Goal: Task Accomplishment & Management: Manage account settings

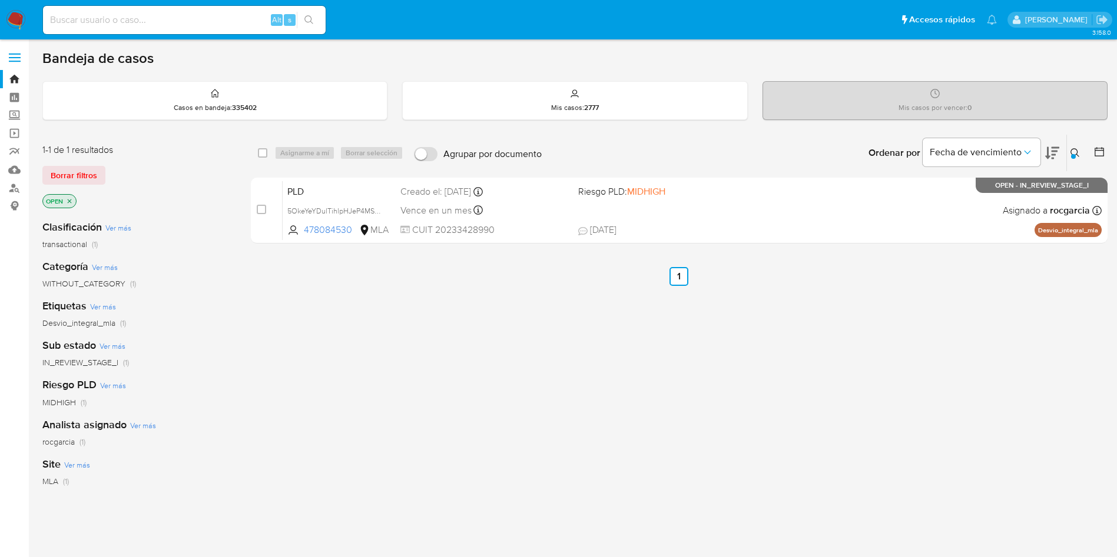
click at [1074, 158] on div at bounding box center [1073, 156] width 5 height 5
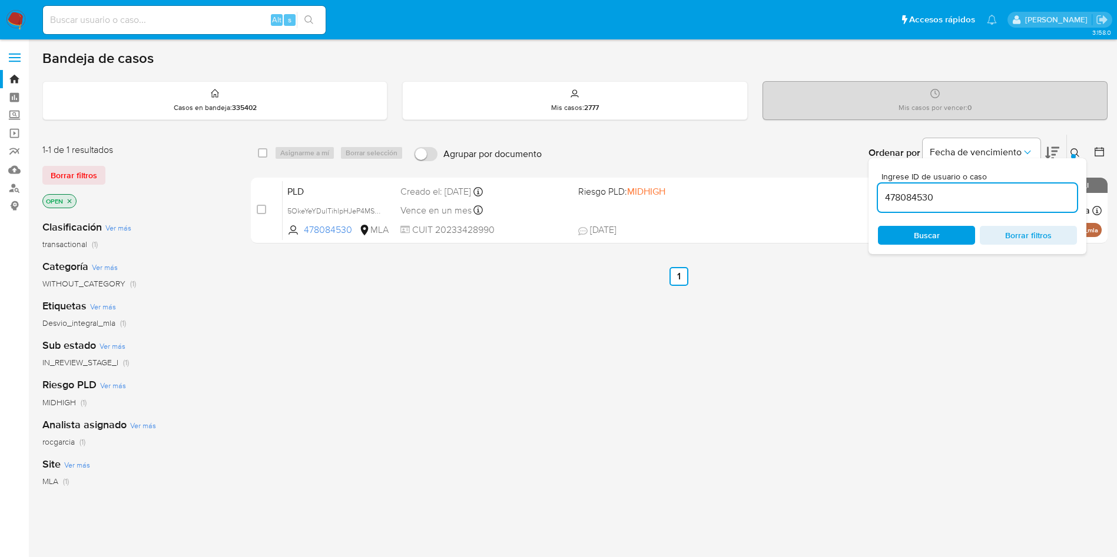
click at [912, 195] on input "478084530" at bounding box center [977, 197] width 199 height 15
type input "378576000"
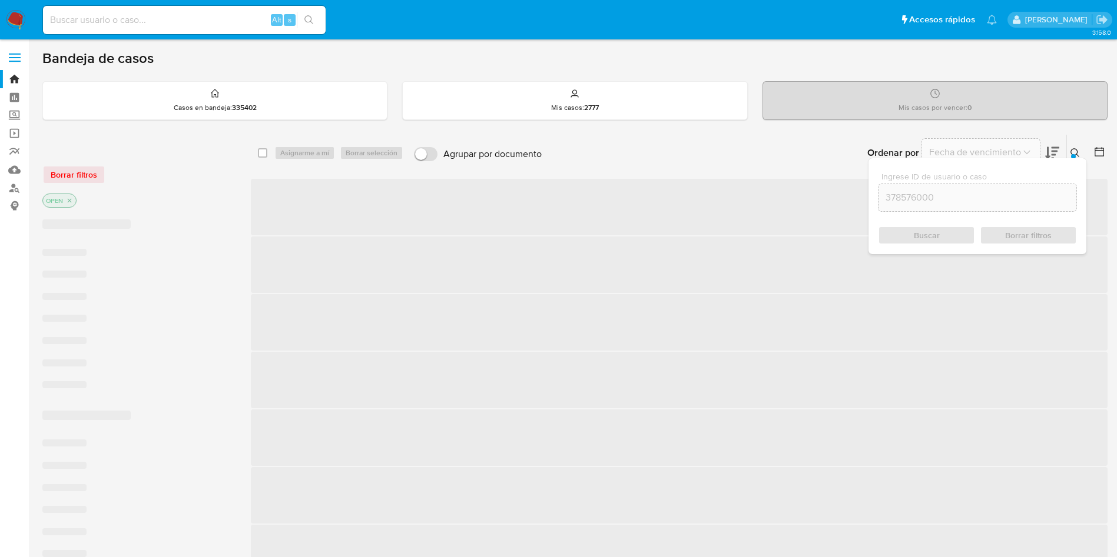
click at [1072, 146] on button at bounding box center [1076, 153] width 19 height 14
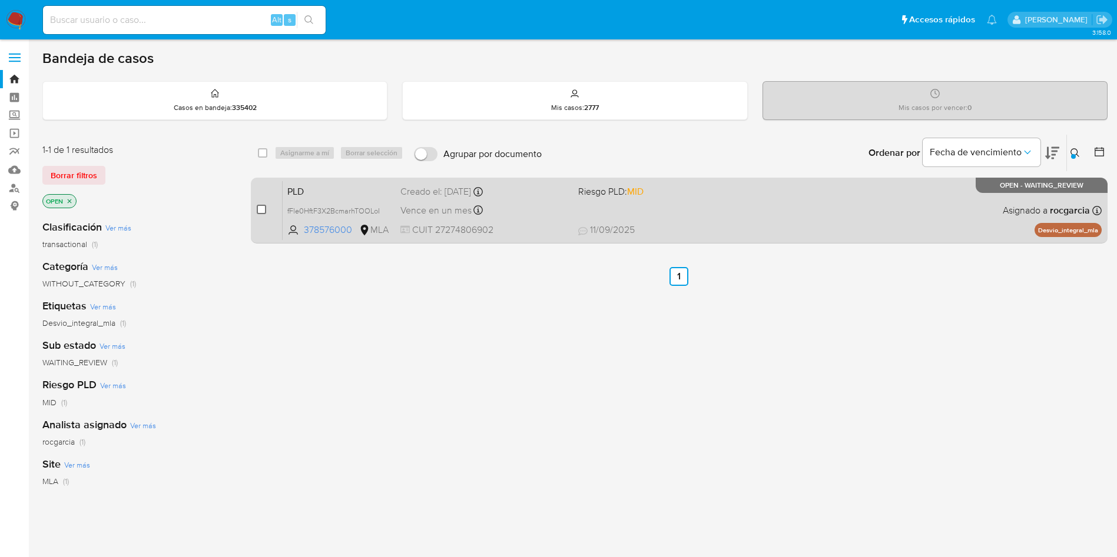
click at [260, 211] on input "checkbox" at bounding box center [261, 209] width 9 height 9
checkbox input "true"
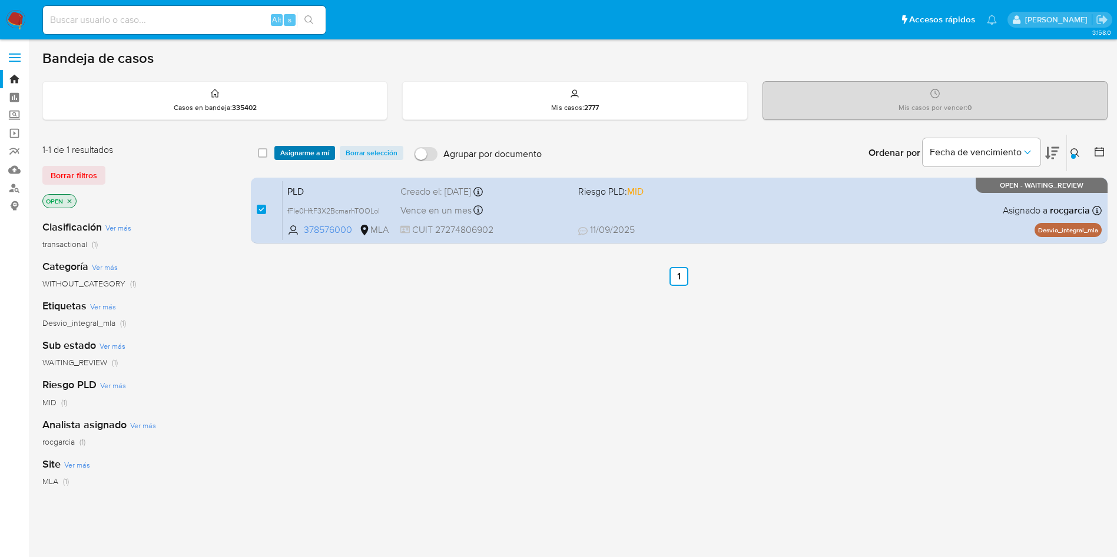
click at [302, 156] on span "Asignarme a mí" at bounding box center [304, 153] width 49 height 12
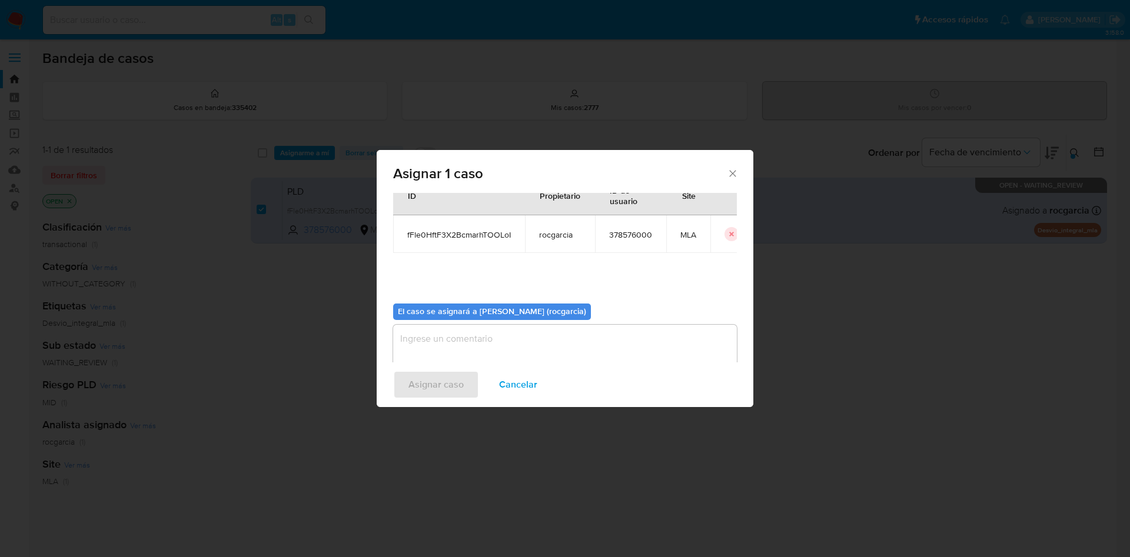
scroll to position [61, 0]
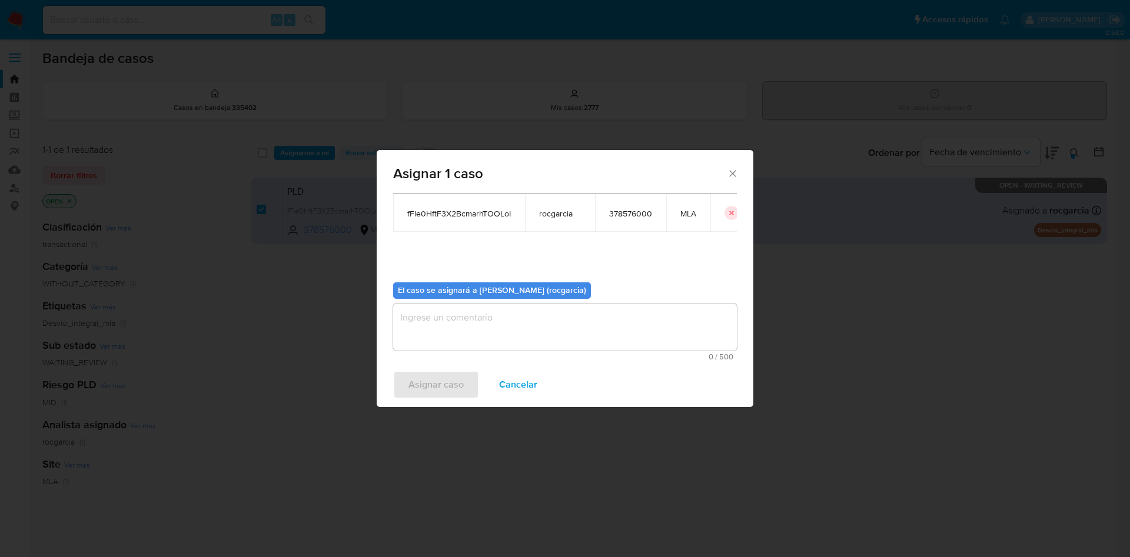
click at [445, 323] on textarea "assign-modal" at bounding box center [565, 327] width 344 height 47
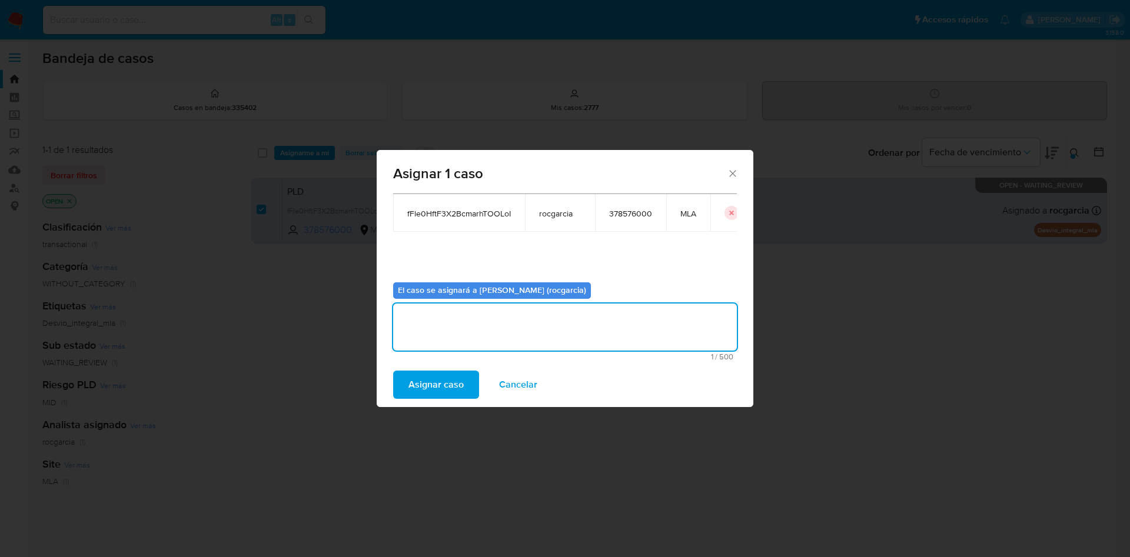
click at [440, 383] on span "Asignar caso" at bounding box center [436, 385] width 55 height 26
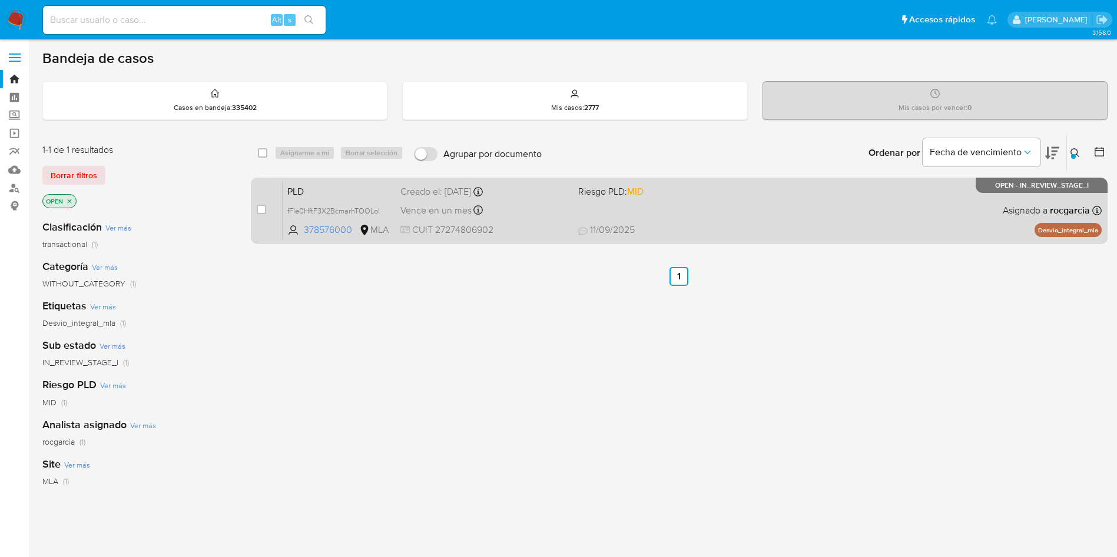
click at [529, 227] on span "CUIT 27274806902" at bounding box center [484, 230] width 168 height 13
click at [260, 207] on input "checkbox" at bounding box center [261, 209] width 9 height 9
checkbox input "true"
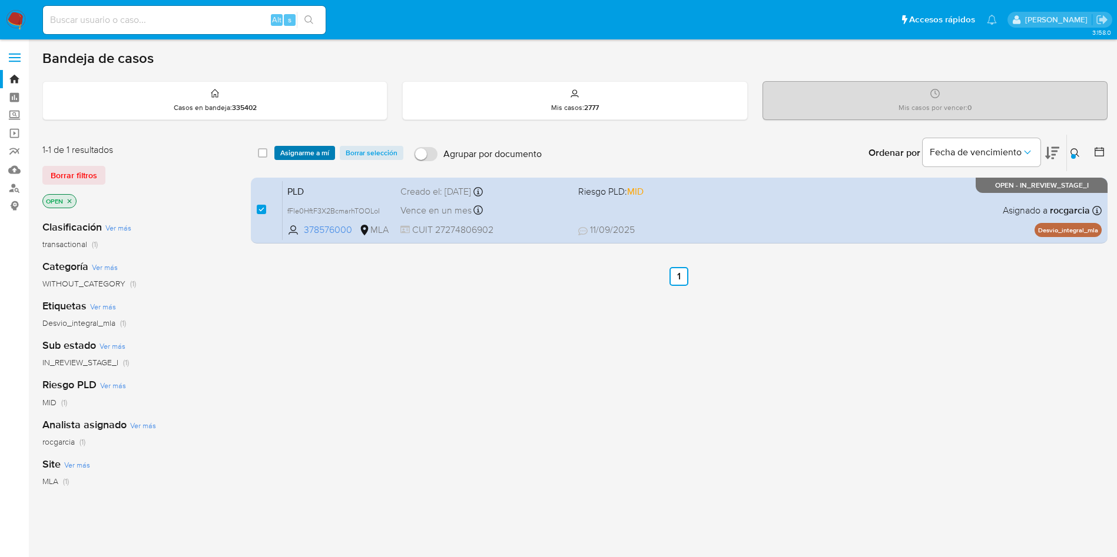
click at [294, 156] on span "Asignarme a mí" at bounding box center [304, 153] width 49 height 12
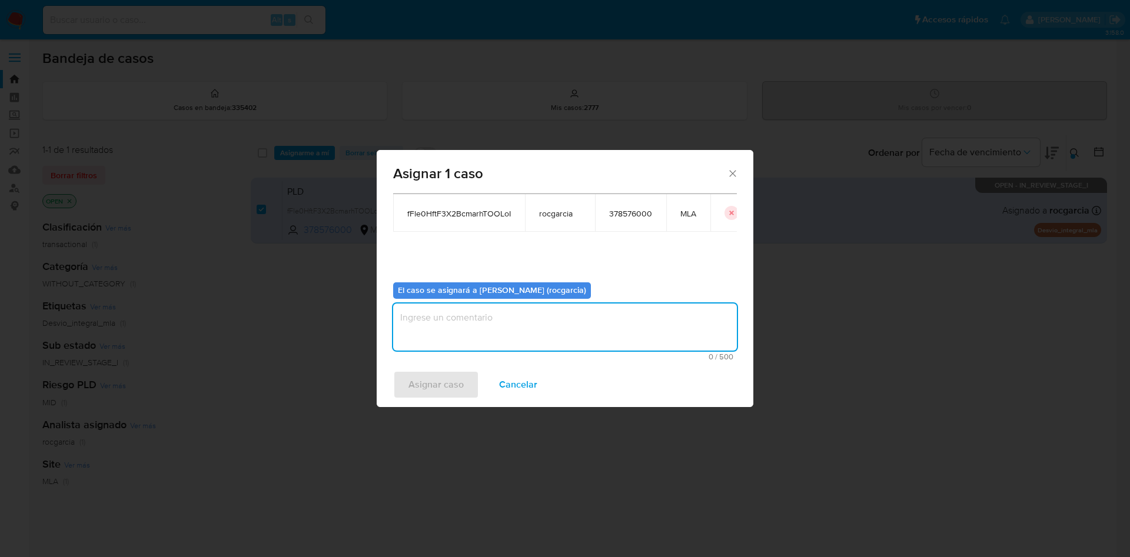
click at [444, 317] on textarea "assign-modal" at bounding box center [565, 327] width 344 height 47
click at [455, 372] on span "Asignar caso" at bounding box center [436, 385] width 55 height 26
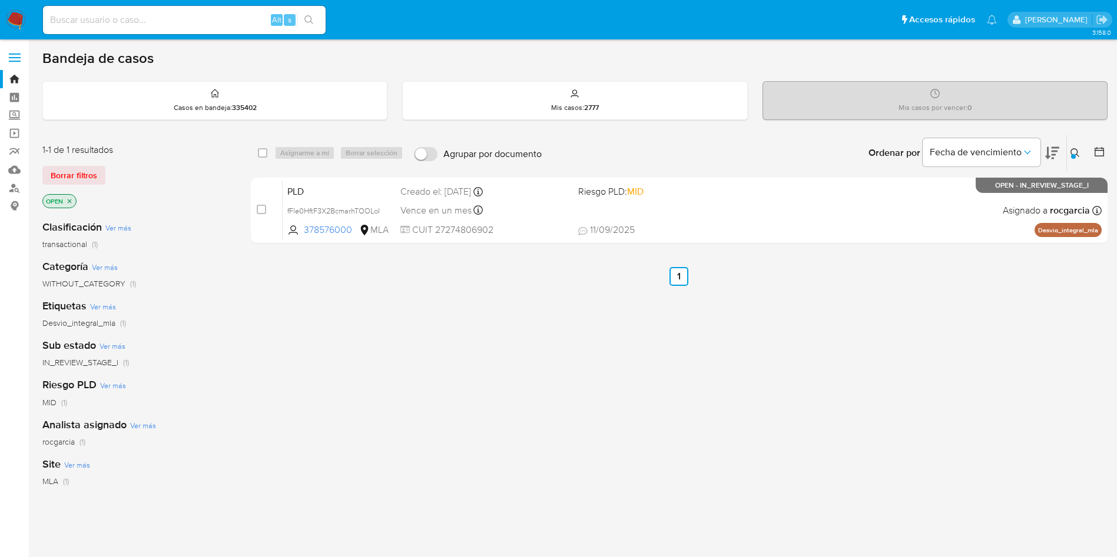
drag, startPoint x: 1074, startPoint y: 152, endPoint x: 1037, endPoint y: 177, distance: 44.2
click at [1073, 154] on button at bounding box center [1076, 153] width 19 height 14
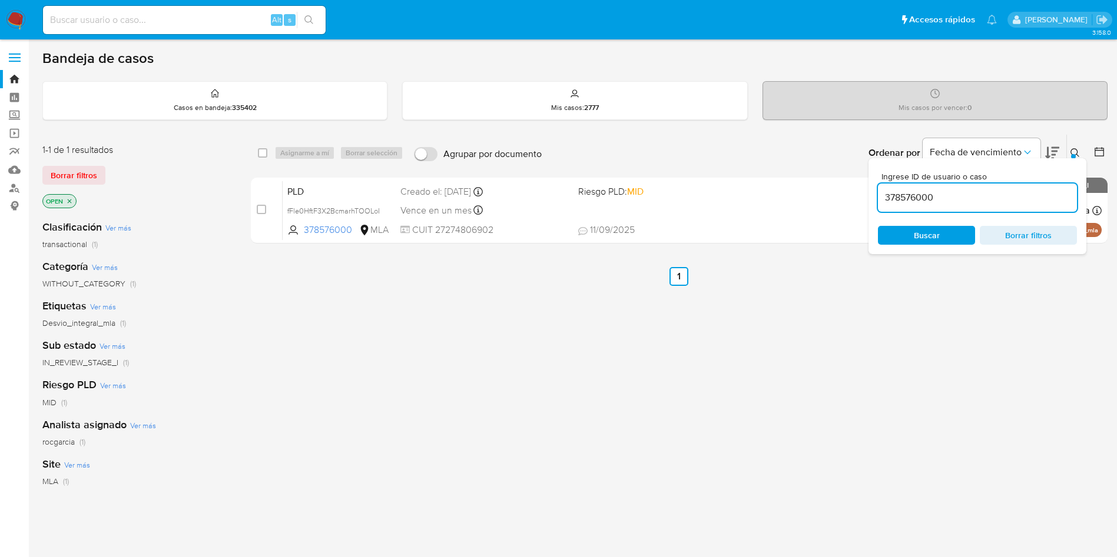
click at [967, 200] on input "378576000" at bounding box center [977, 197] width 199 height 15
type input "135542399"
click at [1071, 151] on icon at bounding box center [1074, 152] width 9 height 9
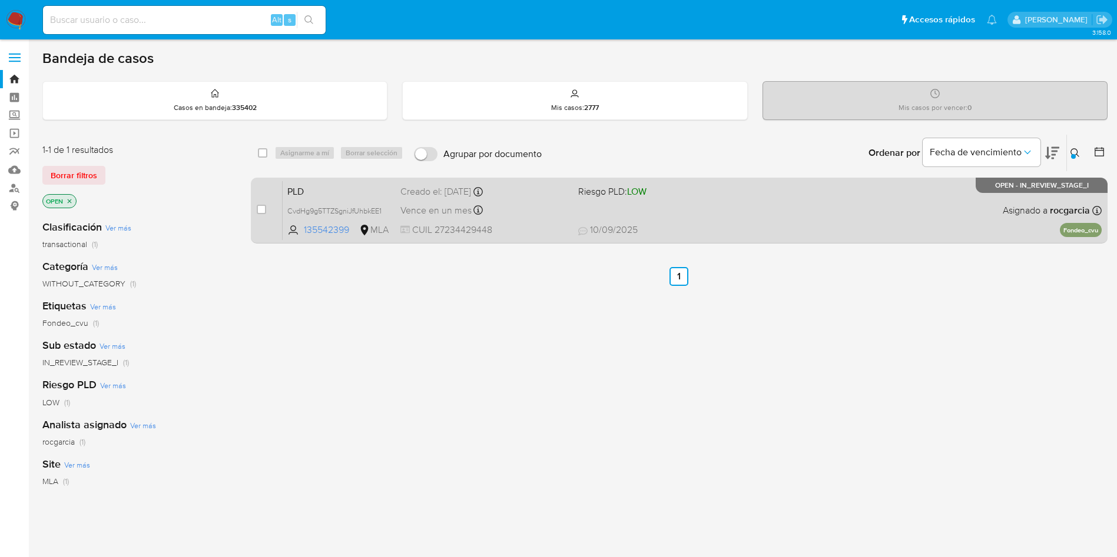
click at [817, 205] on div "PLD CvdHg9g5TTZSgniJfUhbkEE1 135542399 MLA Riesgo PLD: LOW Creado el: 12/08/202…" at bounding box center [692, 210] width 819 height 59
click at [261, 205] on input "checkbox" at bounding box center [261, 209] width 9 height 9
checkbox input "true"
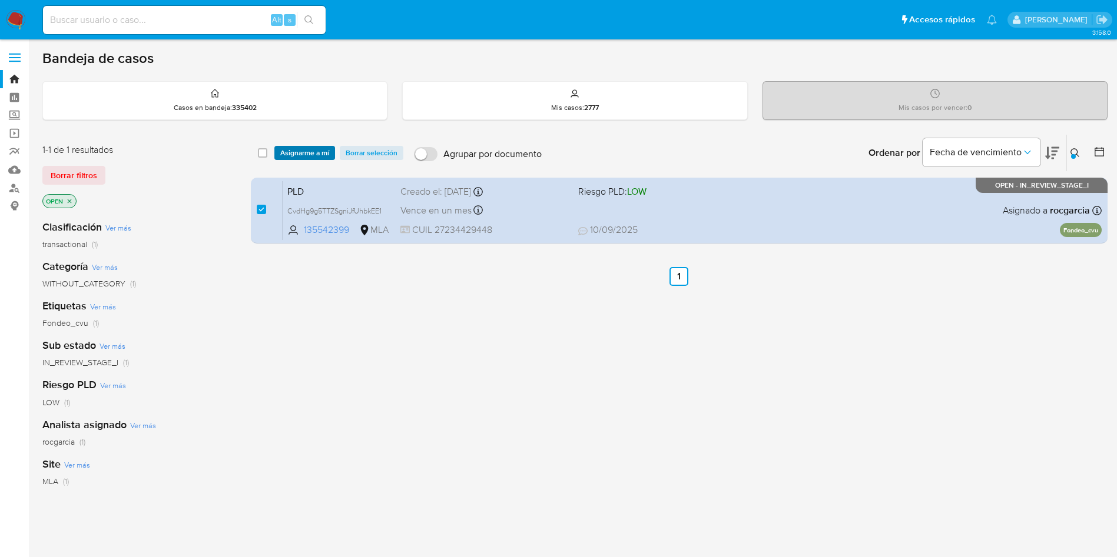
click at [289, 151] on span "Asignarme a mí" at bounding box center [304, 153] width 49 height 12
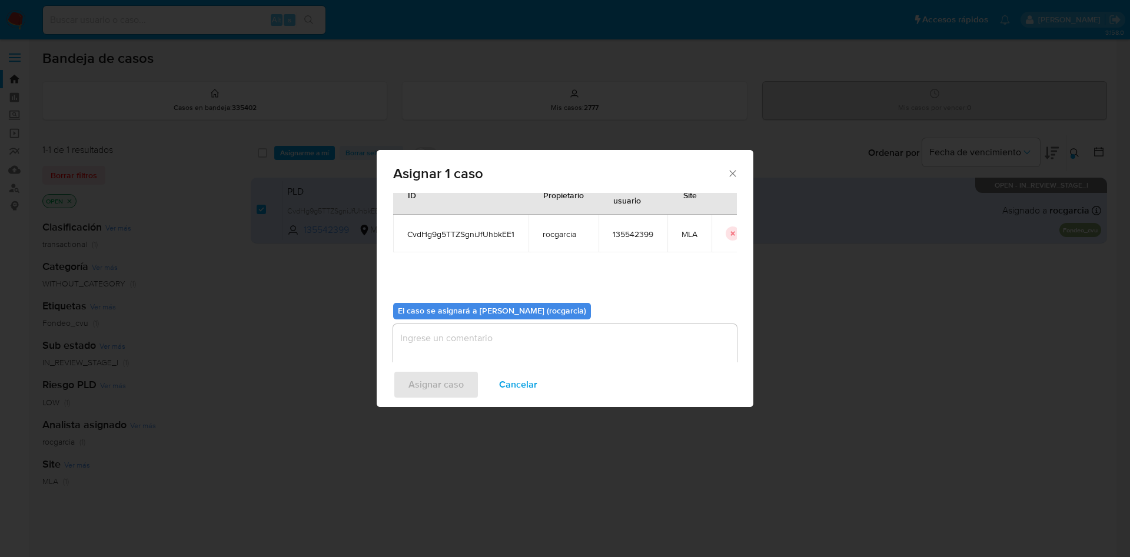
scroll to position [61, 0]
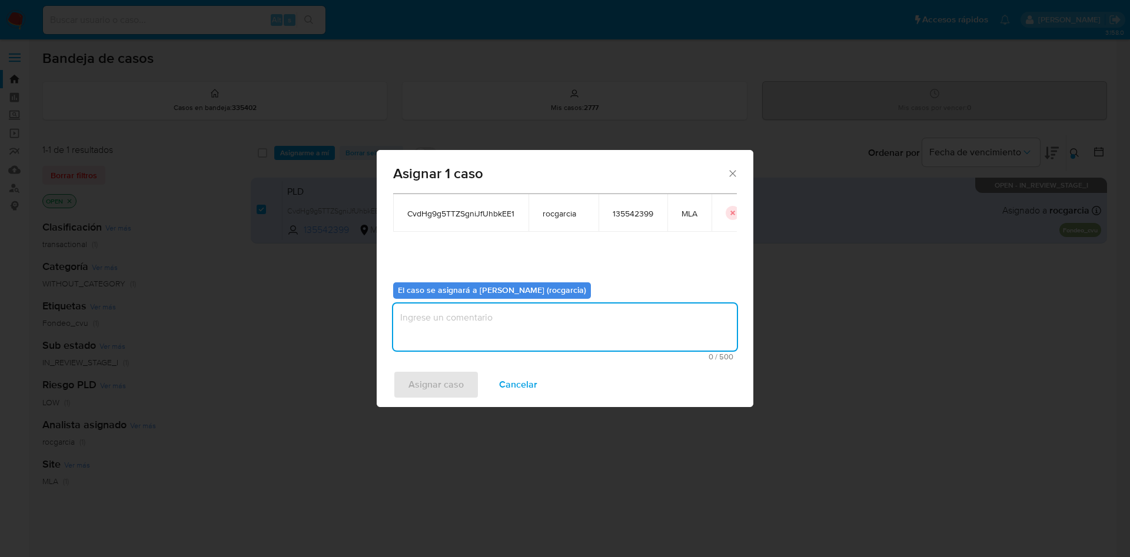
click at [510, 320] on textarea "assign-modal" at bounding box center [565, 327] width 344 height 47
click at [440, 383] on span "Asignar caso" at bounding box center [436, 385] width 55 height 26
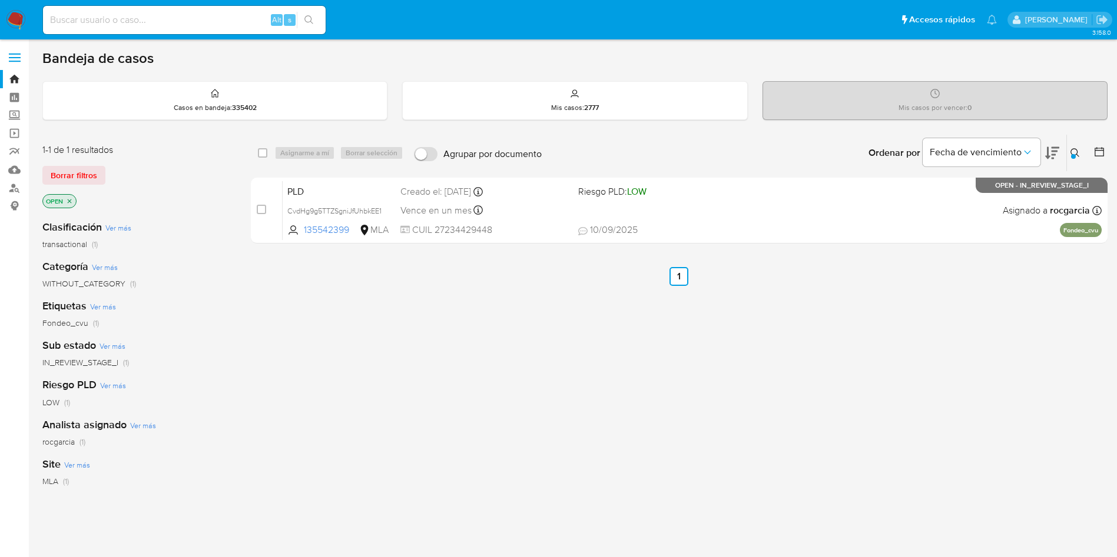
click at [1071, 150] on icon at bounding box center [1074, 152] width 9 height 9
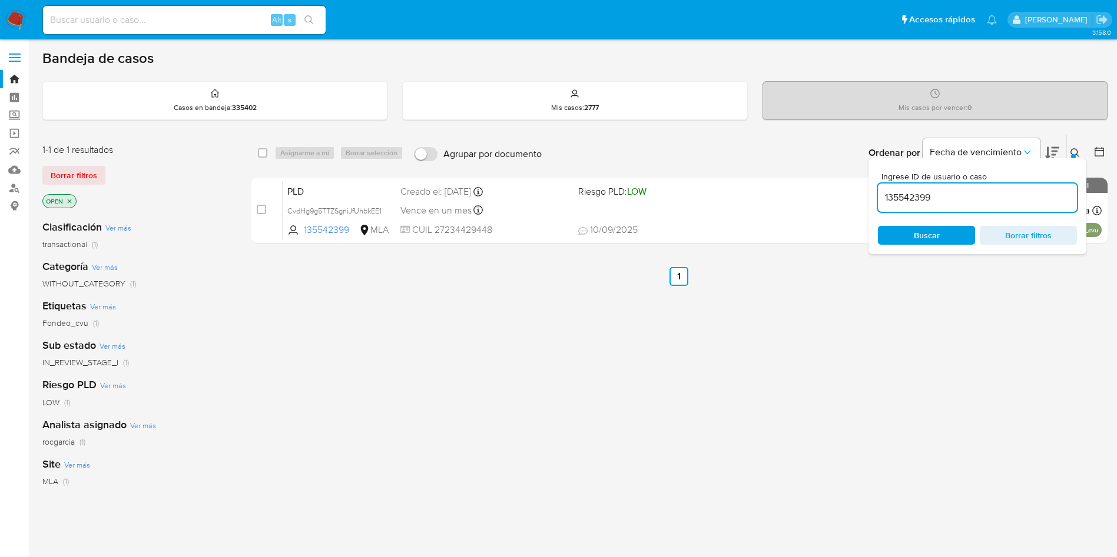
click at [953, 197] on input "135542399" at bounding box center [977, 197] width 199 height 15
type input "155851349"
click at [1077, 150] on icon at bounding box center [1074, 152] width 9 height 9
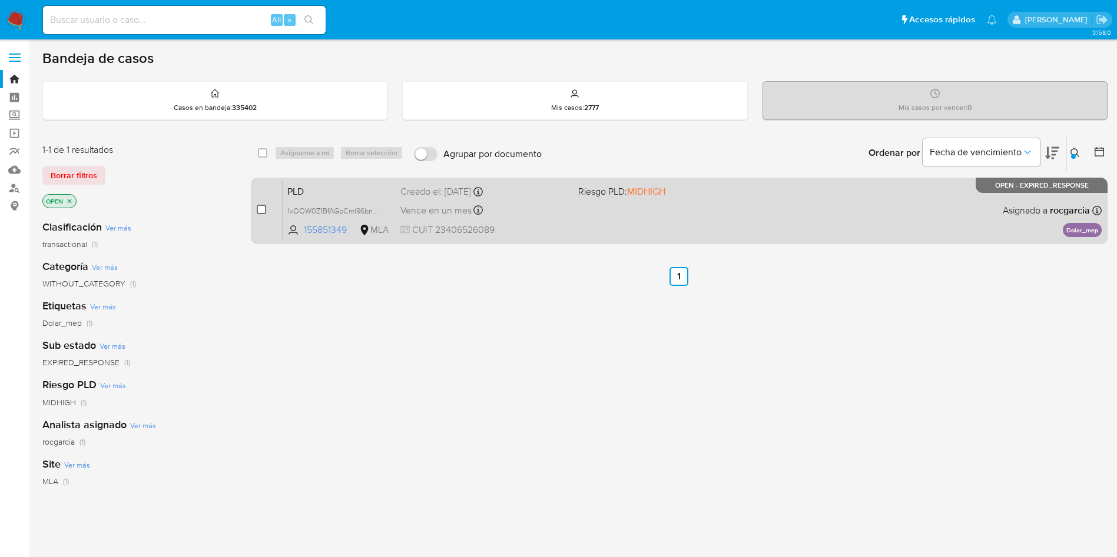
click at [265, 209] on input "checkbox" at bounding box center [261, 209] width 9 height 9
checkbox input "true"
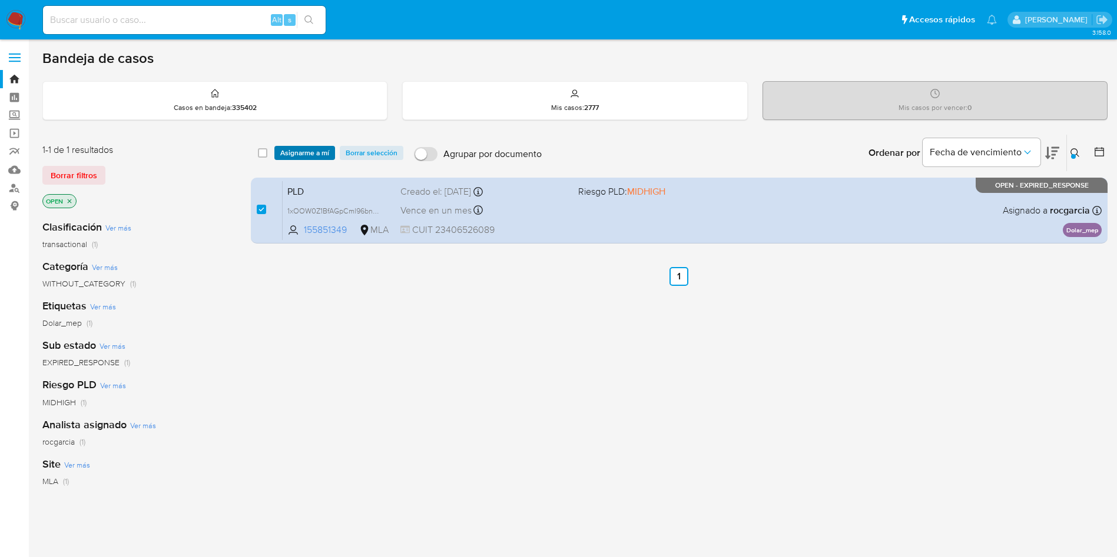
click at [306, 151] on span "Asignarme a mí" at bounding box center [304, 153] width 49 height 12
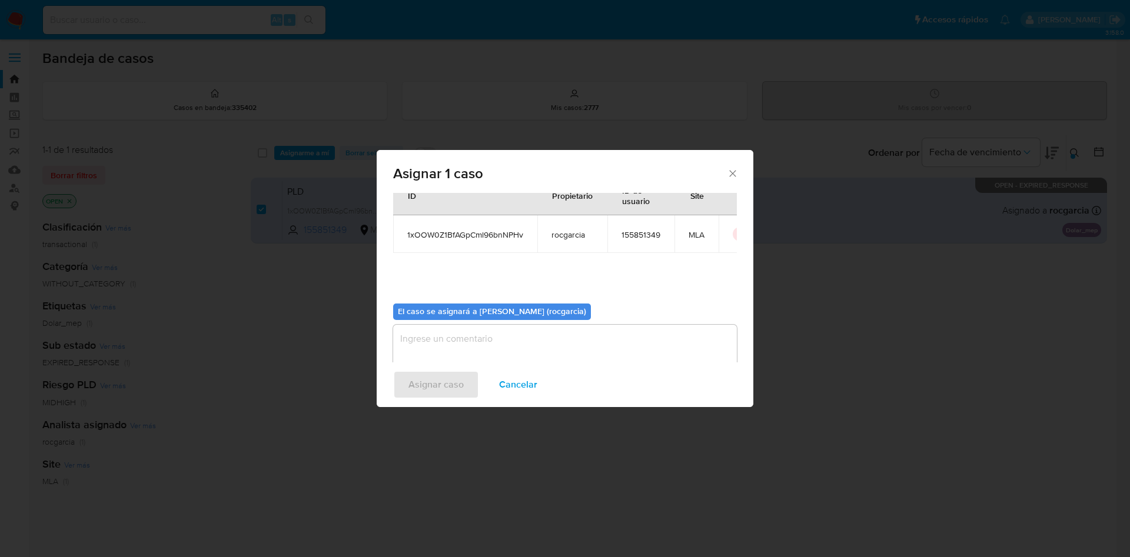
scroll to position [61, 0]
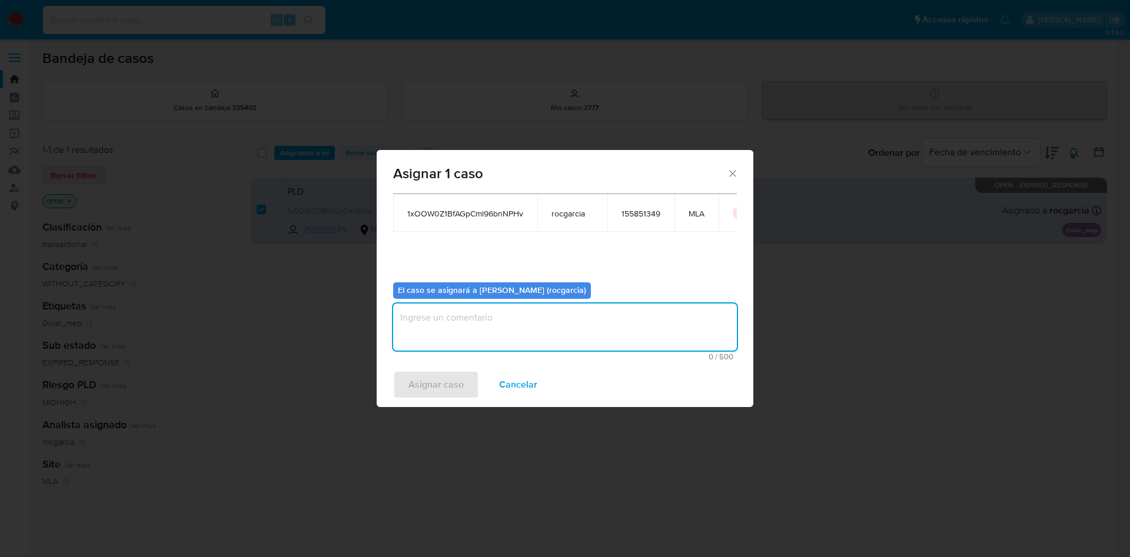
click at [492, 335] on textarea "assign-modal" at bounding box center [565, 327] width 344 height 47
click at [434, 386] on span "Asignar caso" at bounding box center [436, 385] width 55 height 26
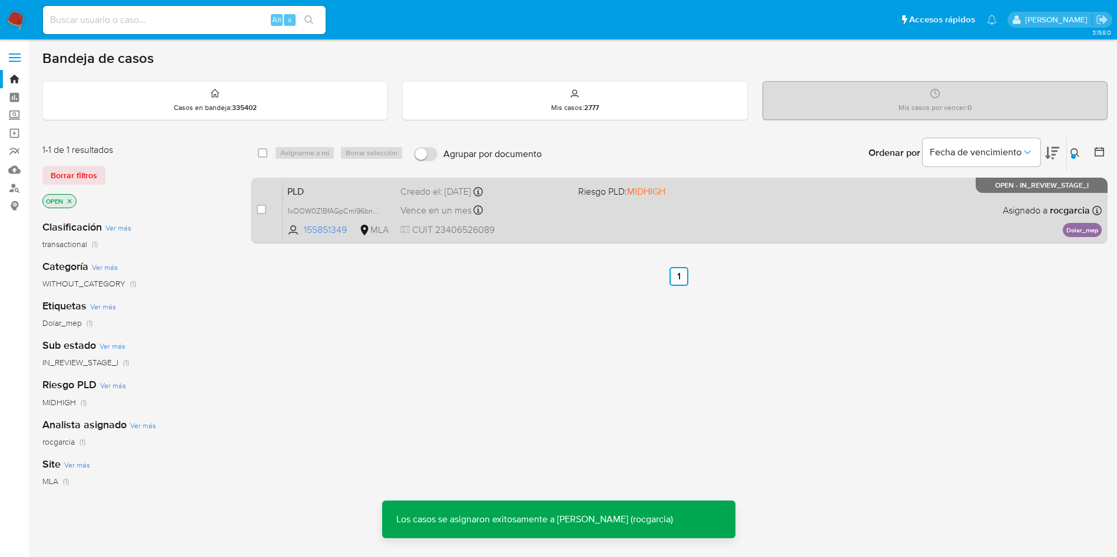
click at [605, 221] on div "PLD 1xOOW0Z1BfAGpCml96bnNPHv 155851349 MLA Riesgo PLD: MIDHIGH Creado el: 12/08…" at bounding box center [692, 210] width 819 height 59
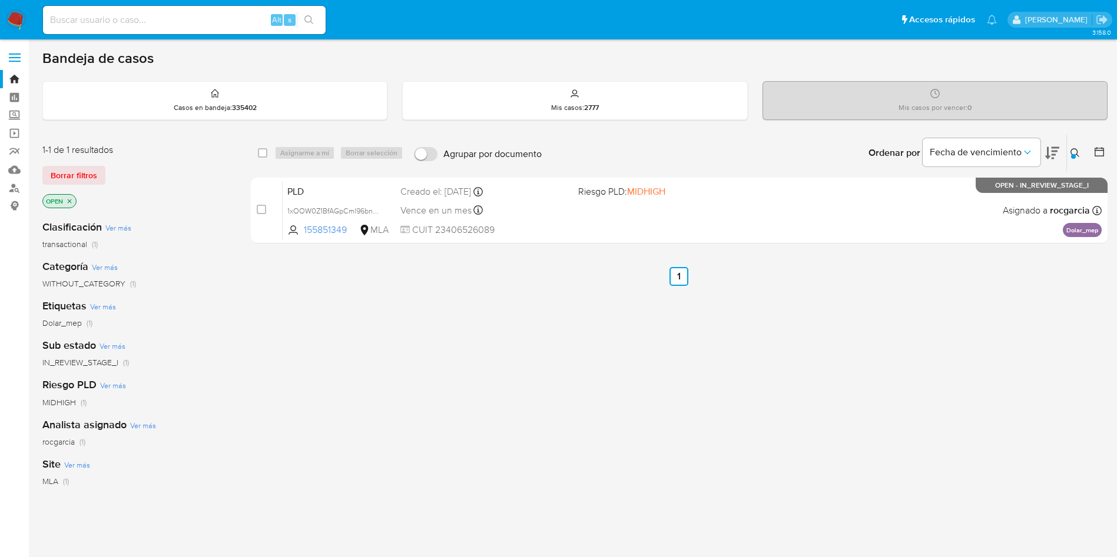
click at [1077, 150] on icon at bounding box center [1074, 152] width 9 height 9
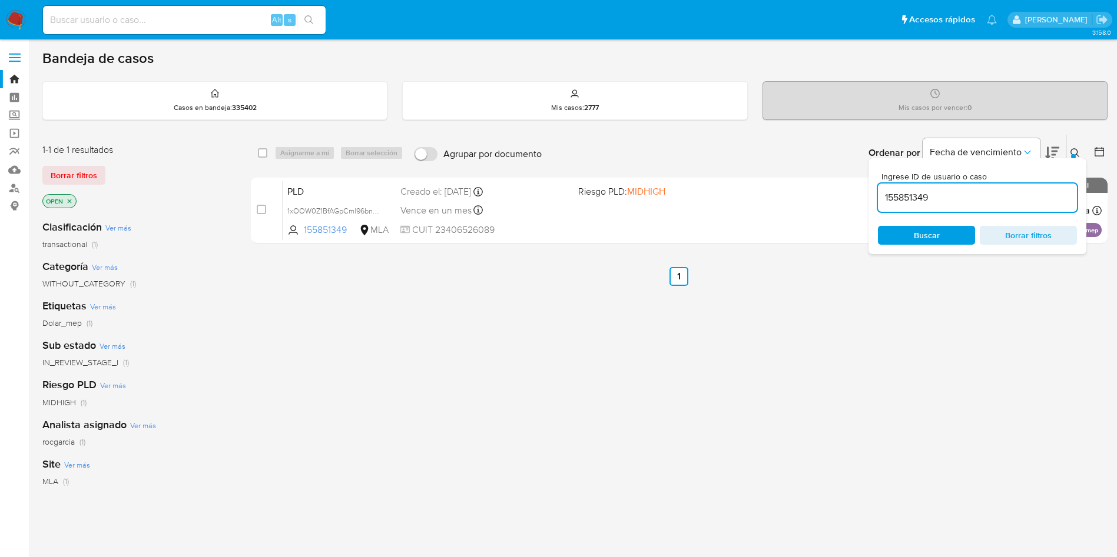
click at [898, 195] on input "155851349" at bounding box center [977, 197] width 199 height 15
type input "129205474"
click at [1075, 152] on icon at bounding box center [1074, 152] width 9 height 9
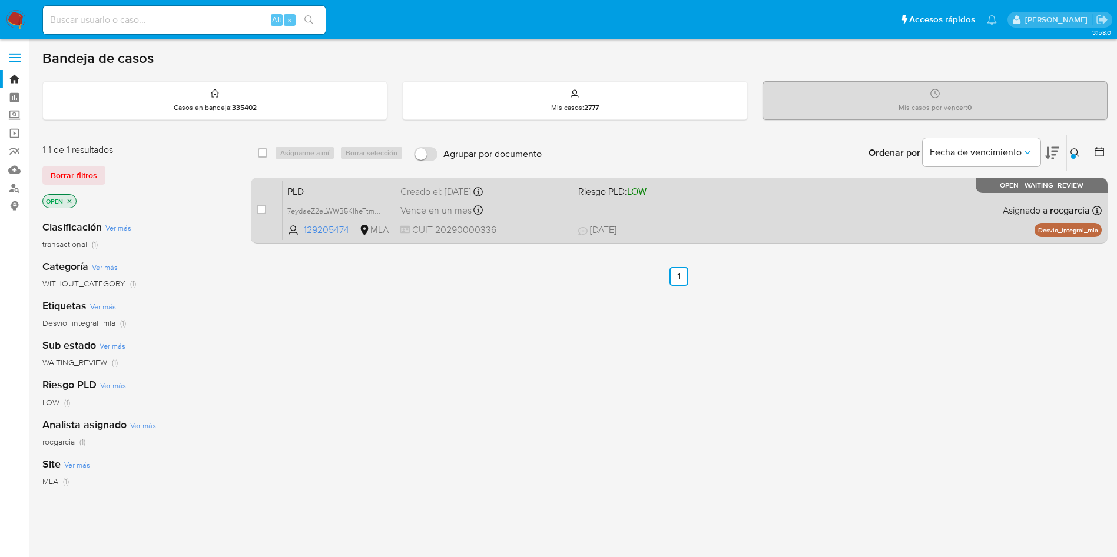
click at [260, 214] on div "case-item-checkbox" at bounding box center [261, 210] width 9 height 12
click at [266, 209] on div "case-item-checkbox No es posible asignar el caso" at bounding box center [270, 210] width 26 height 59
click at [262, 210] on input "checkbox" at bounding box center [261, 209] width 9 height 9
checkbox input "true"
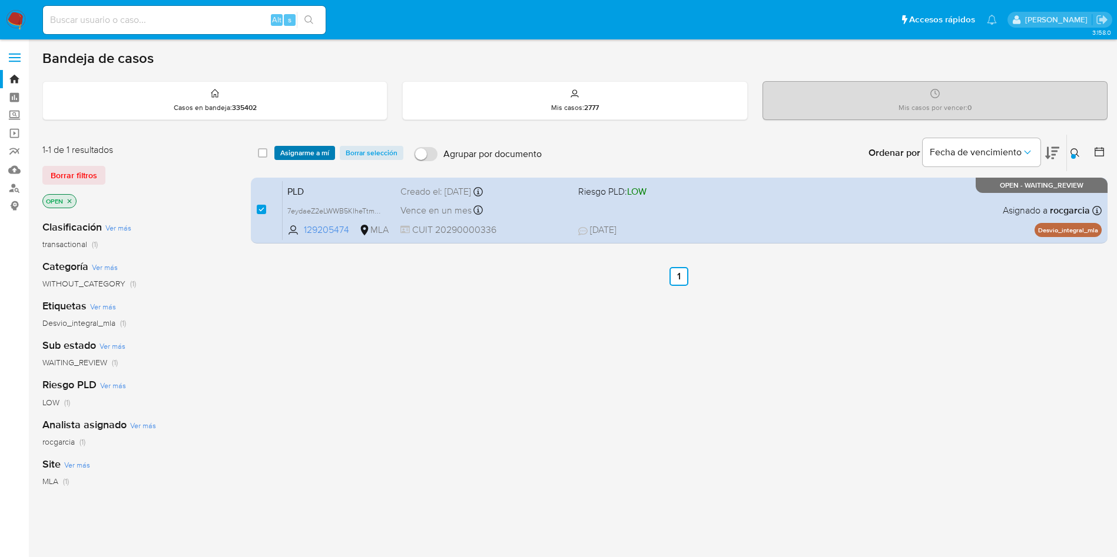
click at [301, 150] on span "Asignarme a mí" at bounding box center [304, 153] width 49 height 12
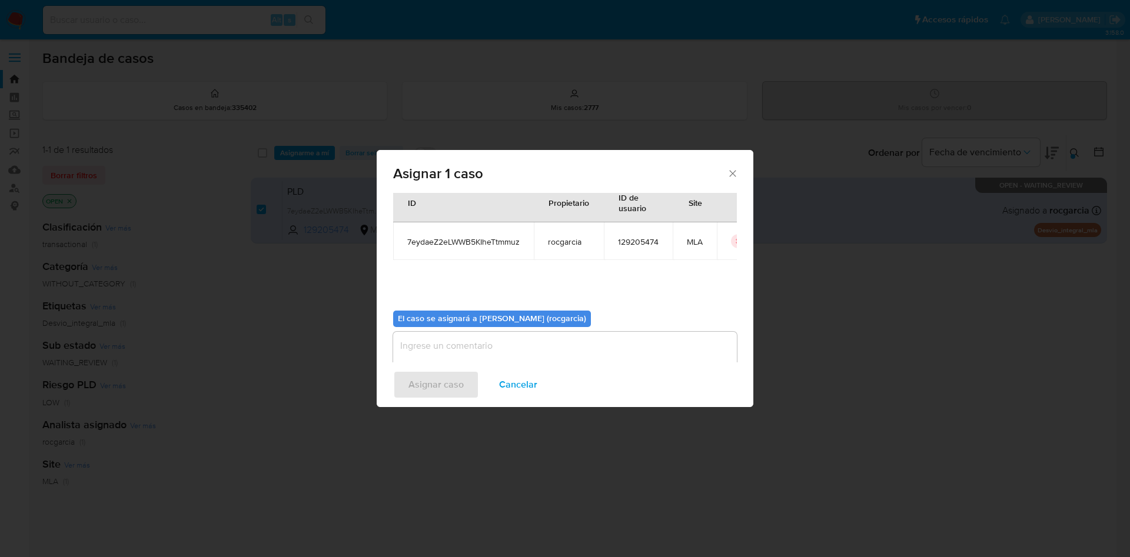
scroll to position [61, 0]
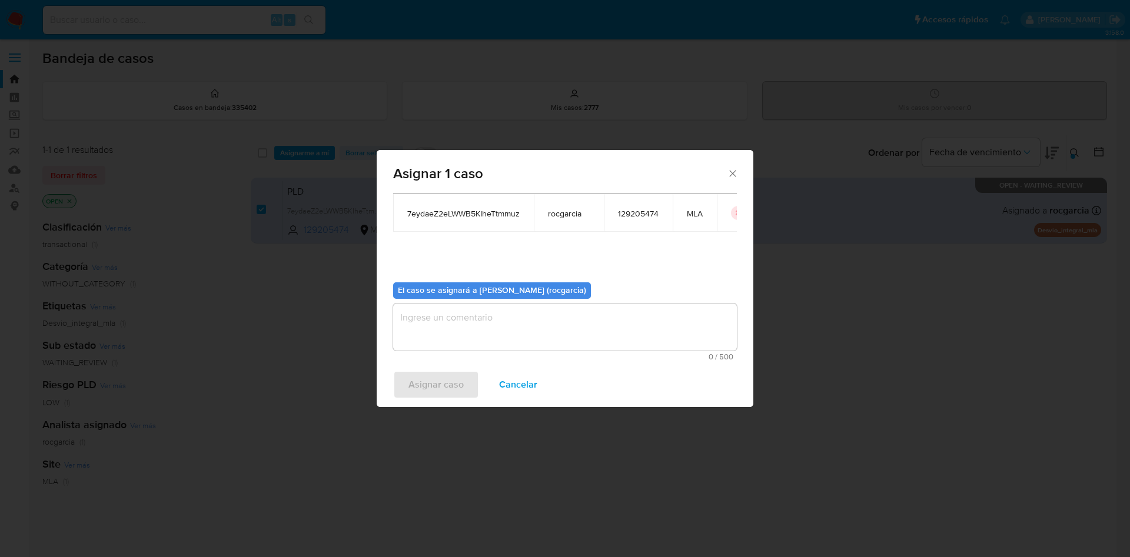
click at [472, 331] on textarea "assign-modal" at bounding box center [565, 327] width 344 height 47
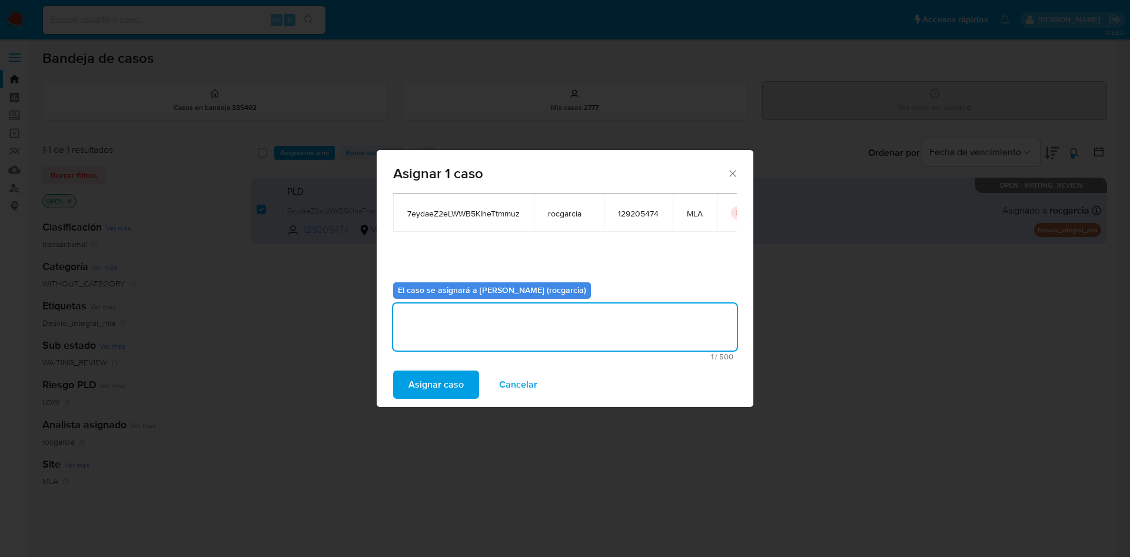
click at [439, 374] on span "Asignar caso" at bounding box center [436, 385] width 55 height 26
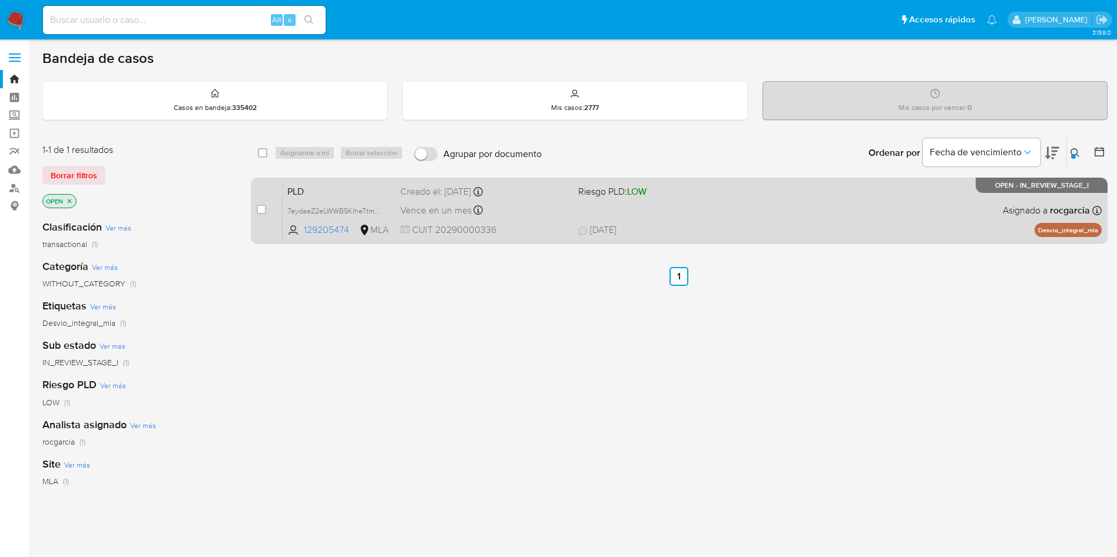
click at [772, 206] on div "PLD 7eydaeZ2eLWWB5KIheTtmmuz 129205474 MLA Riesgo PLD: LOW Creado el: 12/08/202…" at bounding box center [692, 210] width 819 height 59
click at [259, 213] on input "checkbox" at bounding box center [261, 209] width 9 height 9
checkbox input "true"
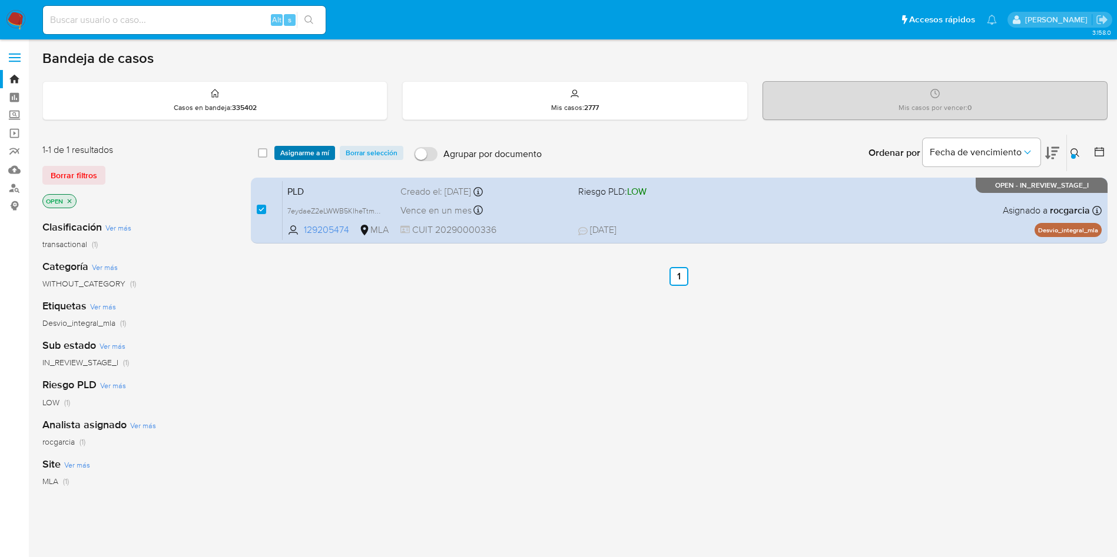
click at [308, 147] on div "select-all-cases-checkbox Asignarme a mí Borrar selección Agrupar por documento…" at bounding box center [679, 153] width 857 height 36
click at [303, 159] on span "Asignarme a mí" at bounding box center [304, 153] width 49 height 12
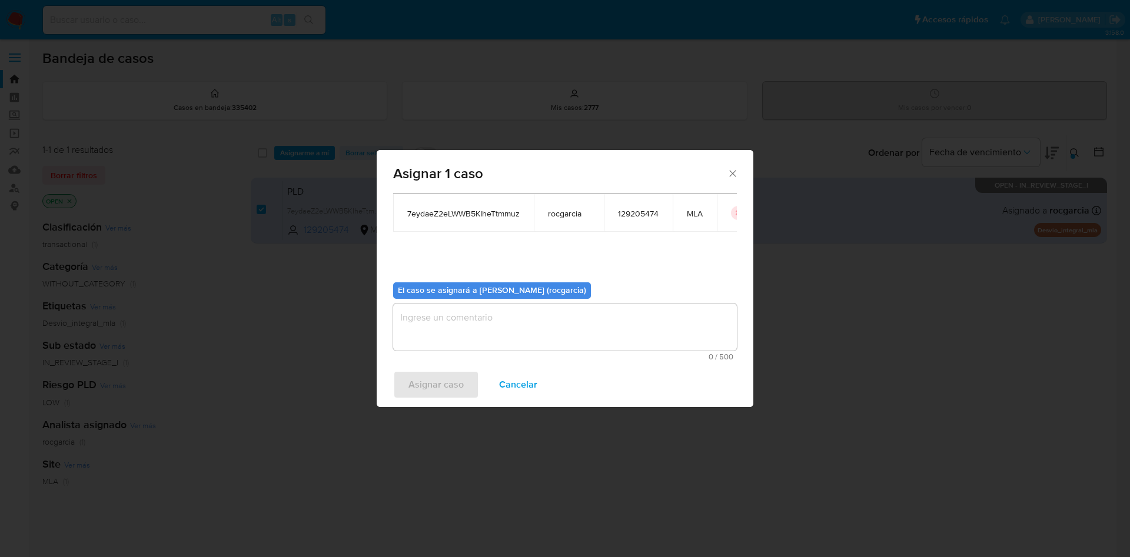
click at [477, 325] on textarea "assign-modal" at bounding box center [565, 327] width 344 height 47
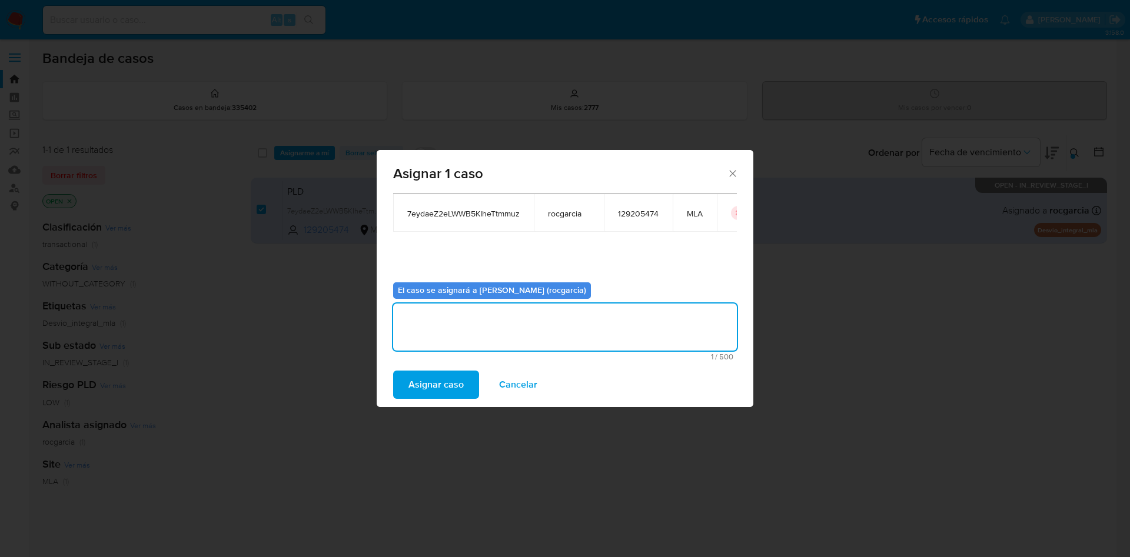
click at [422, 383] on span "Asignar caso" at bounding box center [436, 385] width 55 height 26
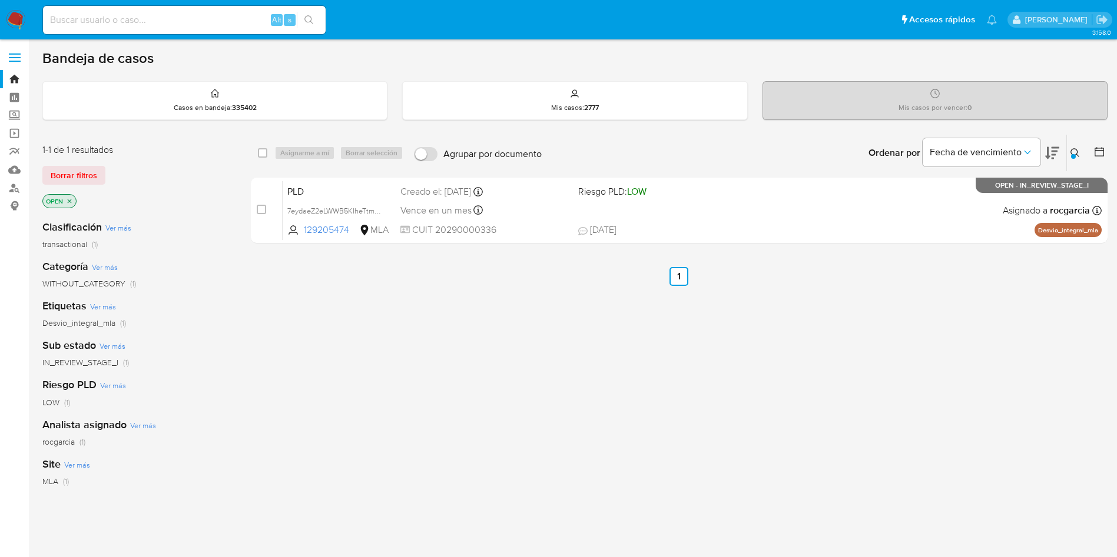
click at [1069, 156] on button at bounding box center [1076, 153] width 19 height 14
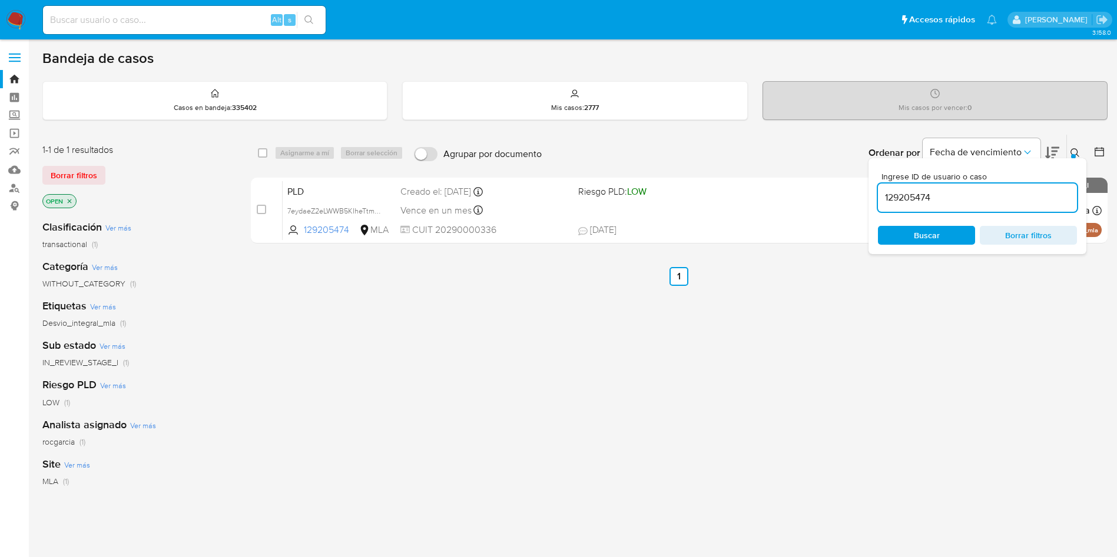
click at [914, 204] on input "129205474" at bounding box center [977, 197] width 199 height 15
click at [915, 204] on input "129205474" at bounding box center [977, 197] width 199 height 15
click at [907, 200] on input "129205474" at bounding box center [977, 197] width 199 height 15
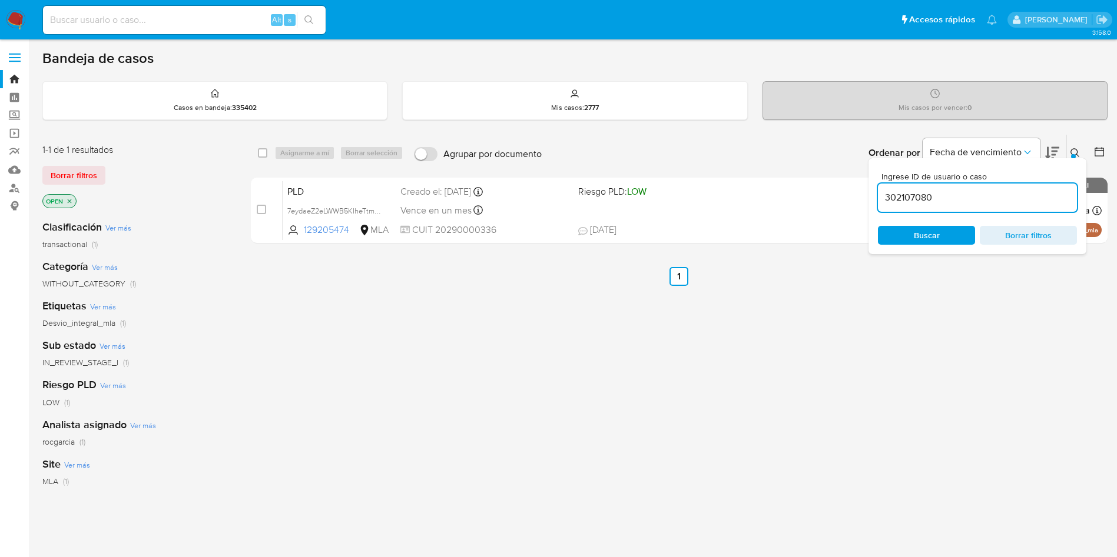
type input "302107080"
drag, startPoint x: 1074, startPoint y: 150, endPoint x: 1067, endPoint y: 148, distance: 7.3
click at [1068, 148] on button at bounding box center [1076, 153] width 19 height 14
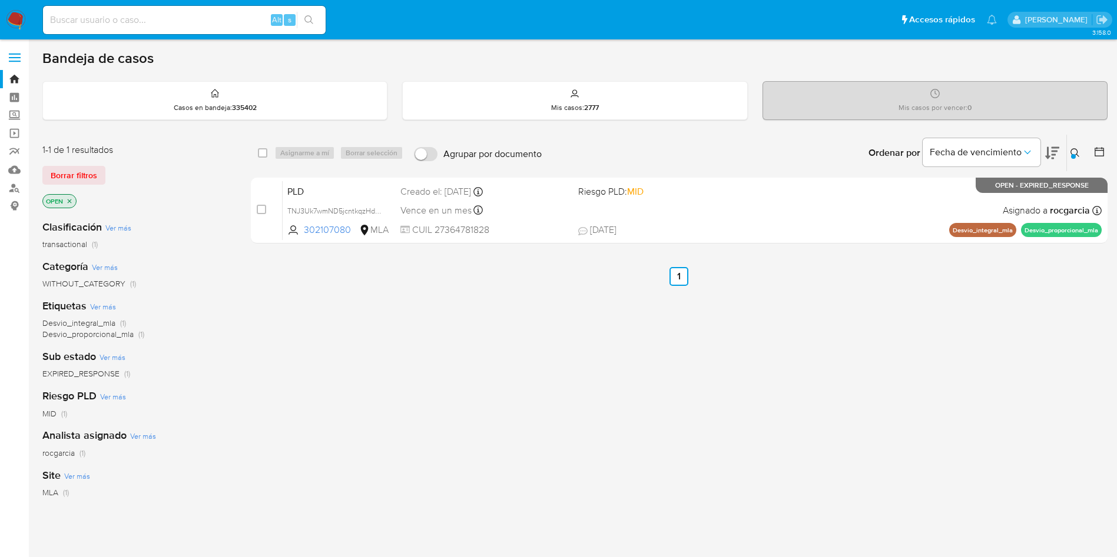
drag, startPoint x: 263, startPoint y: 205, endPoint x: 279, endPoint y: 177, distance: 32.9
click at [263, 206] on input "checkbox" at bounding box center [261, 209] width 9 height 9
checkbox input "true"
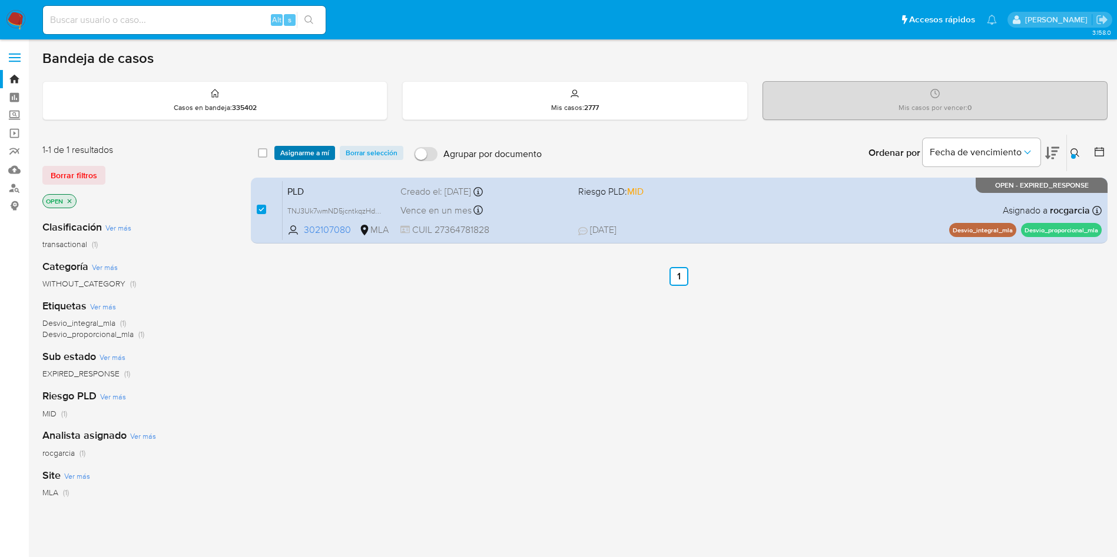
click at [303, 153] on span "Asignarme a mí" at bounding box center [304, 153] width 49 height 12
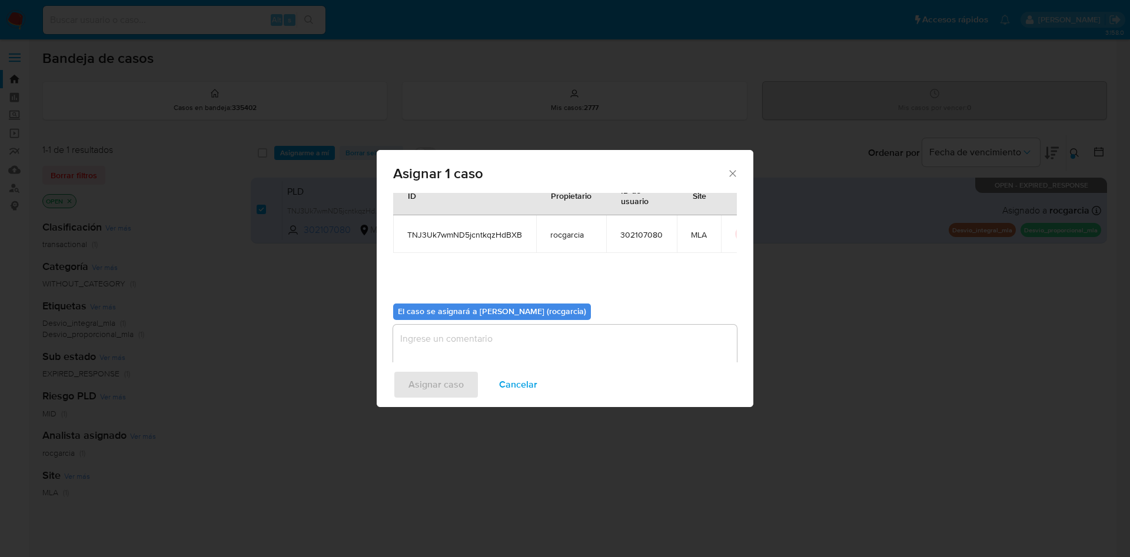
scroll to position [61, 0]
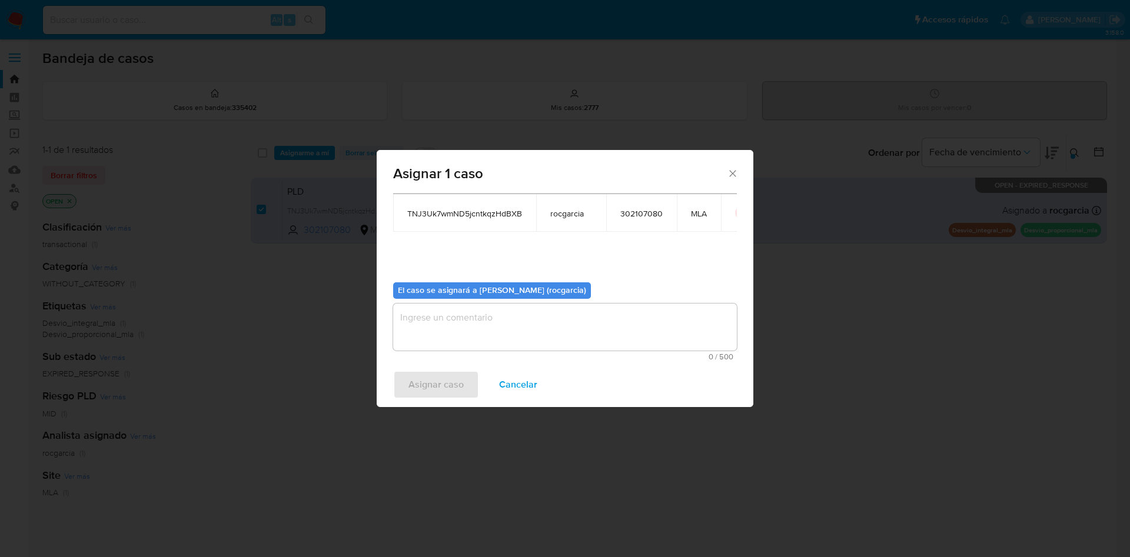
click at [438, 327] on textarea "assign-modal" at bounding box center [565, 327] width 344 height 47
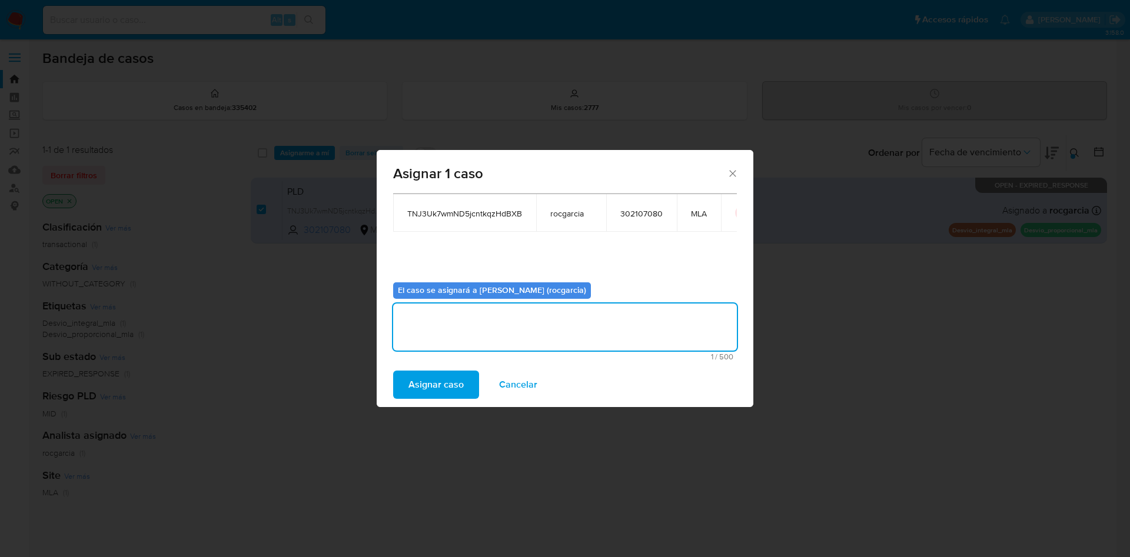
drag, startPoint x: 436, startPoint y: 381, endPoint x: 384, endPoint y: 7, distance: 377.4
click at [436, 377] on span "Asignar caso" at bounding box center [436, 385] width 55 height 26
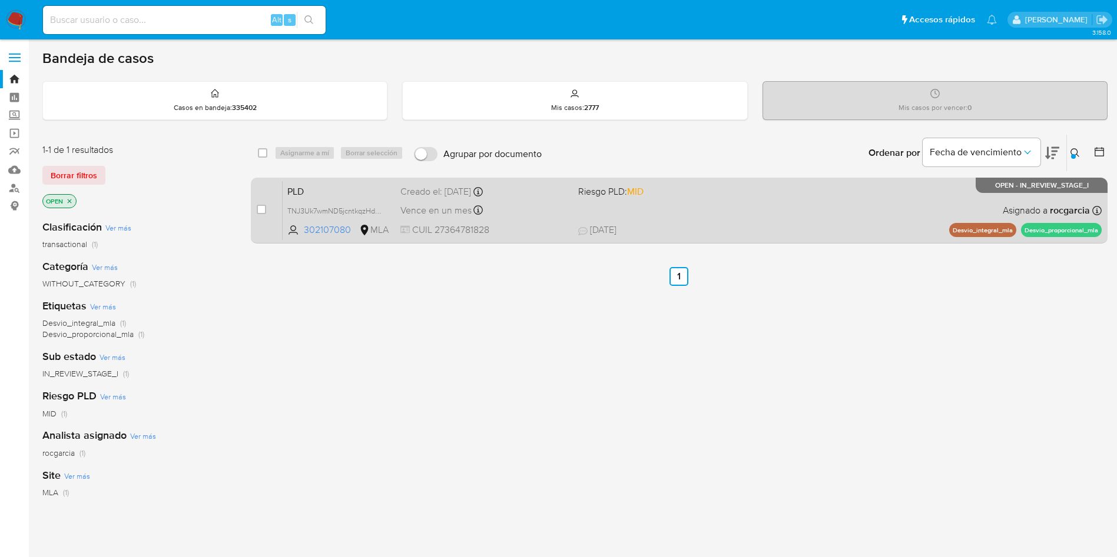
click at [715, 220] on div "PLD TNJ3Uk7wmND5jcntkqzHdBXB 302107080 MLA Riesgo PLD: MID Creado el: 12/08/202…" at bounding box center [692, 210] width 819 height 59
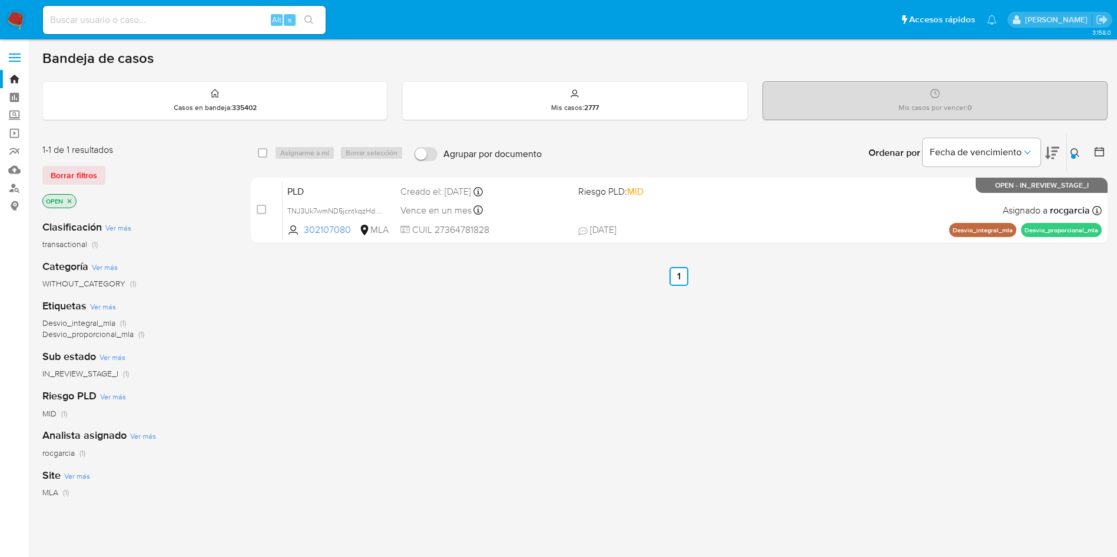
click at [1073, 151] on icon at bounding box center [1074, 152] width 9 height 9
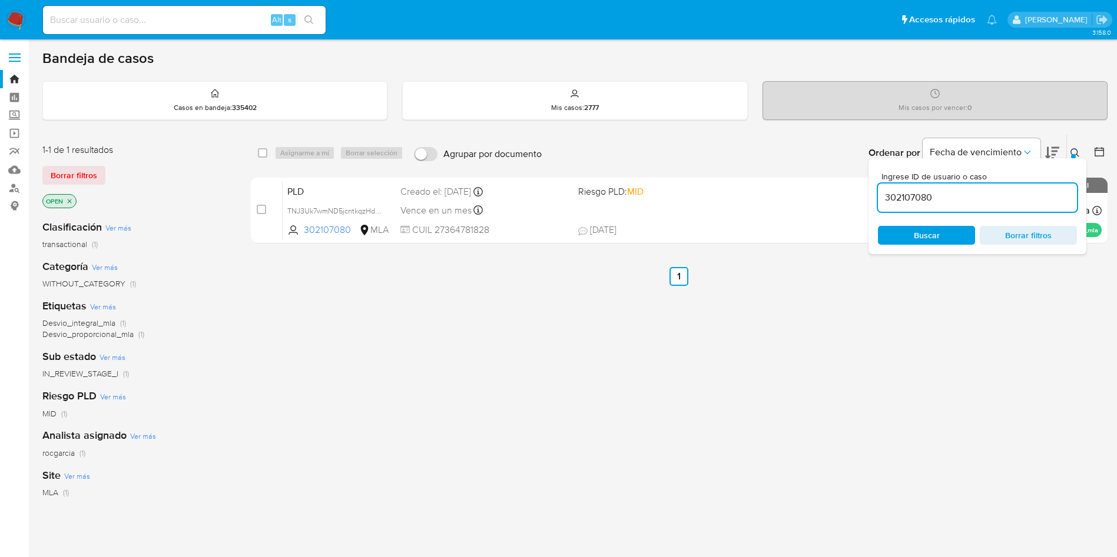
click at [918, 200] on input "302107080" at bounding box center [977, 197] width 199 height 15
type input "463444215"
click at [1074, 148] on icon at bounding box center [1074, 152] width 9 height 9
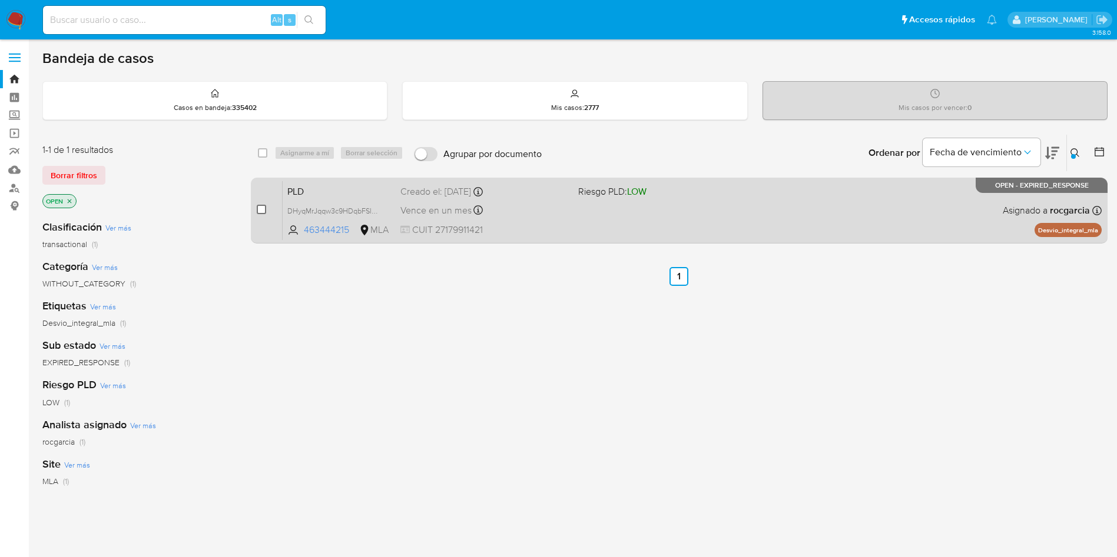
click at [263, 209] on input "checkbox" at bounding box center [261, 209] width 9 height 9
checkbox input "true"
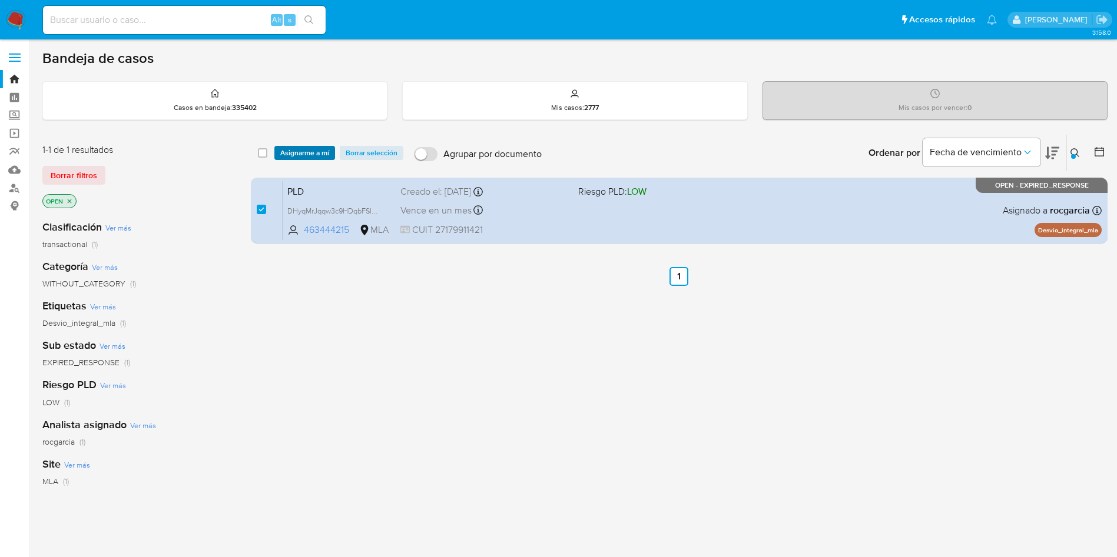
click at [301, 154] on span "Asignarme a mí" at bounding box center [304, 153] width 49 height 12
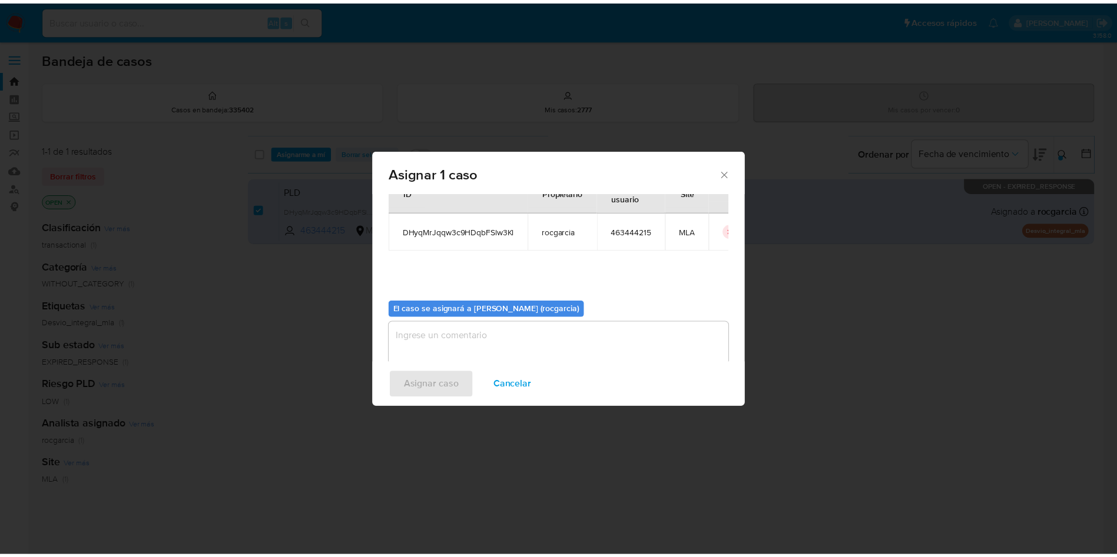
scroll to position [61, 0]
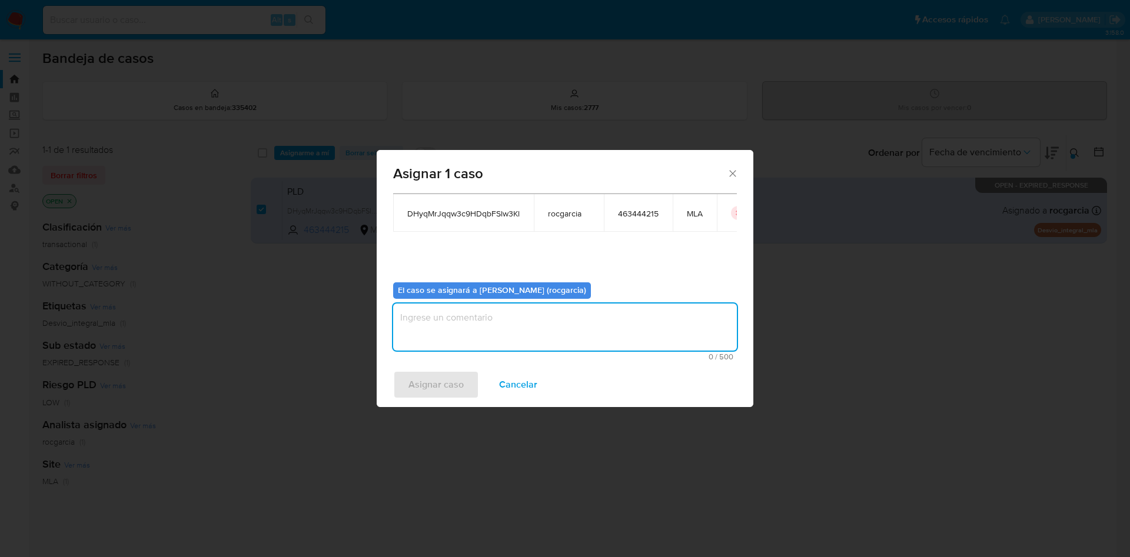
click at [457, 328] on textarea "assign-modal" at bounding box center [565, 327] width 344 height 47
click at [423, 377] on span "Asignar caso" at bounding box center [436, 385] width 55 height 26
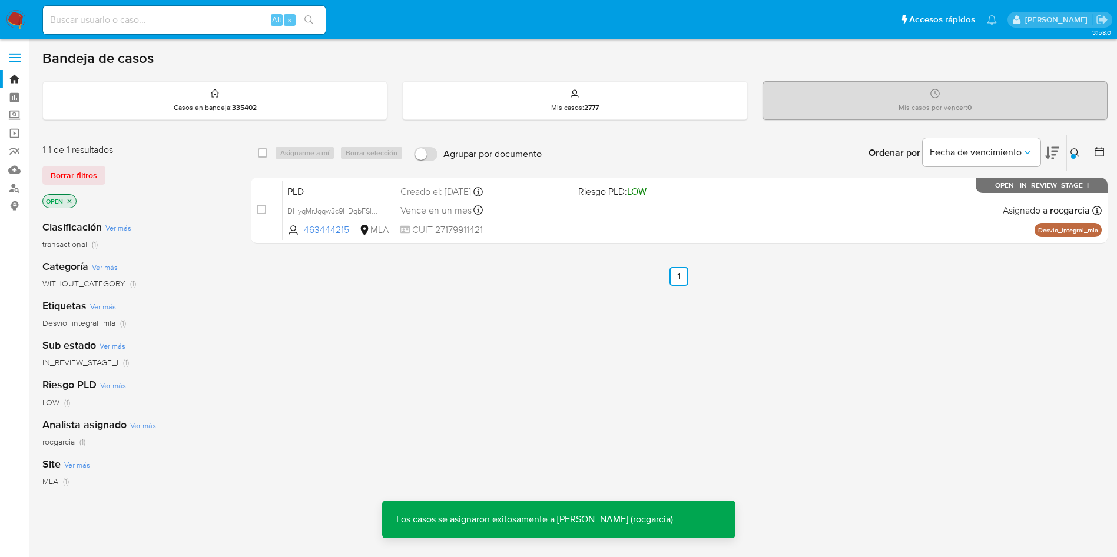
click at [646, 223] on div "PLD DHyqMrJqqw3c9HDqbFSlw3Kl 463444215 MLA Riesgo PLD: LOW Creado el: 12/08/202…" at bounding box center [692, 210] width 819 height 59
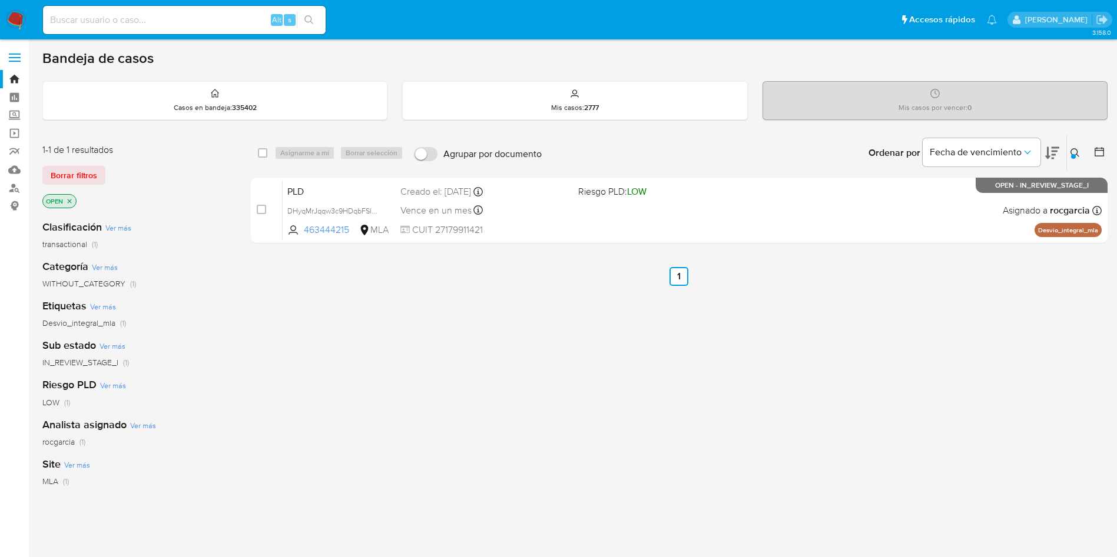
click at [19, 25] on img at bounding box center [16, 20] width 20 height 20
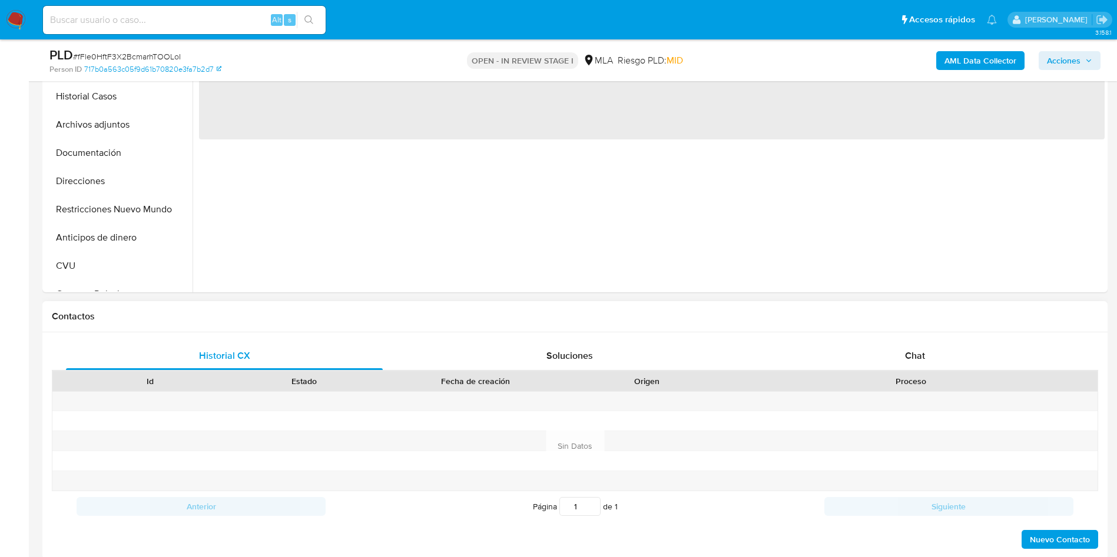
scroll to position [353, 0]
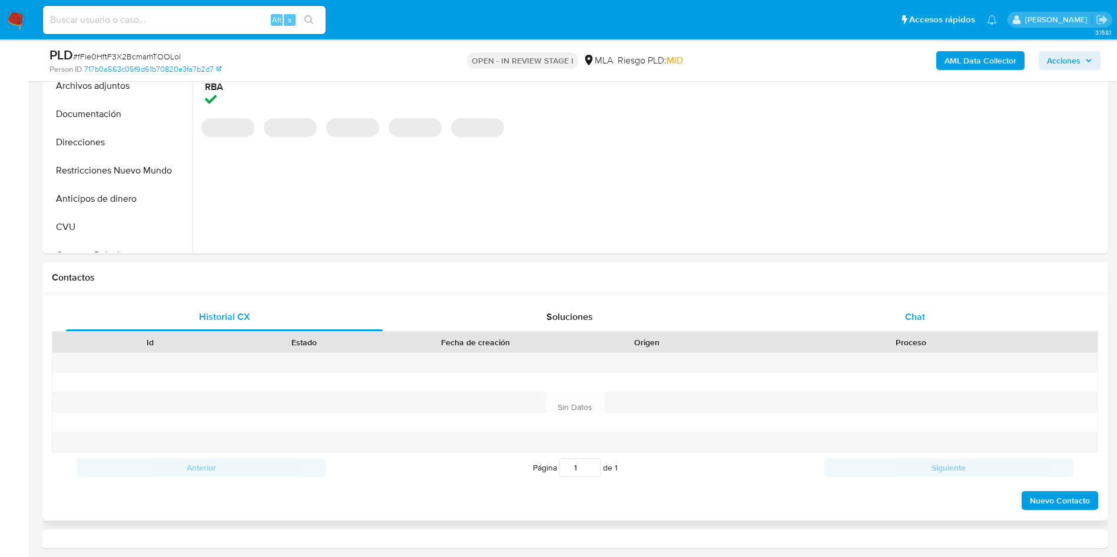
click at [894, 323] on div "Chat" at bounding box center [914, 317] width 317 height 28
select select "10"
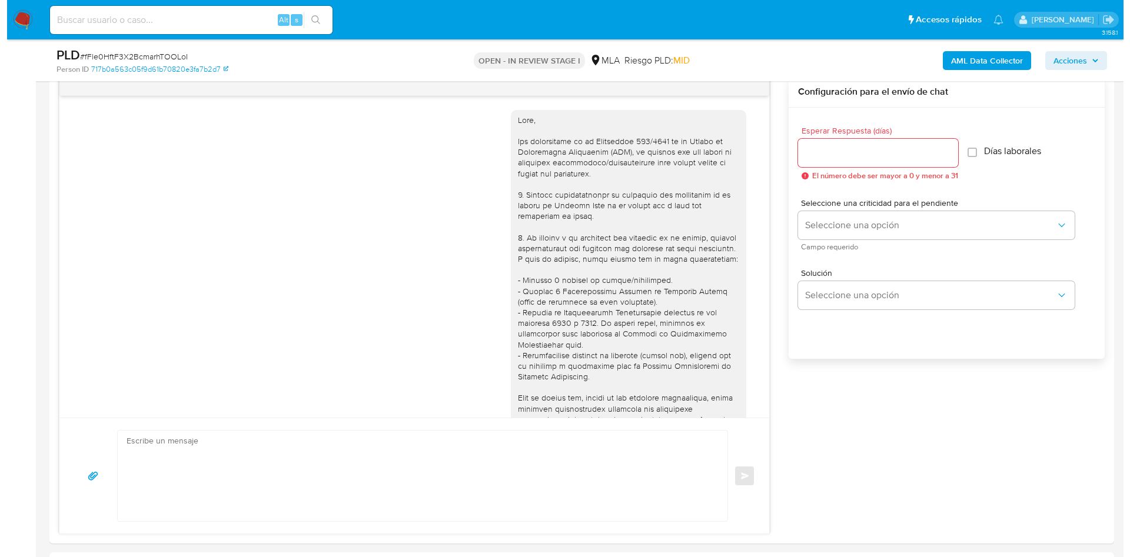
scroll to position [1448, 0]
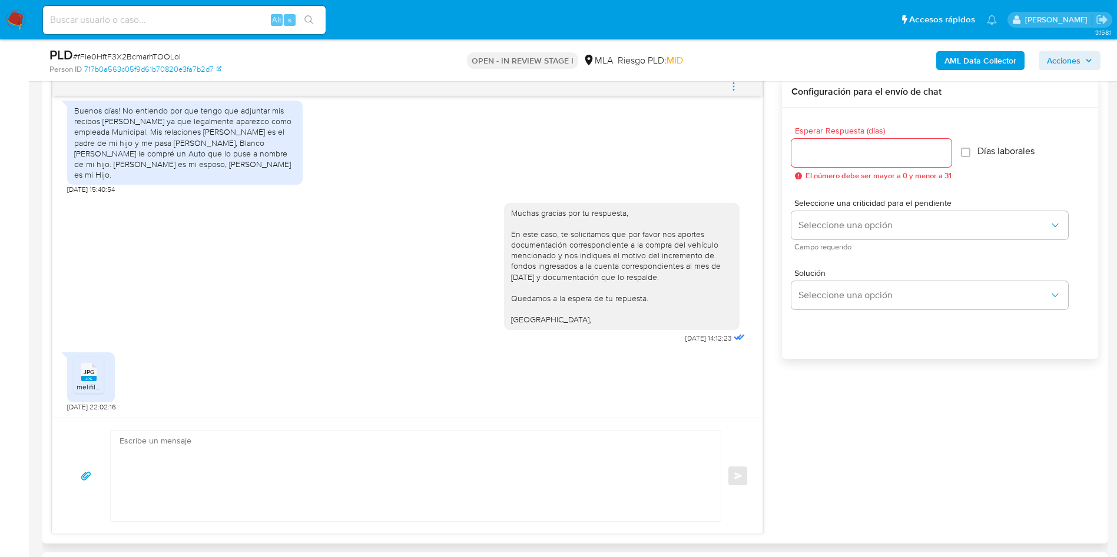
click at [98, 374] on div "JPG JPG" at bounding box center [89, 371] width 25 height 23
click at [0, 163] on aside "Bandeja Tablero Screening Búsqueda en Listas Watchlist Herramientas Operaciones…" at bounding box center [14, 561] width 29 height 2359
drag, startPoint x: 150, startPoint y: 146, endPoint x: 205, endPoint y: 152, distance: 56.2
click at [205, 152] on div "Buenos días! No entiendo por que tengo que adjuntar mis recibos de sueldo ya qu…" at bounding box center [184, 142] width 221 height 75
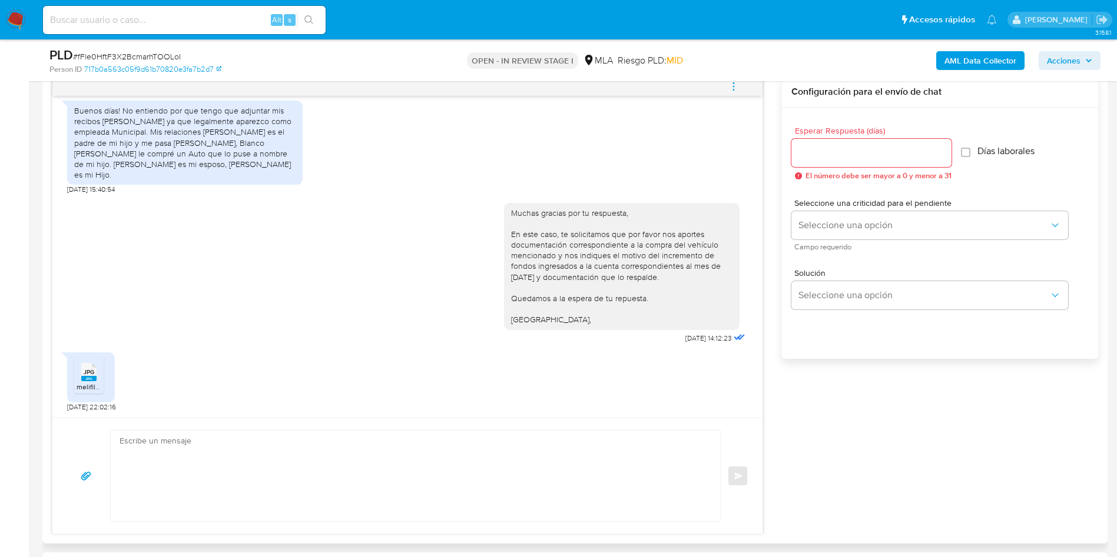
drag, startPoint x: 151, startPoint y: 142, endPoint x: 284, endPoint y: 174, distance: 136.6
click at [284, 174] on div "Buenos días! No entiendo por que tengo que adjuntar mis recibos de sueldo ya qu…" at bounding box center [184, 142] width 221 height 75
copy div "Mis relaciones Gustavo Mendoza es el padre de mi hijo y me pasa Alimento, Blanc…"
click at [276, 235] on div "Muchas gracias por tu respuesta, En este caso, te solicitamos que por favor nos…" at bounding box center [407, 271] width 680 height 152
click at [743, 76] on div "PLD # fFle0HftF3X2BcmarhTOOLoI Person ID 717b0a563c05f9d61b70820e3fa7b2d7 OPEN …" at bounding box center [574, 60] width 1065 height 42
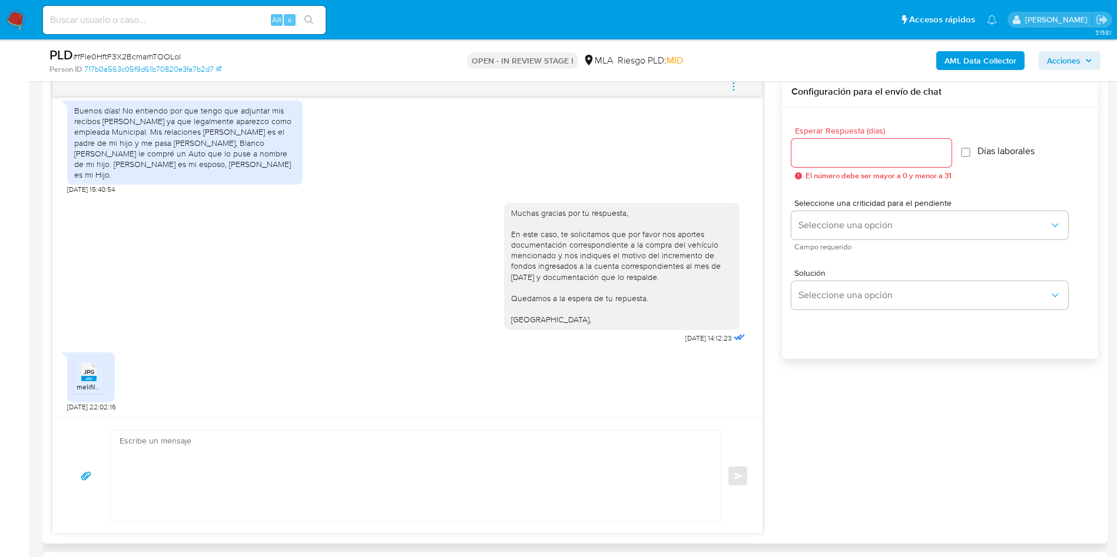
click at [738, 87] on icon "menu-action" at bounding box center [733, 86] width 11 height 11
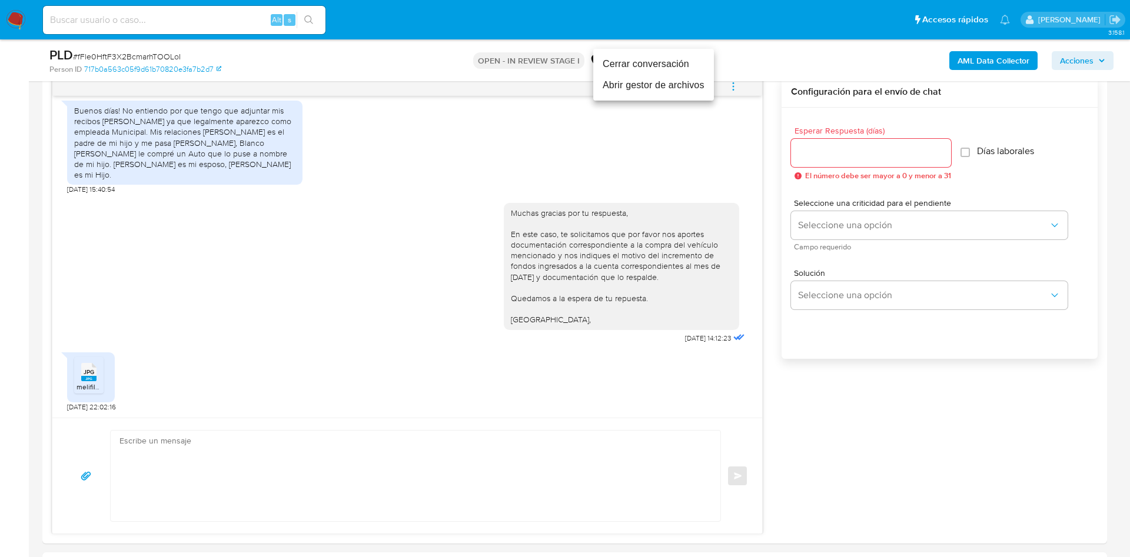
click at [679, 92] on li "Abrir gestor de archivos" at bounding box center [653, 85] width 121 height 21
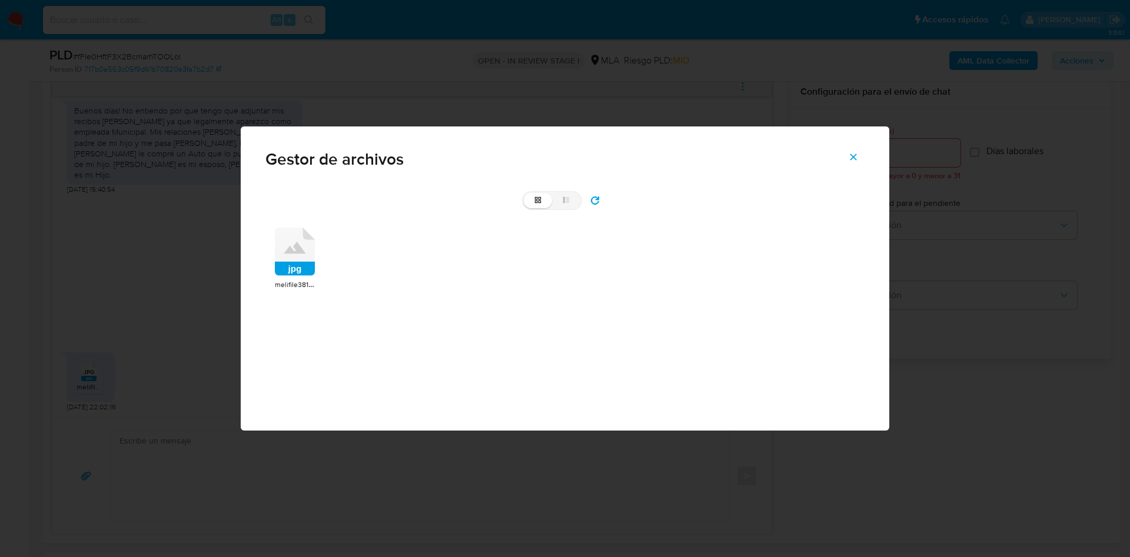
drag, startPoint x: 299, startPoint y: 277, endPoint x: 378, endPoint y: 273, distance: 79.0
click at [299, 277] on div "jpg" at bounding box center [295, 253] width 40 height 51
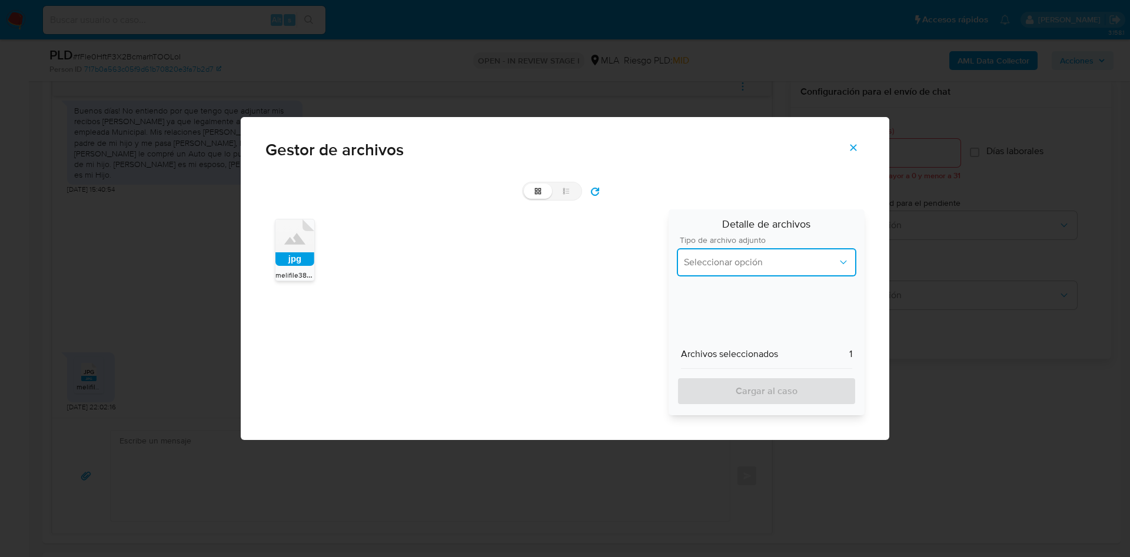
click at [698, 264] on span "Seleccionar opción" at bounding box center [761, 263] width 154 height 12
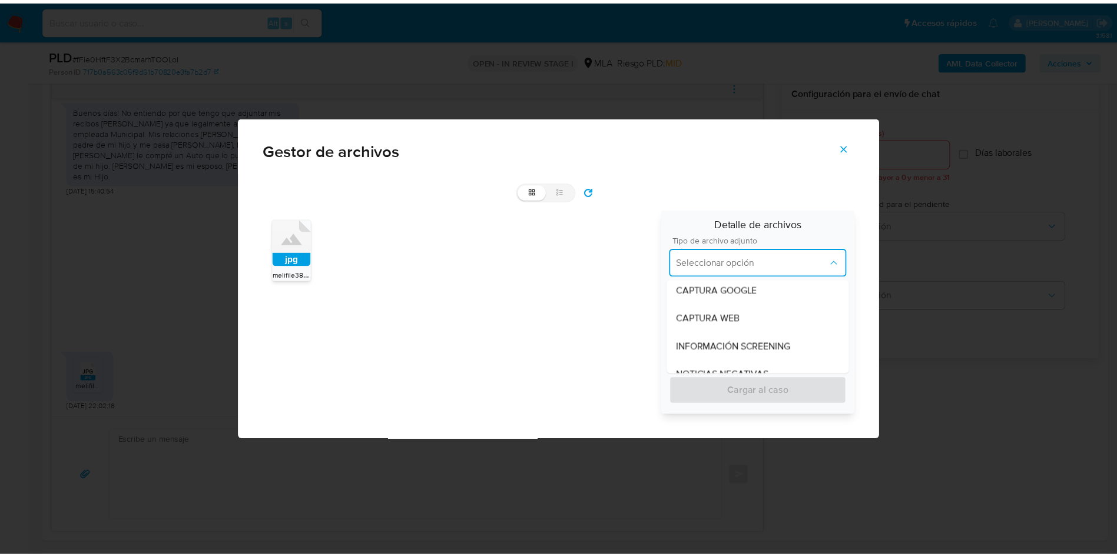
scroll to position [177, 0]
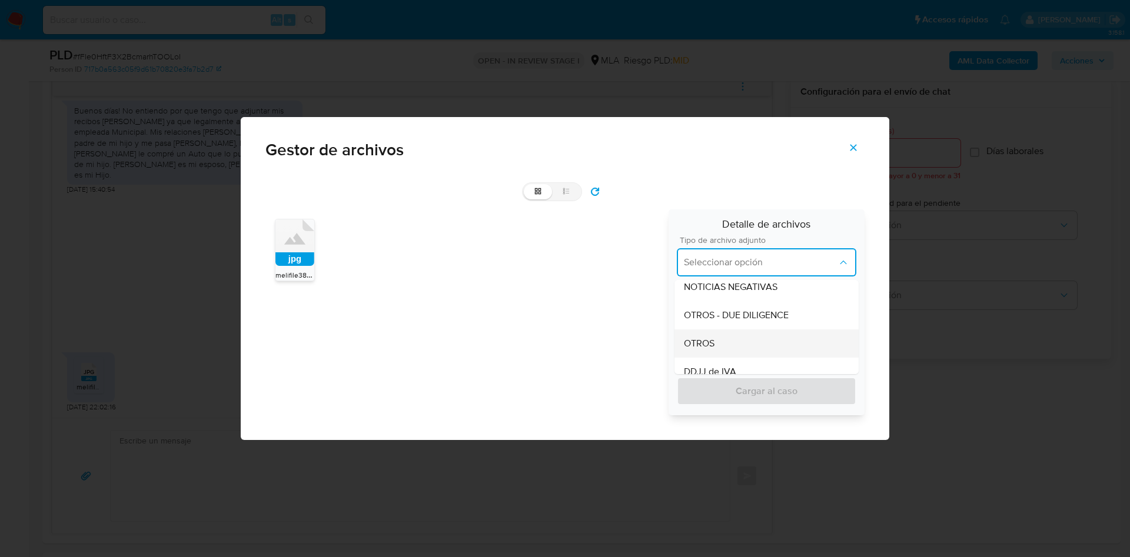
click at [733, 341] on div "OTROS" at bounding box center [766, 344] width 165 height 28
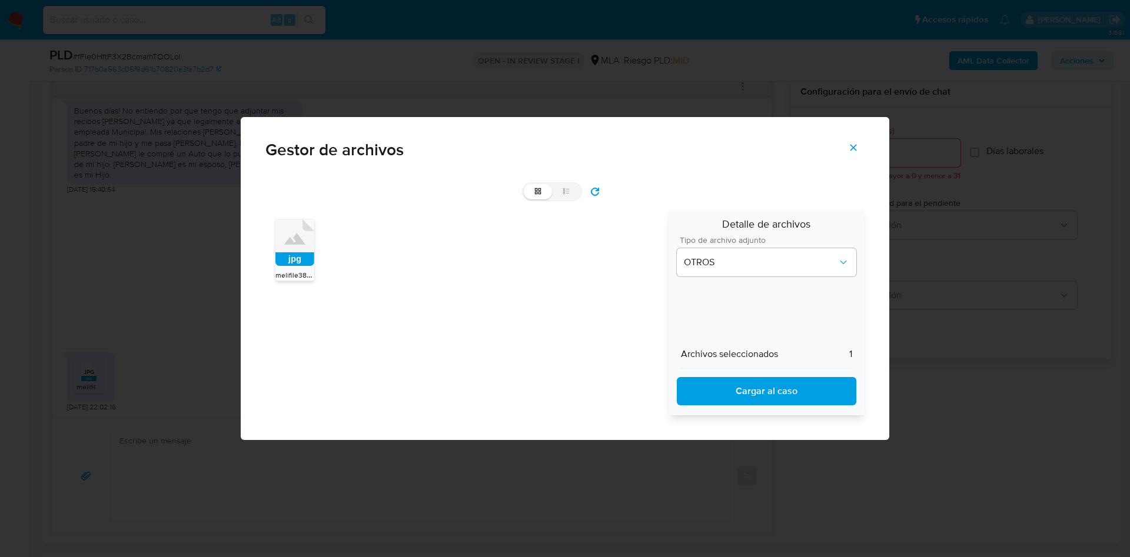
click at [752, 395] on span "Cargar al caso" at bounding box center [766, 392] width 149 height 26
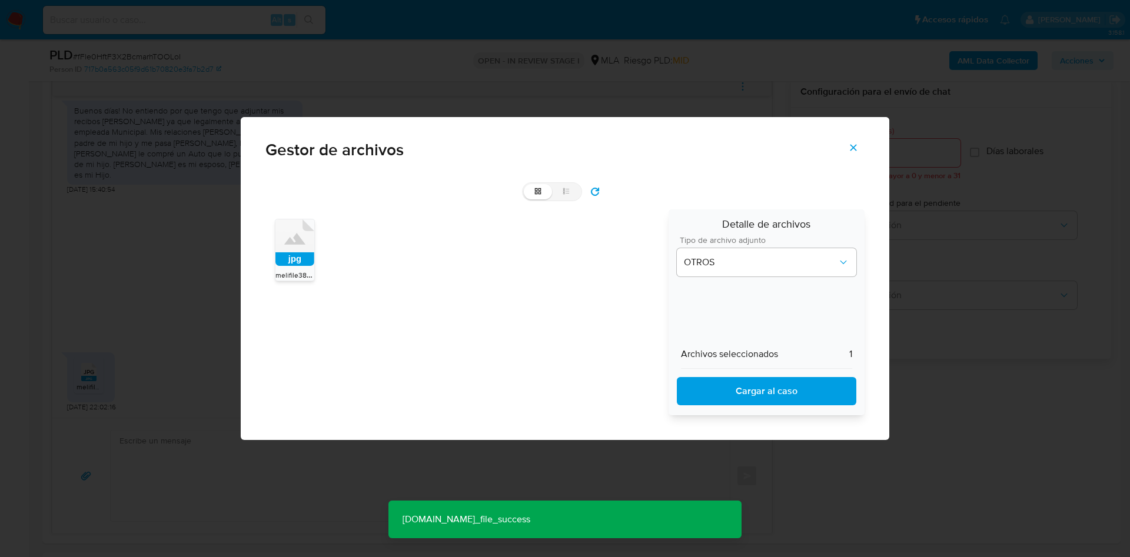
click at [858, 146] on icon "Cerrar" at bounding box center [853, 147] width 11 height 11
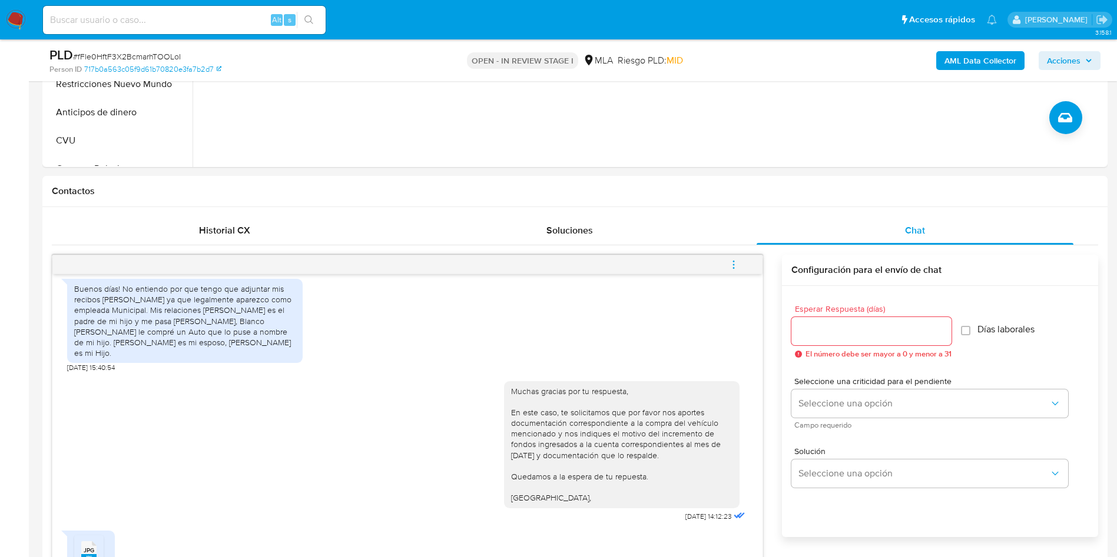
scroll to position [265, 0]
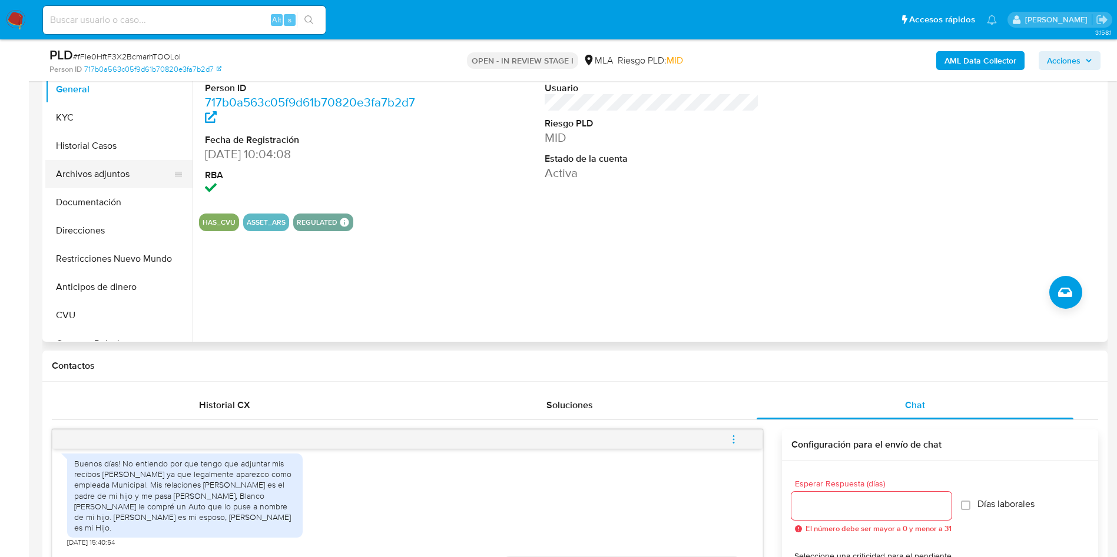
click at [59, 181] on button "Archivos adjuntos" at bounding box center [114, 174] width 138 height 28
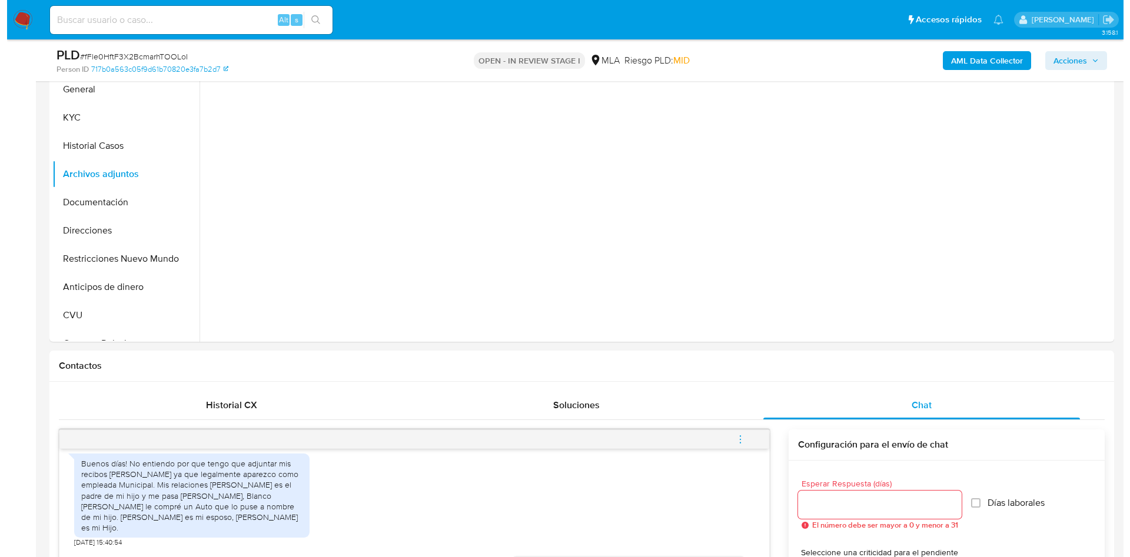
scroll to position [177, 0]
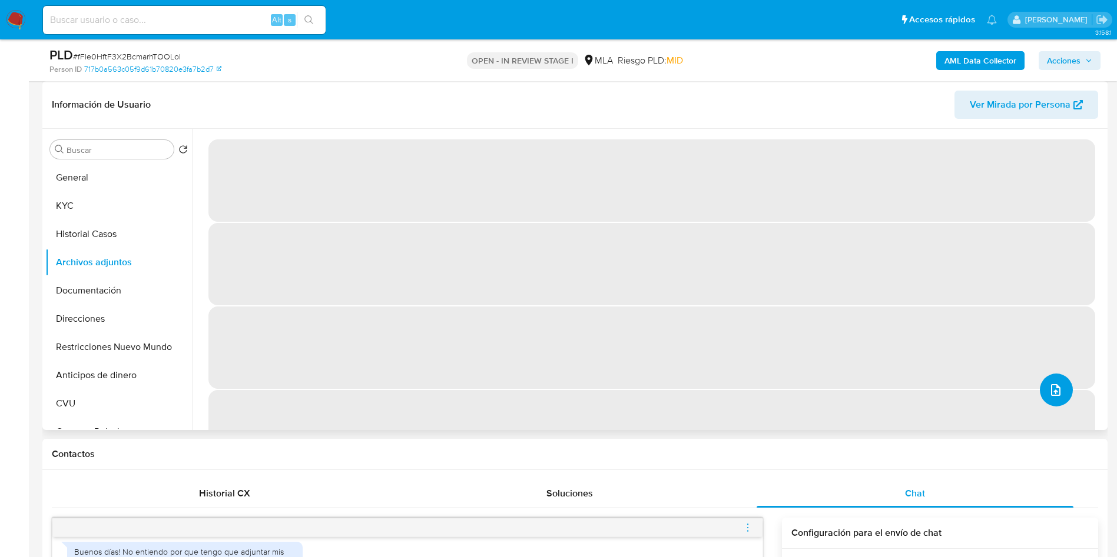
click at [1044, 400] on button "upload-file" at bounding box center [1056, 390] width 33 height 33
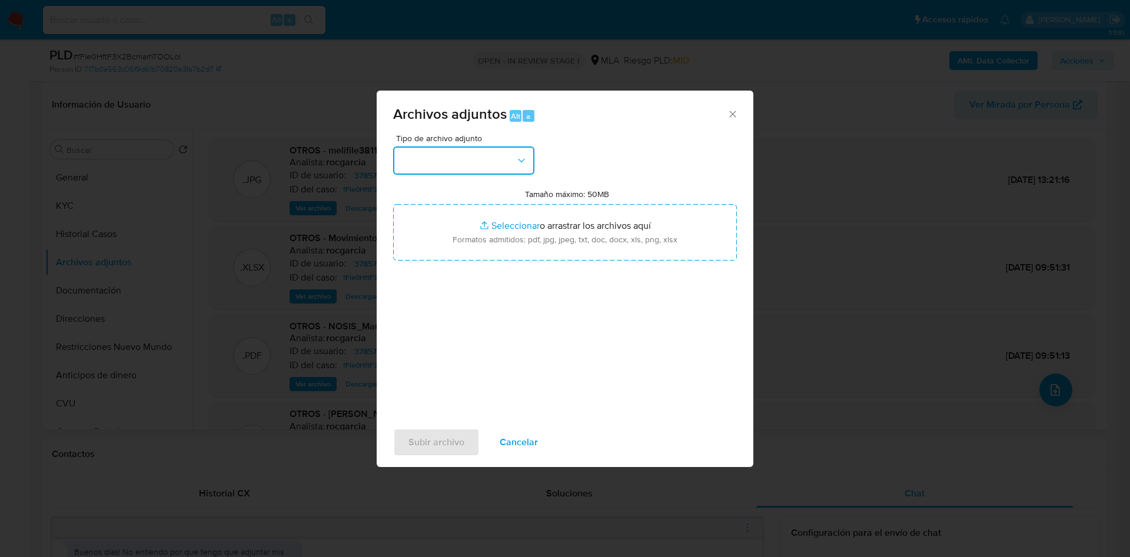
click at [414, 166] on button "button" at bounding box center [463, 161] width 141 height 28
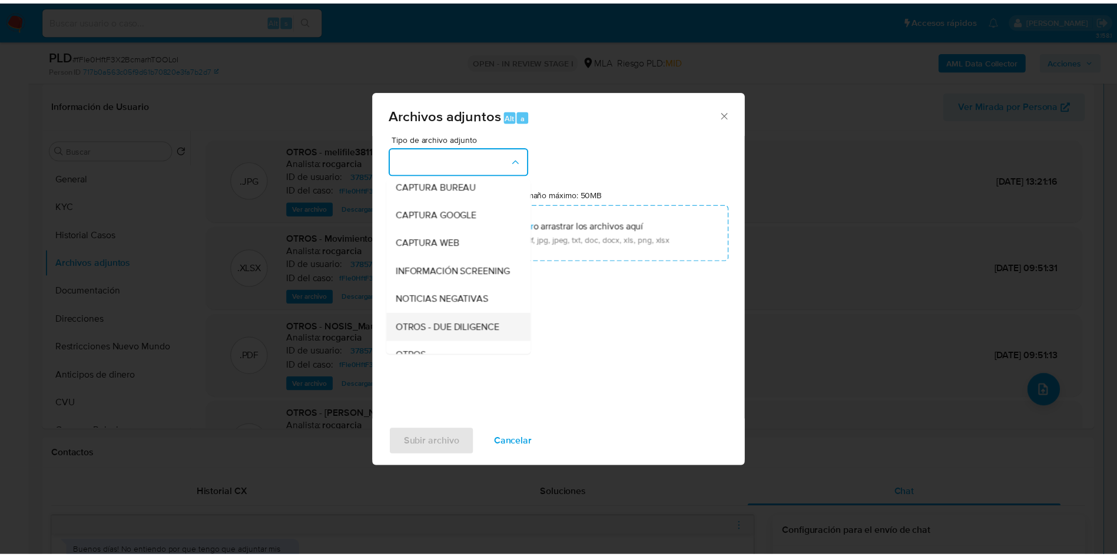
scroll to position [88, 0]
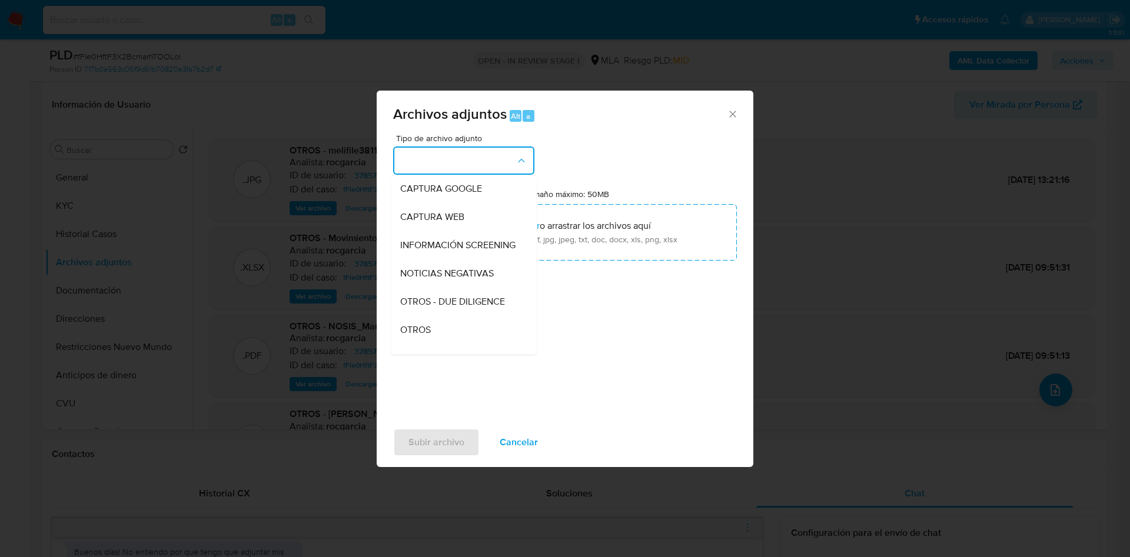
drag, startPoint x: 465, startPoint y: 340, endPoint x: 475, endPoint y: 320, distance: 21.9
click at [465, 338] on div "OTROS" at bounding box center [460, 330] width 120 height 28
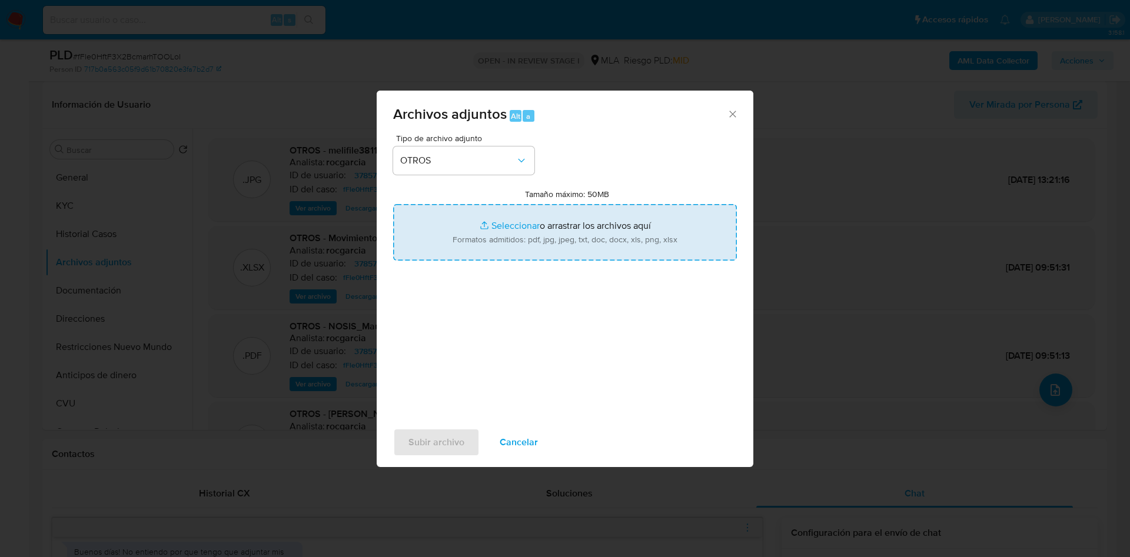
click at [499, 229] on input "Tamaño máximo: 50MB Seleccionar archivos" at bounding box center [565, 232] width 344 height 57
type input "C:\fakepath\Caselog fFle0HftF3X2BcmarhTOOLoI - 378576000.docx"
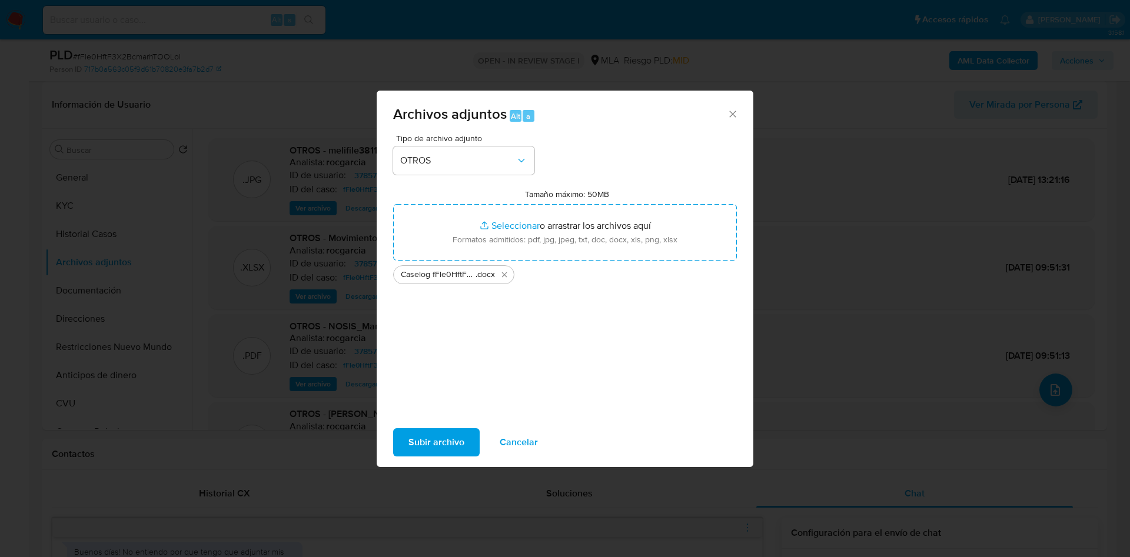
click at [420, 445] on span "Subir archivo" at bounding box center [437, 443] width 56 height 26
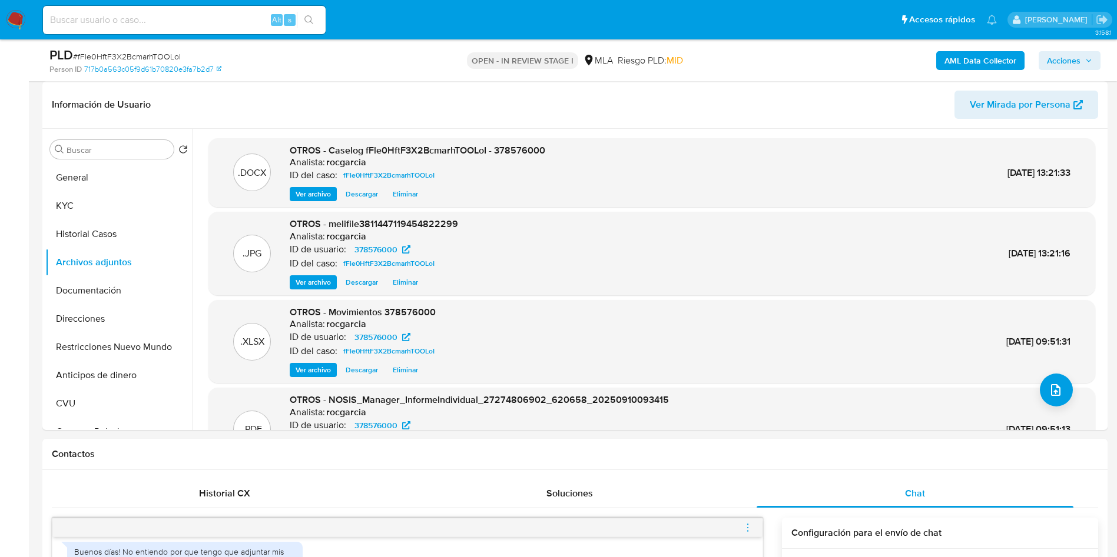
click at [1055, 56] on span "Acciones" at bounding box center [1064, 60] width 34 height 19
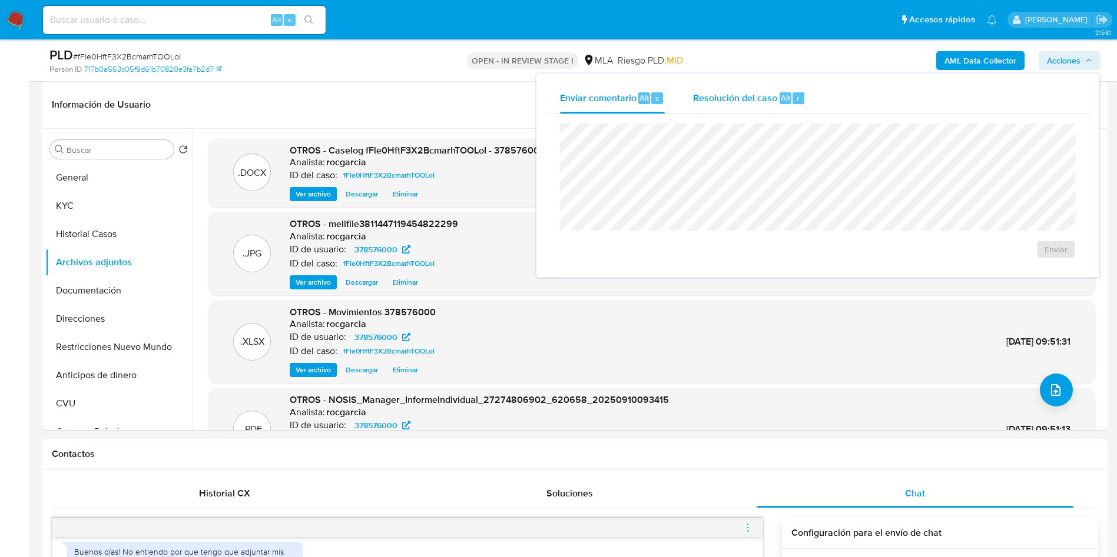
click at [751, 94] on span "Resolución del caso" at bounding box center [735, 98] width 84 height 14
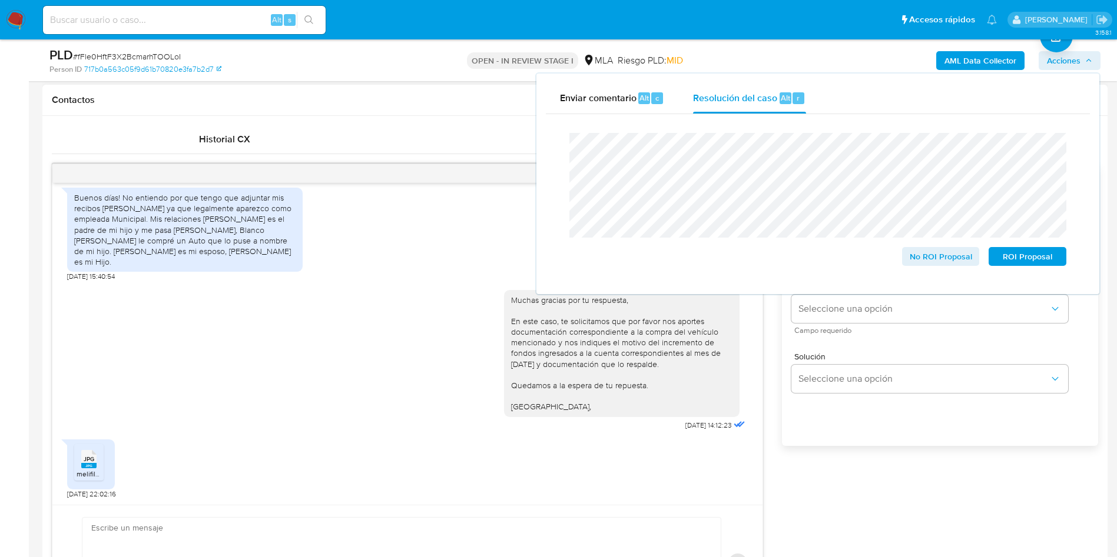
scroll to position [618, 0]
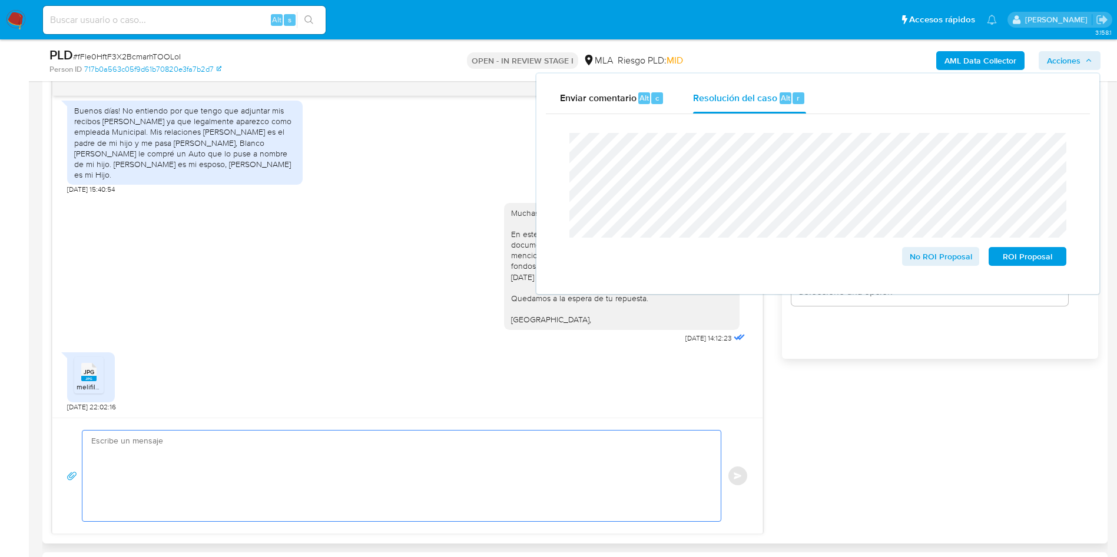
click at [527, 466] on textarea at bounding box center [398, 476] width 615 height 91
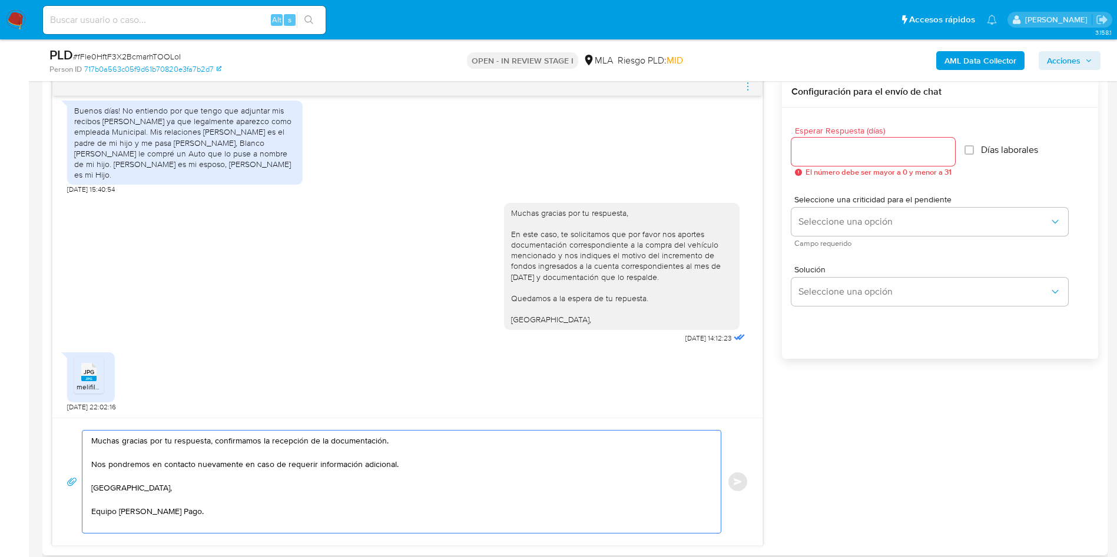
type textarea "Muchas gracias por tu respuesta, confirmamos la recepción de la documentación. …"
click at [835, 160] on div at bounding box center [873, 152] width 164 height 28
click at [828, 145] on input "Esperar Respuesta (días)" at bounding box center [873, 151] width 164 height 15
type input "0"
click at [741, 476] on button "Enviar" at bounding box center [737, 482] width 21 height 21
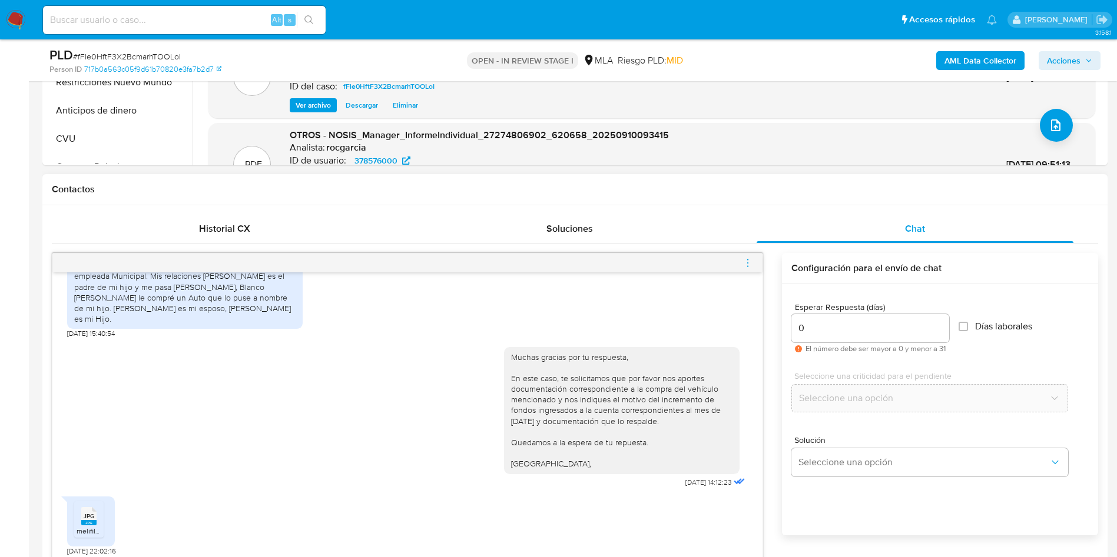
scroll to position [1579, 0]
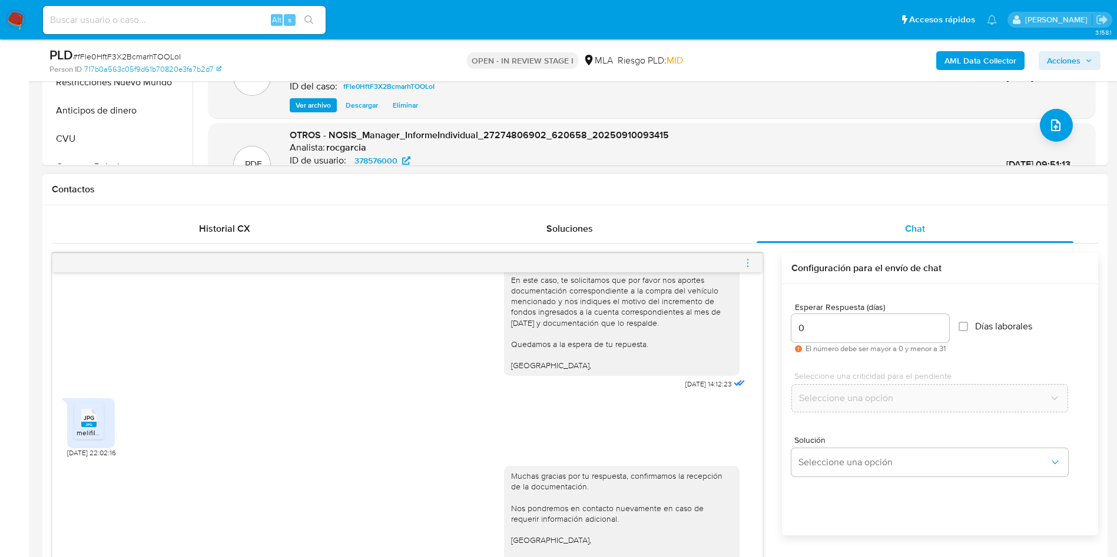
click at [749, 266] on icon "menu-action" at bounding box center [747, 263] width 11 height 11
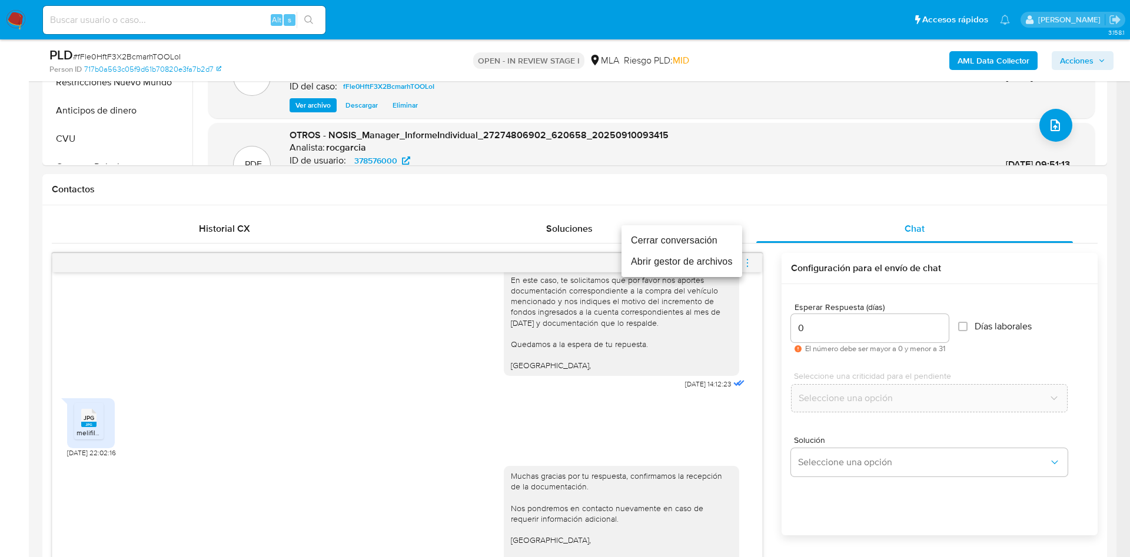
click at [665, 238] on li "Cerrar conversación" at bounding box center [682, 240] width 121 height 21
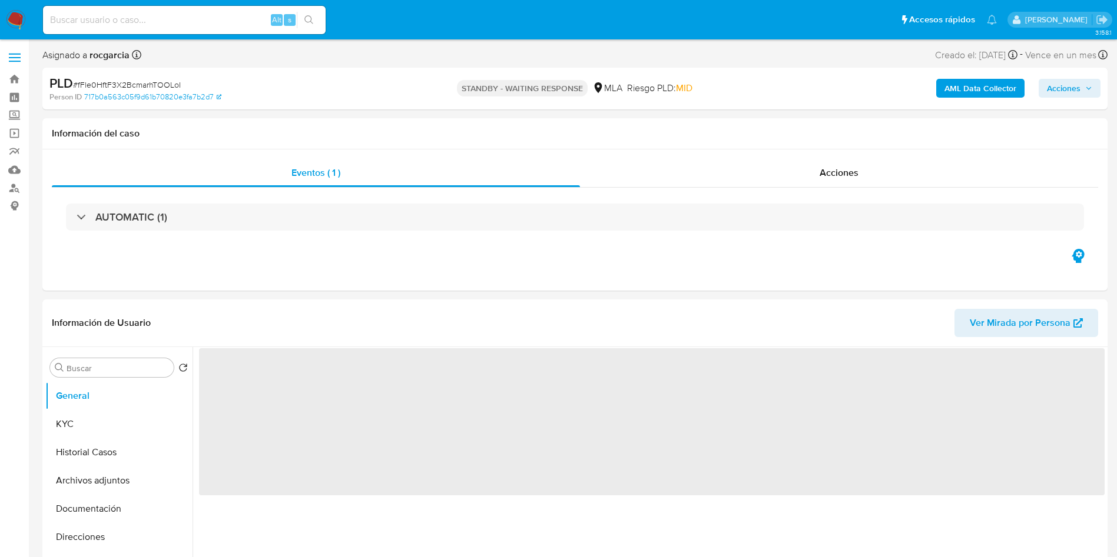
select select "10"
click at [82, 470] on button "Archivos adjuntos" at bounding box center [114, 481] width 138 height 28
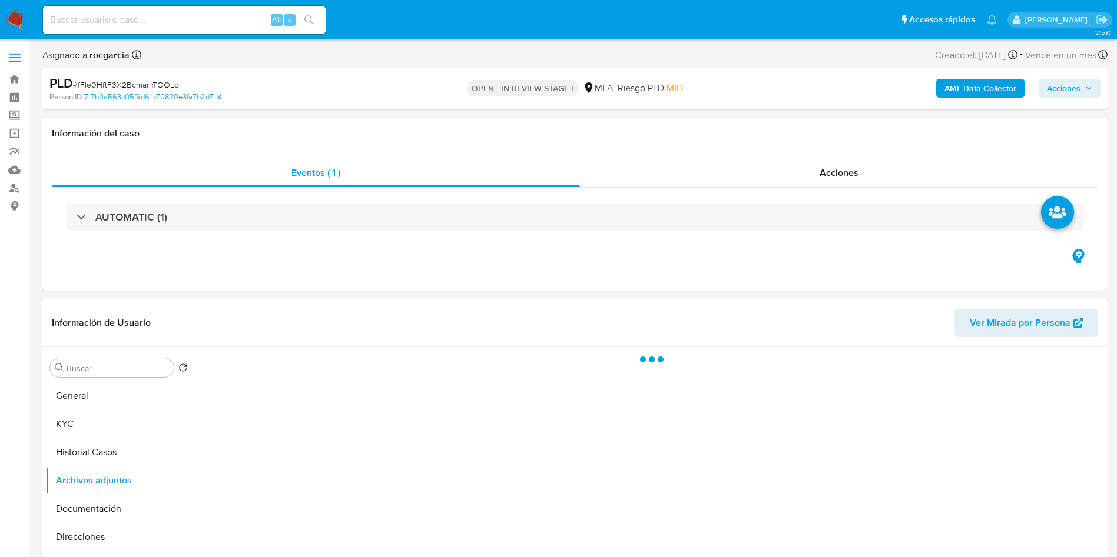
select select "10"
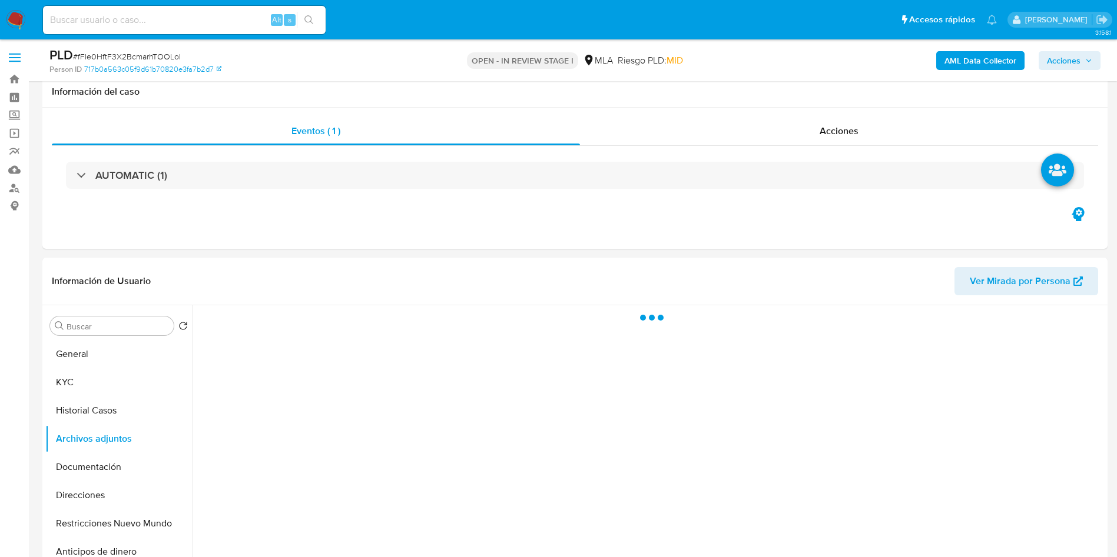
scroll to position [88, 0]
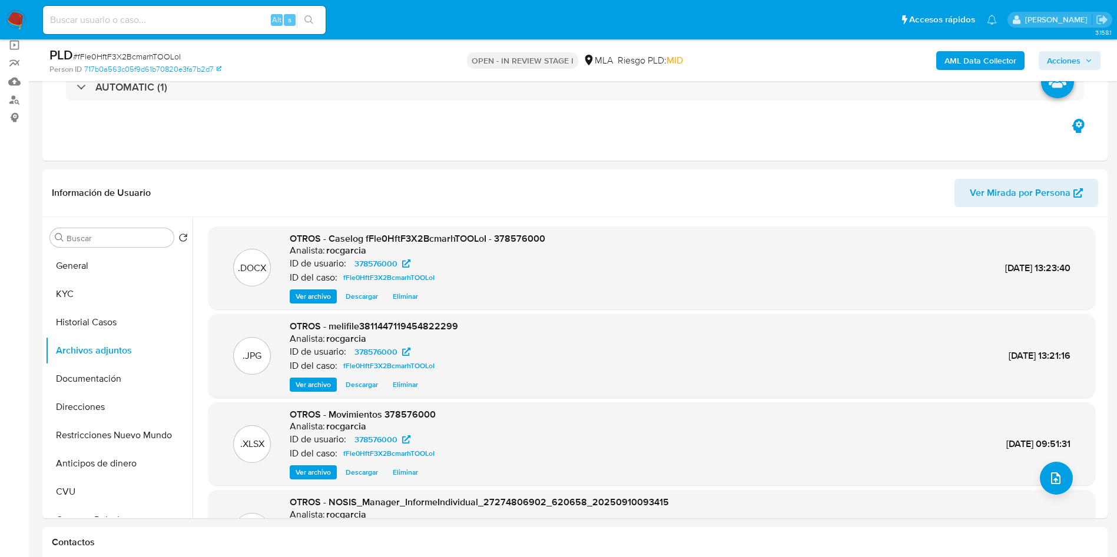
click at [1060, 66] on span "Acciones" at bounding box center [1064, 60] width 34 height 19
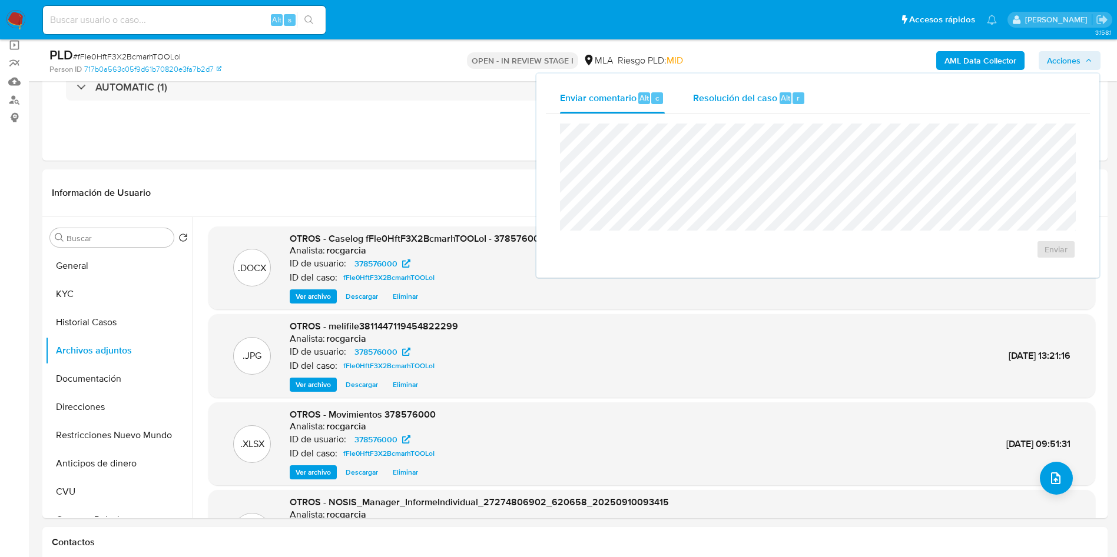
click at [781, 105] on div "Resolución del caso Alt r" at bounding box center [749, 98] width 112 height 31
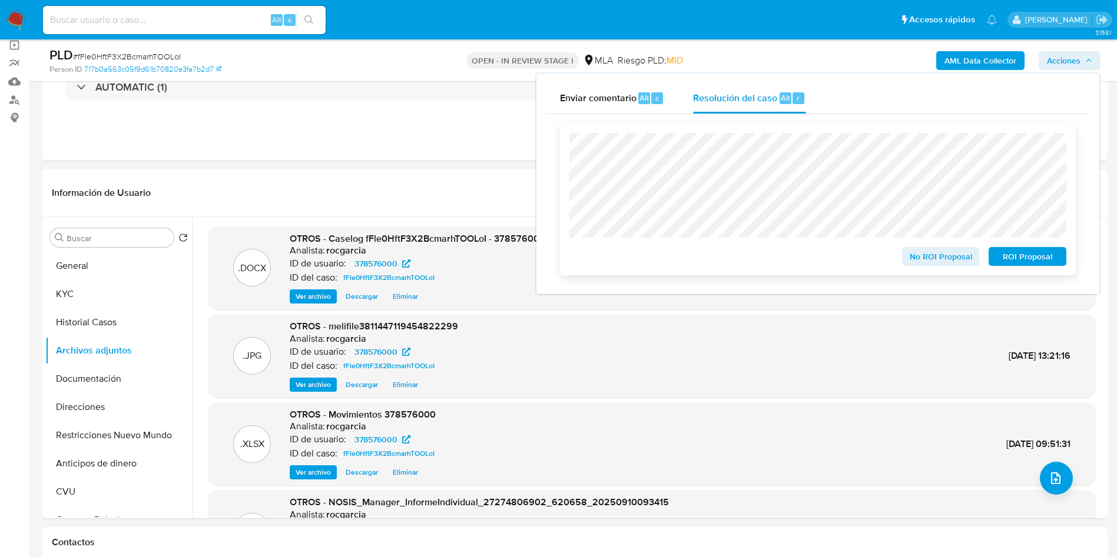
click at [930, 260] on span "No ROI Proposal" at bounding box center [940, 256] width 61 height 16
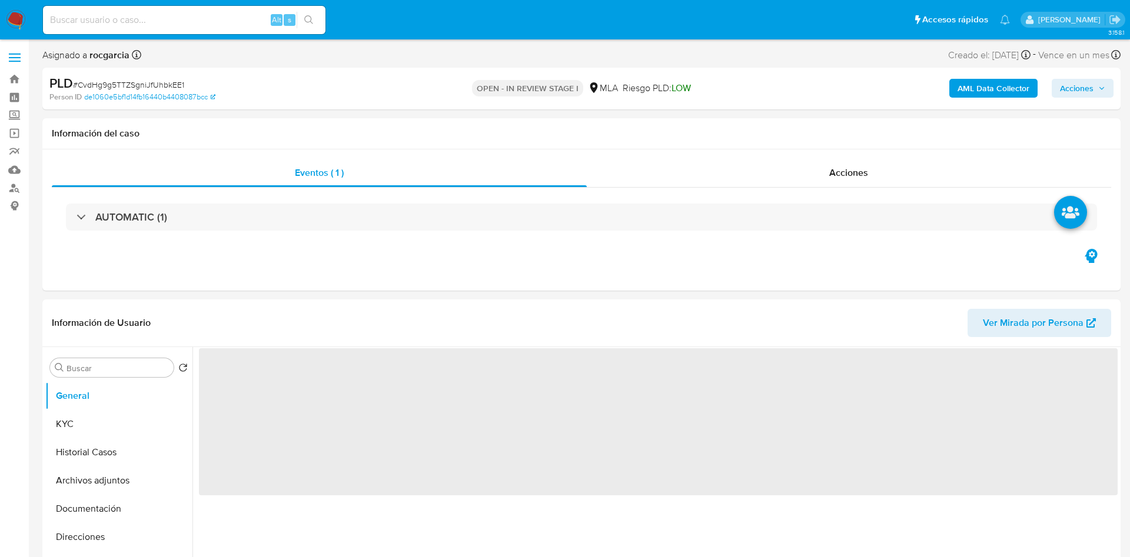
select select "10"
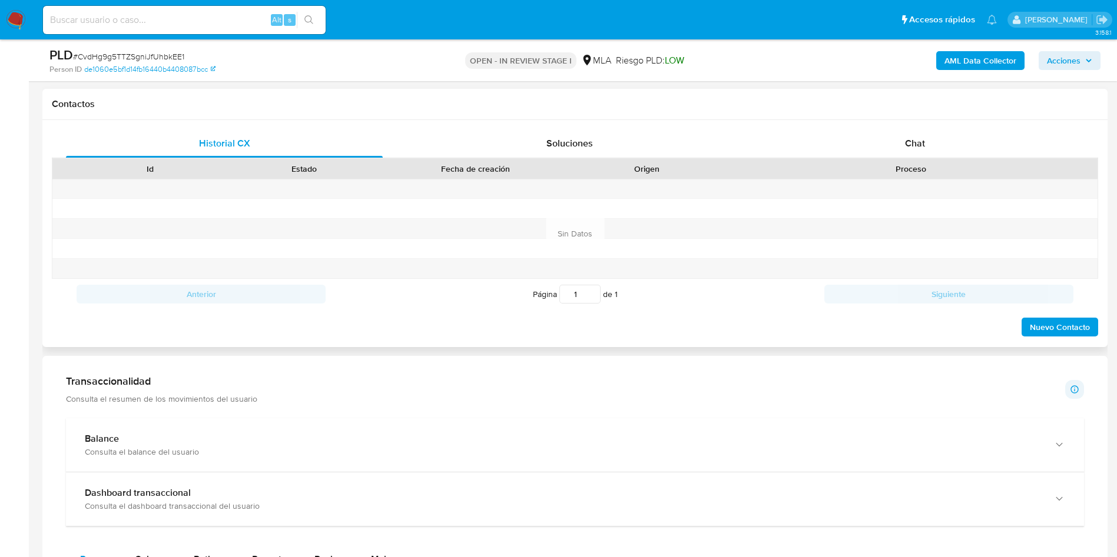
scroll to position [530, 0]
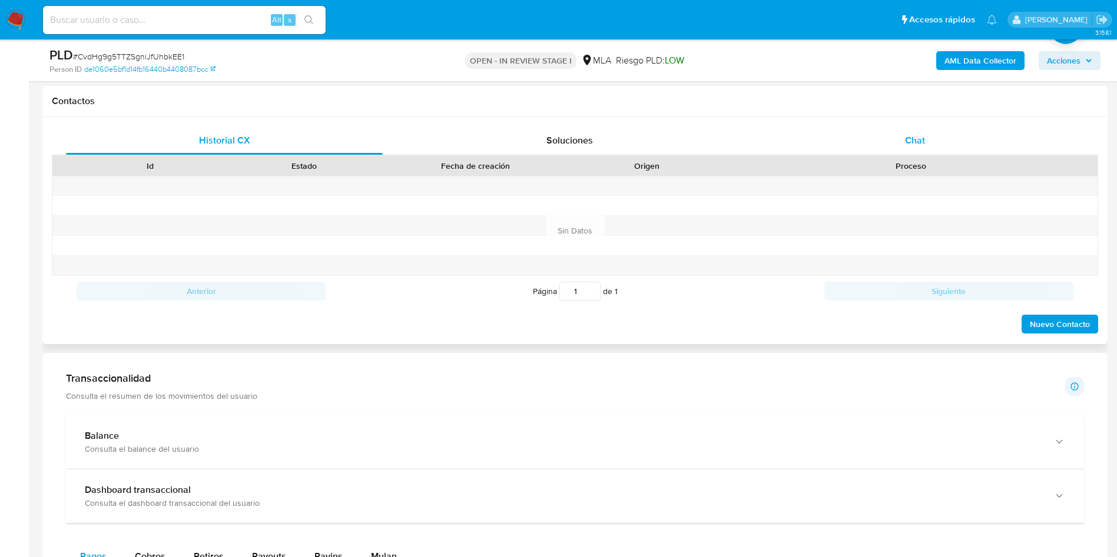
click at [926, 134] on div "Chat" at bounding box center [914, 141] width 317 height 28
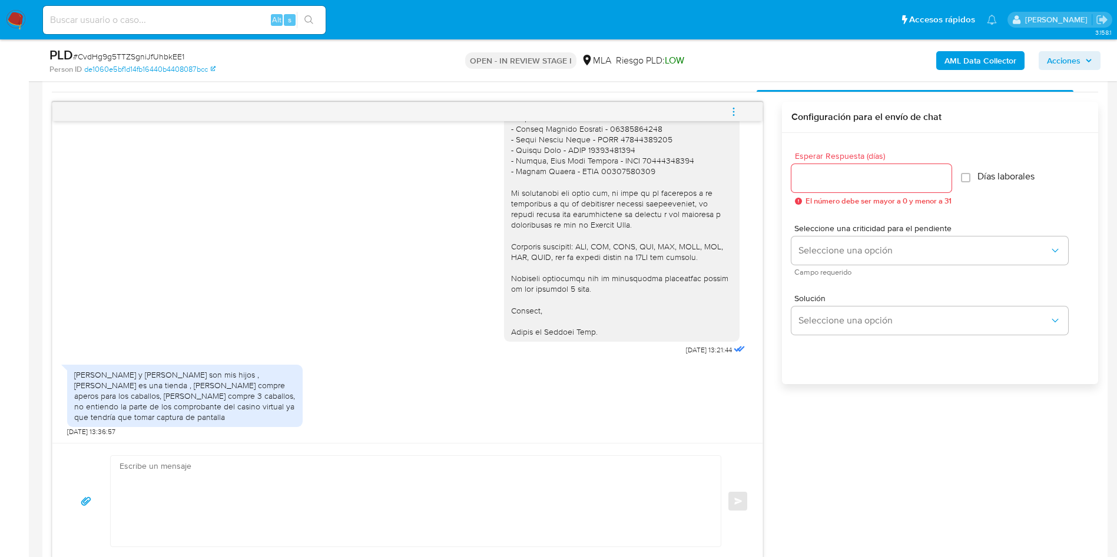
scroll to position [618, 0]
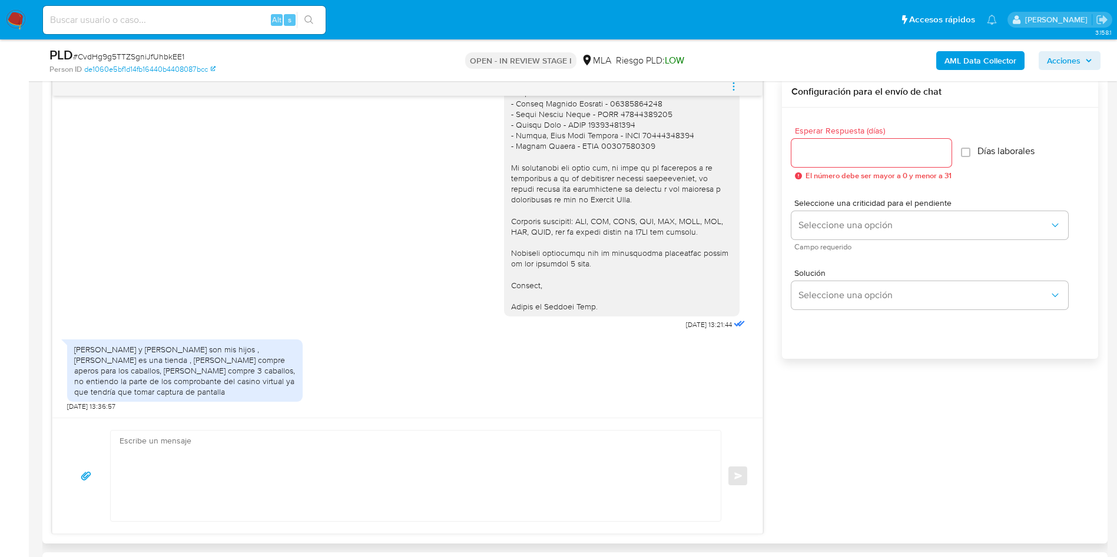
click at [190, 496] on textarea at bounding box center [412, 476] width 586 height 91
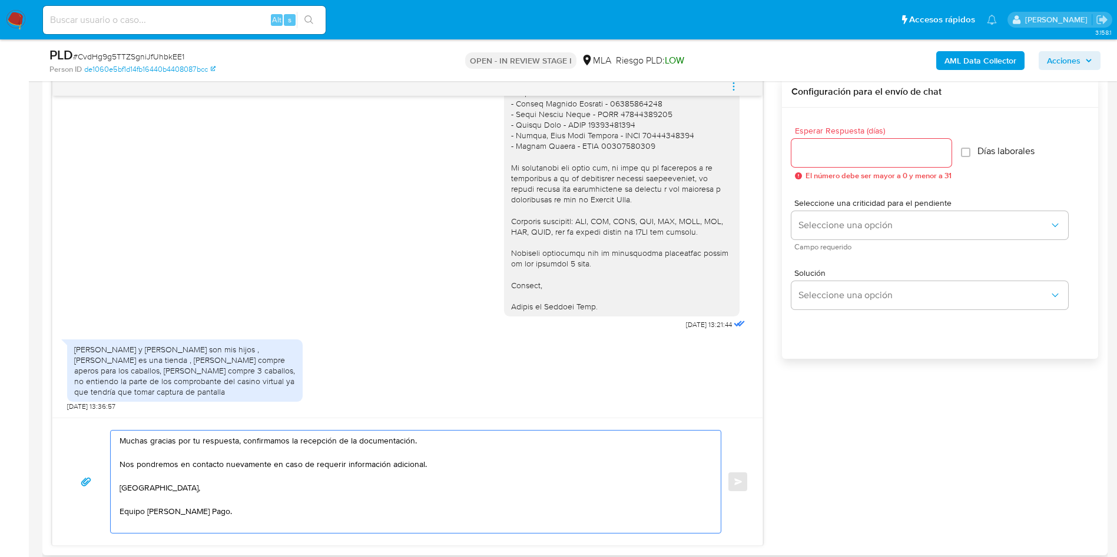
drag, startPoint x: 243, startPoint y: 441, endPoint x: 473, endPoint y: 447, distance: 230.2
click at [473, 447] on textarea "Muchas gracias por tu respuesta, confirmamos la recepción de la documentación. …" at bounding box center [412, 482] width 586 height 102
type textarea "Muchas gracias por tu respuesta, Nos pondremos en contacto nuevamente en caso d…"
click at [1064, 452] on div "[DATE] 17:39:58 Uso mercado pago ,más que nada para comprar cosas diversas ya q…" at bounding box center [575, 312] width 1046 height 470
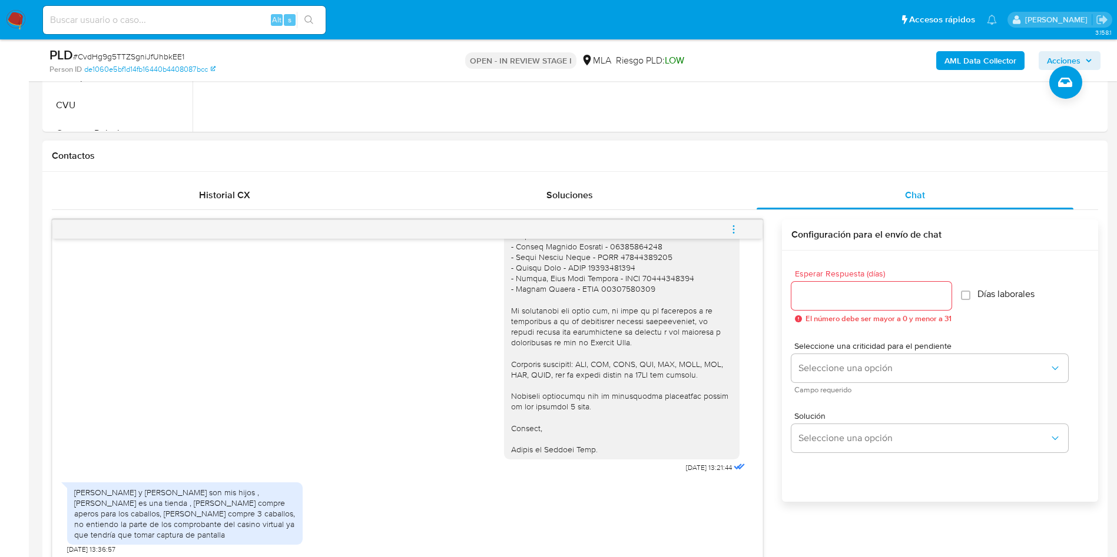
scroll to position [353, 0]
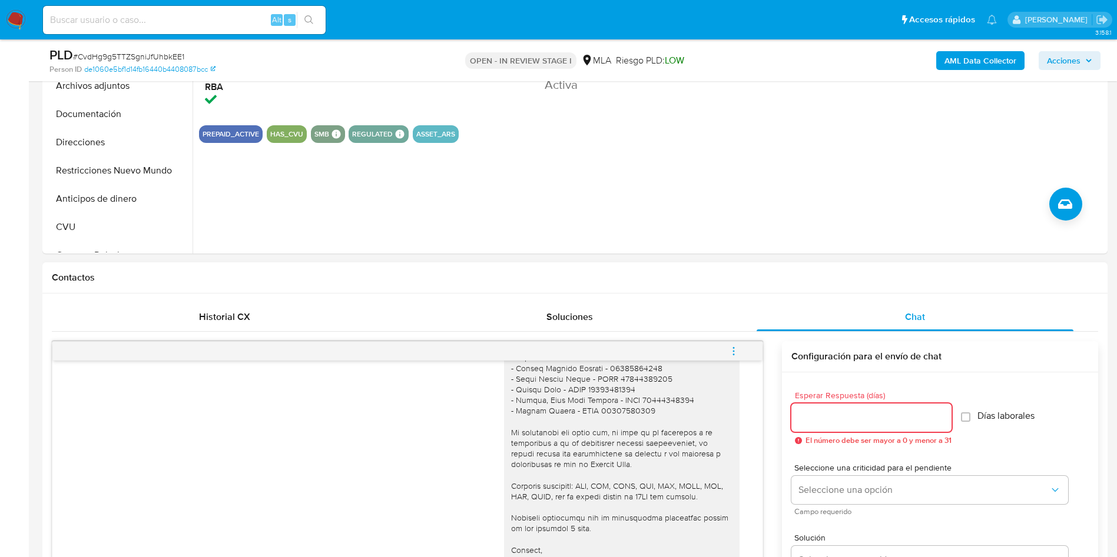
click at [861, 410] on input "Esperar Respuesta (días)" at bounding box center [871, 417] width 160 height 15
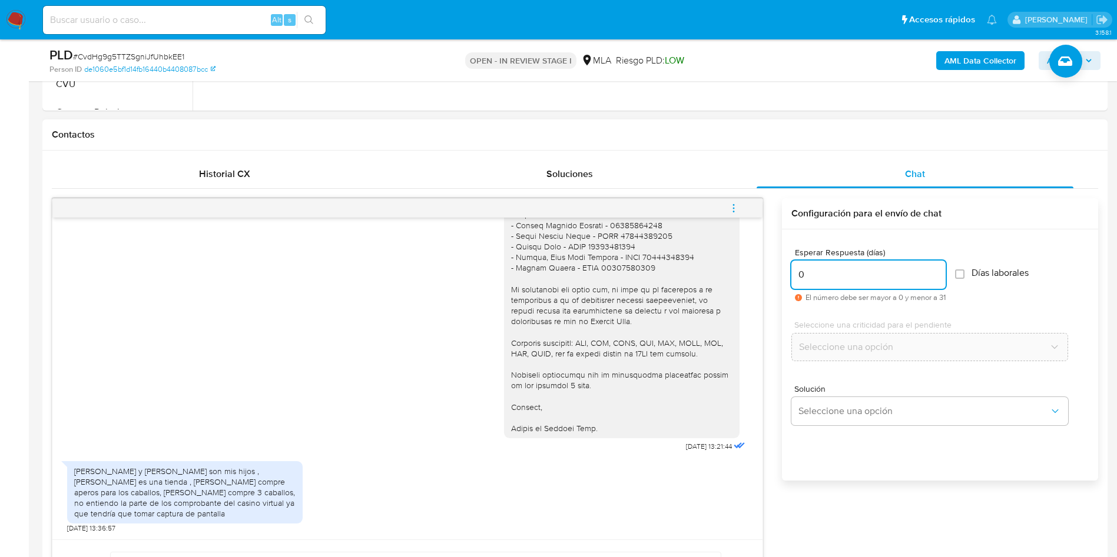
scroll to position [618, 0]
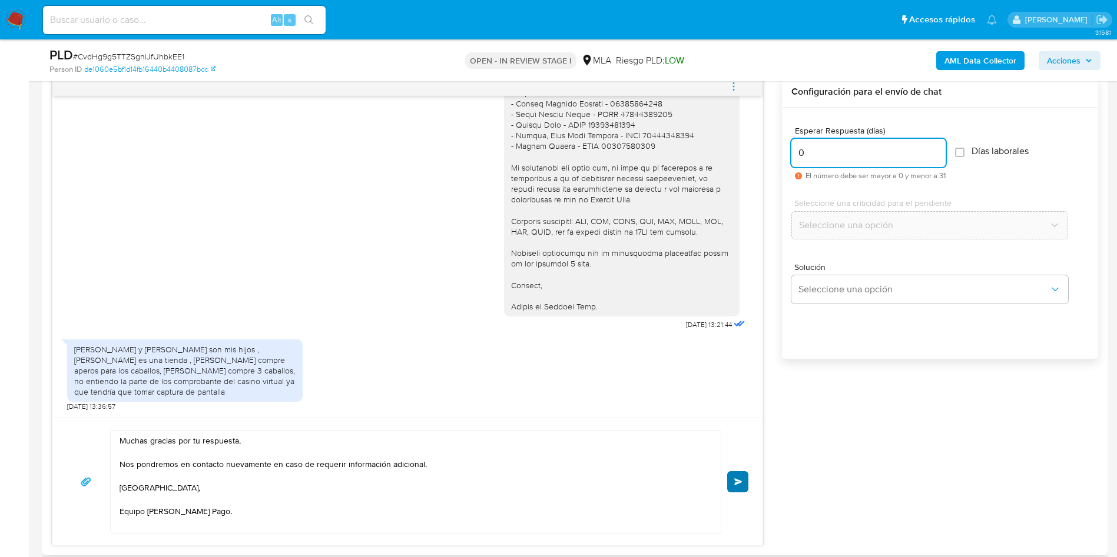
type input "0"
click at [730, 487] on button "Enviar" at bounding box center [737, 482] width 21 height 21
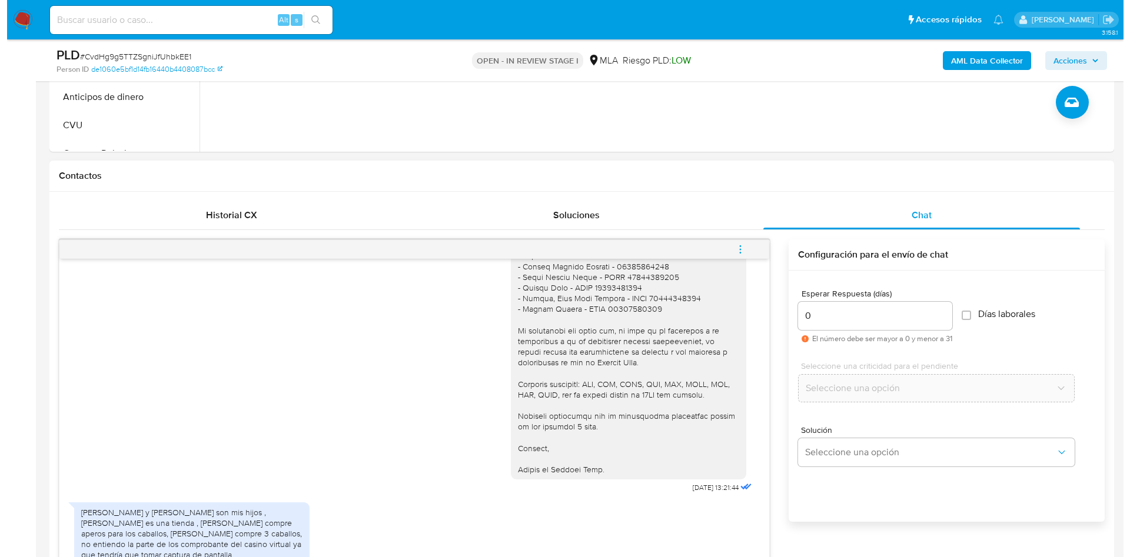
scroll to position [441, 0]
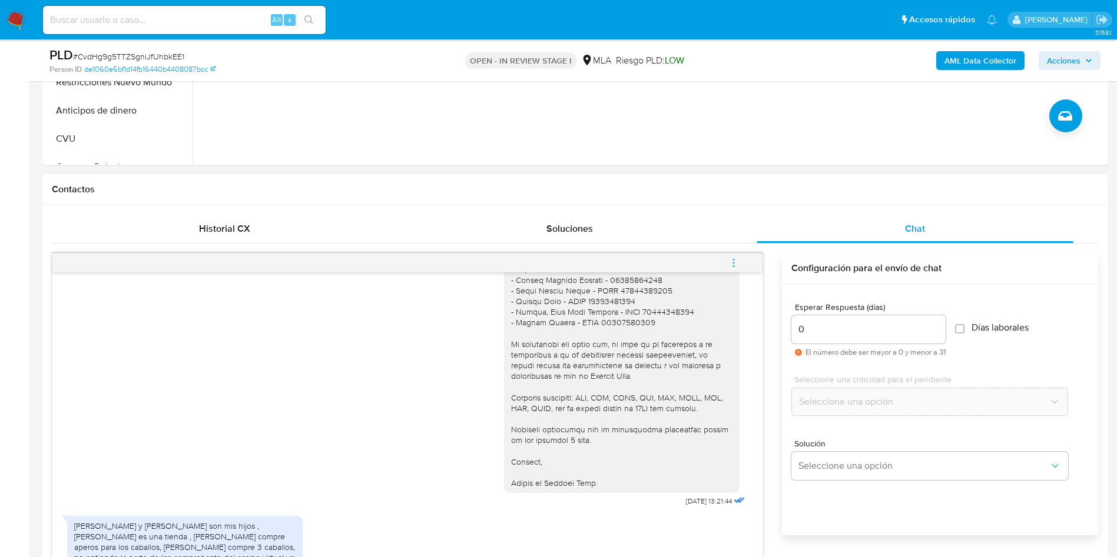
click at [736, 261] on icon "menu-action" at bounding box center [733, 263] width 11 height 11
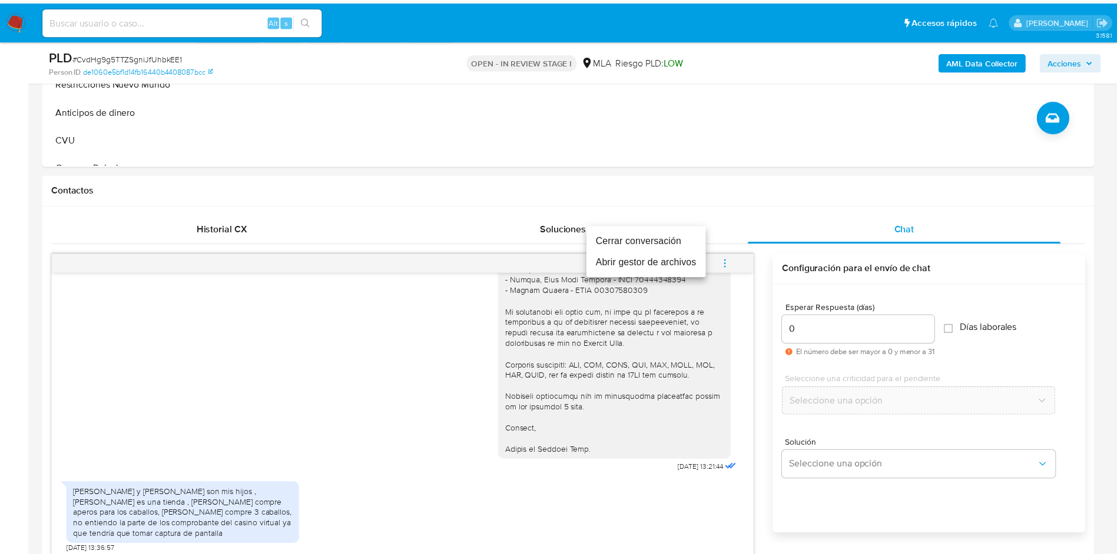
scroll to position [1063, 0]
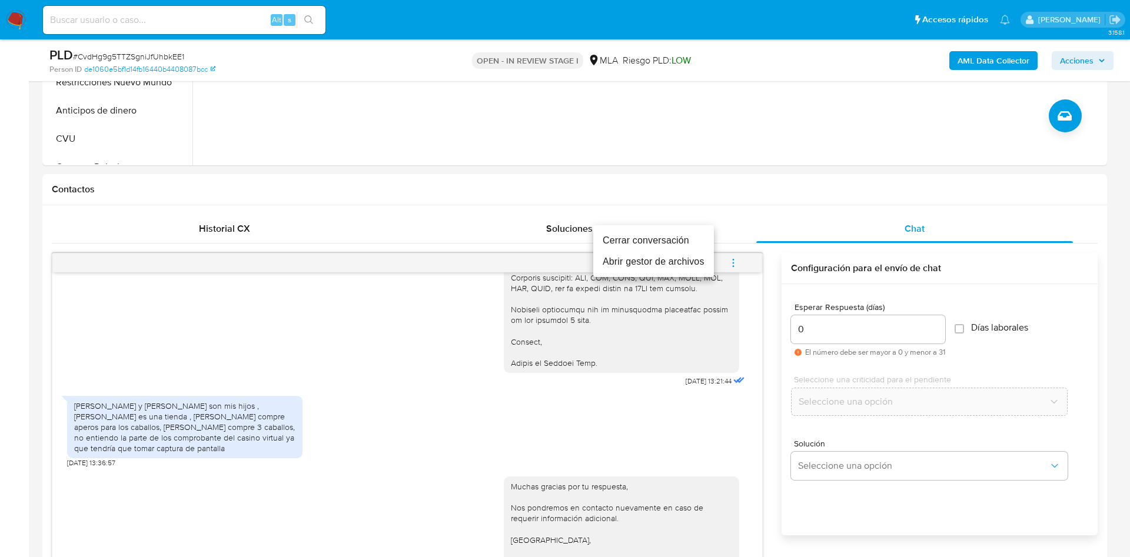
click at [664, 238] on li "Cerrar conversación" at bounding box center [653, 240] width 121 height 21
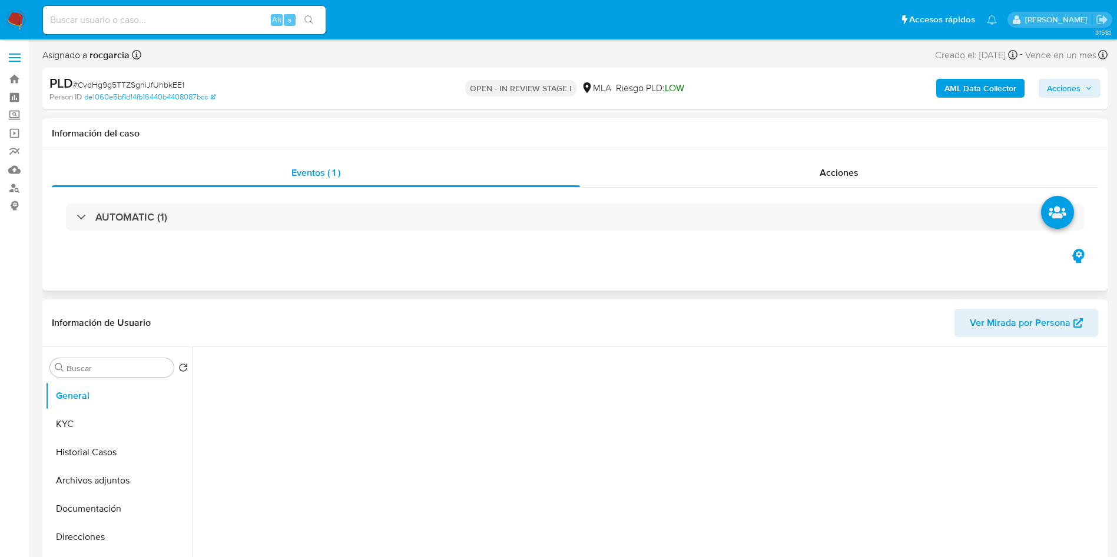
select select "10"
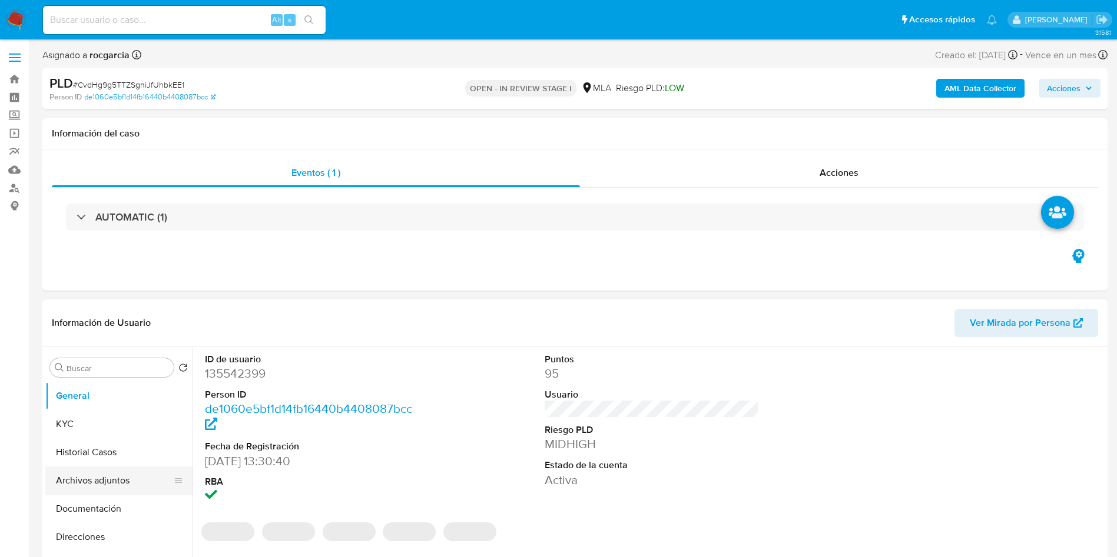
click at [70, 487] on button "Archivos adjuntos" at bounding box center [114, 481] width 138 height 28
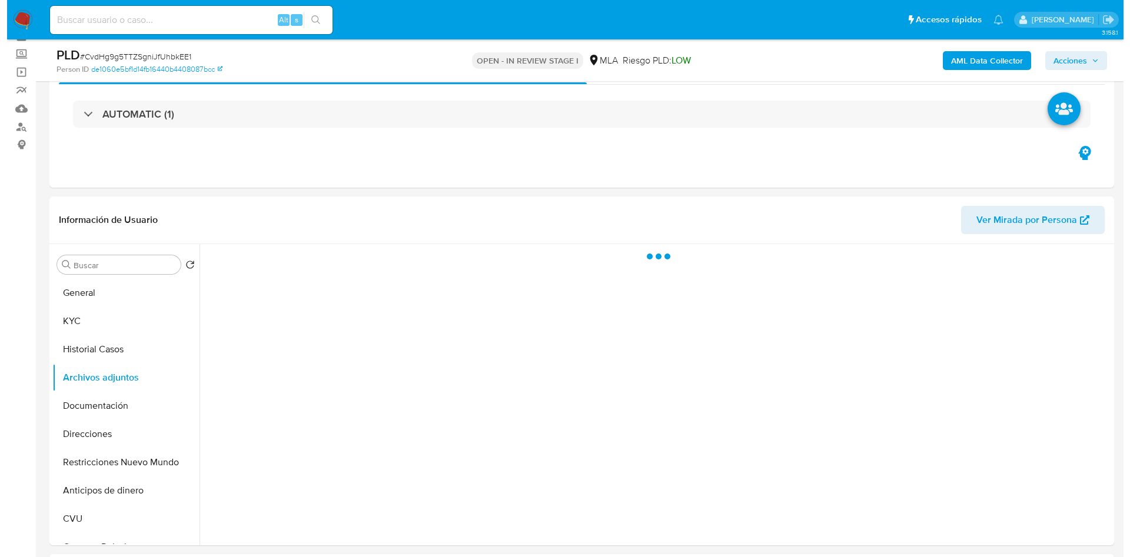
scroll to position [88, 0]
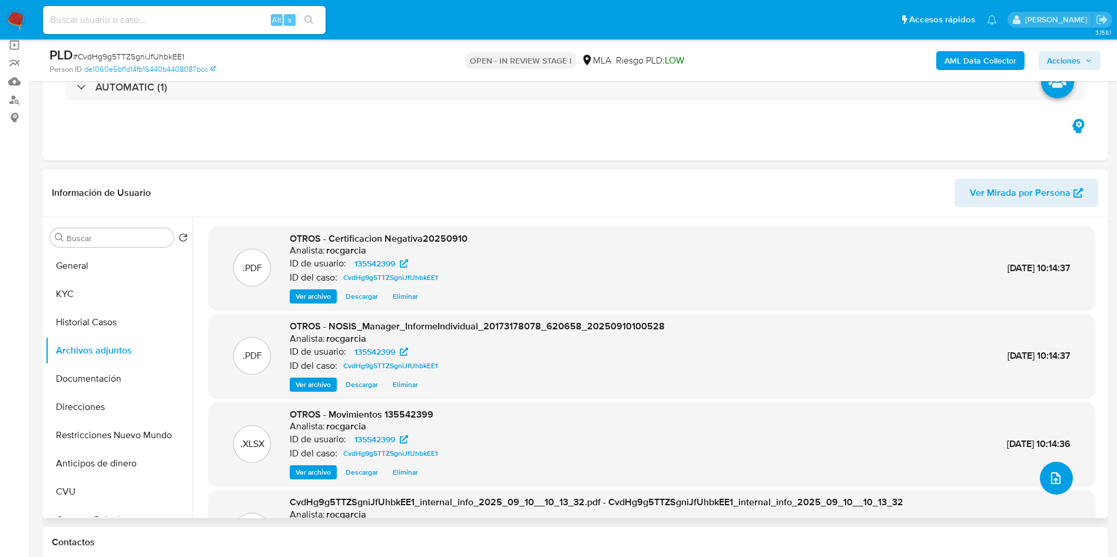
click at [1048, 478] on icon "upload-file" at bounding box center [1055, 479] width 14 height 14
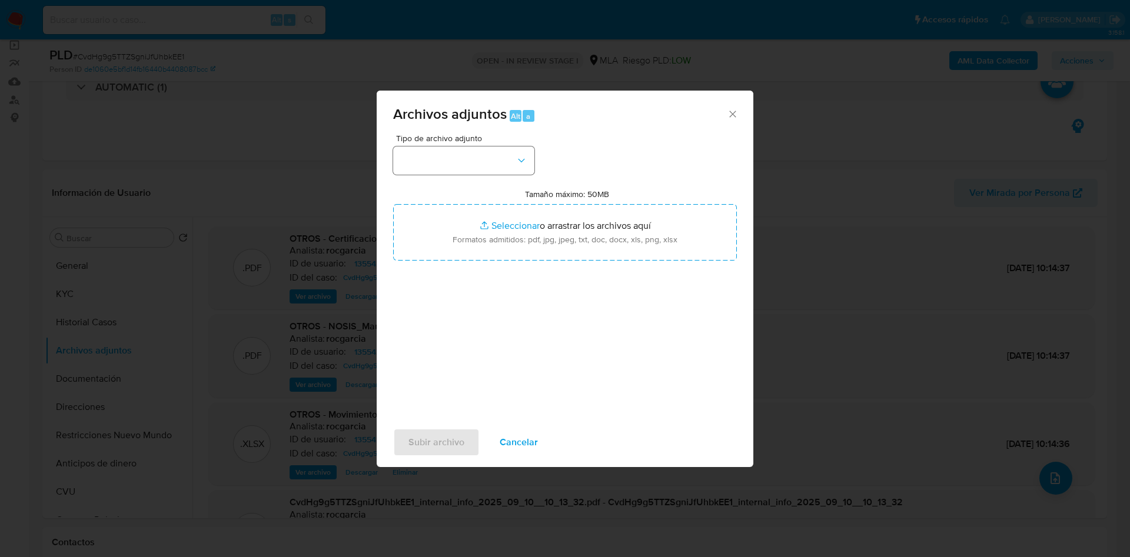
drag, startPoint x: 462, startPoint y: 141, endPoint x: 458, endPoint y: 150, distance: 10.1
click at [461, 142] on span "Tipo de archivo adjunto" at bounding box center [466, 138] width 141 height 8
click at [460, 159] on button "button" at bounding box center [463, 161] width 141 height 28
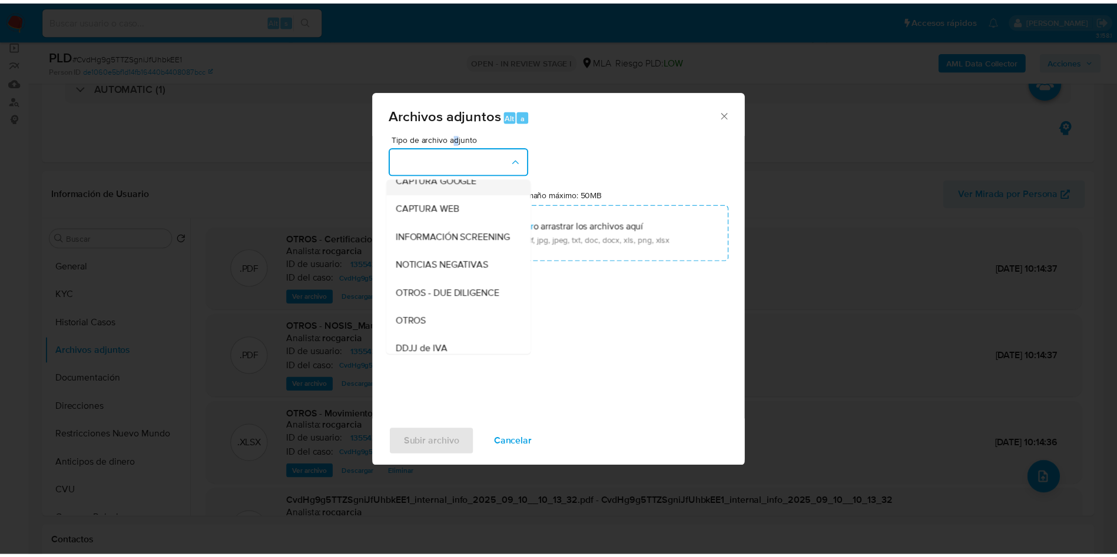
scroll to position [177, 0]
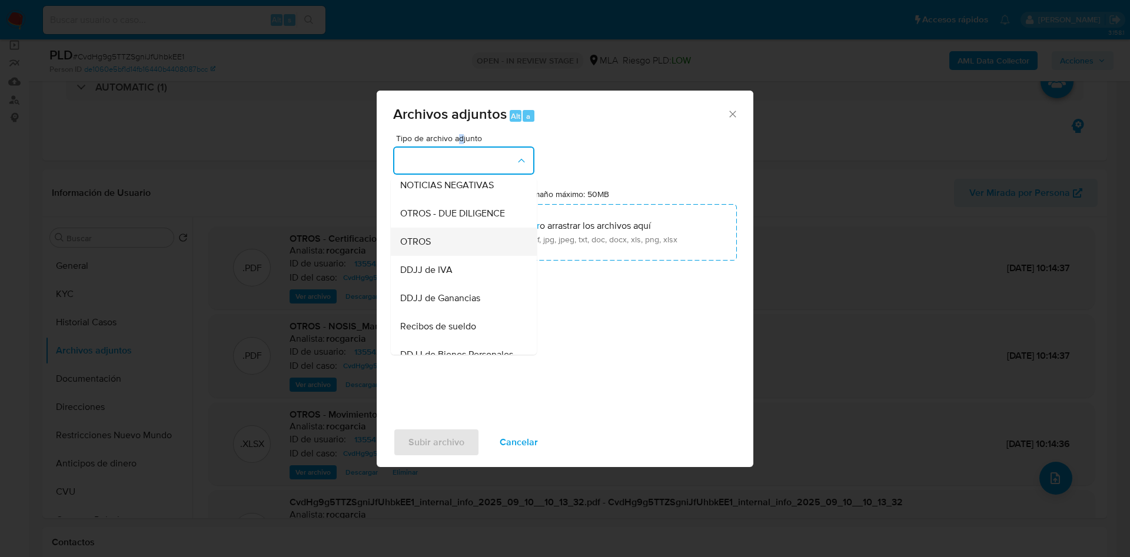
click at [450, 256] on div "OTROS" at bounding box center [460, 242] width 120 height 28
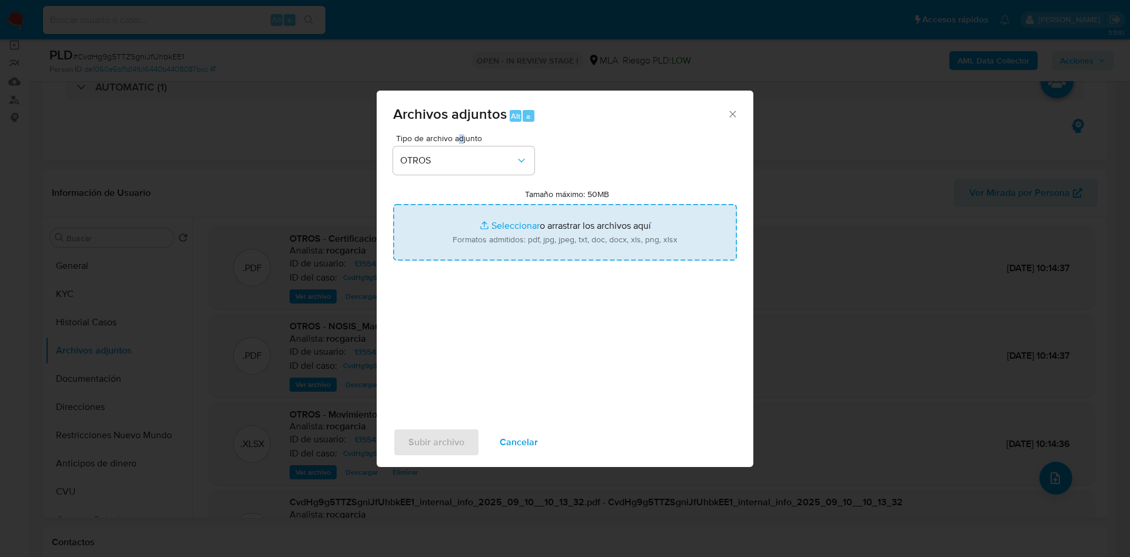
click at [516, 226] on input "Tamaño máximo: 50MB Seleccionar archivos" at bounding box center [565, 232] width 344 height 57
type input "C:\fakepath\Caselog CvdHg9g5TTZSgniJfUhbkEE1 - 135542399.docx"
click at [447, 446] on span "Subir archivo" at bounding box center [437, 443] width 56 height 26
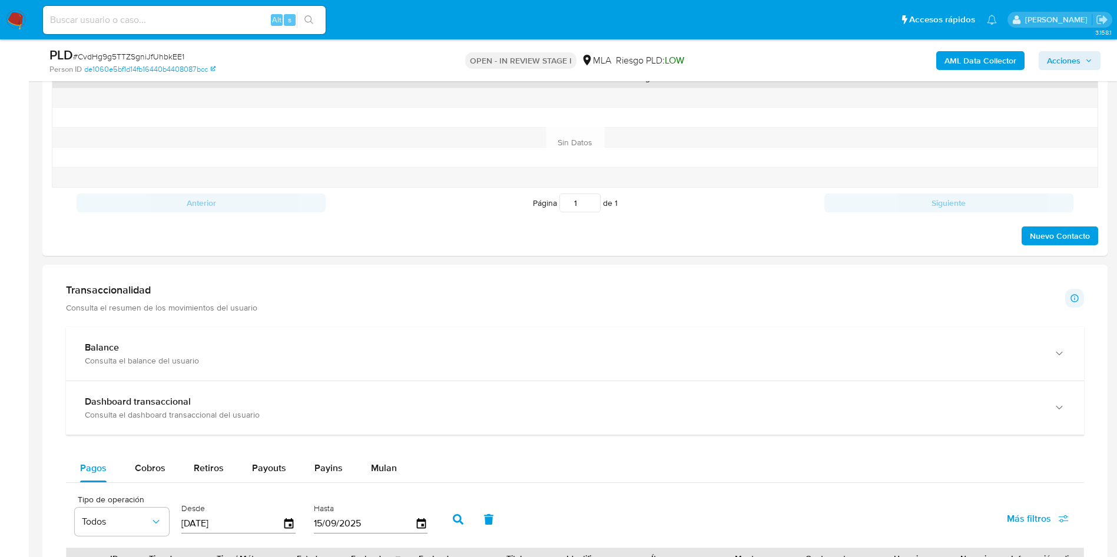
scroll to position [441, 0]
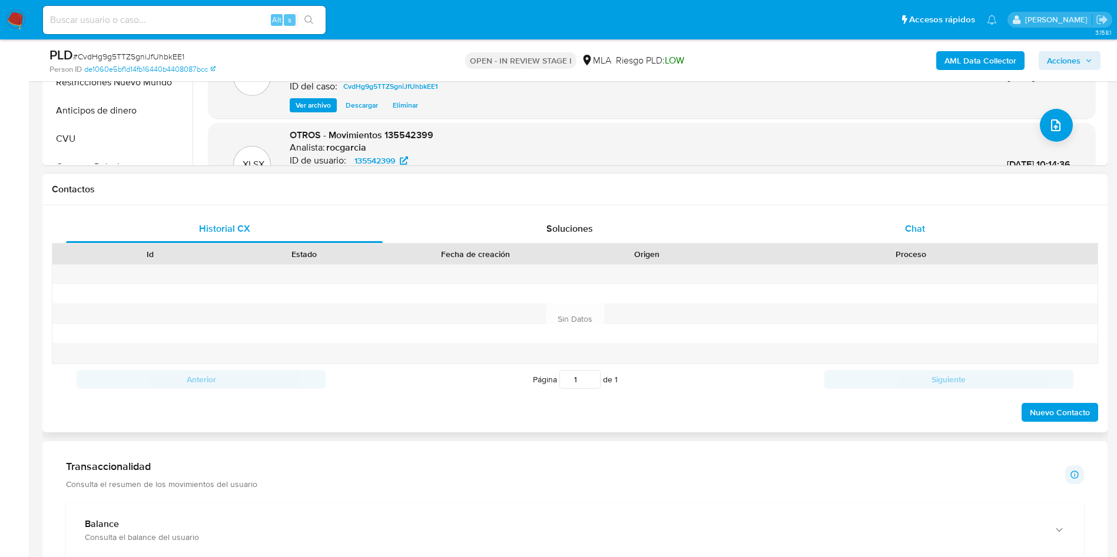
click at [882, 239] on div "Chat" at bounding box center [914, 229] width 317 height 28
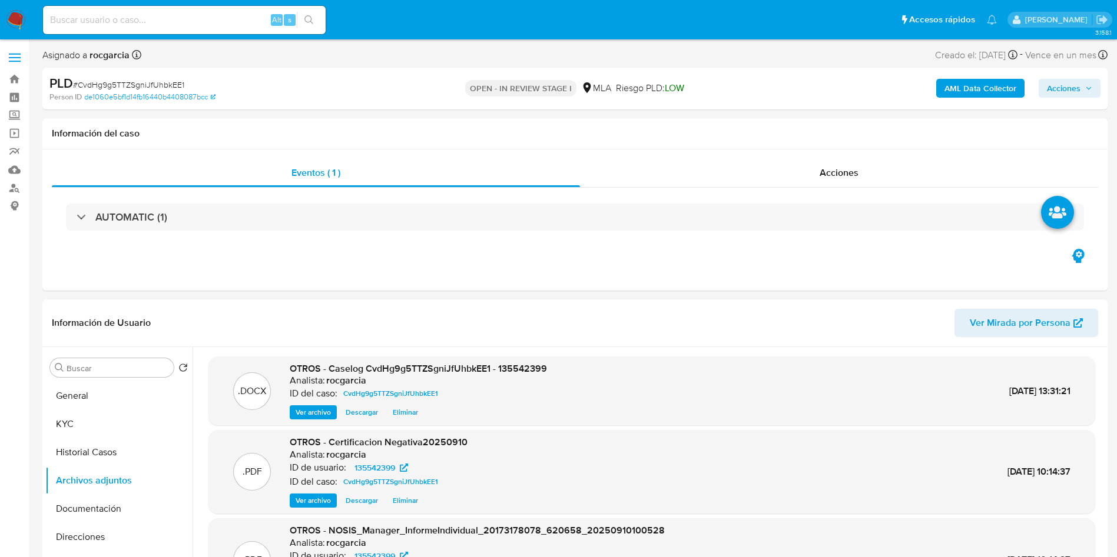
scroll to position [88, 0]
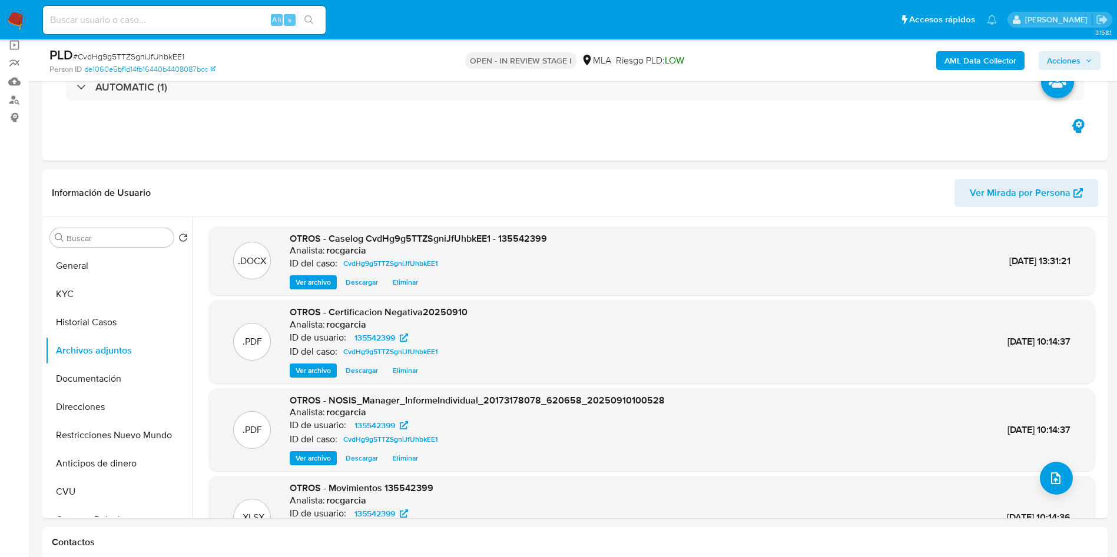
click at [1046, 71] on div "AML Data Collector Acciones" at bounding box center [926, 61] width 347 height 28
click at [1043, 57] on button "Acciones" at bounding box center [1069, 60] width 62 height 19
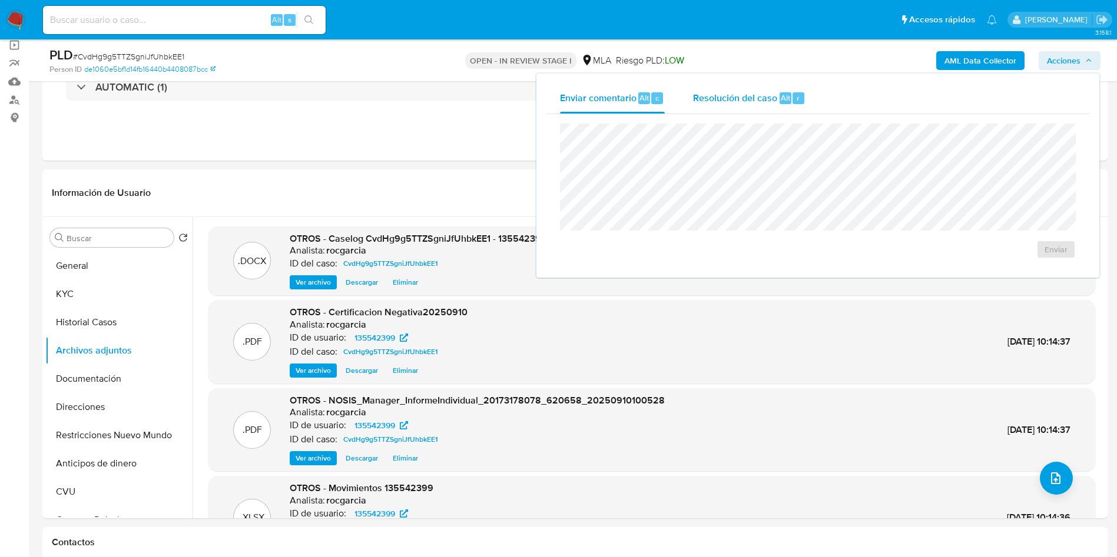
click at [764, 109] on div "Resolución del caso Alt r" at bounding box center [749, 98] width 112 height 31
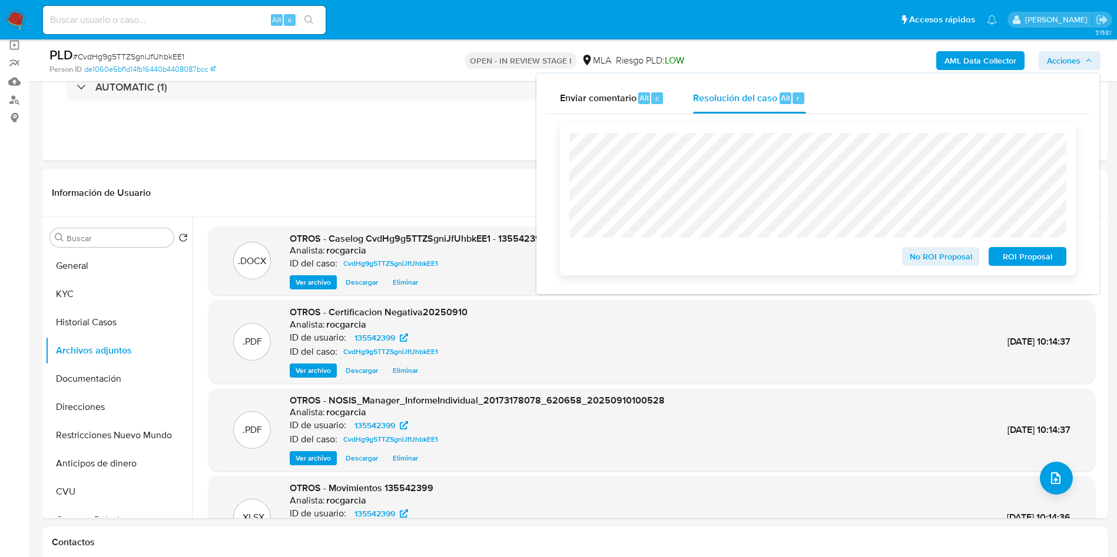
click at [929, 259] on span "No ROI Proposal" at bounding box center [940, 256] width 61 height 16
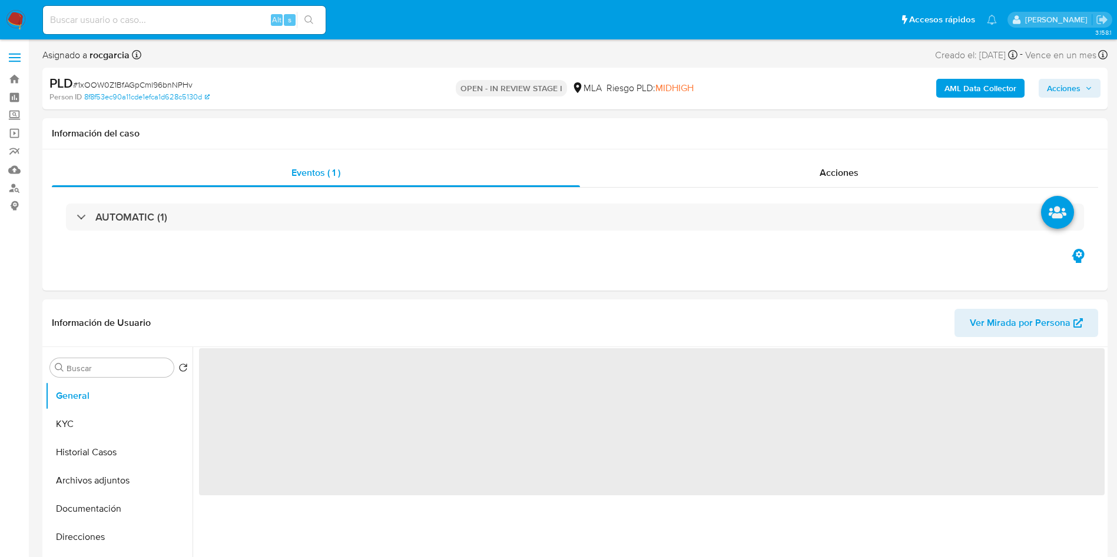
select select "10"
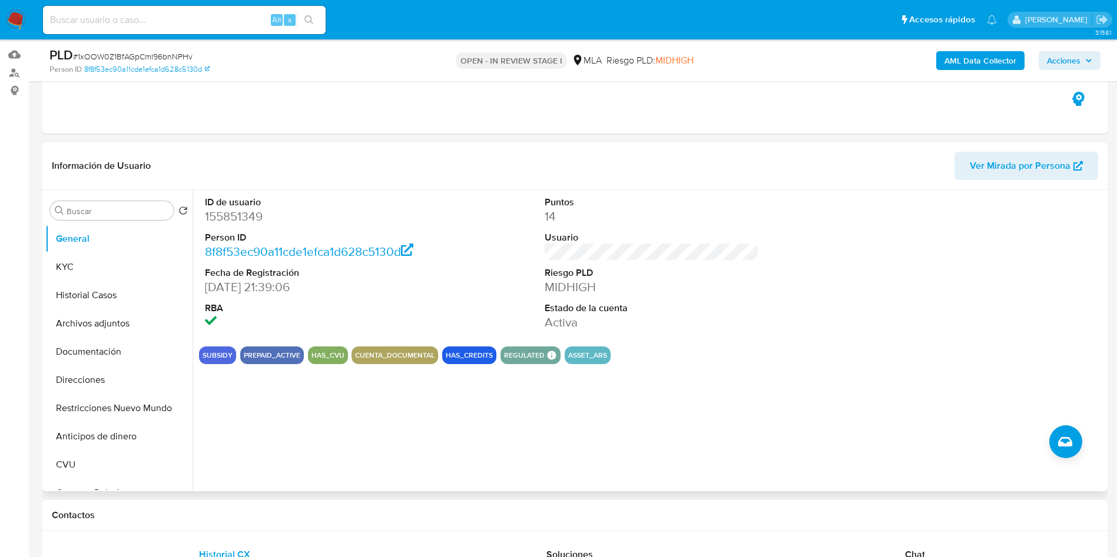
scroll to position [265, 0]
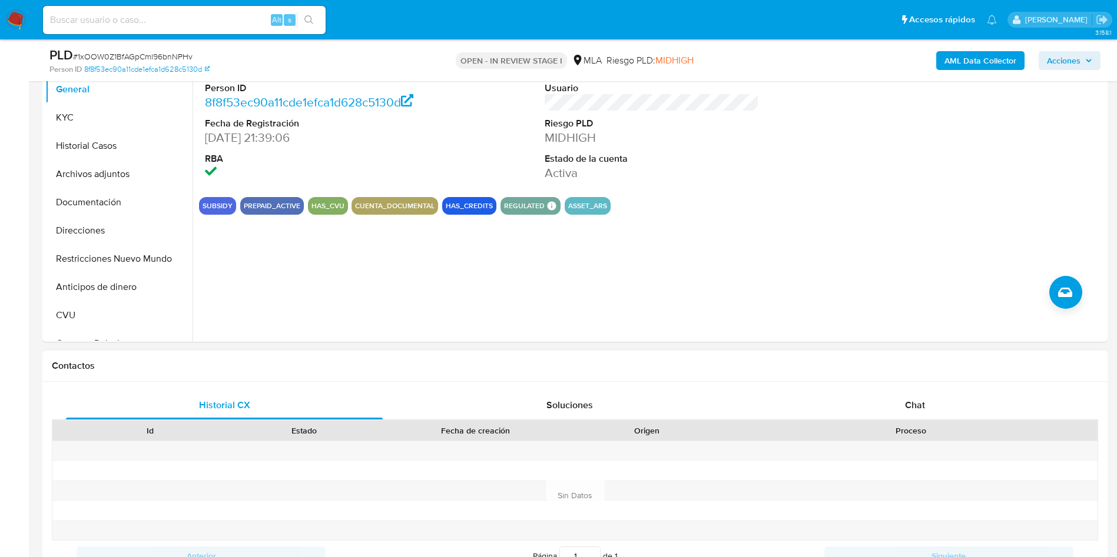
drag, startPoint x: 909, startPoint y: 396, endPoint x: 632, endPoint y: 384, distance: 278.1
click at [909, 396] on div "Chat" at bounding box center [914, 405] width 317 height 28
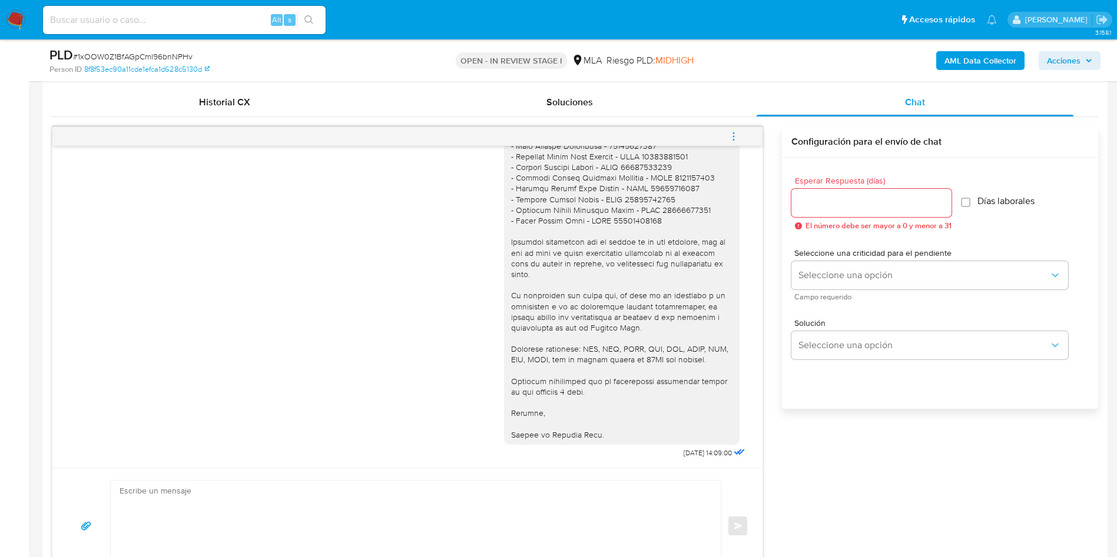
scroll to position [618, 0]
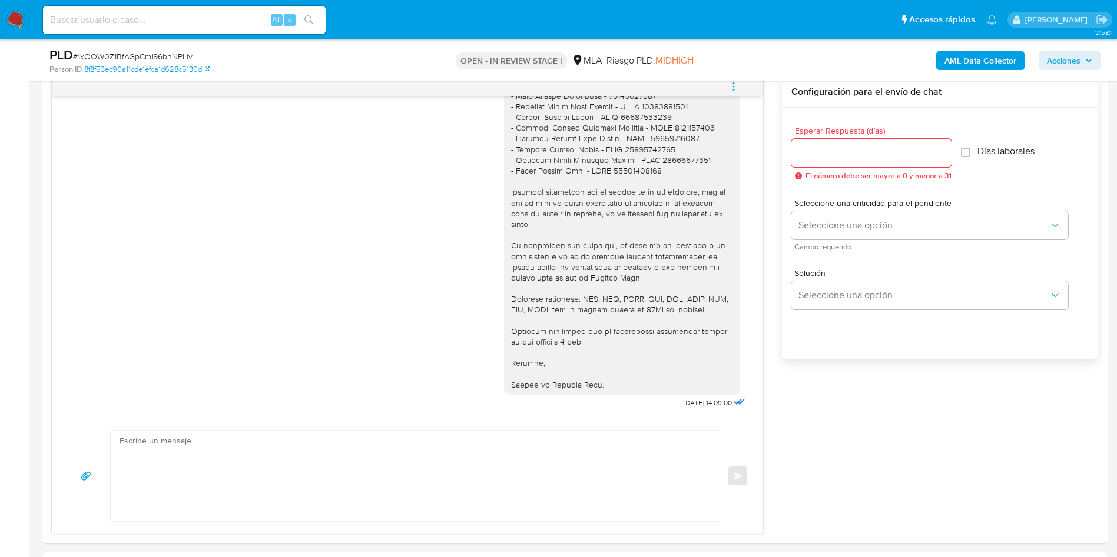
click at [741, 74] on div "PLD # 1xOOW0Z1BfAGpCml96bnNPHv Person ID 8f8f53ec90a11cde1efca1d628c5130d OPEN …" at bounding box center [574, 60] width 1065 height 42
click at [738, 82] on icon "menu-action" at bounding box center [733, 86] width 11 height 11
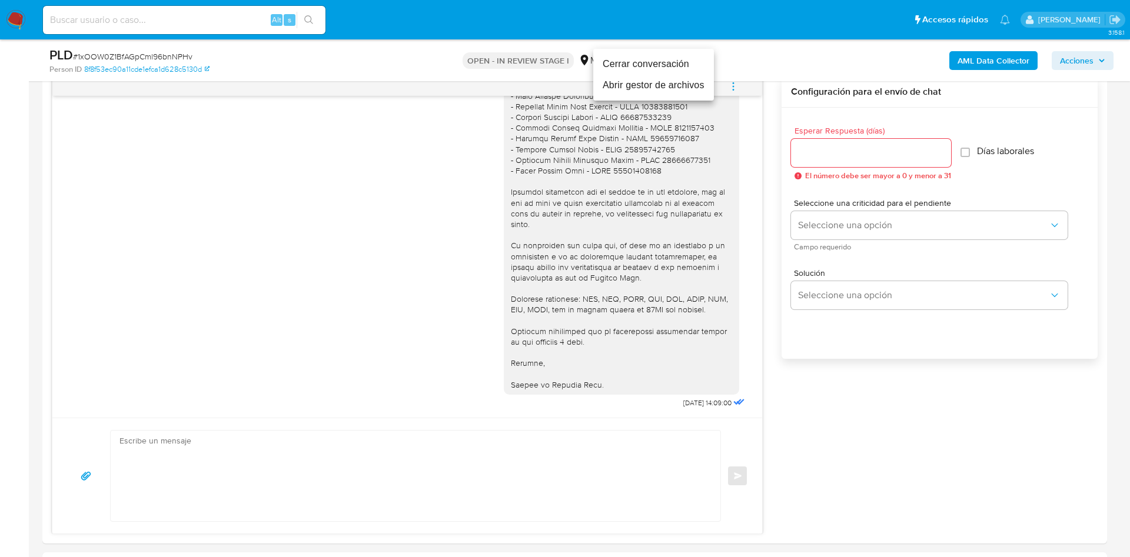
click at [633, 68] on li "Cerrar conversación" at bounding box center [653, 64] width 121 height 21
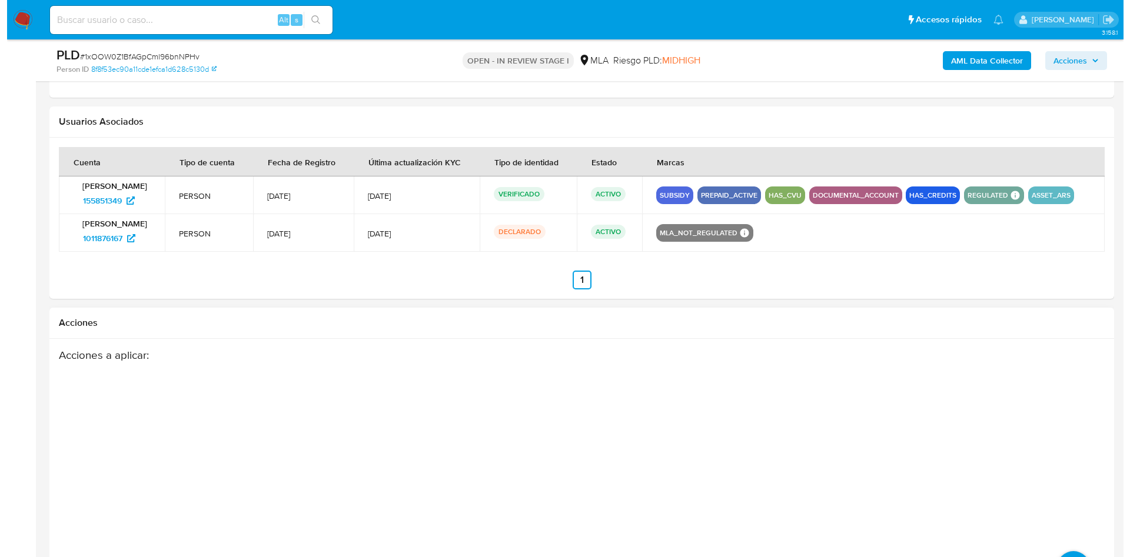
scroll to position [1839, 0]
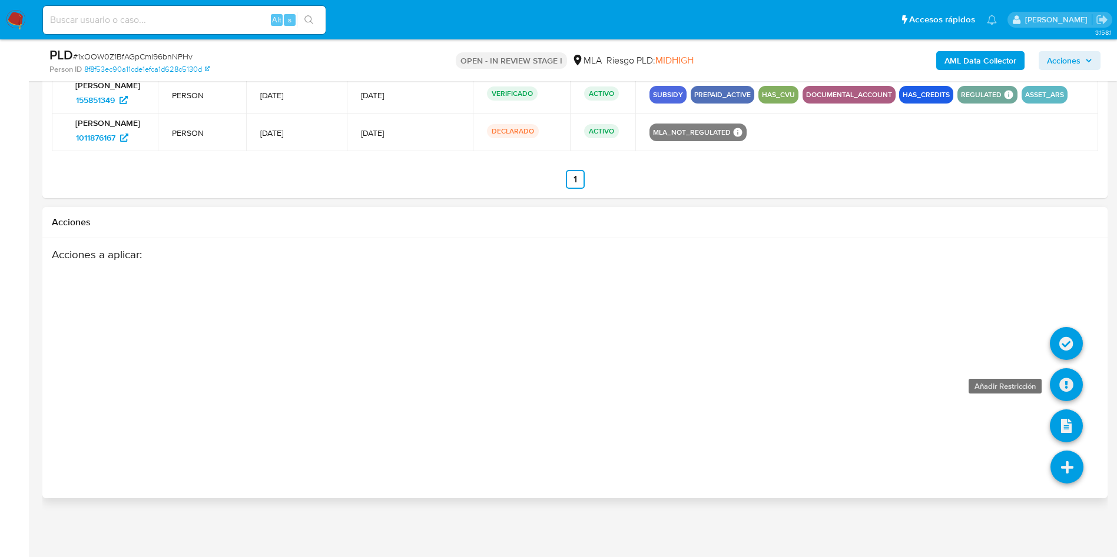
click at [1058, 387] on icon at bounding box center [1066, 385] width 33 height 33
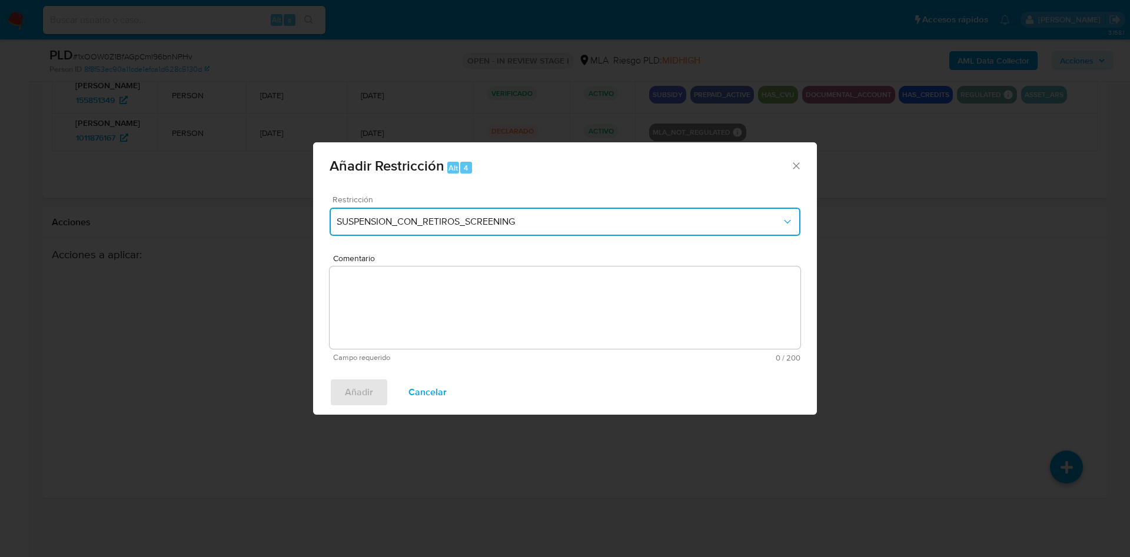
click at [397, 221] on span "SUSPENSION_CON_RETIROS_SCREENING" at bounding box center [559, 222] width 445 height 12
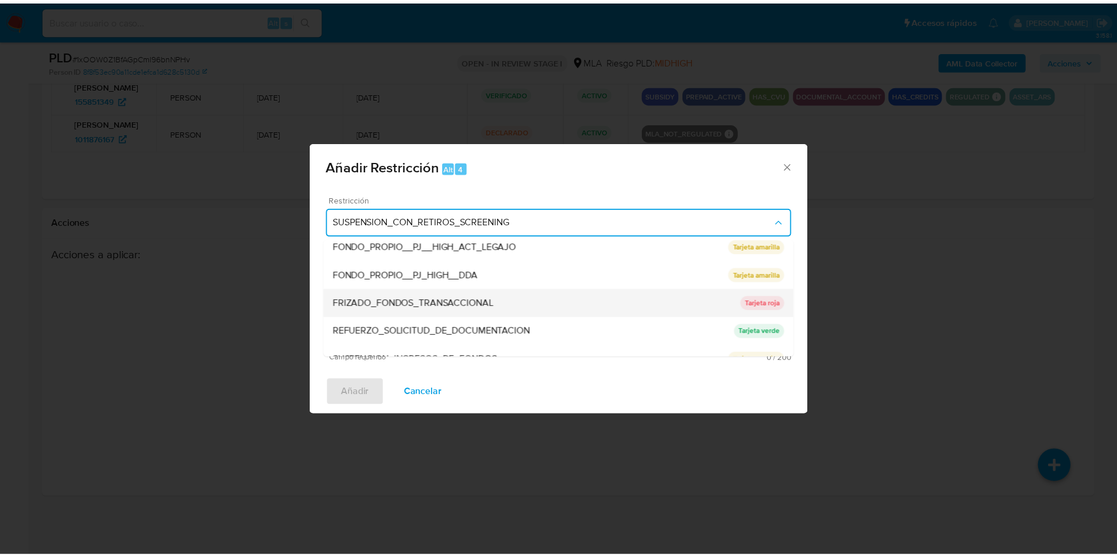
scroll to position [250, 0]
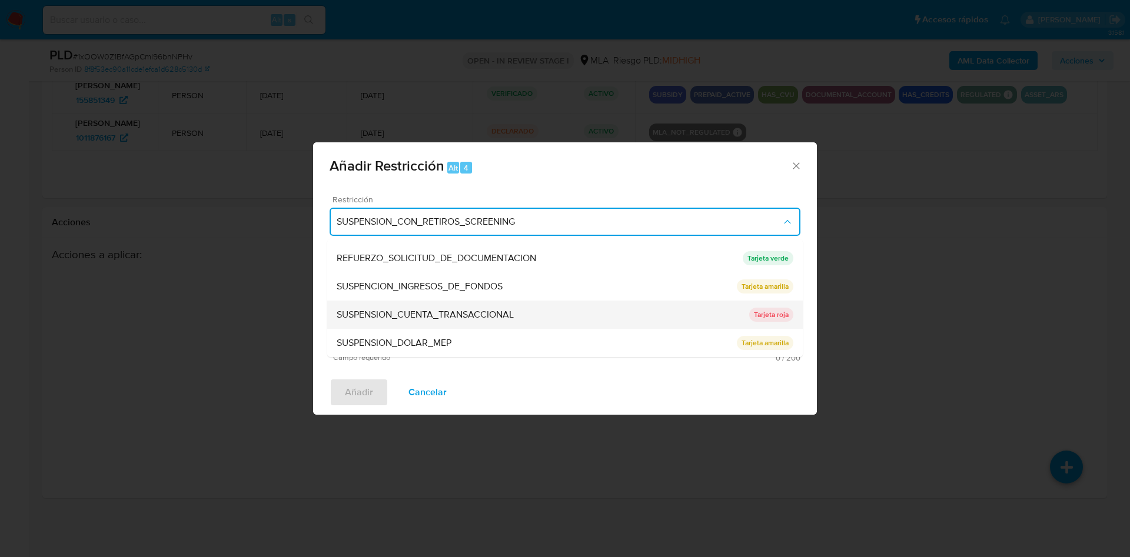
click at [429, 317] on span "SUSPENSION_CUENTA_TRANSACCIONAL" at bounding box center [425, 315] width 177 height 12
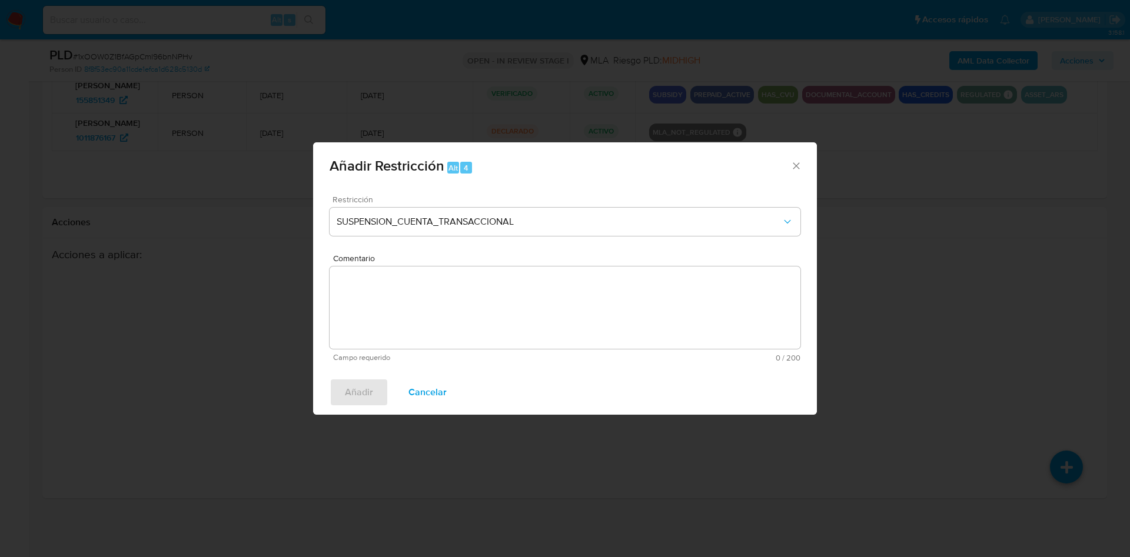
click at [429, 317] on textarea "Comentario" at bounding box center [565, 308] width 471 height 82
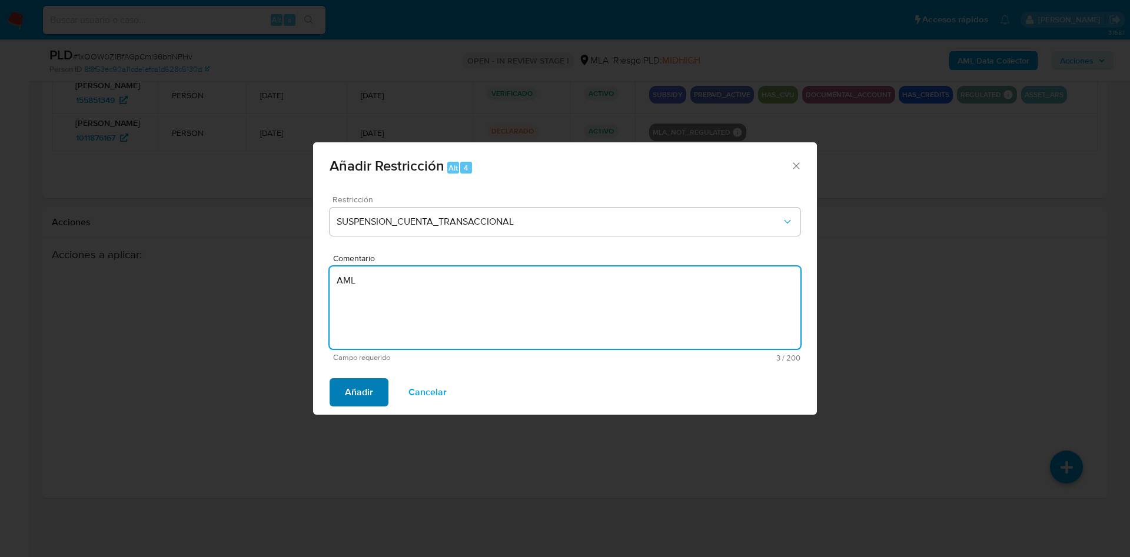
type textarea "AML"
click at [367, 397] on span "Añadir" at bounding box center [359, 393] width 28 height 26
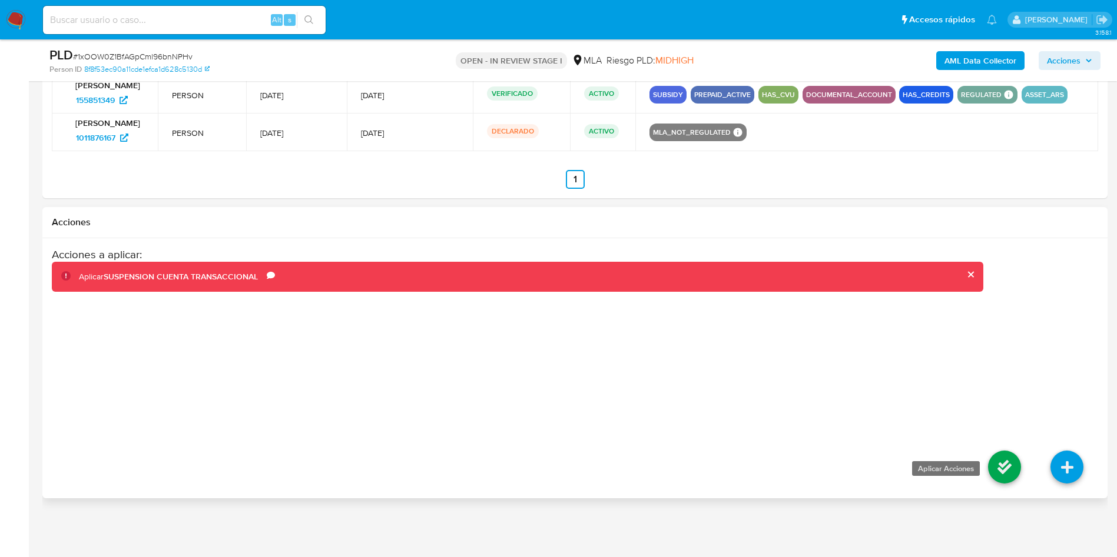
click at [994, 473] on icon at bounding box center [1004, 467] width 33 height 33
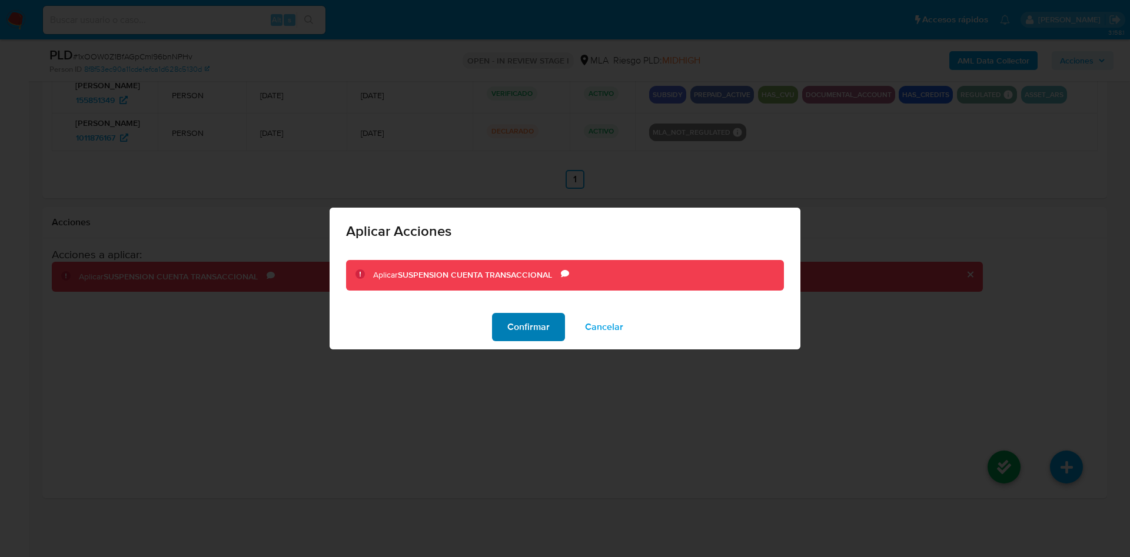
click at [520, 325] on span "Confirmar" at bounding box center [528, 327] width 42 height 26
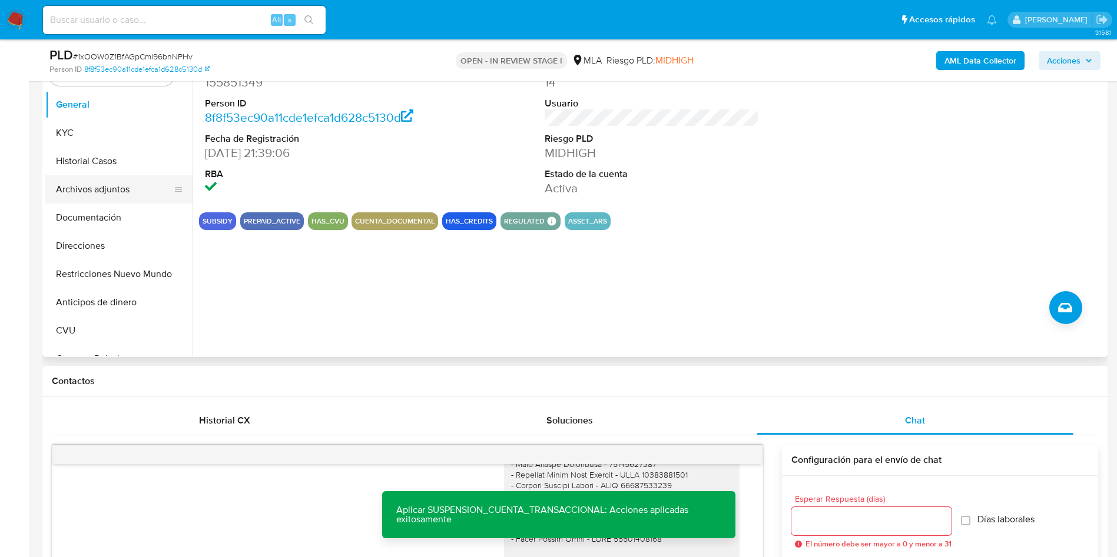
click at [111, 192] on button "Archivos adjuntos" at bounding box center [114, 189] width 138 height 28
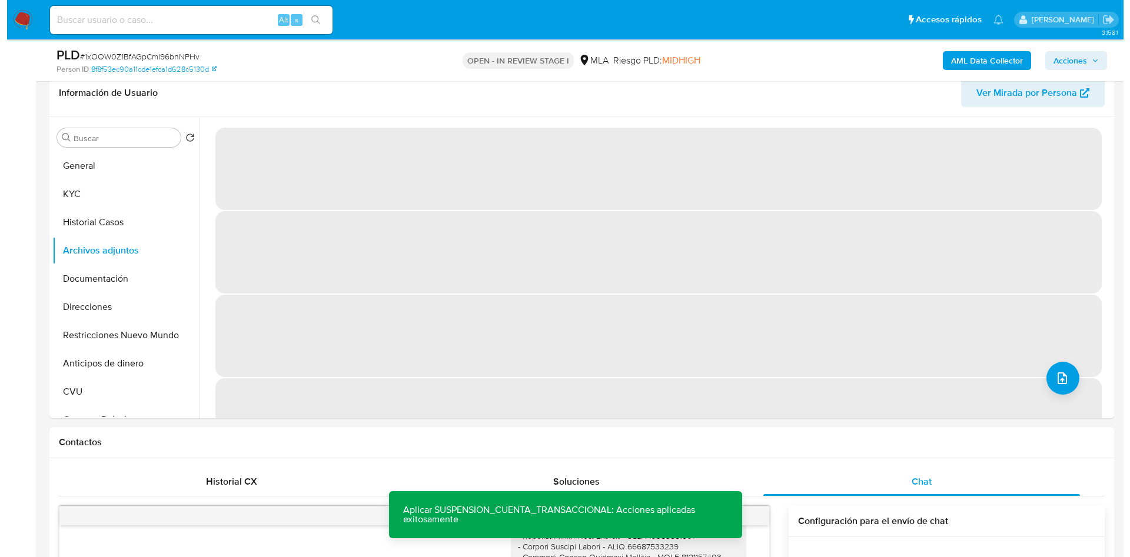
scroll to position [161, 0]
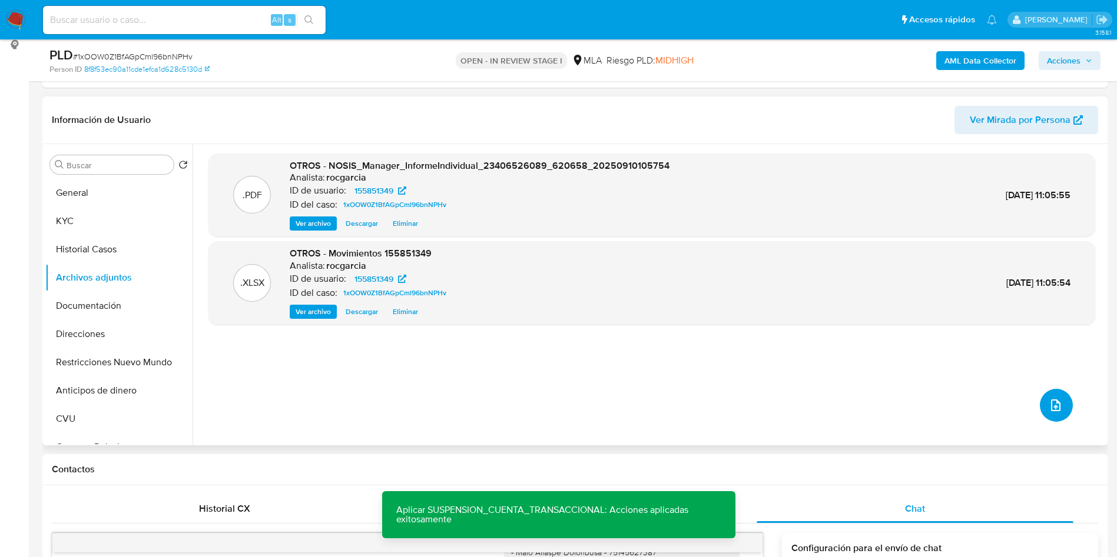
click at [1056, 413] on button "upload-file" at bounding box center [1056, 405] width 33 height 33
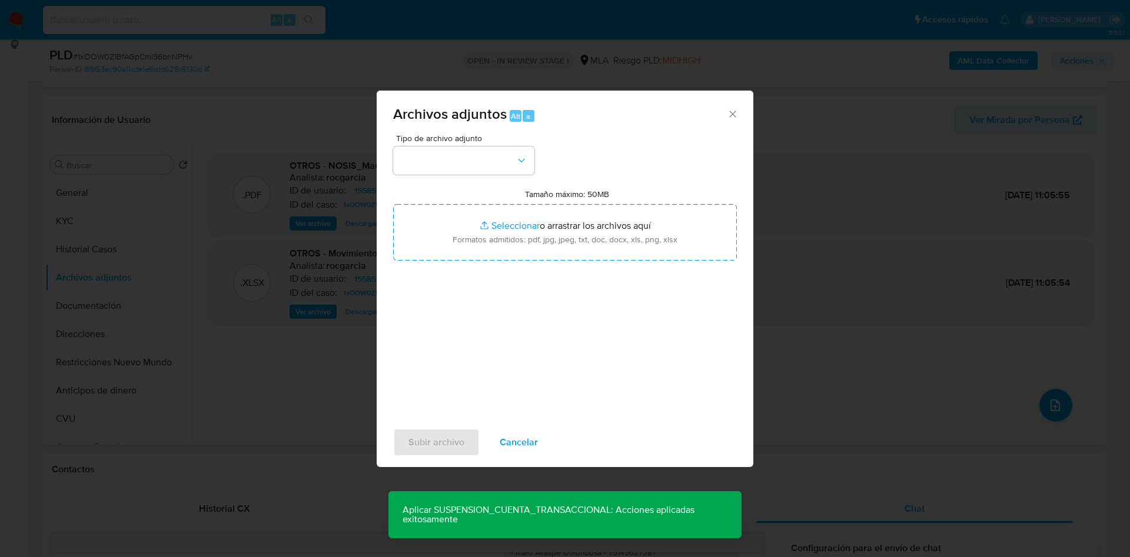
click at [523, 444] on span "Cancelar" at bounding box center [519, 443] width 38 height 26
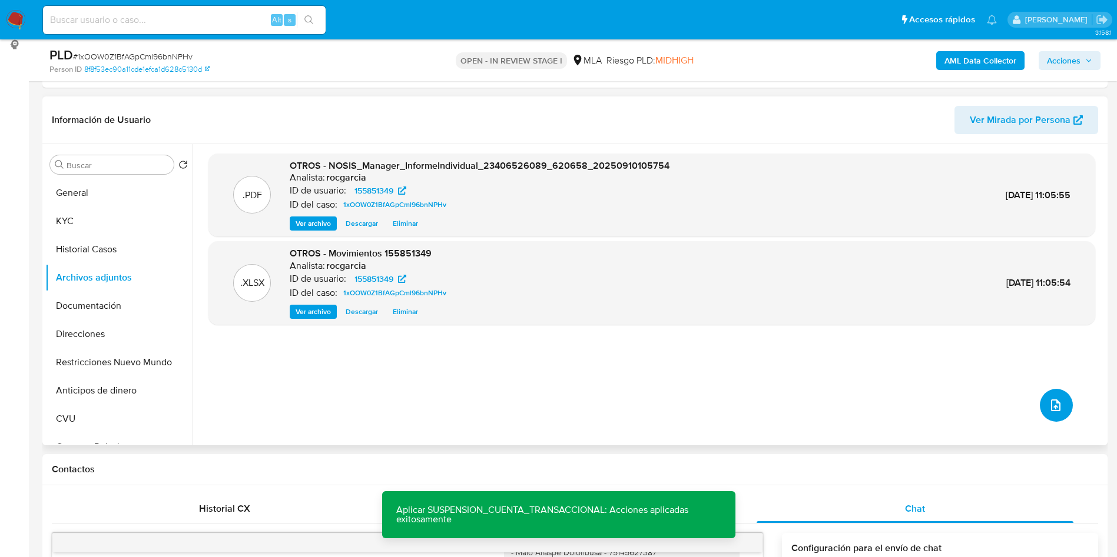
click at [1050, 404] on icon "upload-file" at bounding box center [1055, 406] width 14 height 14
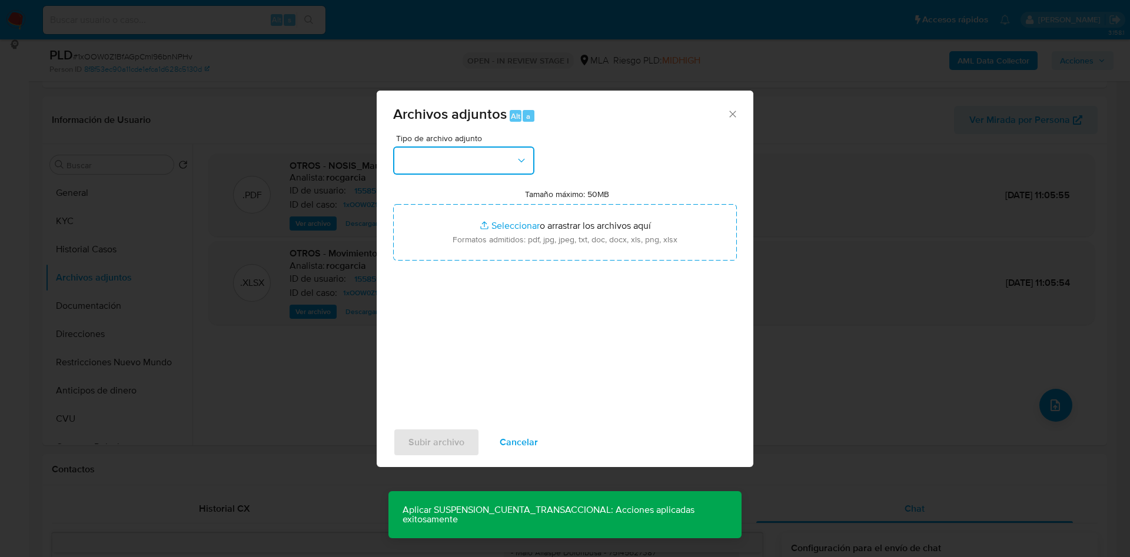
click at [427, 159] on button "button" at bounding box center [463, 161] width 141 height 28
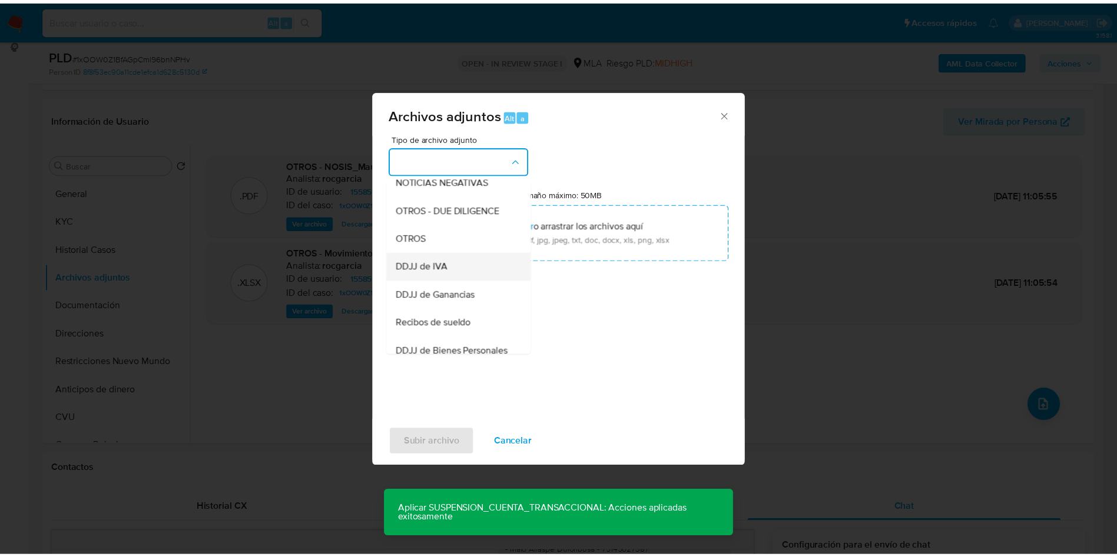
scroll to position [179, 0]
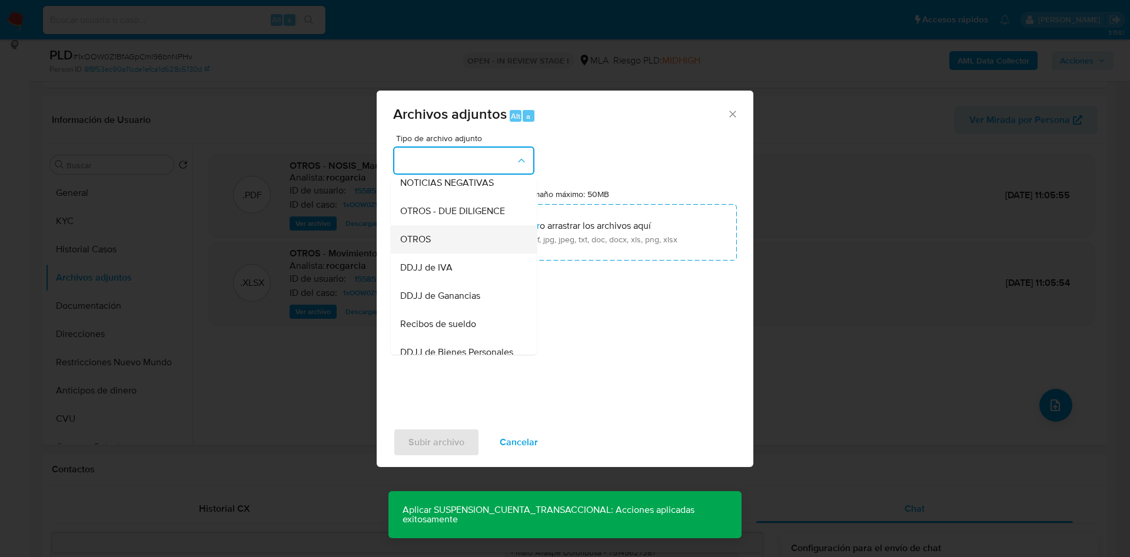
click at [443, 254] on div "OTROS" at bounding box center [460, 239] width 120 height 28
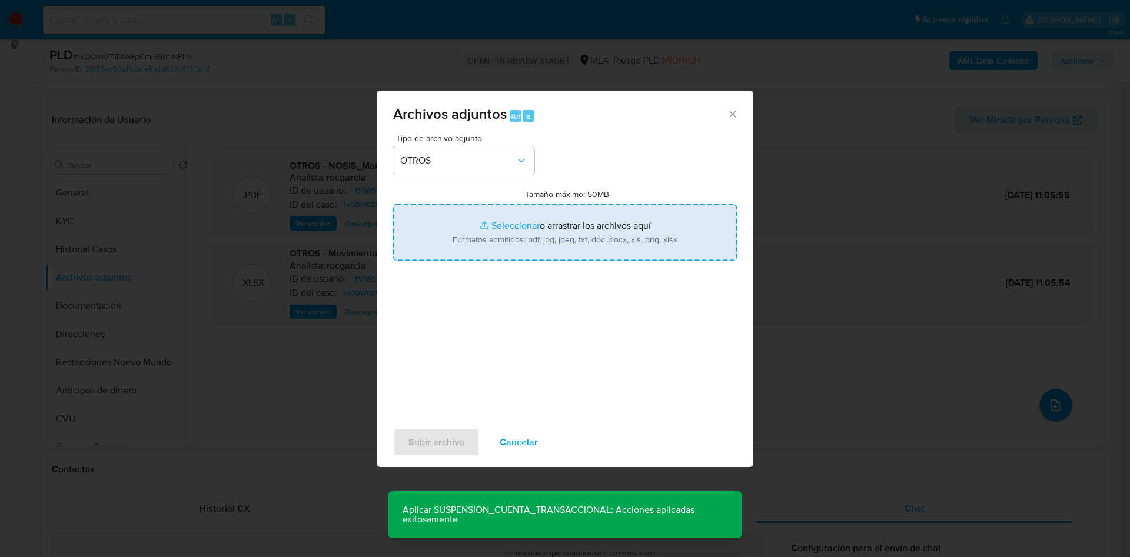
click at [496, 219] on input "Tamaño máximo: 50MB Seleccionar archivos" at bounding box center [565, 232] width 344 height 57
type input "C:\fakepath\Caselog 1xOOW0Z1BfAGpCml96bnNPHv - 155851349.docx"
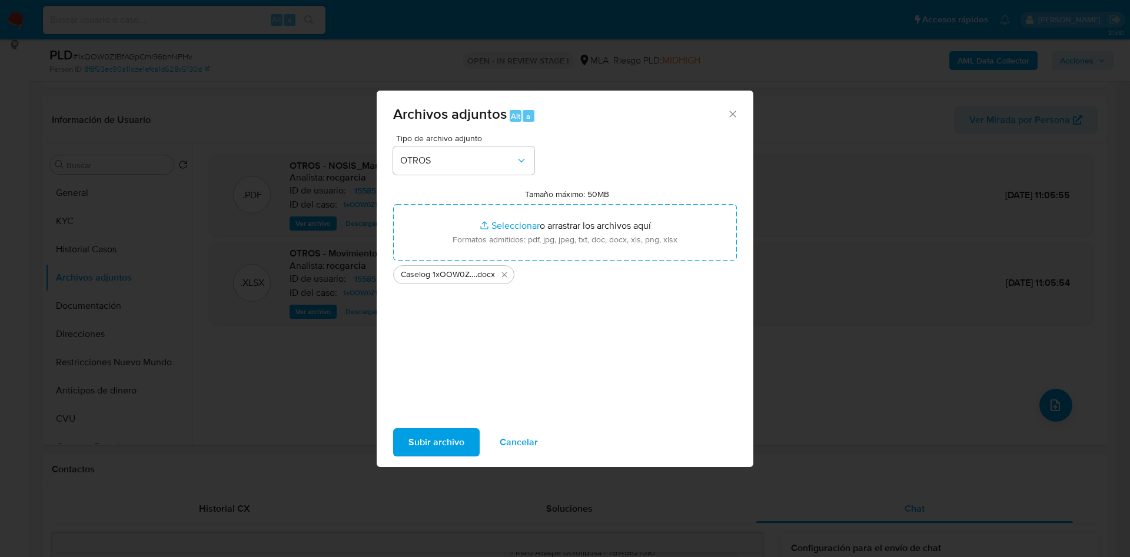
click at [443, 445] on span "Subir archivo" at bounding box center [437, 443] width 56 height 26
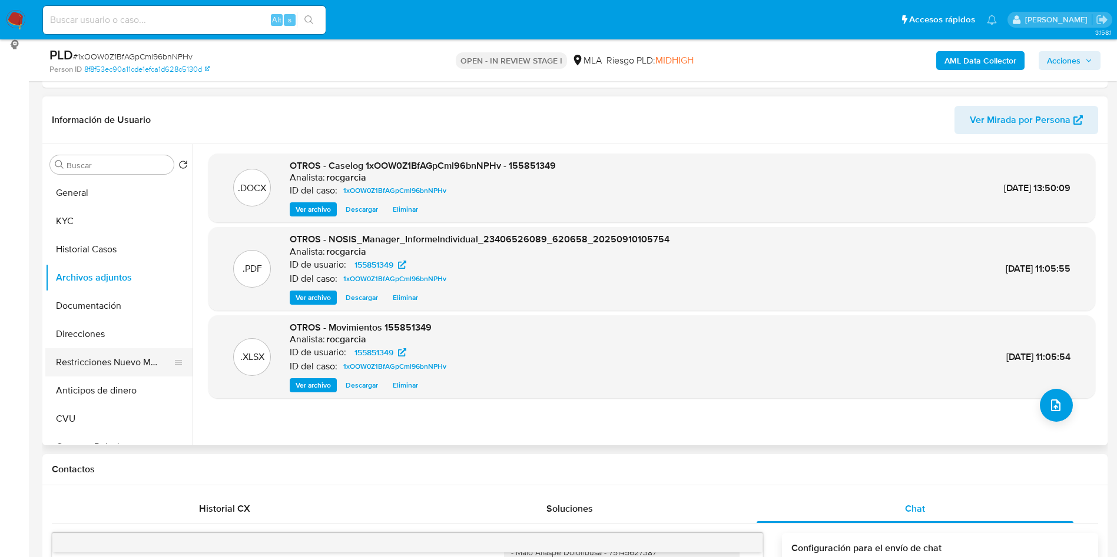
click at [64, 358] on button "Restricciones Nuevo Mundo" at bounding box center [114, 362] width 138 height 28
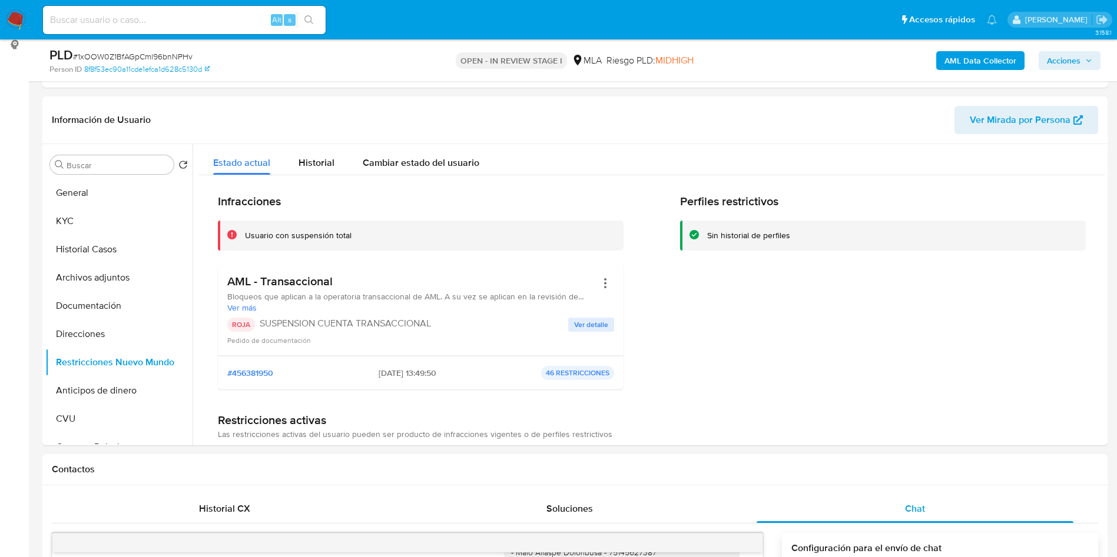
click at [1065, 60] on span "Acciones" at bounding box center [1064, 60] width 34 height 19
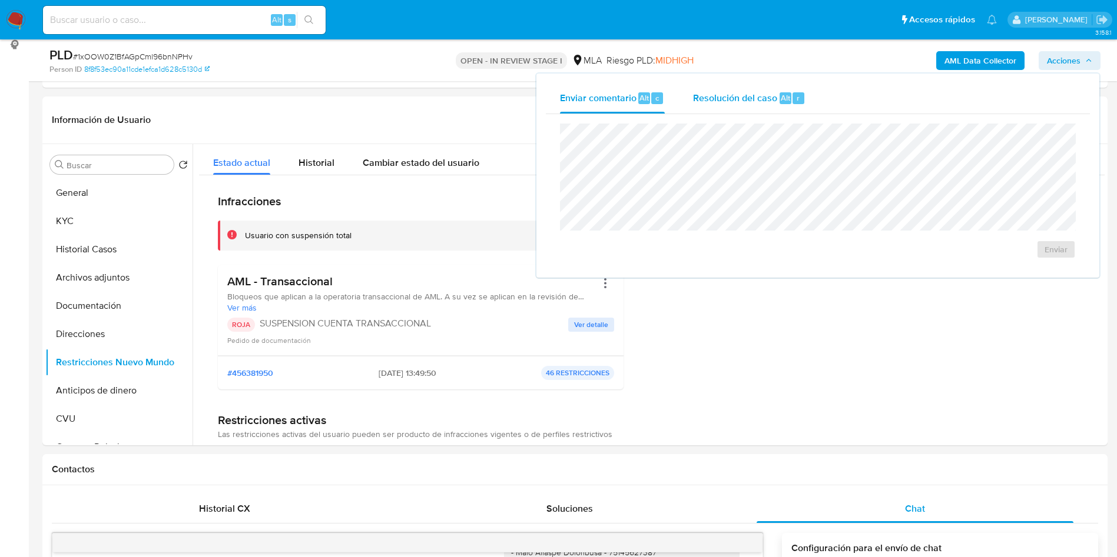
click at [785, 98] on span "Alt" at bounding box center [785, 97] width 9 height 11
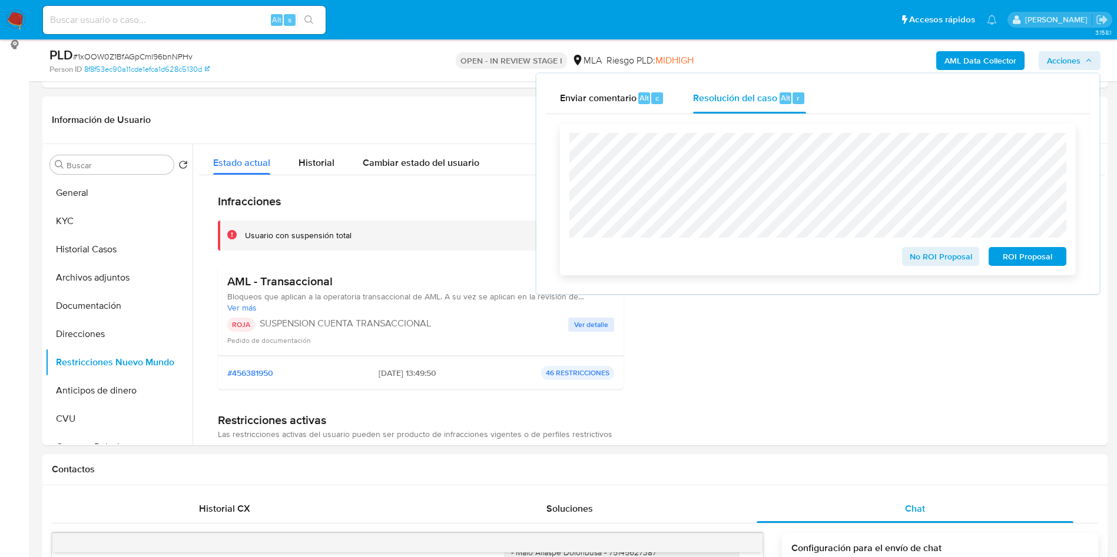
click at [1011, 258] on span "ROI Proposal" at bounding box center [1027, 256] width 61 height 16
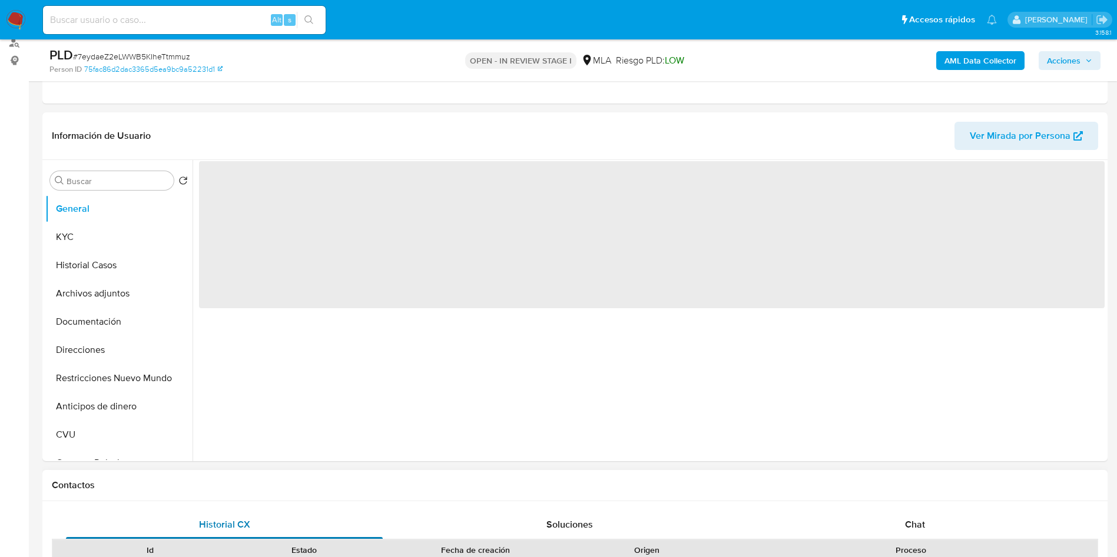
scroll to position [353, 0]
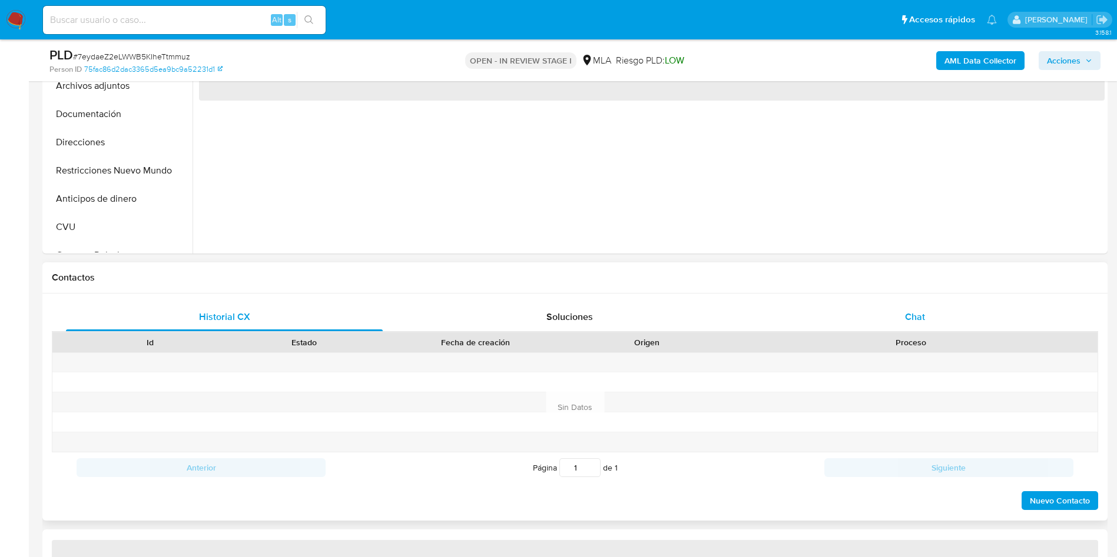
click at [915, 324] on div "Chat" at bounding box center [914, 317] width 317 height 28
select select "10"
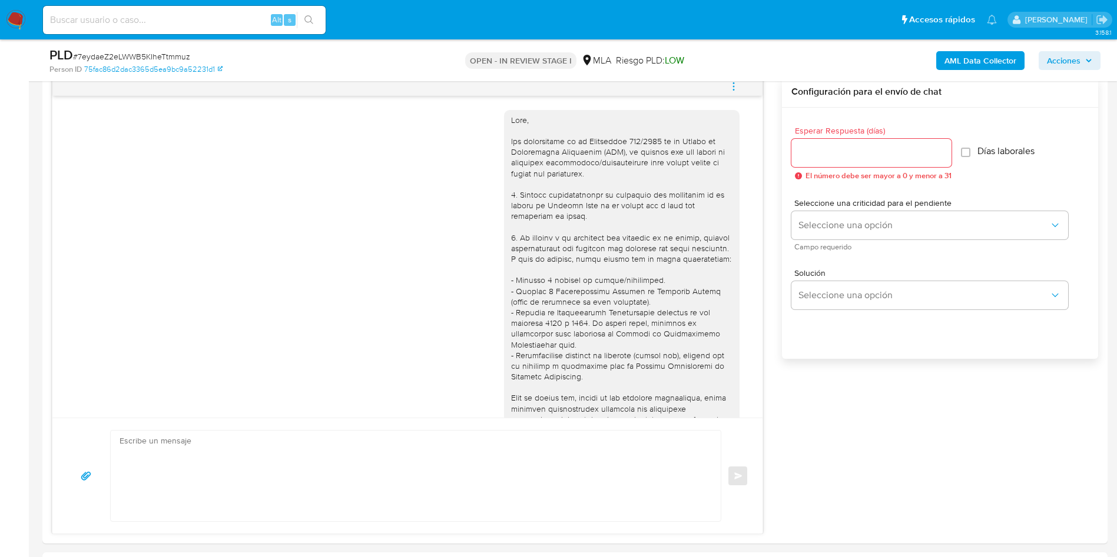
scroll to position [1350, 0]
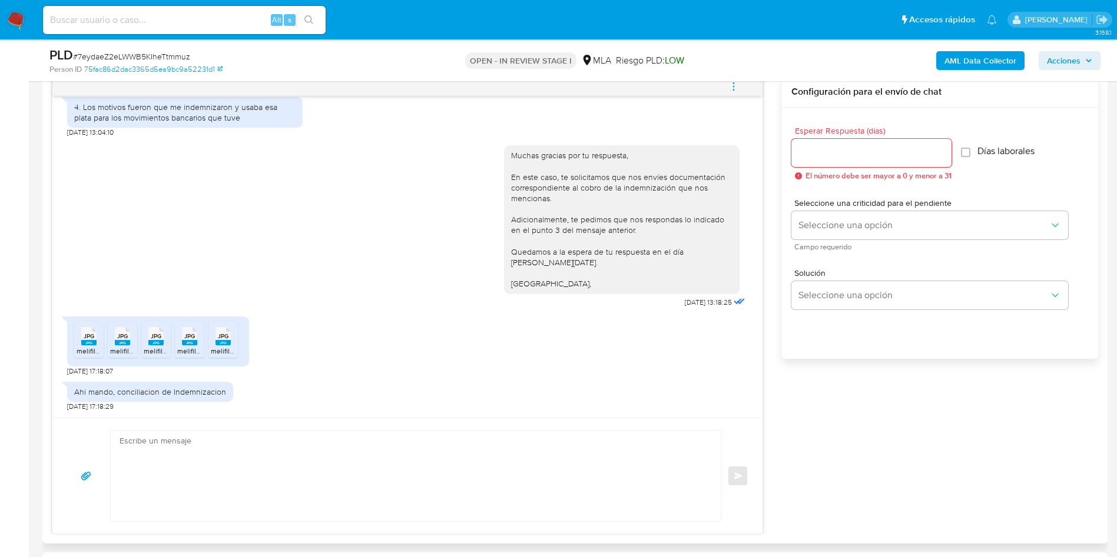
click at [45, 363] on div "Historial CX Soluciones Chat Id Estado Fecha de creación Origen Proceso Anterio…" at bounding box center [574, 286] width 1065 height 515
click at [85, 344] on rect at bounding box center [88, 342] width 15 height 5
click at [120, 350] on span "melifile3921411847261410864.jpg" at bounding box center [162, 351] width 104 height 10
click at [160, 339] on span "JPG" at bounding box center [156, 337] width 11 height 8
click at [192, 343] on rect at bounding box center [189, 342] width 15 height 5
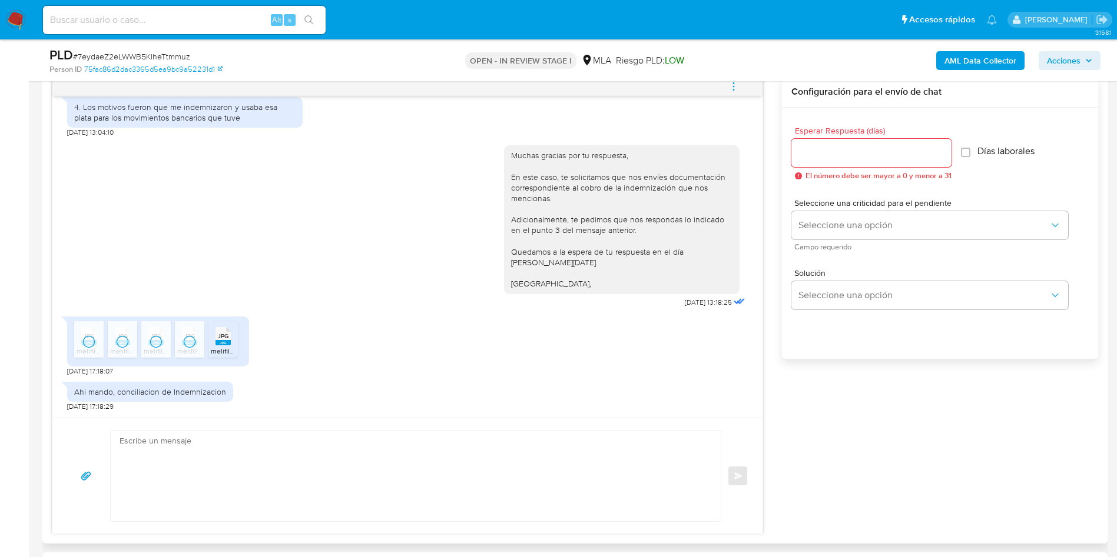
click at [231, 344] on div "JPG JPG" at bounding box center [223, 335] width 25 height 23
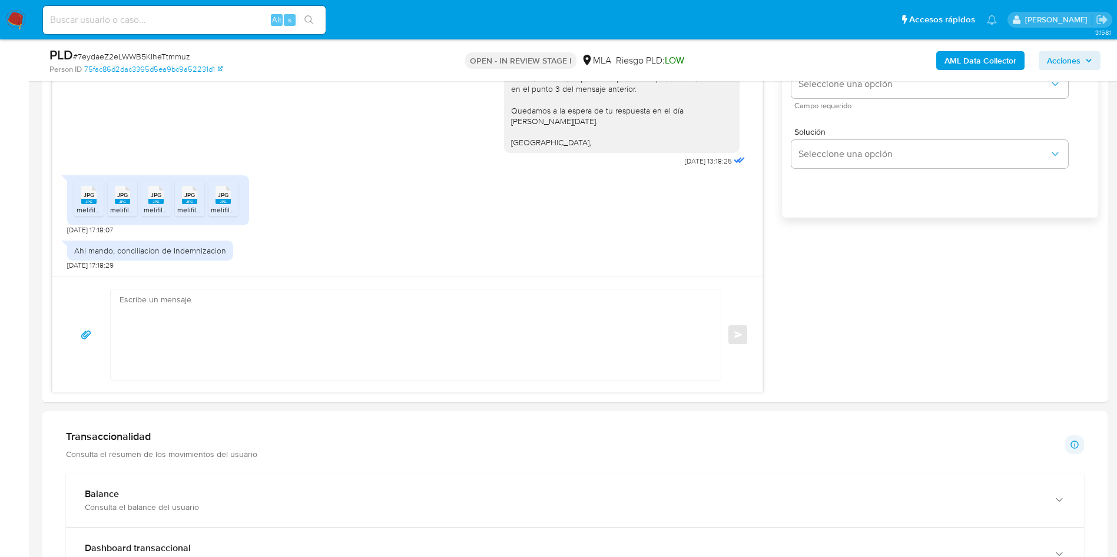
scroll to position [971, 0]
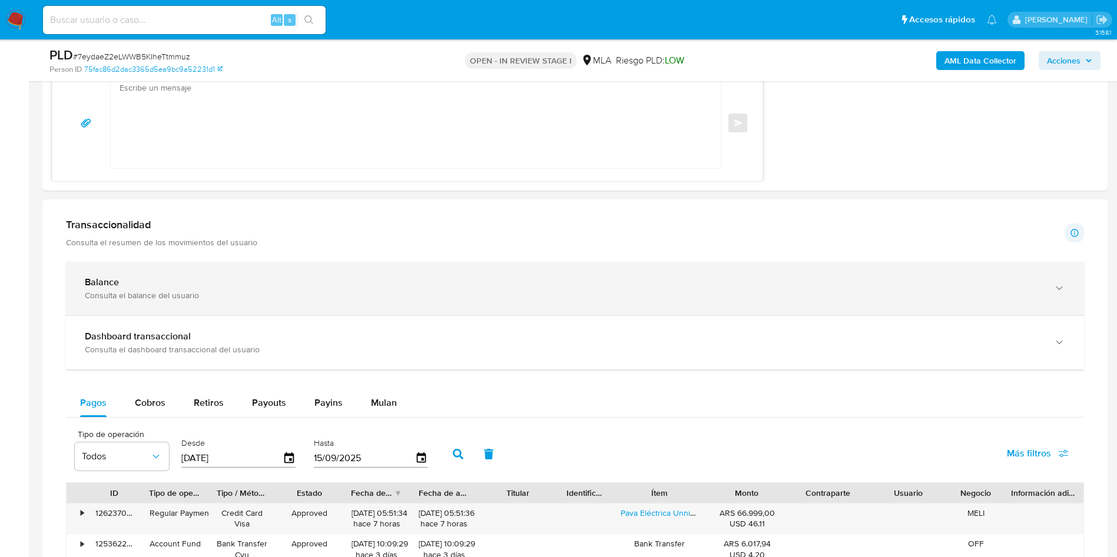
click at [140, 306] on div "Balance Consulta el balance del usuario" at bounding box center [575, 289] width 1018 height 54
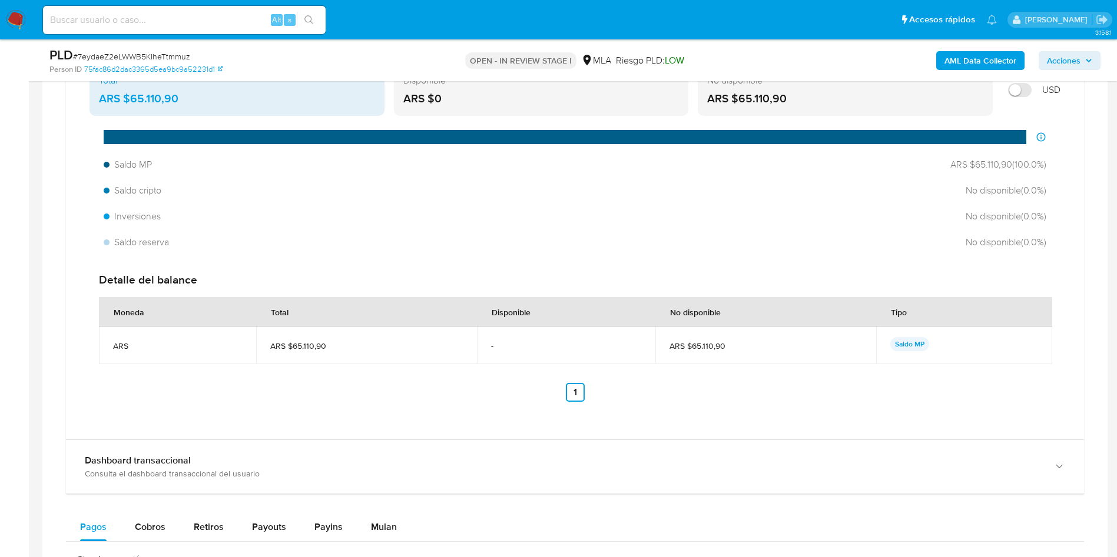
scroll to position [1324, 0]
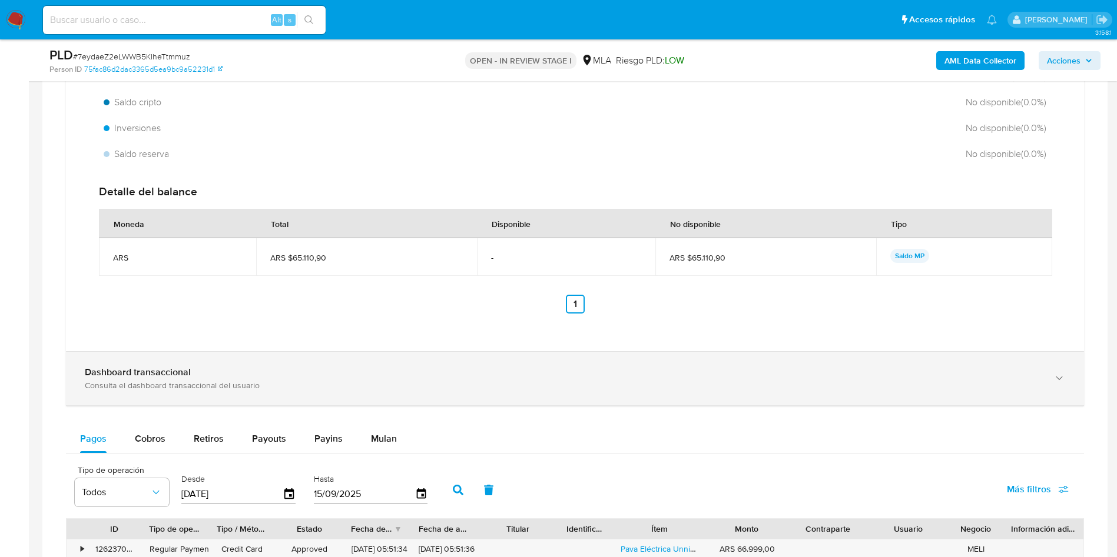
click at [114, 390] on div "Consulta el dashboard transaccional del usuario" at bounding box center [563, 385] width 957 height 11
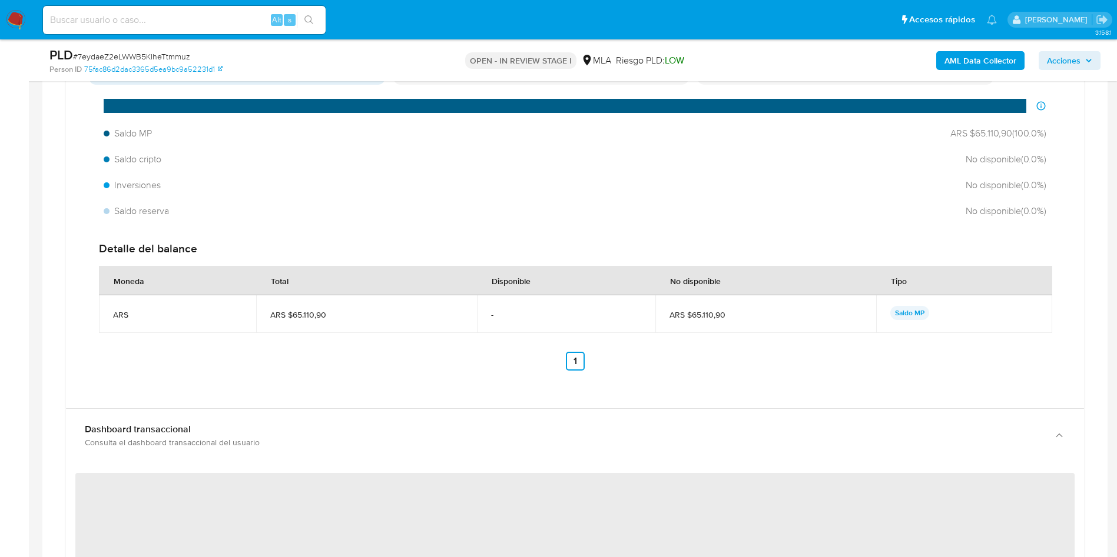
scroll to position [1236, 0]
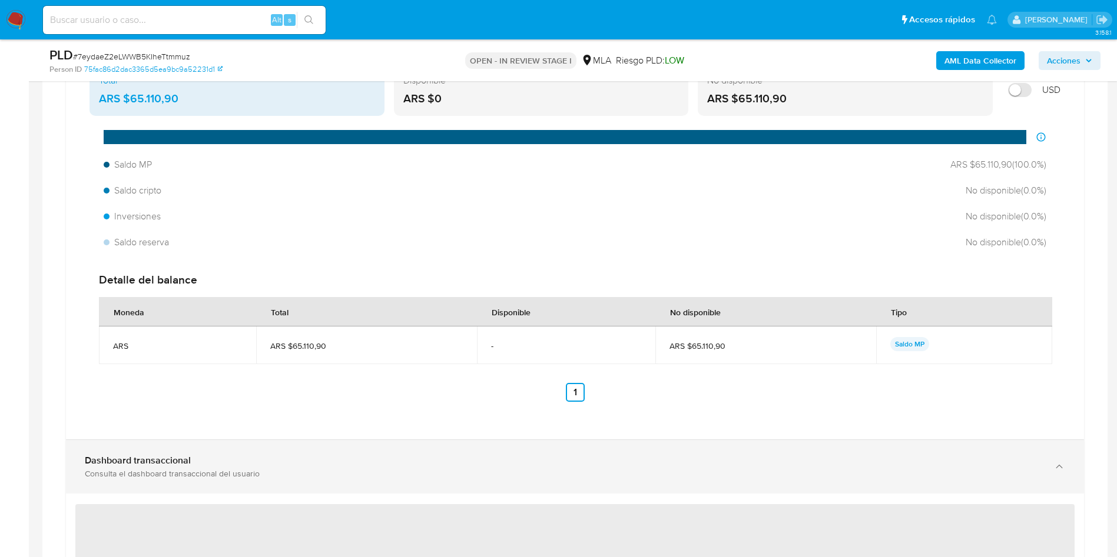
click at [126, 482] on div "Dashboard transaccional Consulta el dashboard transaccional del usuario" at bounding box center [575, 467] width 1018 height 54
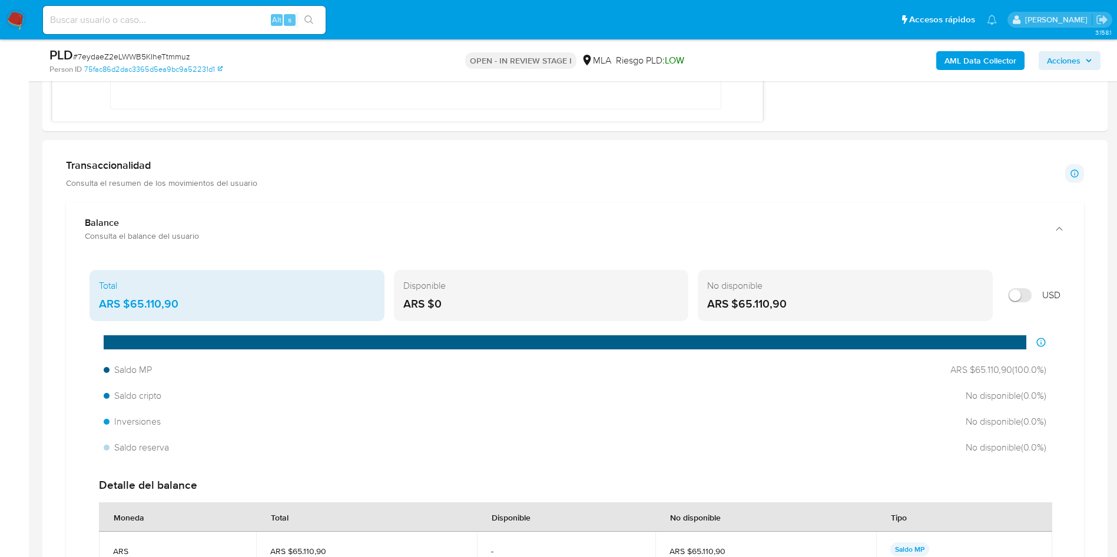
scroll to position [971, 0]
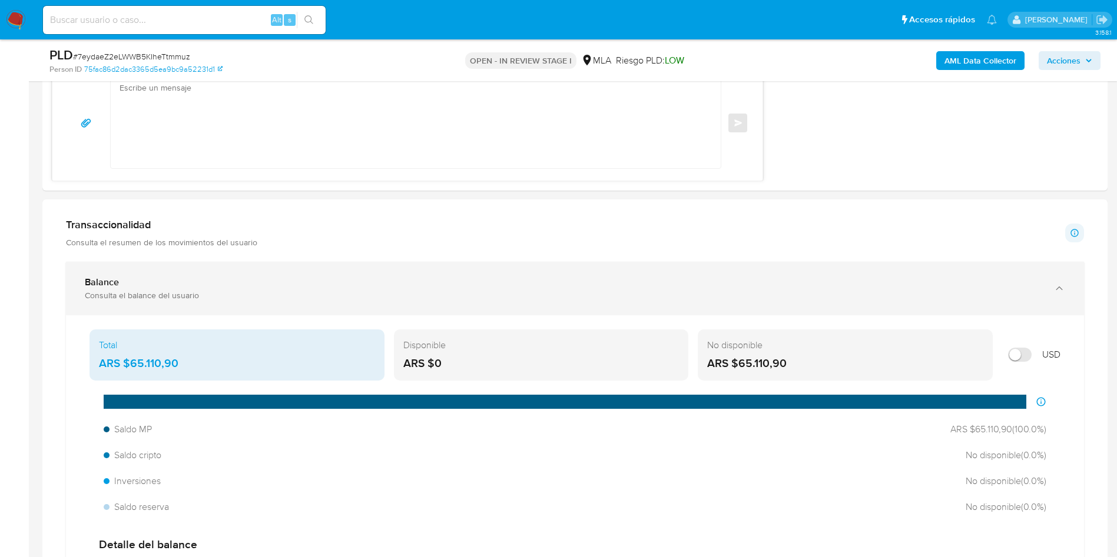
click at [142, 292] on div "Consulta el balance del usuario" at bounding box center [563, 295] width 957 height 11
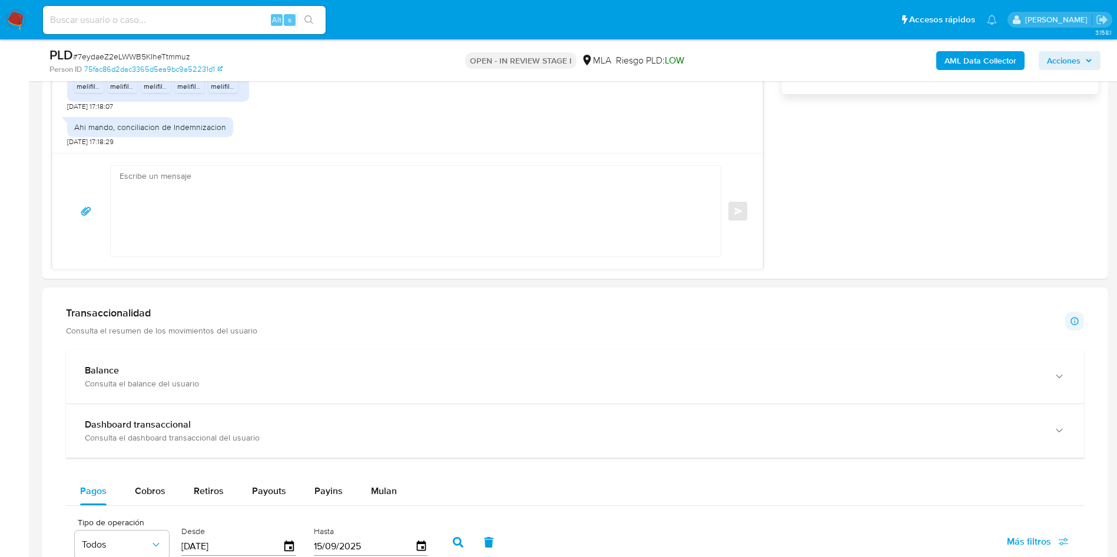
scroll to position [795, 0]
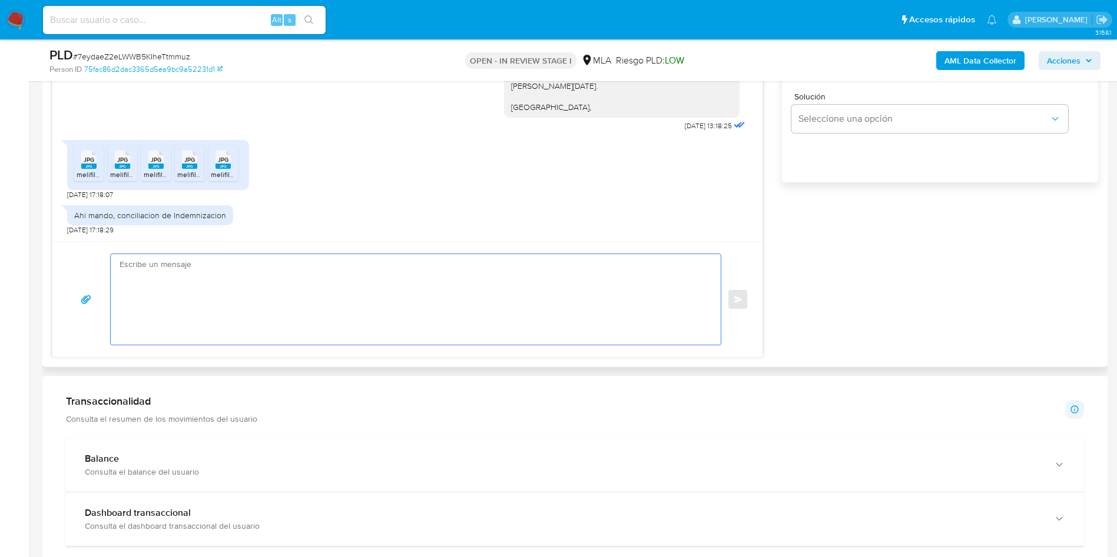
click at [148, 328] on textarea at bounding box center [412, 299] width 586 height 91
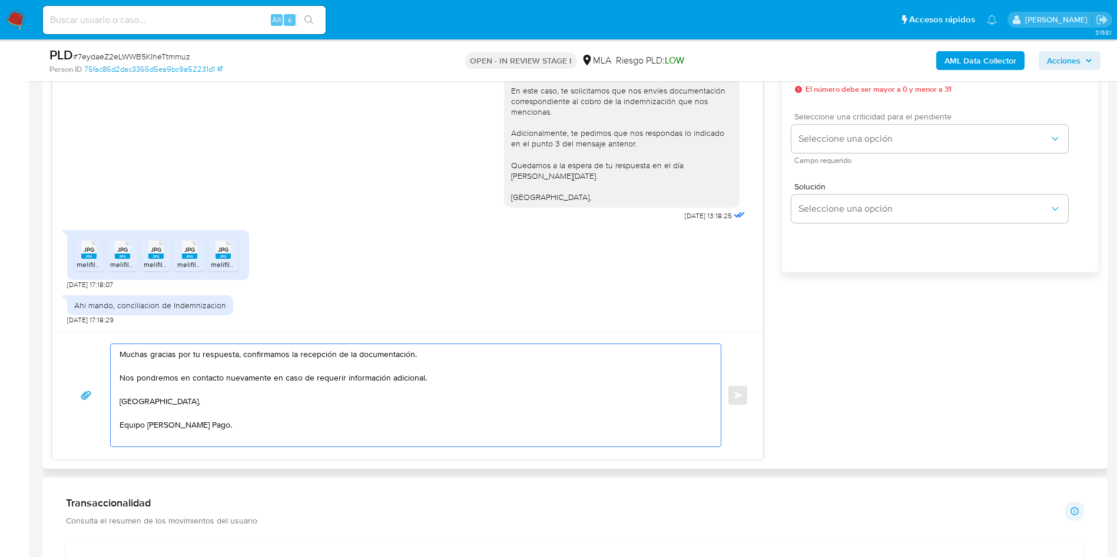
scroll to position [618, 0]
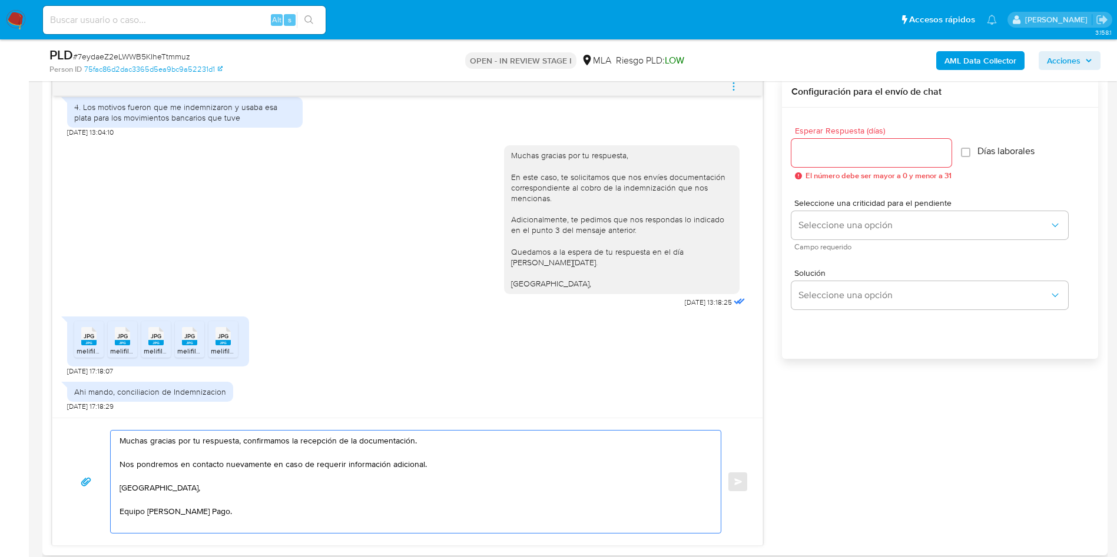
type textarea "Muchas gracias por tu respuesta, confirmamos la recepción de la documentación. …"
click at [822, 153] on input "Esperar Respuesta (días)" at bounding box center [871, 152] width 160 height 15
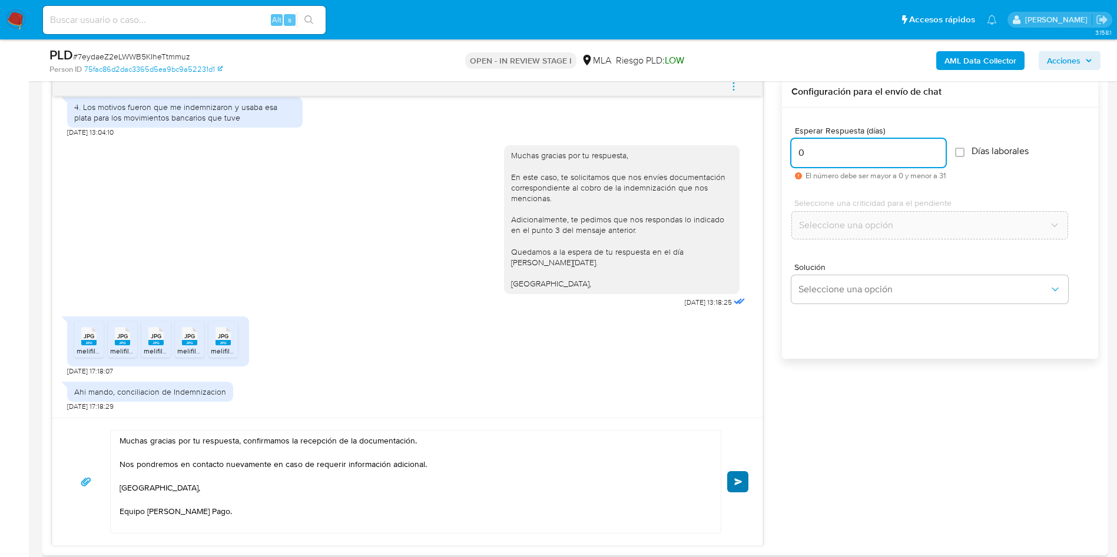
type input "0"
click at [735, 490] on button "Enviar" at bounding box center [737, 482] width 21 height 21
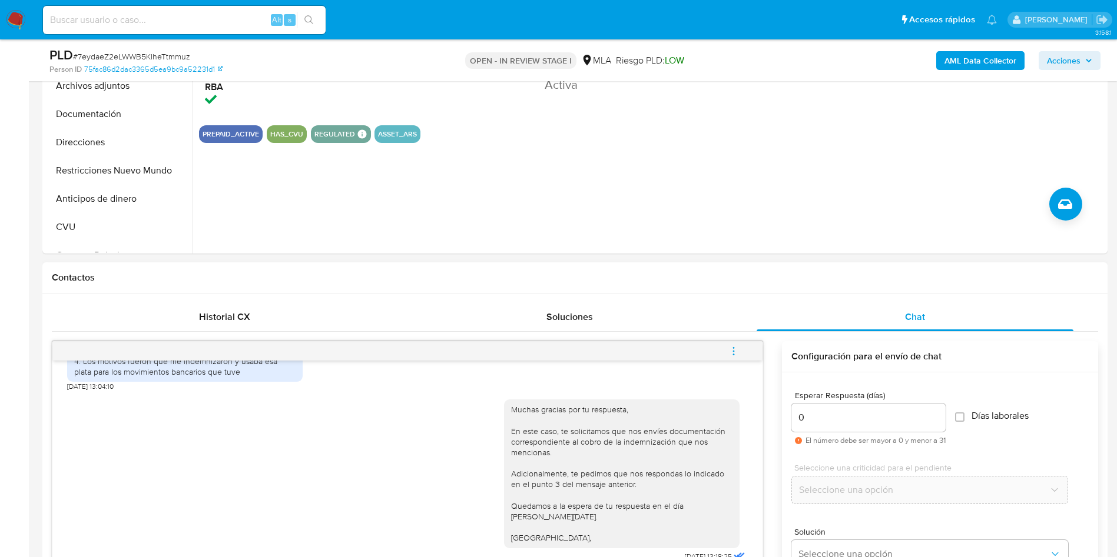
scroll to position [1481, 0]
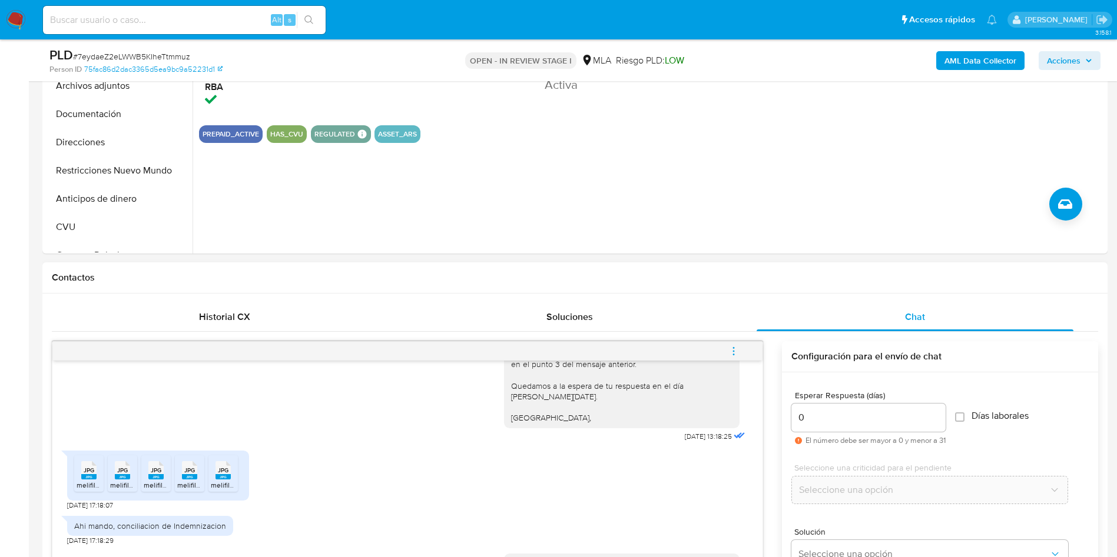
click at [725, 352] on button "menu-action" at bounding box center [733, 351] width 39 height 28
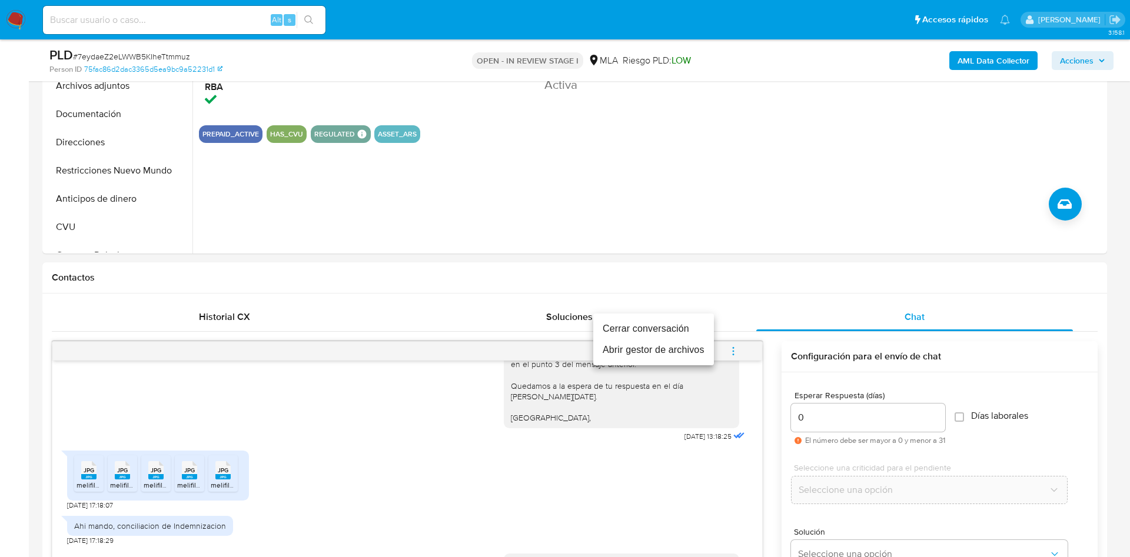
click at [664, 327] on li "Cerrar conversación" at bounding box center [653, 328] width 121 height 21
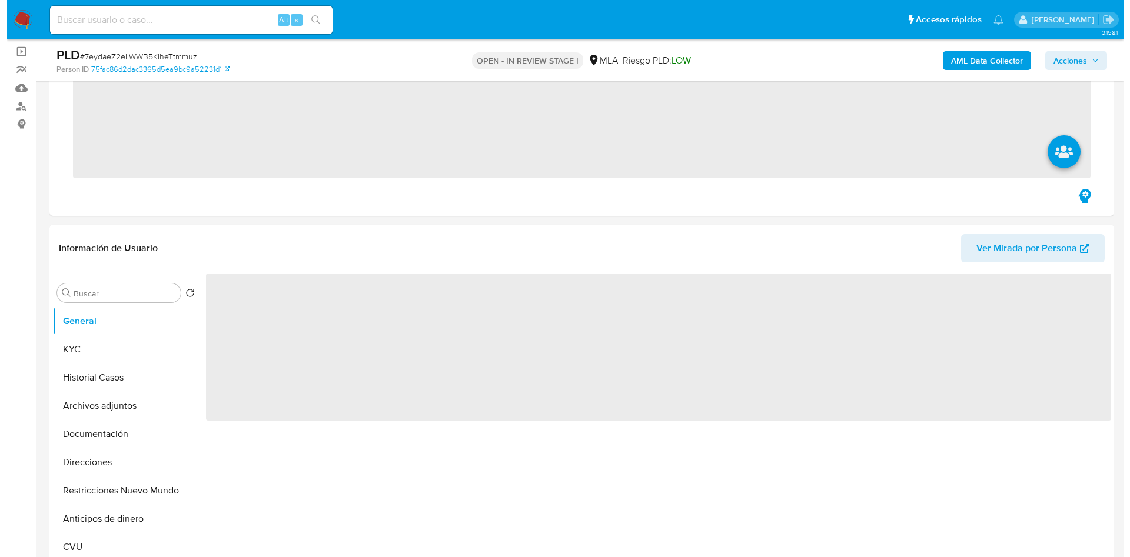
scroll to position [177, 0]
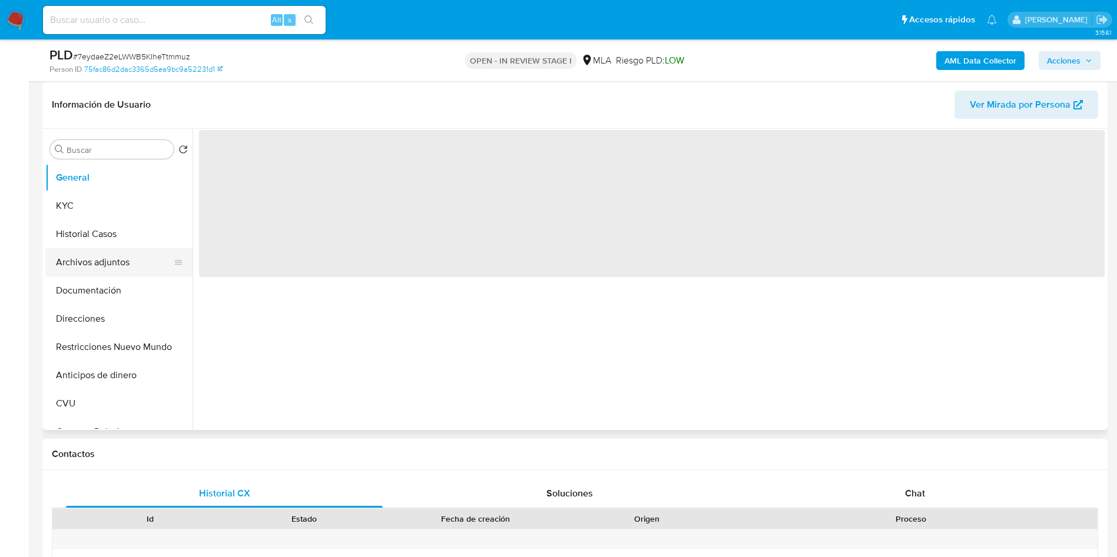
click at [107, 271] on button "Archivos adjuntos" at bounding box center [114, 262] width 138 height 28
select select "10"
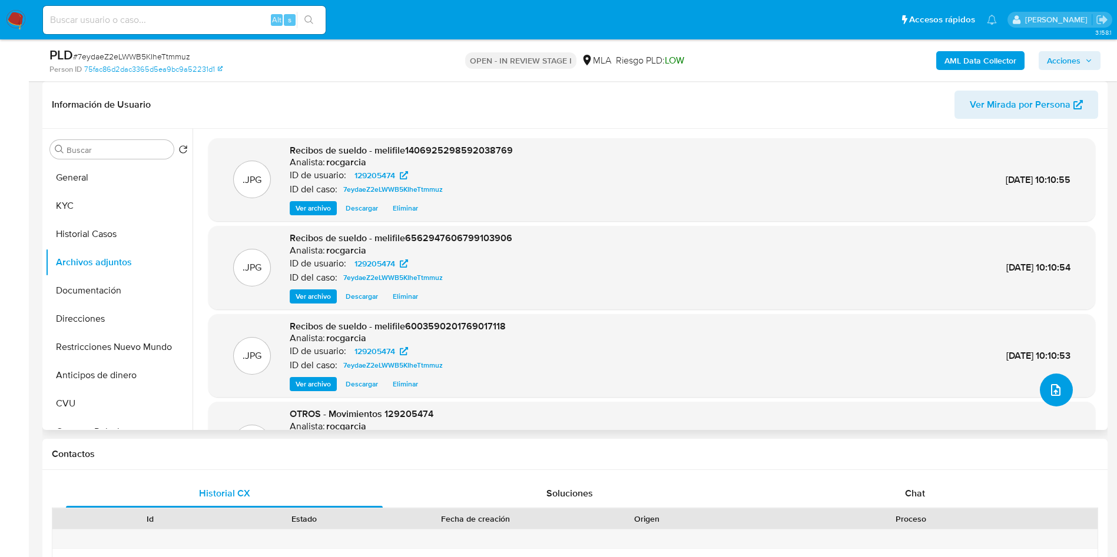
click at [1052, 387] on icon "upload-file" at bounding box center [1055, 390] width 14 height 14
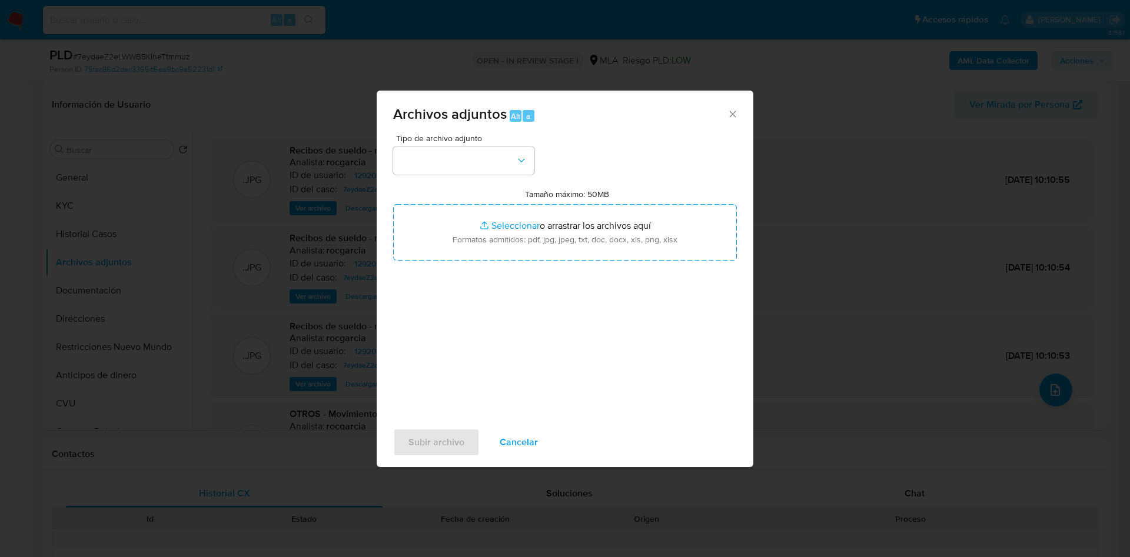
click at [477, 145] on div "Tipo de archivo adjunto" at bounding box center [463, 154] width 141 height 41
click at [477, 160] on button "button" at bounding box center [463, 161] width 141 height 28
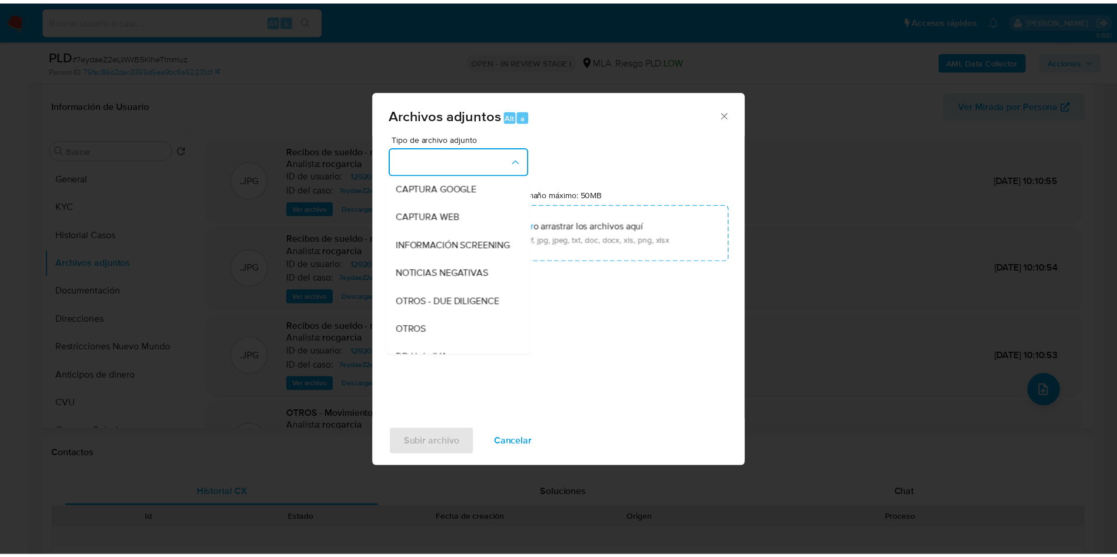
scroll to position [88, 0]
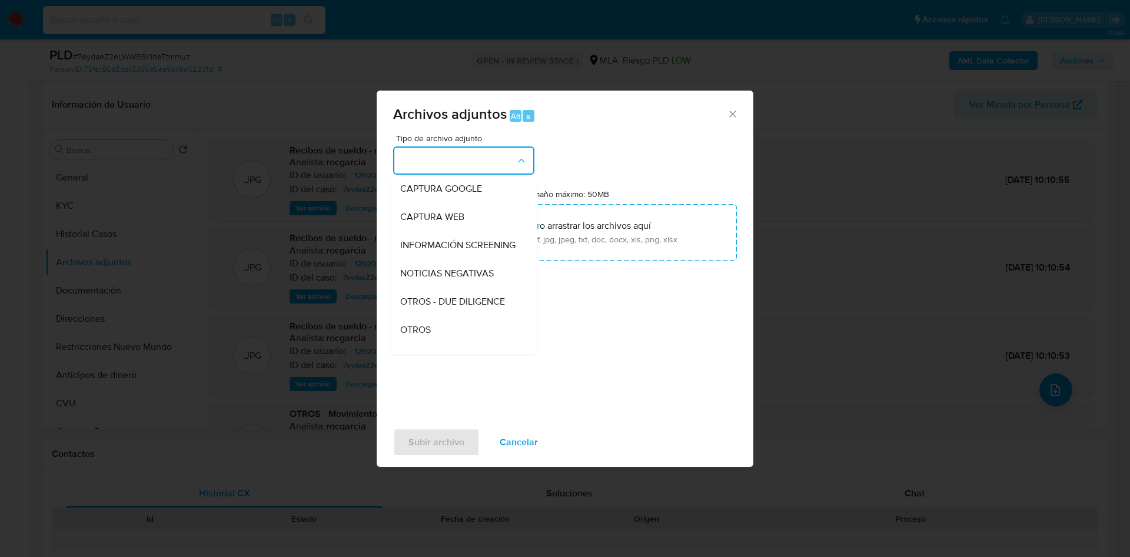
click at [452, 344] on div "OTROS" at bounding box center [460, 330] width 120 height 28
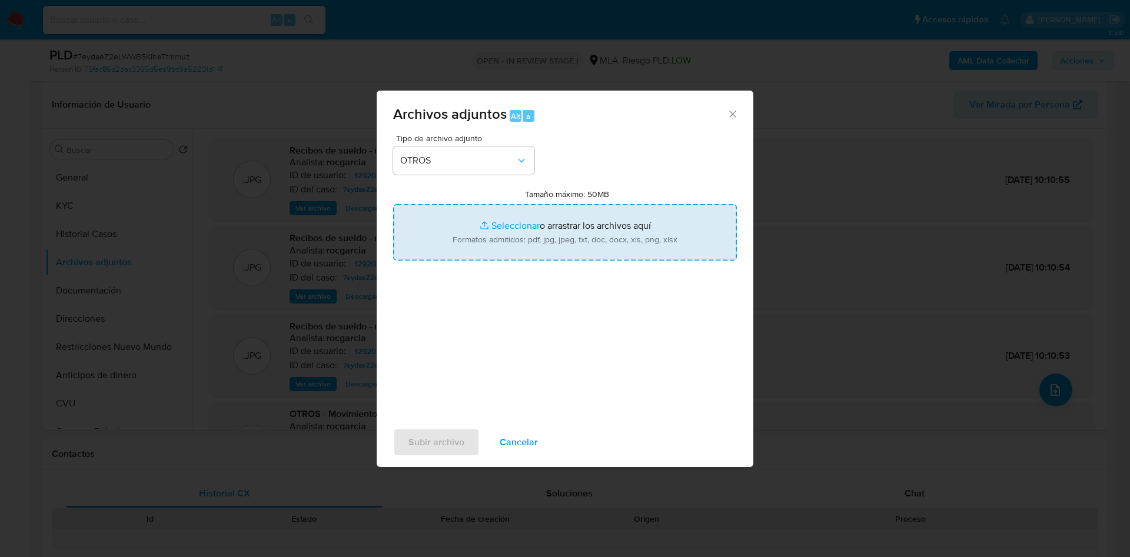
click at [494, 214] on input "Tamaño máximo: 50MB Seleccionar archivos" at bounding box center [565, 232] width 344 height 57
type input "C:\fakepath\Caselog 7eydaeZ2eLWWB5KIheTtmmuz - 129205474.docx"
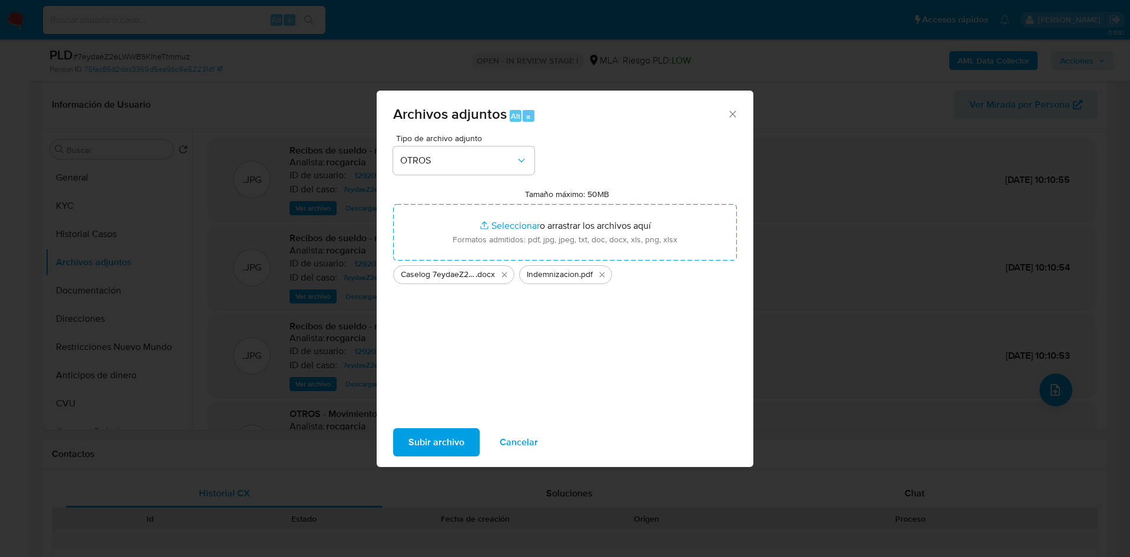
click at [456, 449] on span "Subir archivo" at bounding box center [437, 443] width 56 height 26
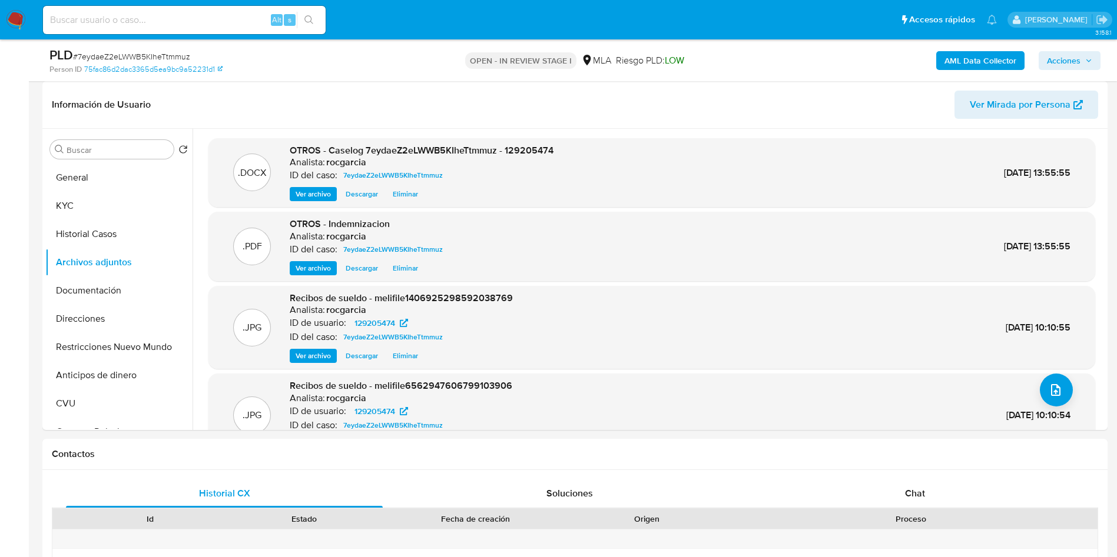
click at [1061, 58] on span "Acciones" at bounding box center [1064, 60] width 34 height 19
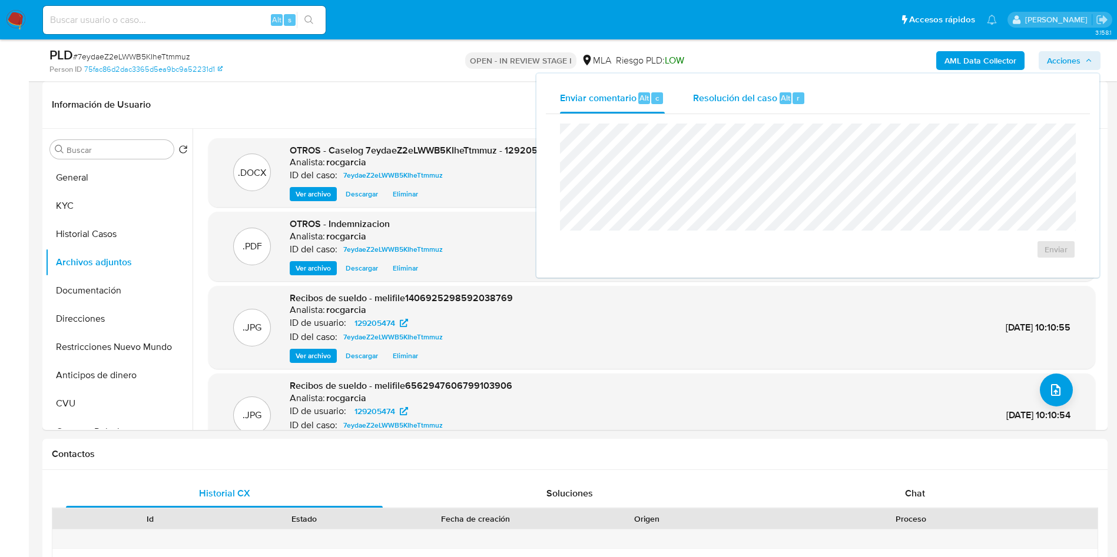
click at [740, 105] on div "Resolución del caso Alt r" at bounding box center [749, 98] width 112 height 31
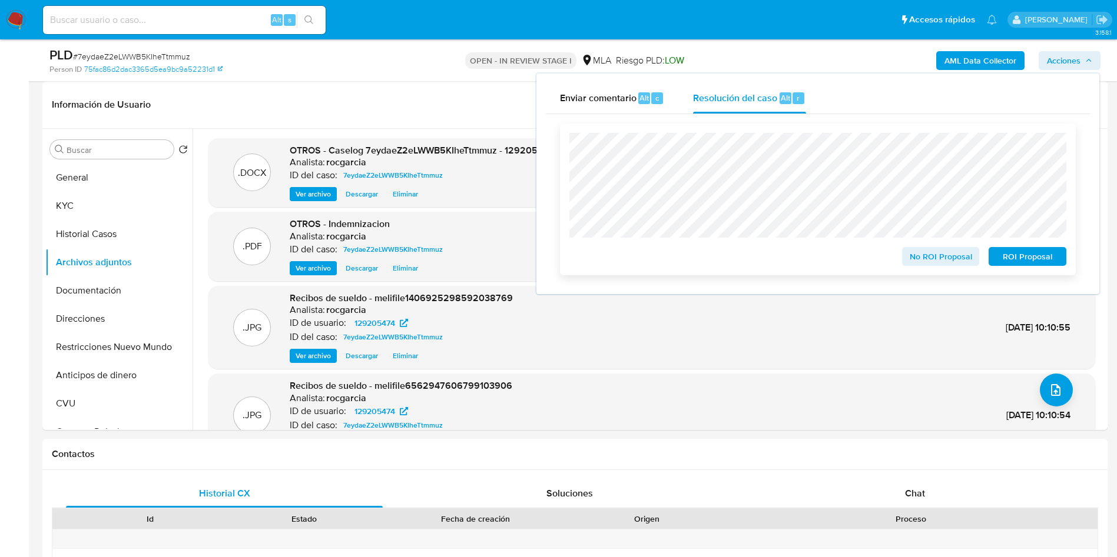
click at [912, 257] on span "No ROI Proposal" at bounding box center [940, 256] width 61 height 16
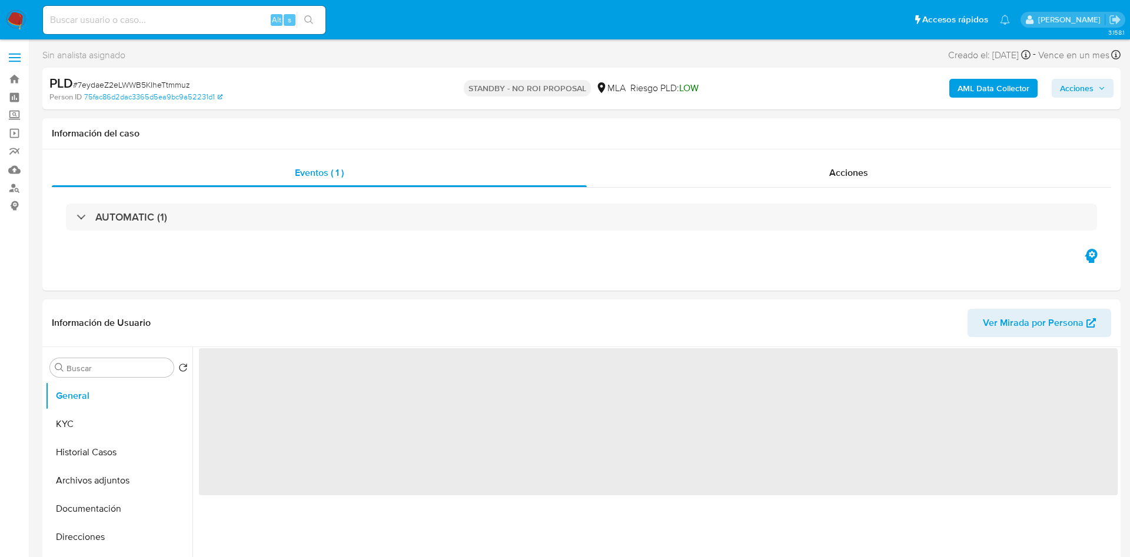
select select "10"
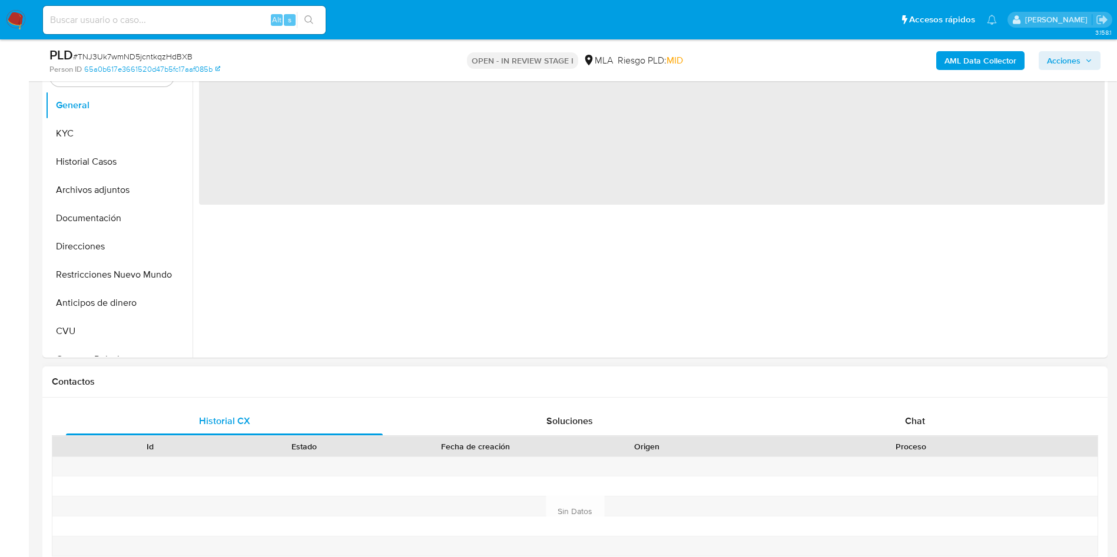
scroll to position [265, 0]
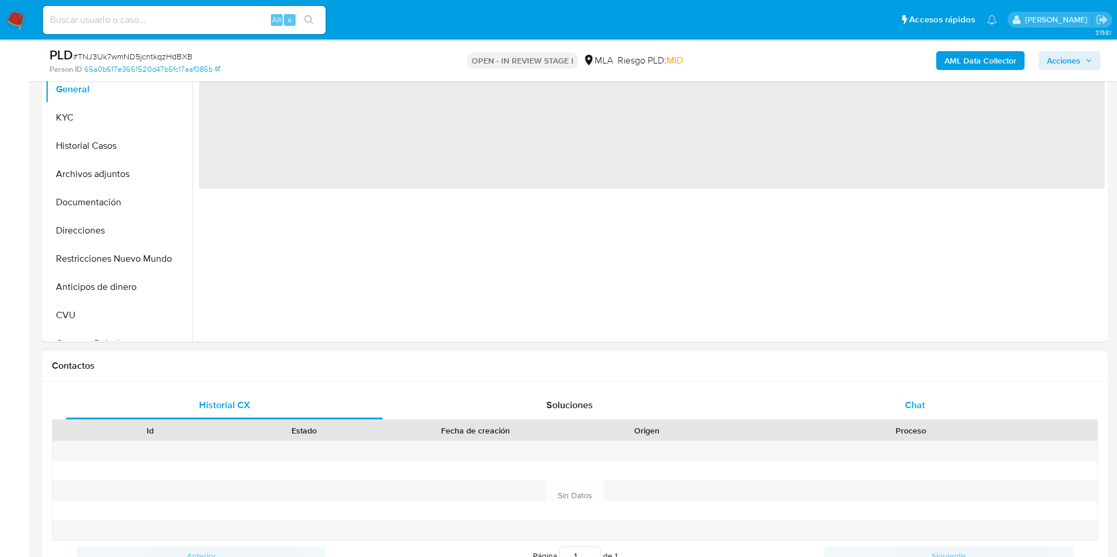
select select "10"
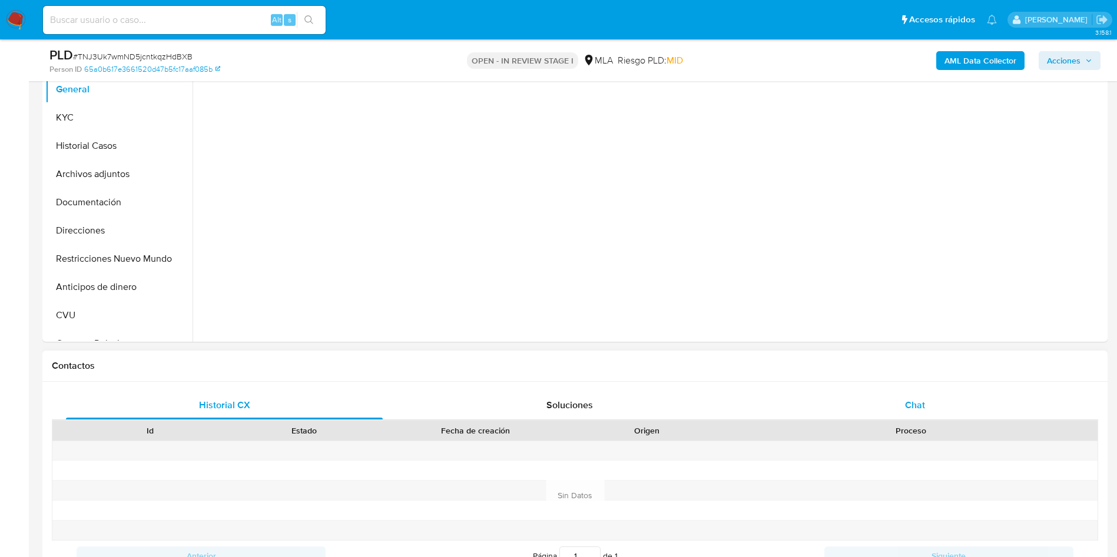
click at [908, 406] on span "Chat" at bounding box center [915, 406] width 20 height 14
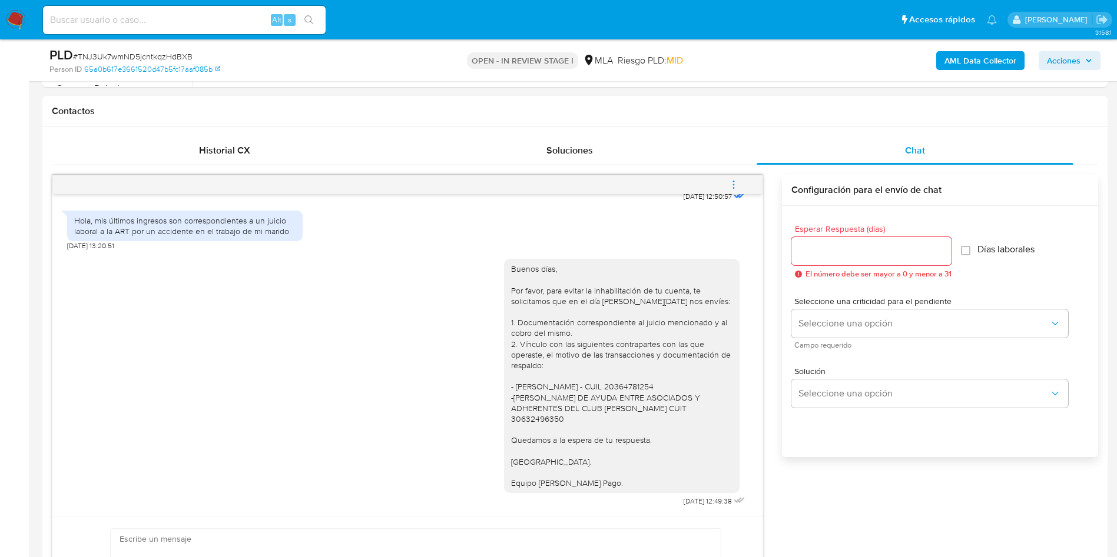
scroll to position [618, 0]
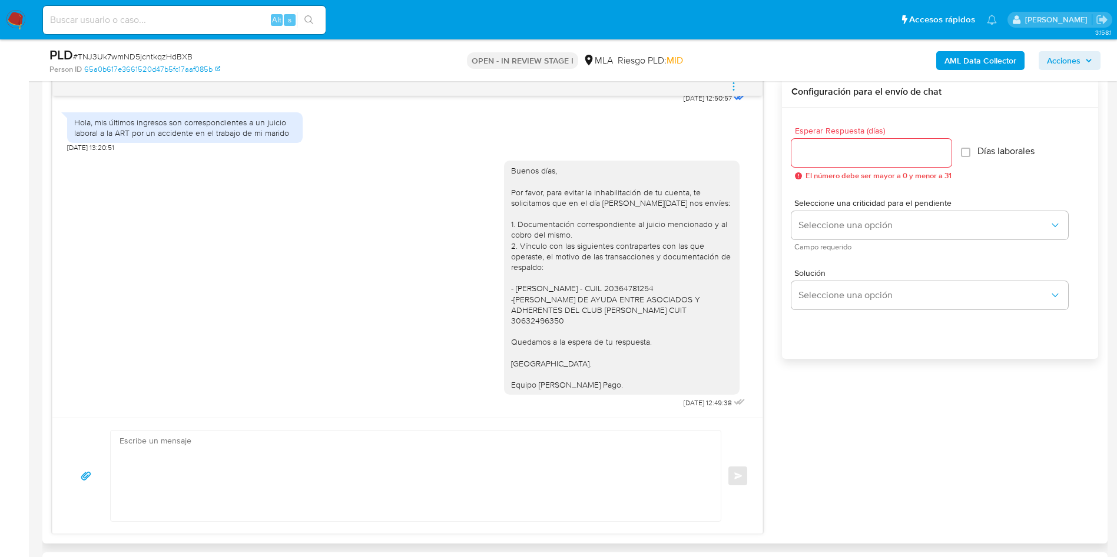
click at [732, 85] on icon "menu-action" at bounding box center [733, 86] width 11 height 11
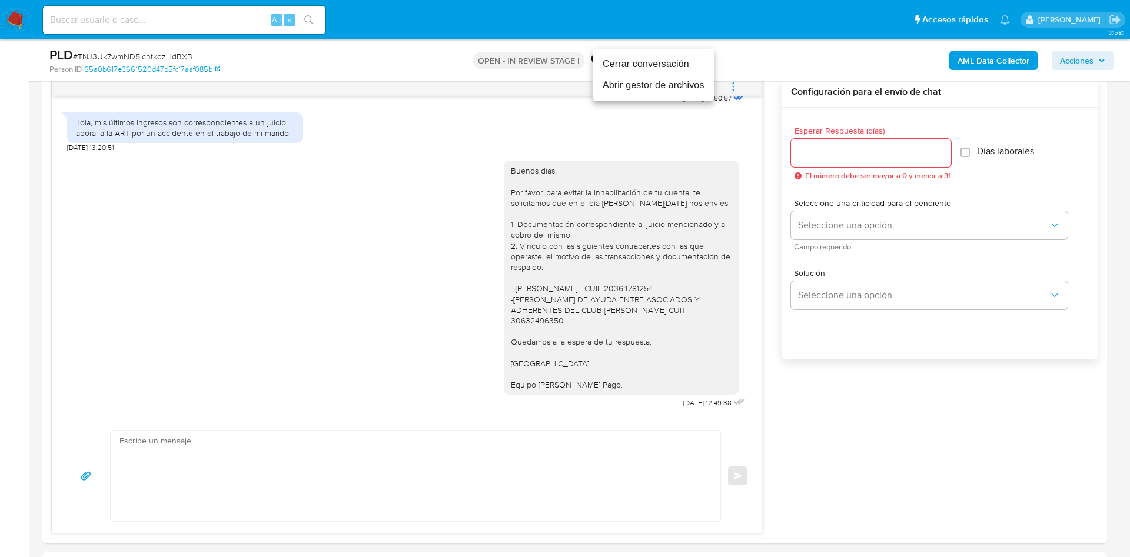
click at [659, 65] on li "Cerrar conversación" at bounding box center [653, 64] width 121 height 21
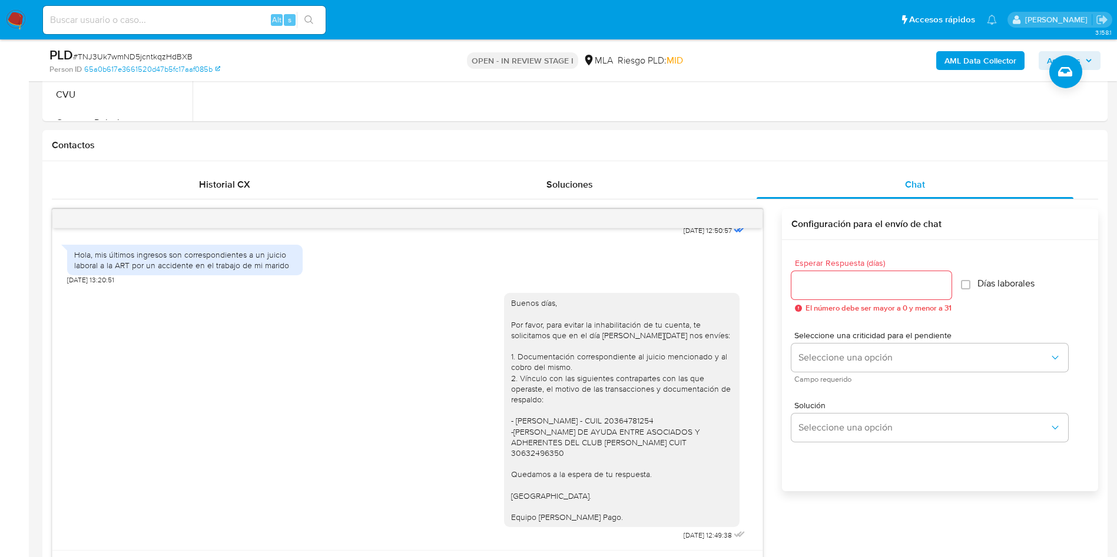
scroll to position [265, 0]
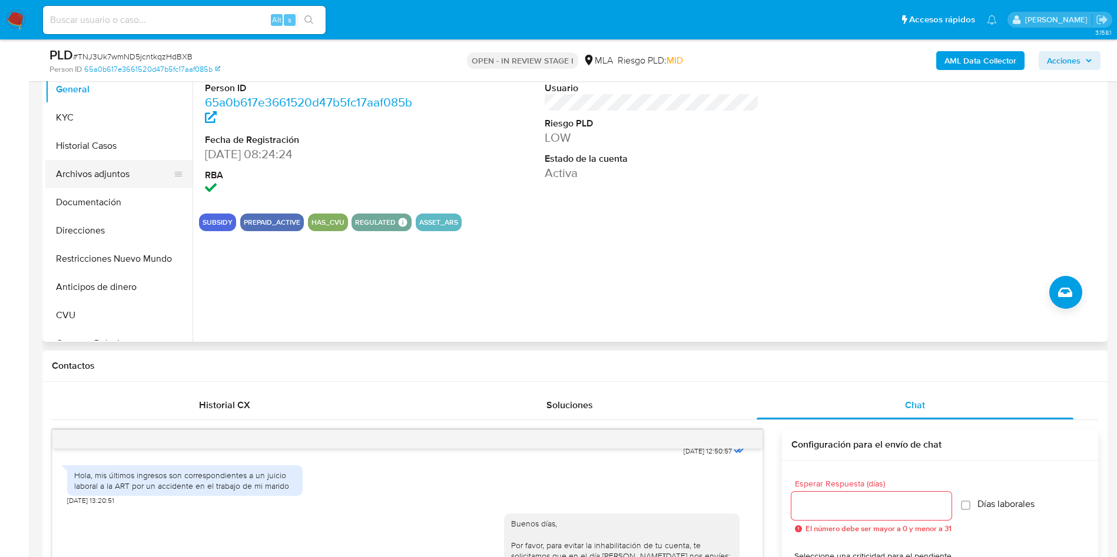
drag, startPoint x: 89, startPoint y: 171, endPoint x: 63, endPoint y: 185, distance: 30.0
click at [89, 171] on button "Archivos adjuntos" at bounding box center [114, 174] width 138 height 28
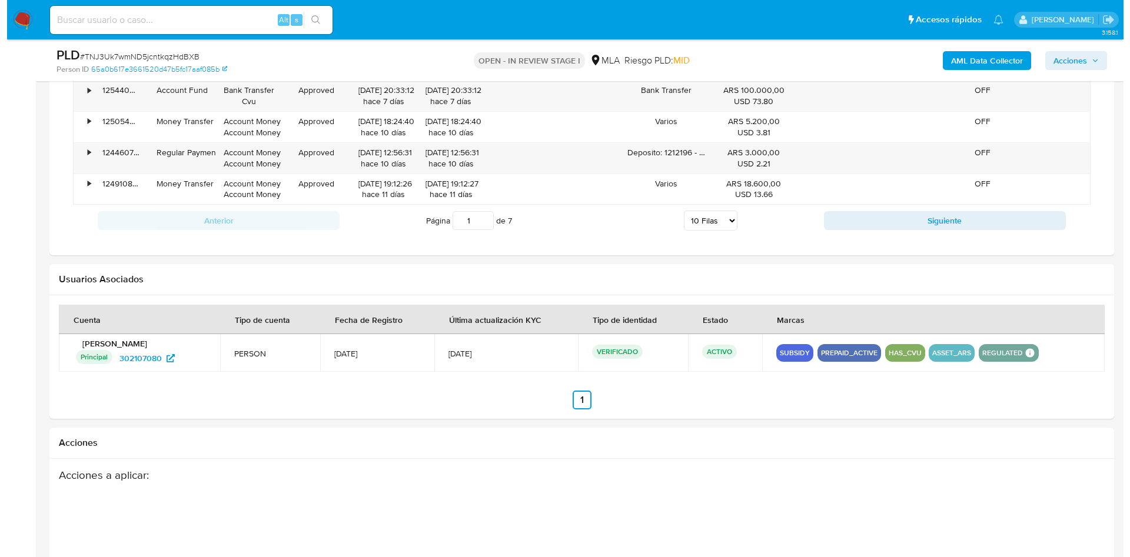
scroll to position [1801, 0]
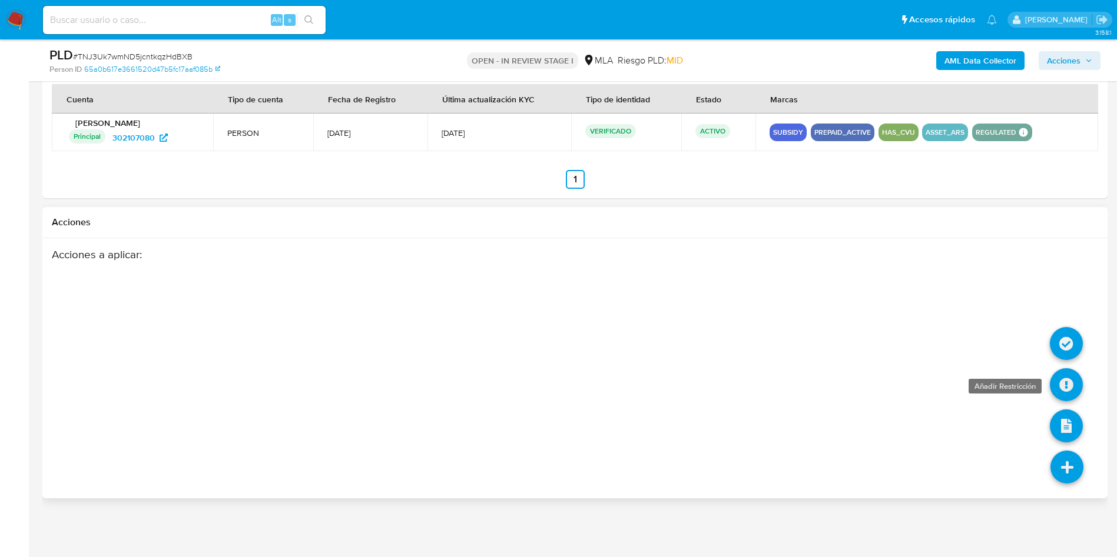
click at [1062, 374] on icon at bounding box center [1066, 385] width 33 height 33
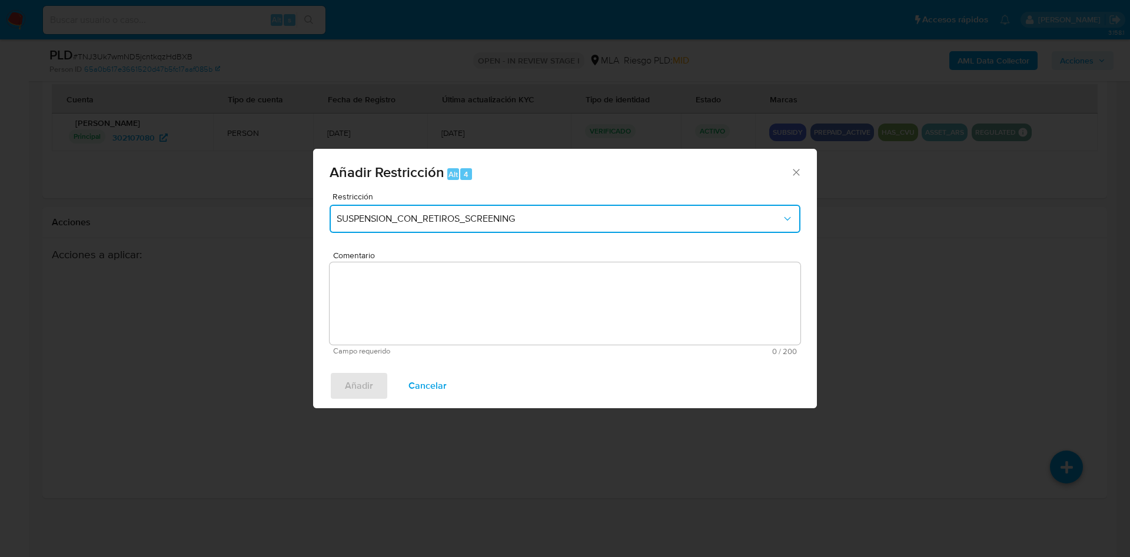
click at [469, 223] on span "SUSPENSION_CON_RETIROS_SCREENING" at bounding box center [559, 219] width 445 height 12
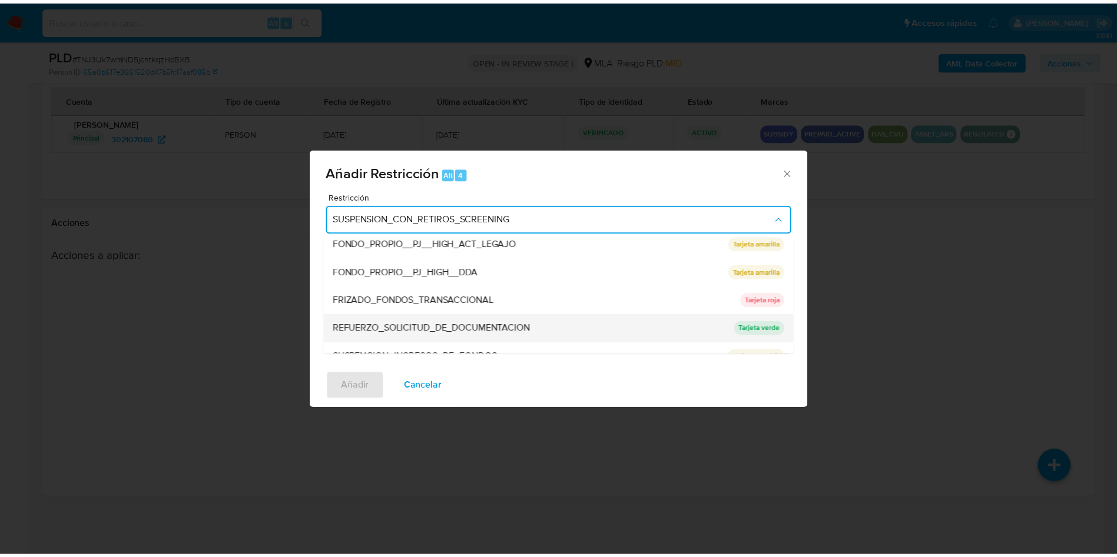
scroll to position [250, 0]
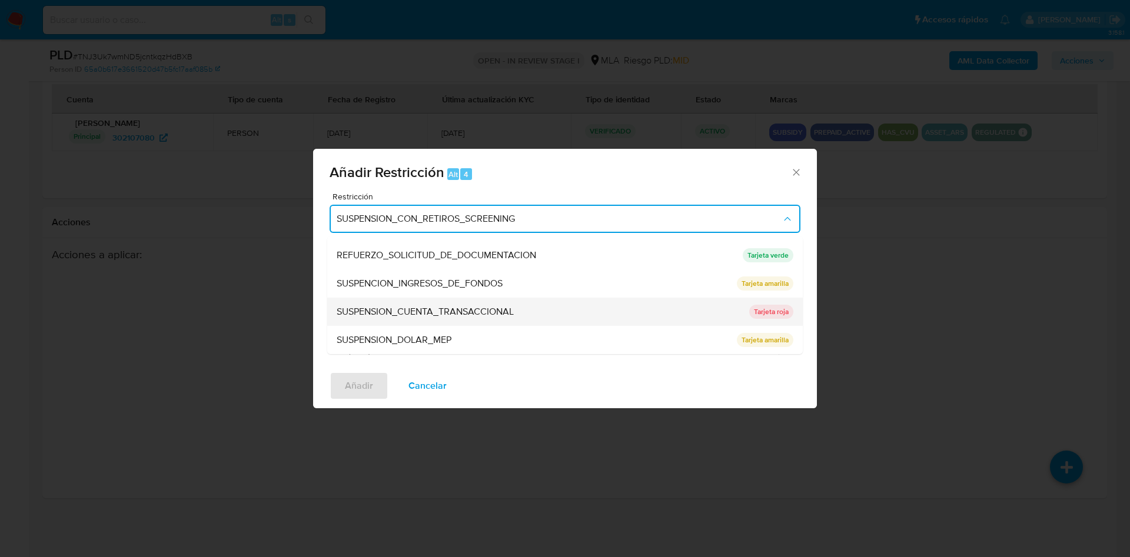
click at [490, 323] on div "SUSPENSION_CUENTA_TRANSACCIONAL" at bounding box center [540, 312] width 406 height 28
click at [490, 323] on textarea "Comentario" at bounding box center [565, 304] width 471 height 82
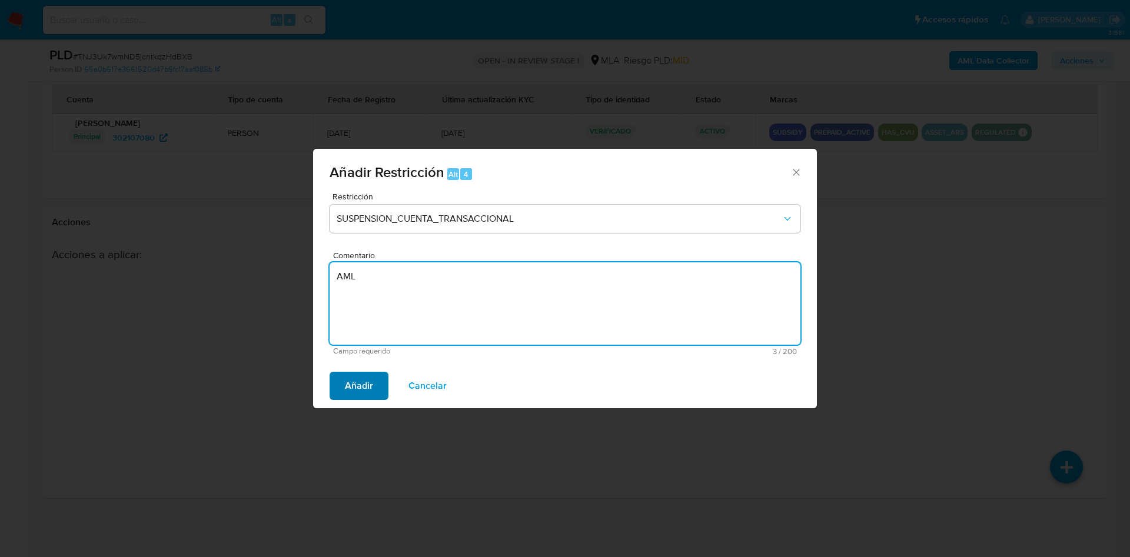
type textarea "AML"
click at [351, 373] on span "Añadir" at bounding box center [359, 386] width 28 height 26
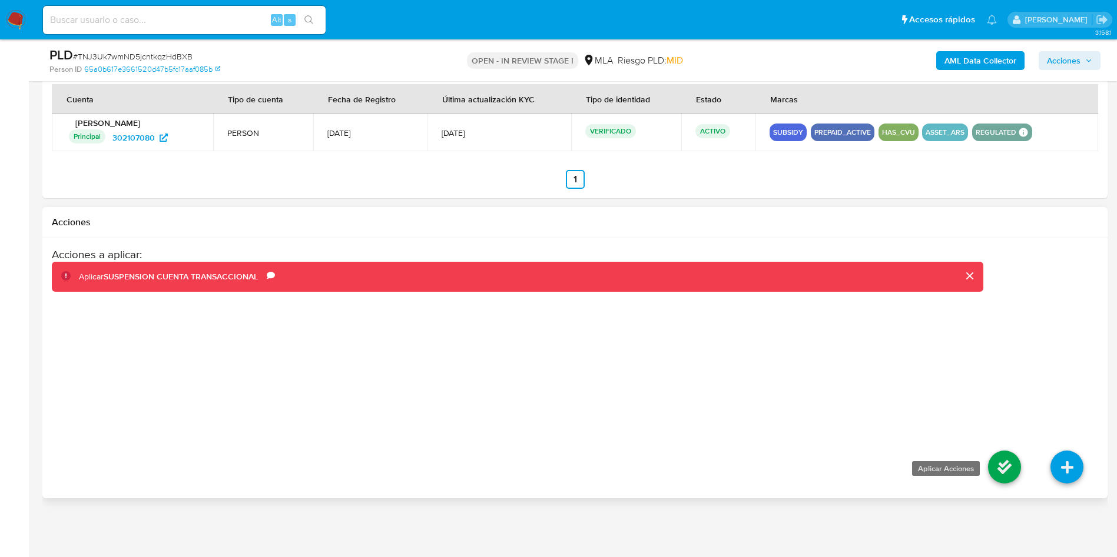
click at [991, 463] on icon at bounding box center [1004, 467] width 33 height 33
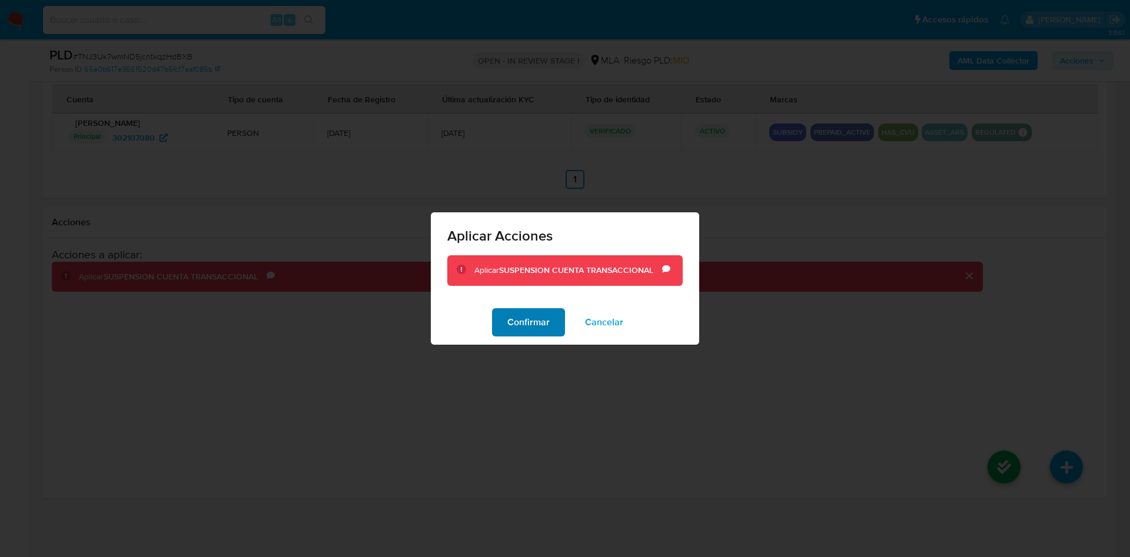
click at [530, 324] on span "Confirmar" at bounding box center [528, 323] width 42 height 26
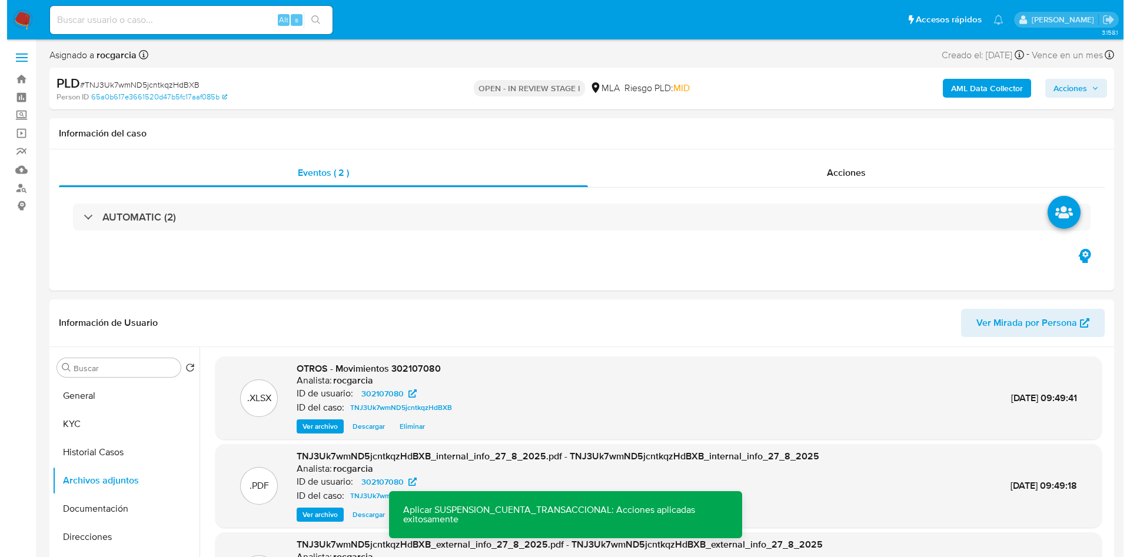
scroll to position [88, 0]
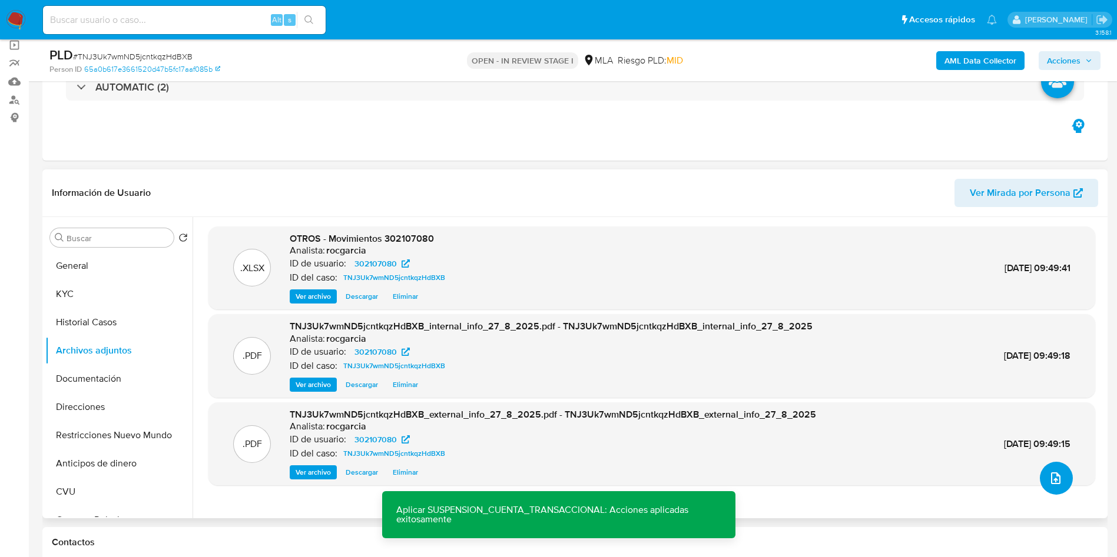
click at [1054, 481] on icon "upload-file" at bounding box center [1055, 479] width 9 height 12
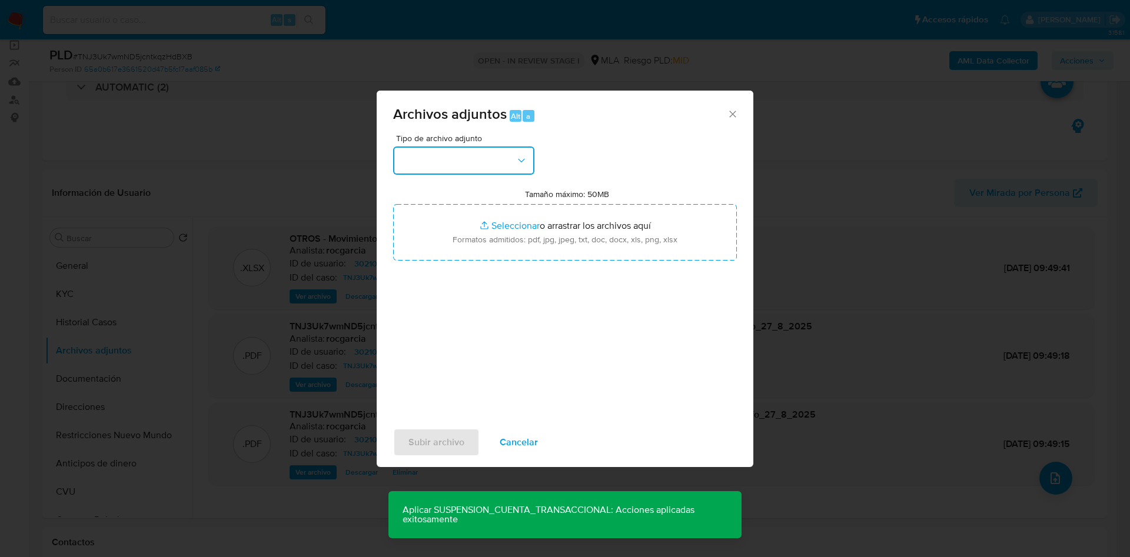
click at [495, 174] on button "button" at bounding box center [463, 161] width 141 height 28
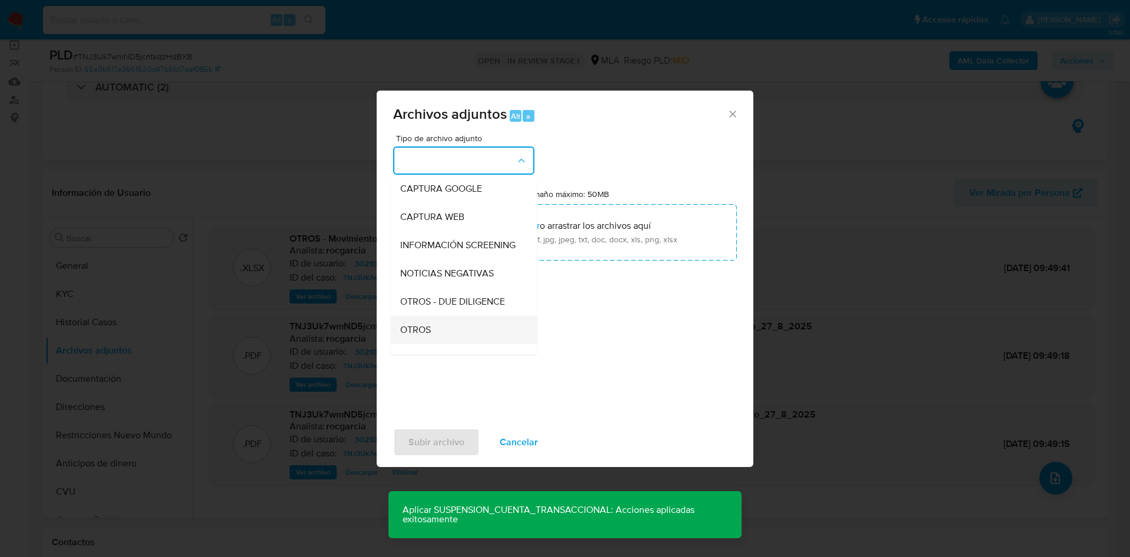
click at [437, 344] on div "OTROS" at bounding box center [460, 330] width 120 height 28
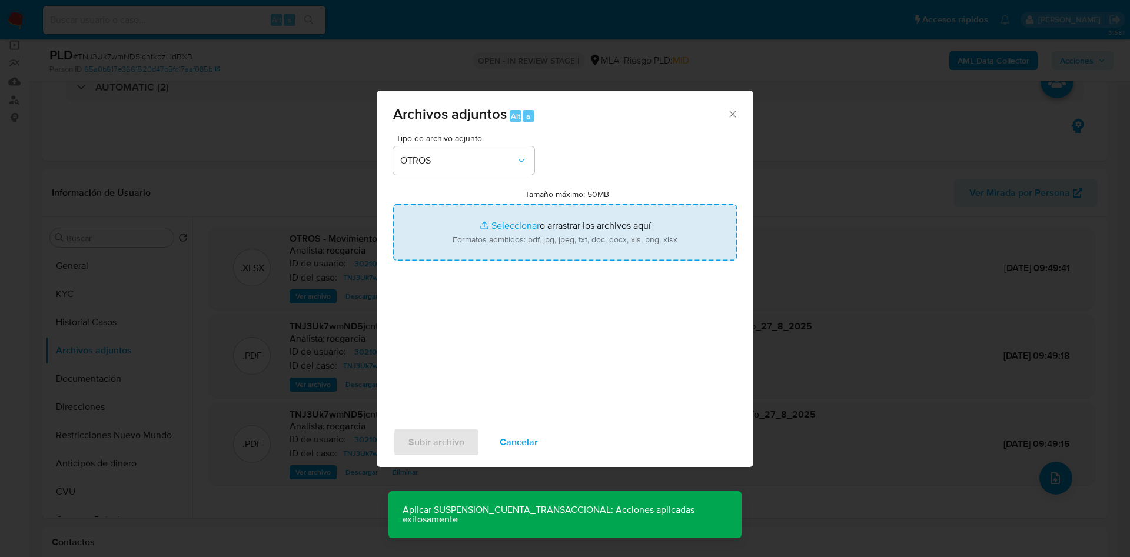
click at [492, 228] on input "Tamaño máximo: 50MB Seleccionar archivos" at bounding box center [565, 232] width 344 height 57
type input "C:\fakepath\Caselog TNJ3Uk7wmND5jcntkqzHdBXB - 302107080.docx"
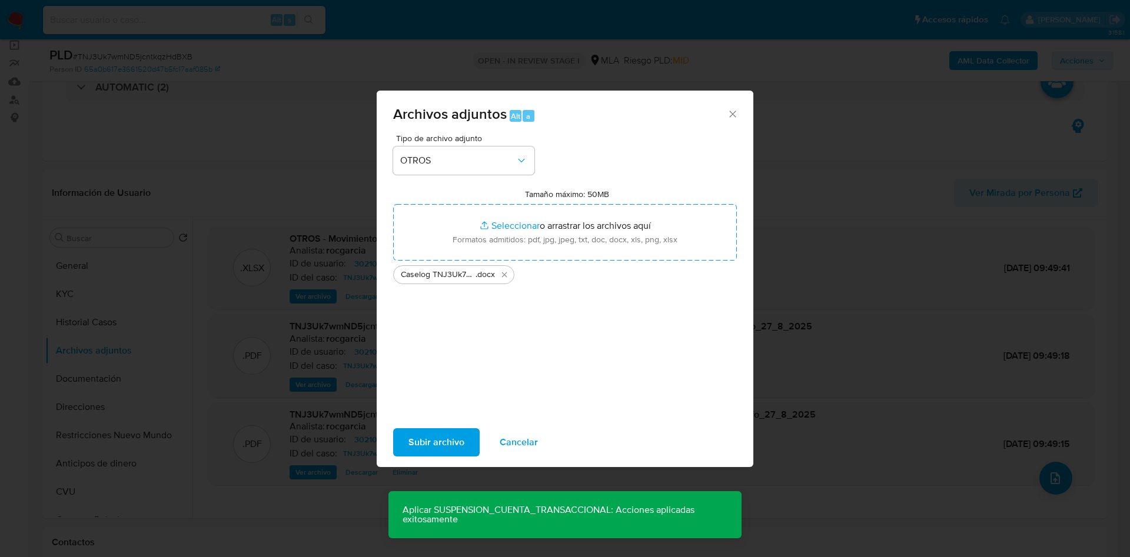
click at [440, 438] on span "Subir archivo" at bounding box center [437, 443] width 56 height 26
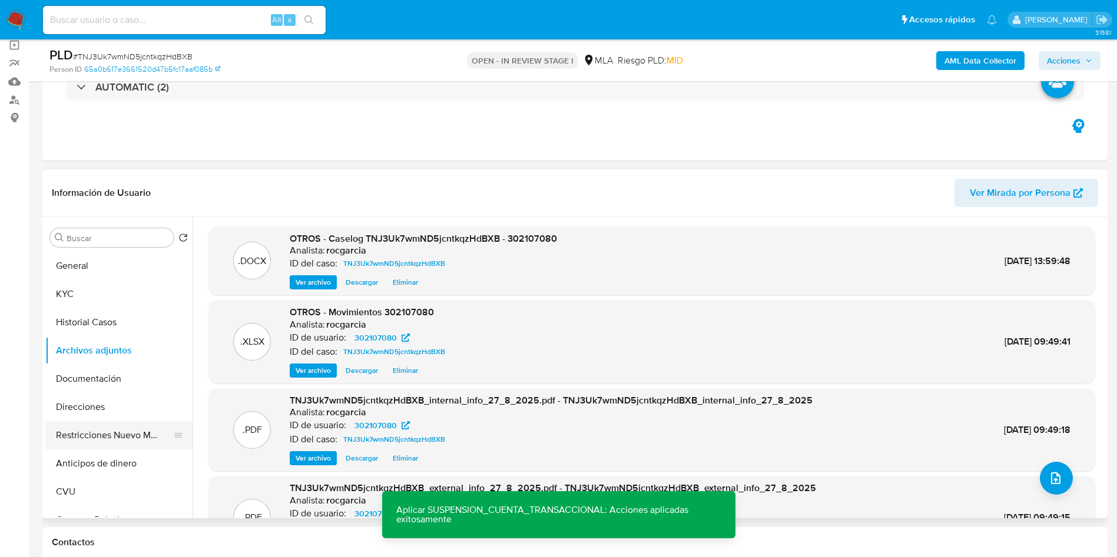
click at [113, 434] on button "Restricciones Nuevo Mundo" at bounding box center [114, 435] width 138 height 28
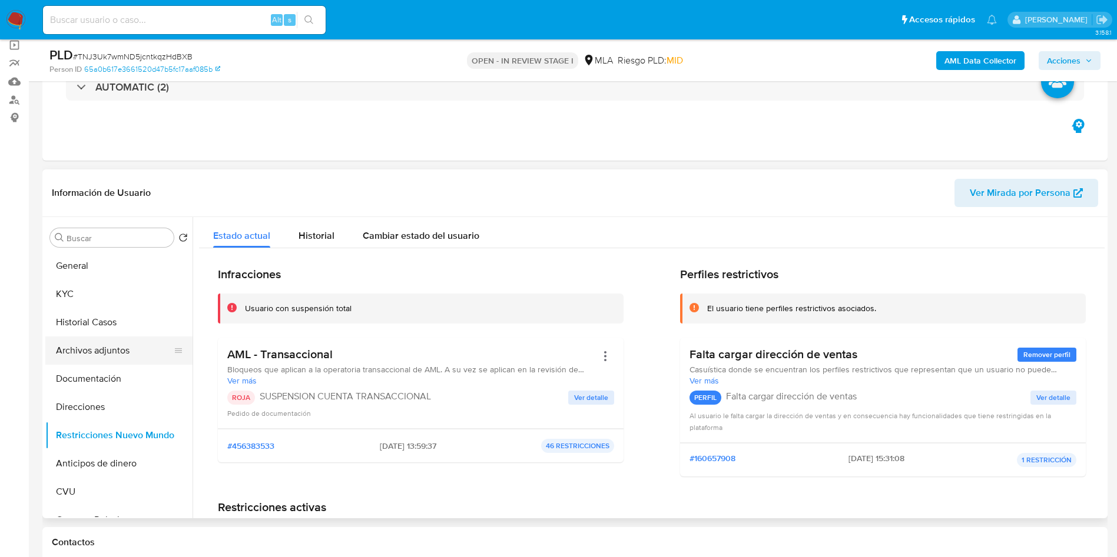
click at [74, 359] on button "Archivos adjuntos" at bounding box center [114, 351] width 138 height 28
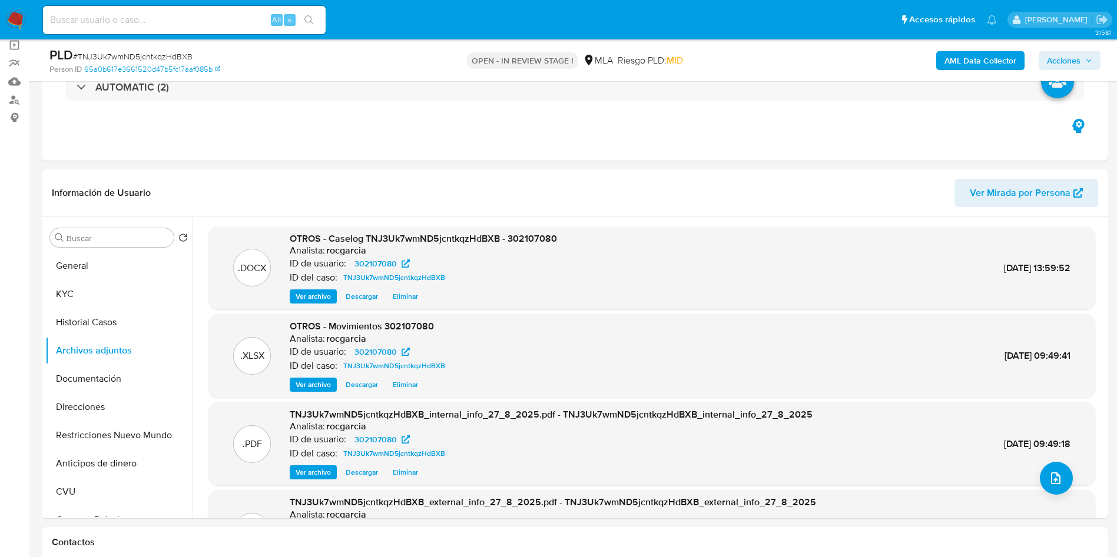
click at [1055, 59] on span "Acciones" at bounding box center [1064, 60] width 34 height 19
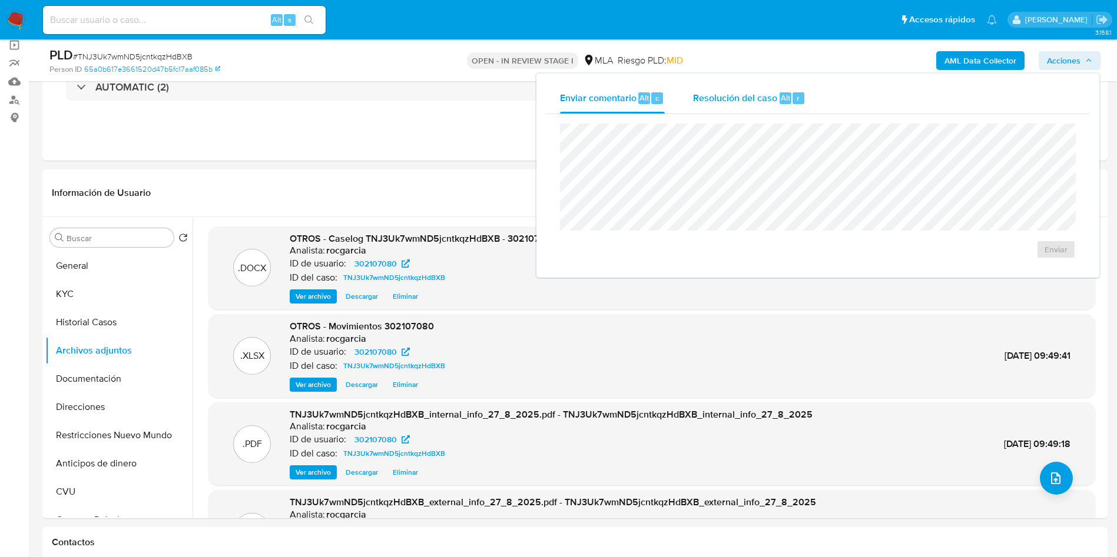
drag, startPoint x: 791, startPoint y: 99, endPoint x: 792, endPoint y: 116, distance: 17.1
click at [792, 99] on div "r" at bounding box center [798, 98] width 12 height 12
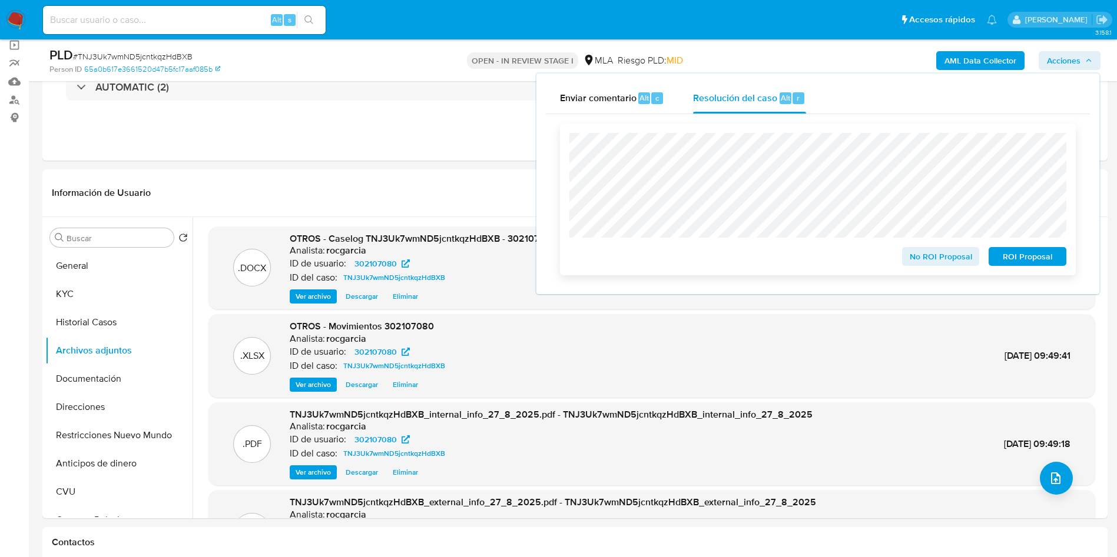
click at [1012, 258] on span "ROI Proposal" at bounding box center [1027, 256] width 61 height 16
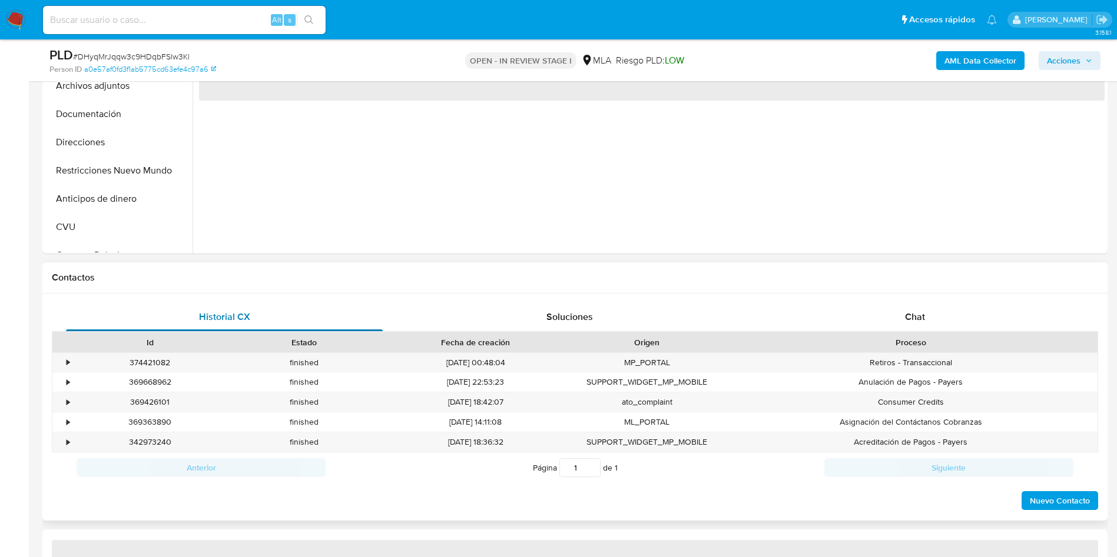
click at [904, 318] on div "Chat" at bounding box center [914, 317] width 317 height 28
select select "10"
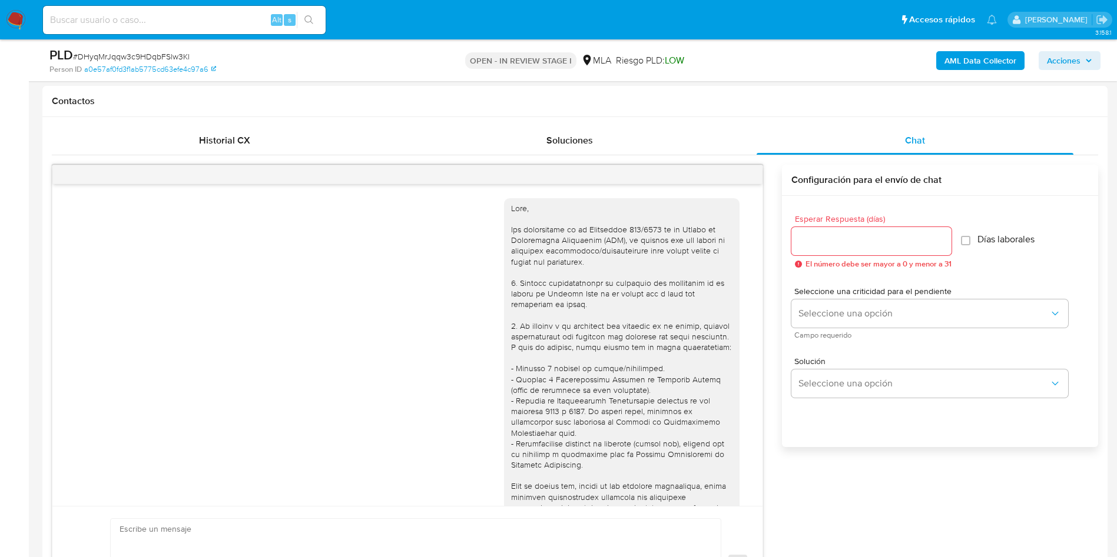
scroll to position [1034, 0]
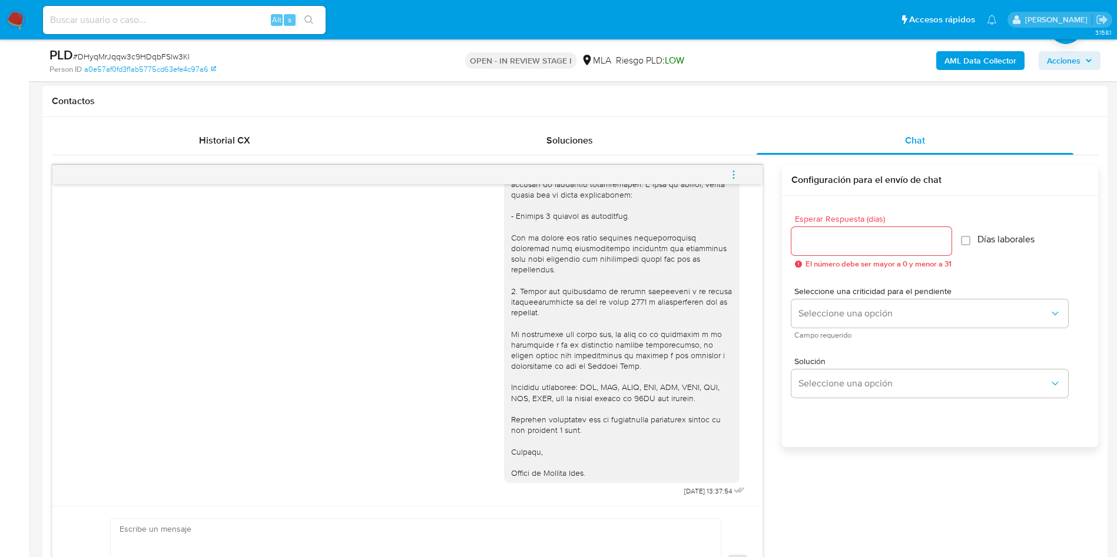
click at [736, 168] on span "menu-action" at bounding box center [733, 175] width 11 height 28
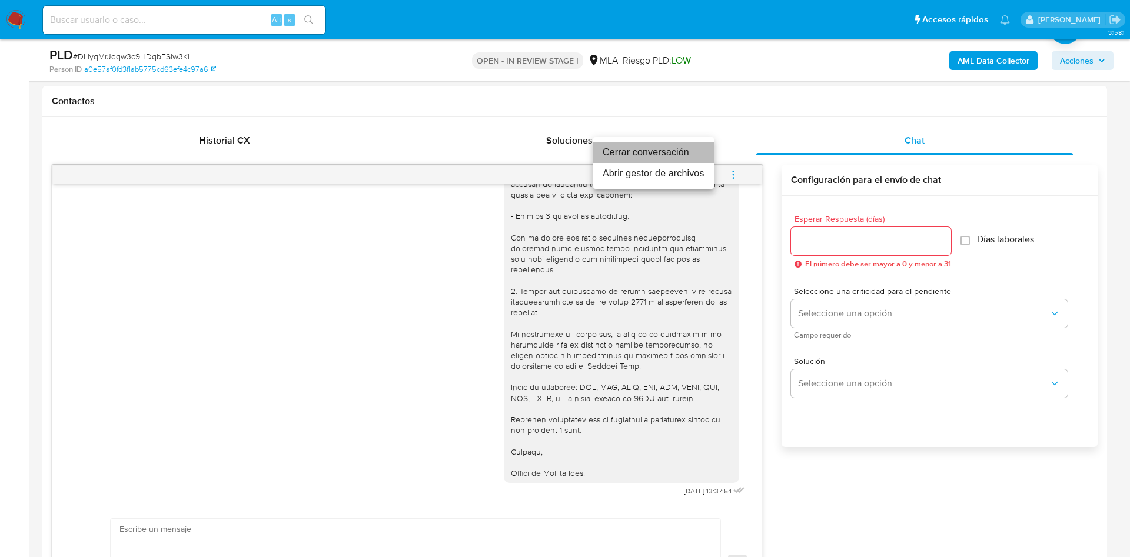
click at [619, 151] on li "Cerrar conversación" at bounding box center [653, 152] width 121 height 21
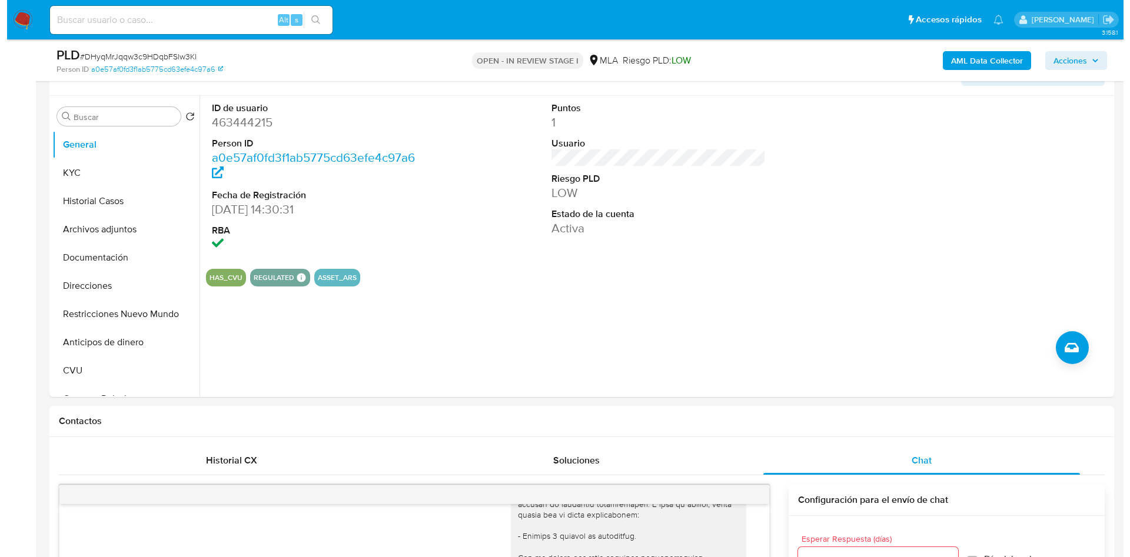
scroll to position [177, 0]
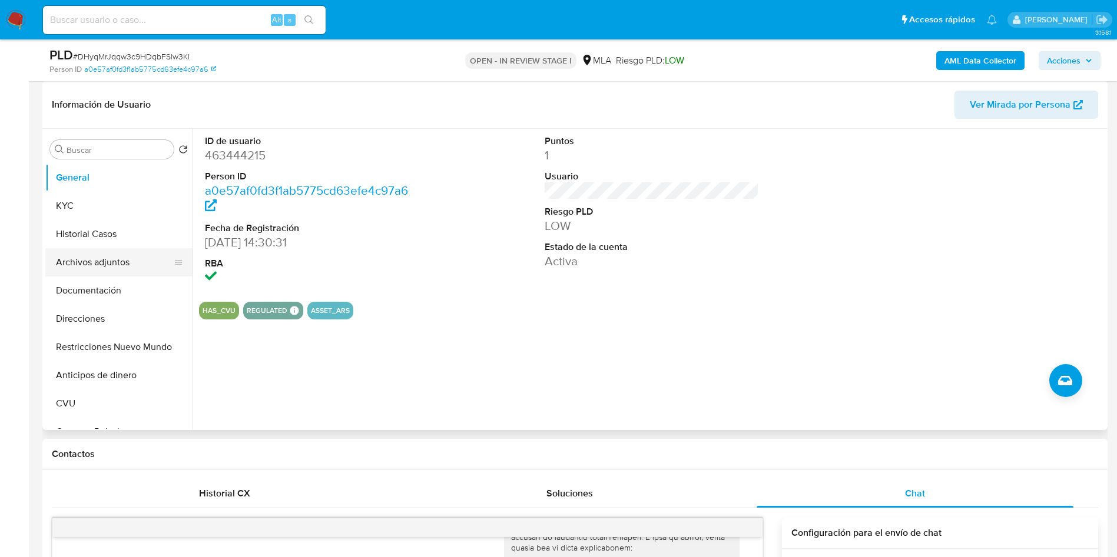
click at [72, 256] on button "Archivos adjuntos" at bounding box center [114, 262] width 138 height 28
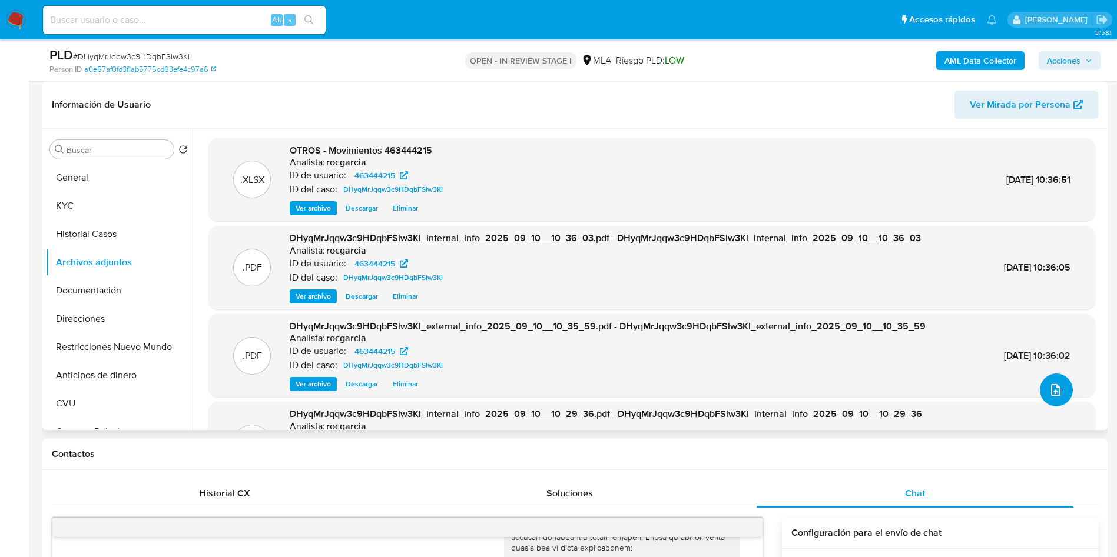
click at [1048, 394] on icon "upload-file" at bounding box center [1055, 390] width 14 height 14
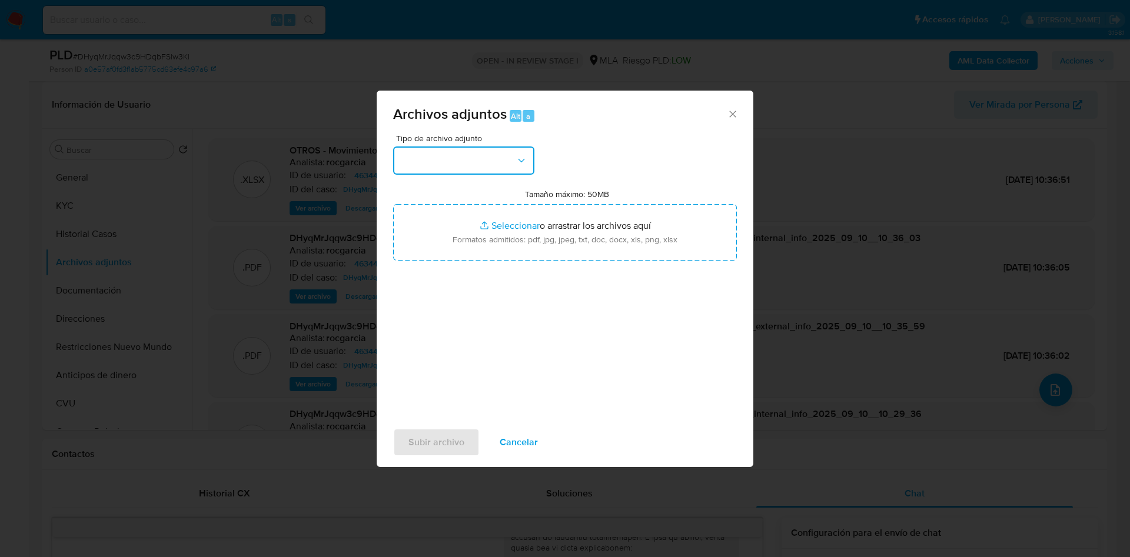
click at [476, 165] on button "button" at bounding box center [463, 161] width 141 height 28
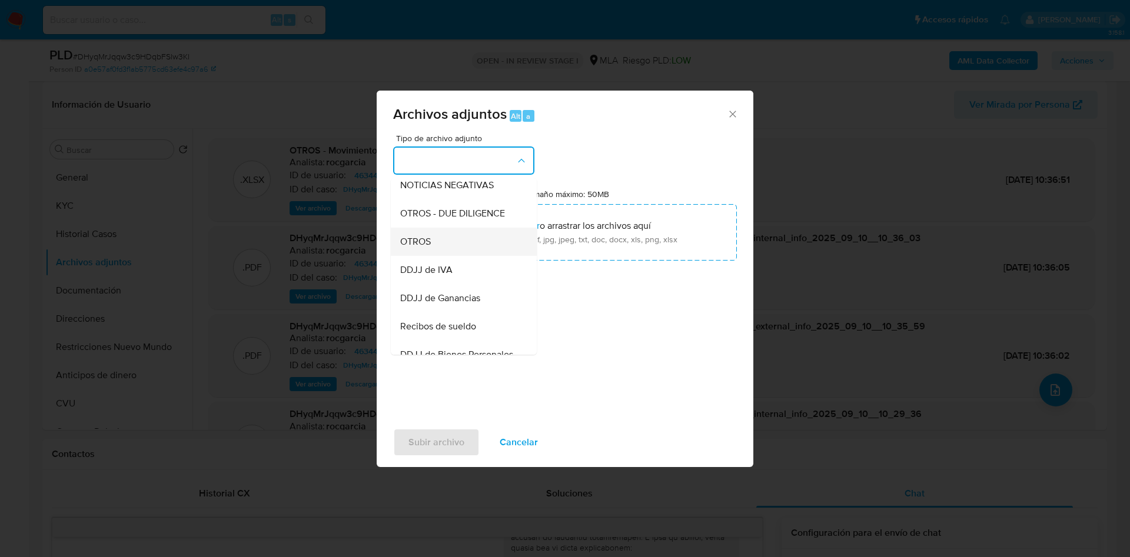
click at [442, 256] on div "OTROS" at bounding box center [460, 242] width 120 height 28
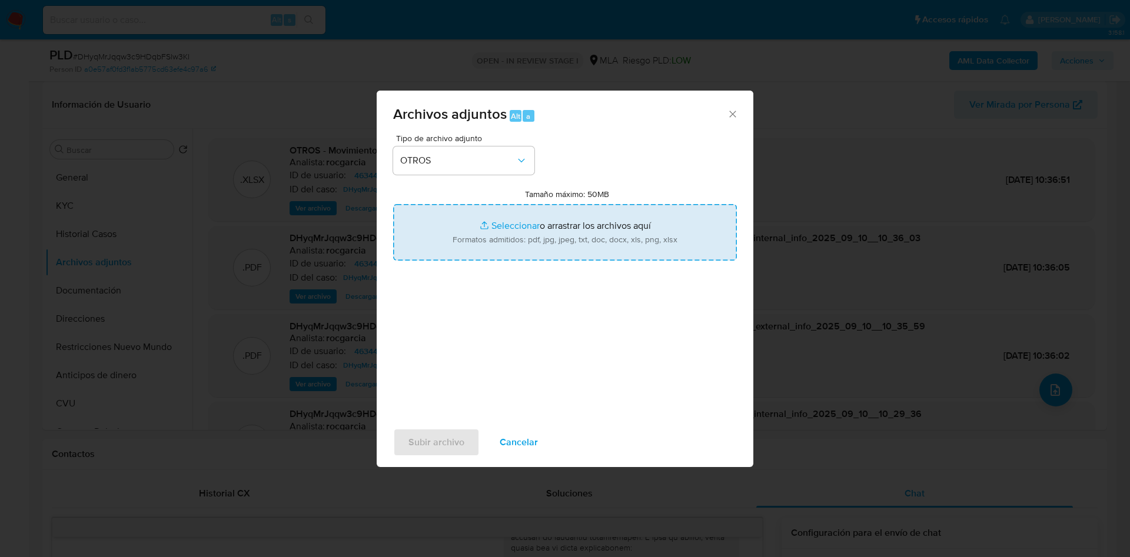
click at [496, 229] on input "Tamaño máximo: 50MB Seleccionar archivos" at bounding box center [565, 232] width 344 height 57
type input "C:\fakepath\Caselog DHyqMrJqqw3c9HDqbFSlw3Kl - 463444215.docx"
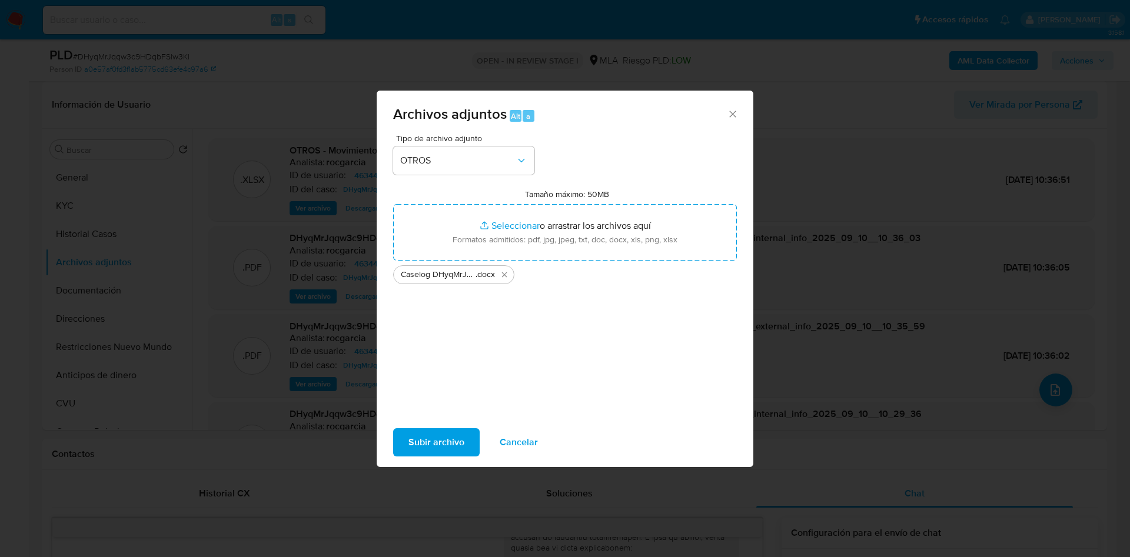
click at [412, 446] on span "Subir archivo" at bounding box center [437, 443] width 56 height 26
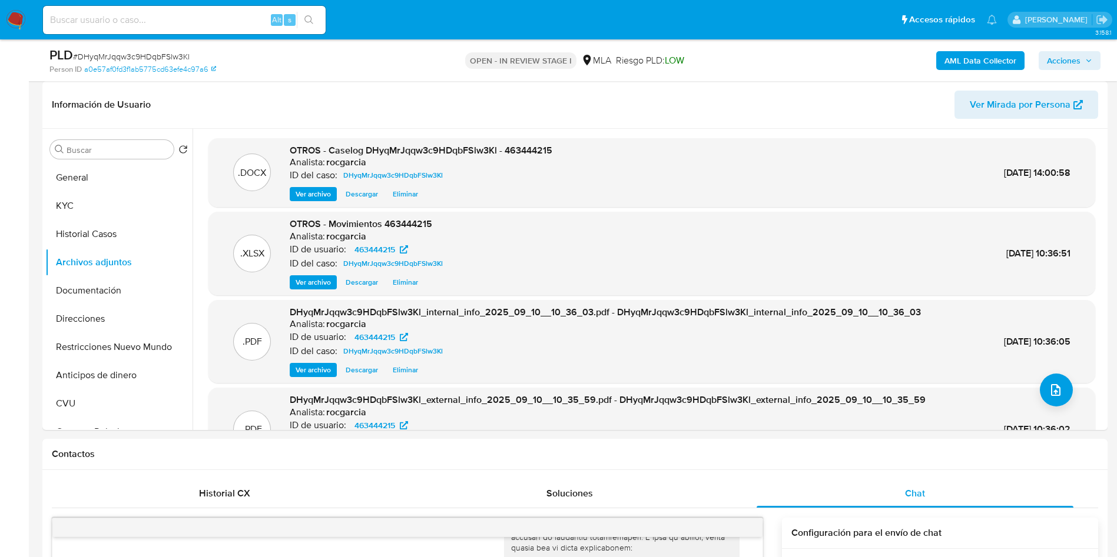
click at [1057, 62] on span "Acciones" at bounding box center [1064, 60] width 34 height 19
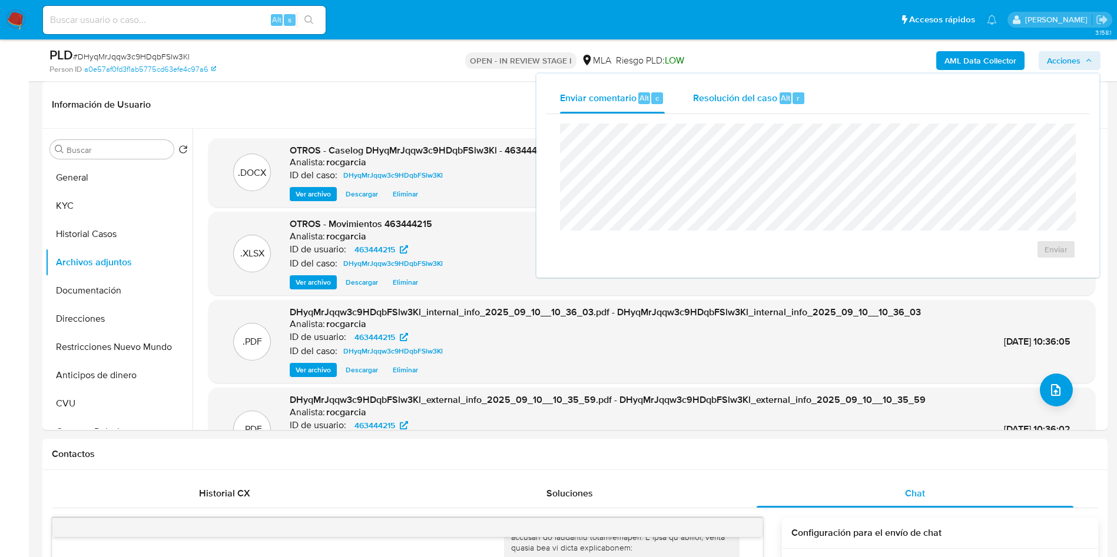
click at [748, 107] on div "Resolución del caso Alt r" at bounding box center [749, 98] width 112 height 31
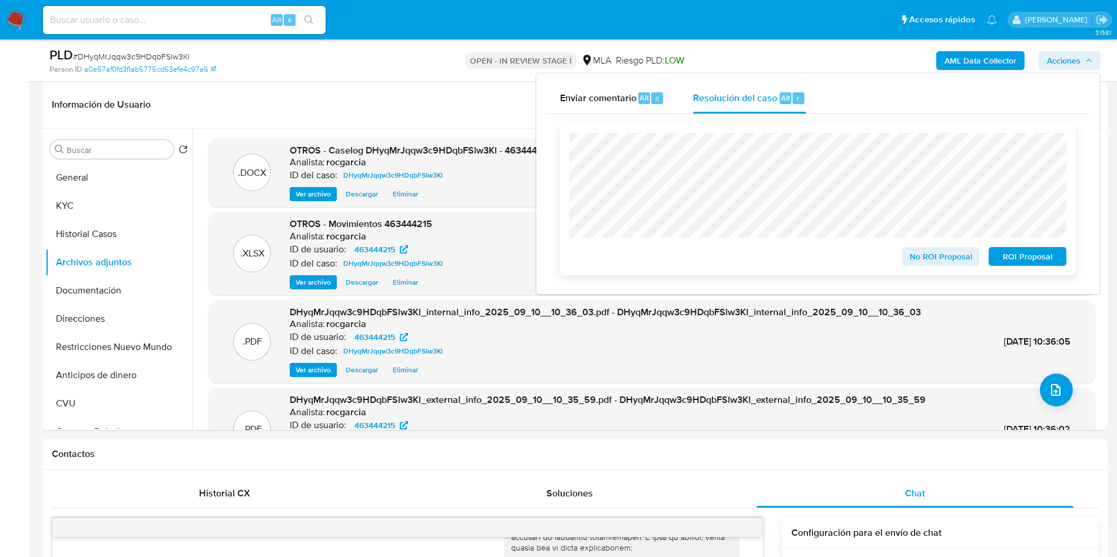
click at [945, 265] on span "No ROI Proposal" at bounding box center [940, 256] width 61 height 16
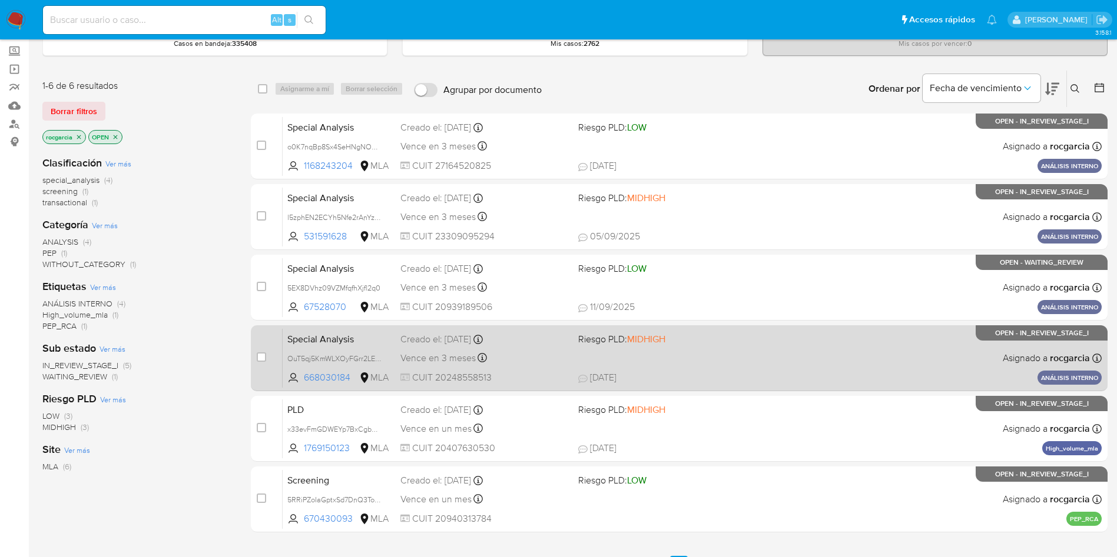
scroll to position [88, 0]
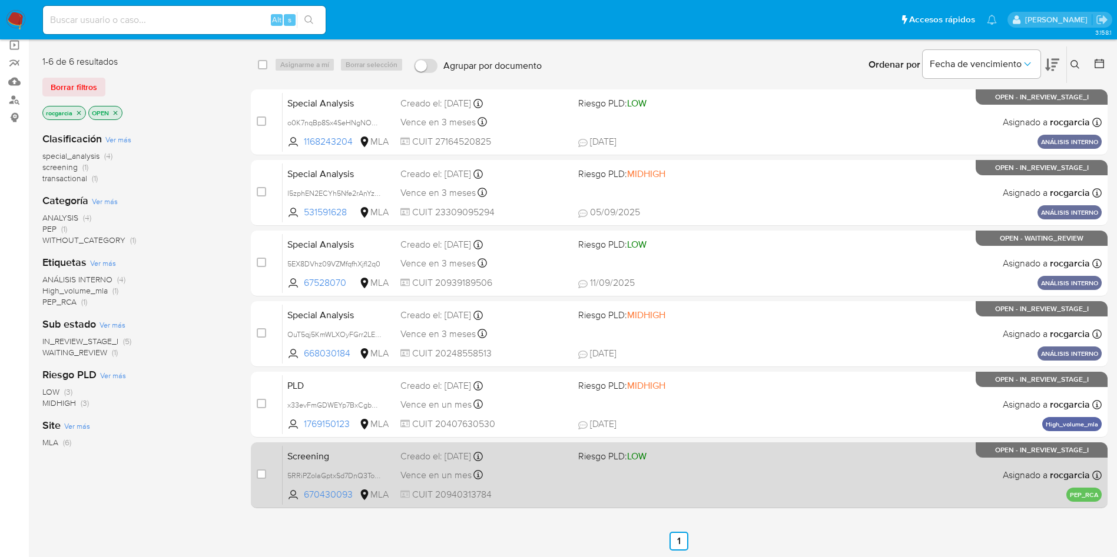
click at [768, 472] on div "Screening 5RRiPZoIaGptxSd7DnQ3ToLK 670430093 MLA Riesgo PLD: LOW Creado el: [DA…" at bounding box center [692, 475] width 819 height 59
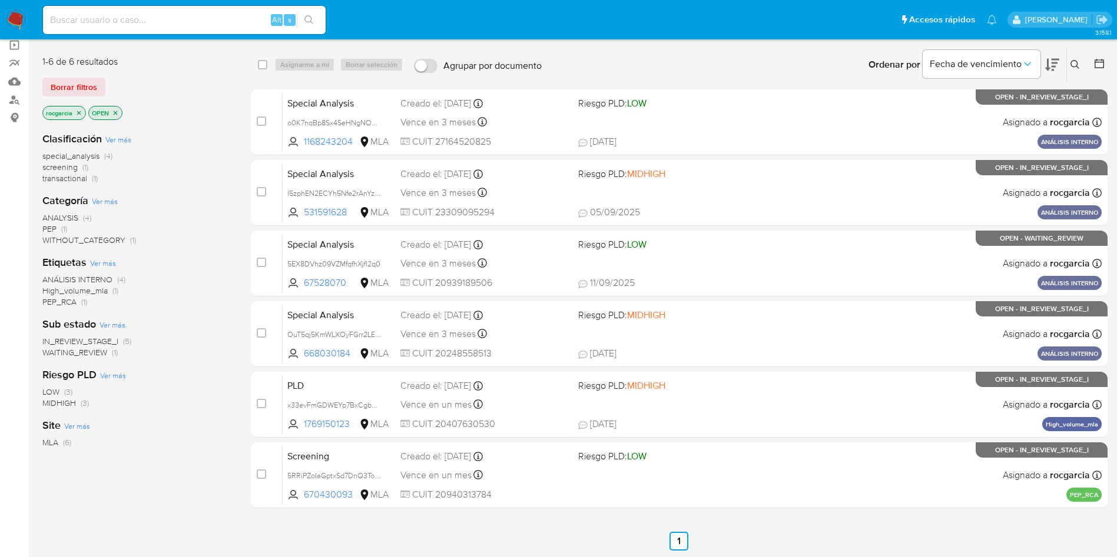
click at [130, 21] on input at bounding box center [184, 19] width 283 height 15
paste input "202412797"
type input "202412797"
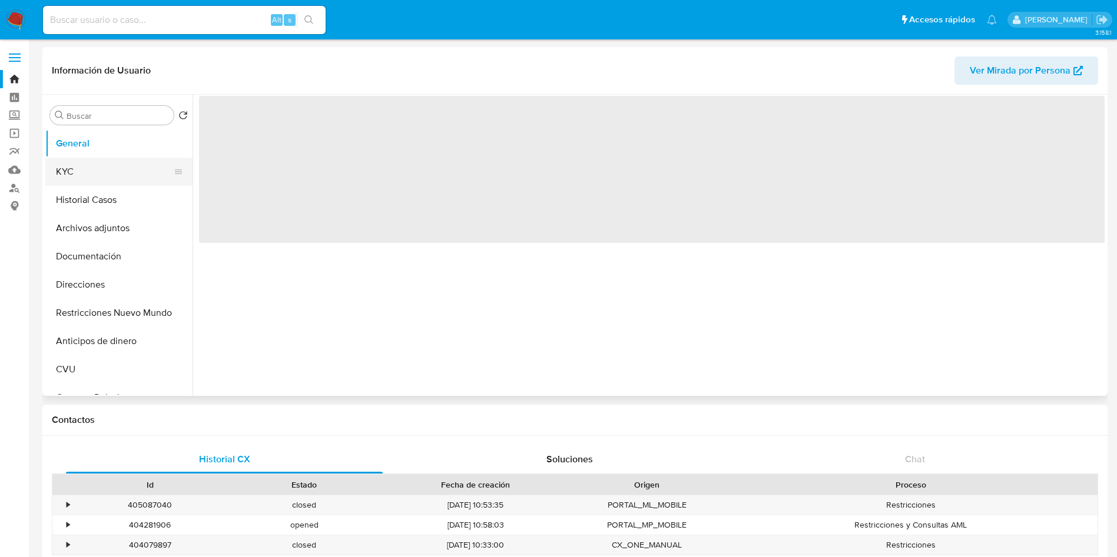
click at [81, 174] on button "KYC" at bounding box center [114, 172] width 138 height 28
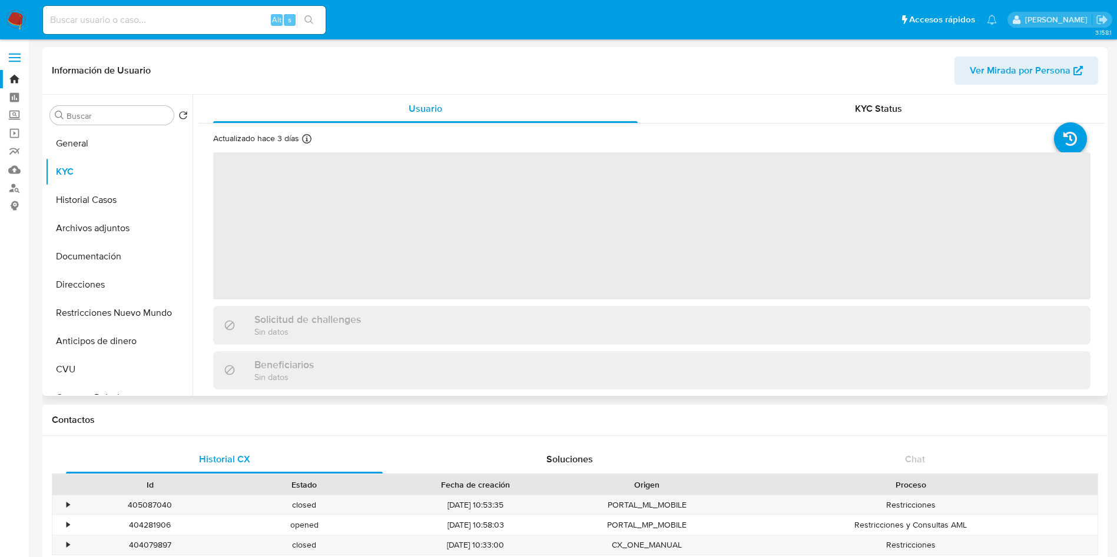
select select "10"
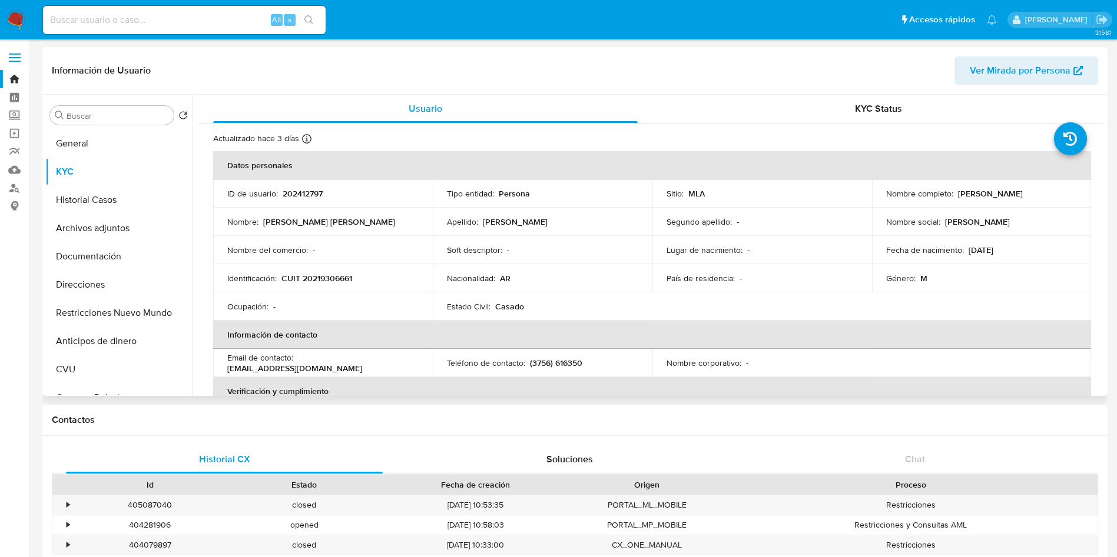
click at [328, 276] on p "CUIT 20219306661" at bounding box center [316, 278] width 71 height 11
copy p "20219306661"
click at [93, 210] on button "Historial Casos" at bounding box center [114, 200] width 138 height 28
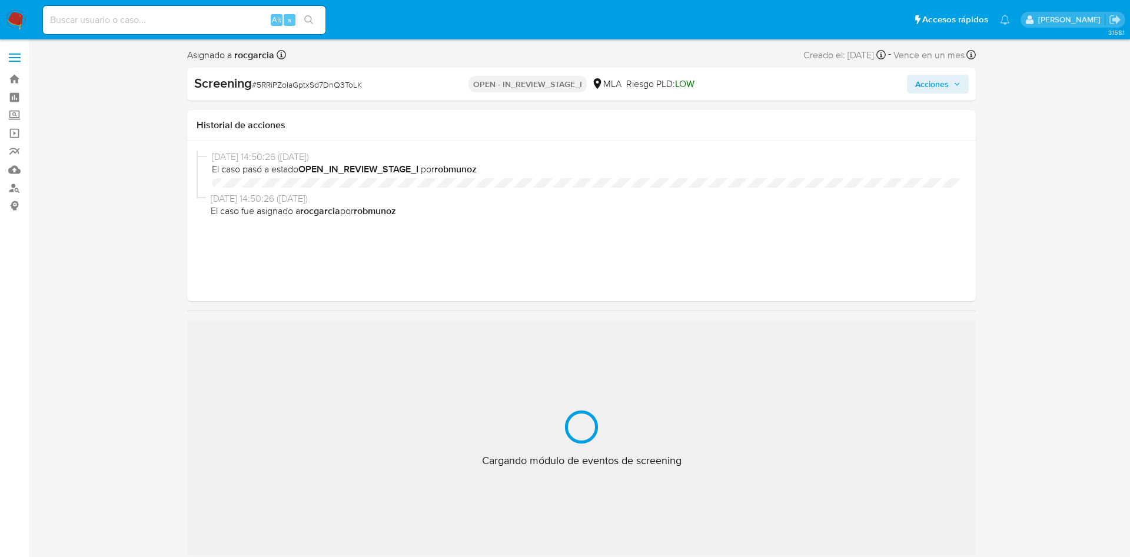
select select "10"
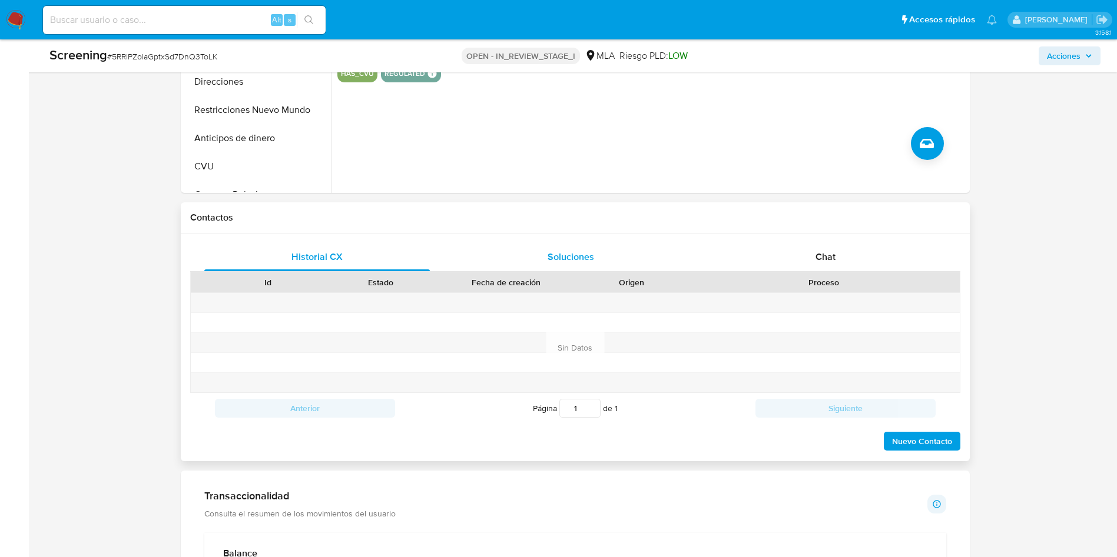
scroll to position [795, 0]
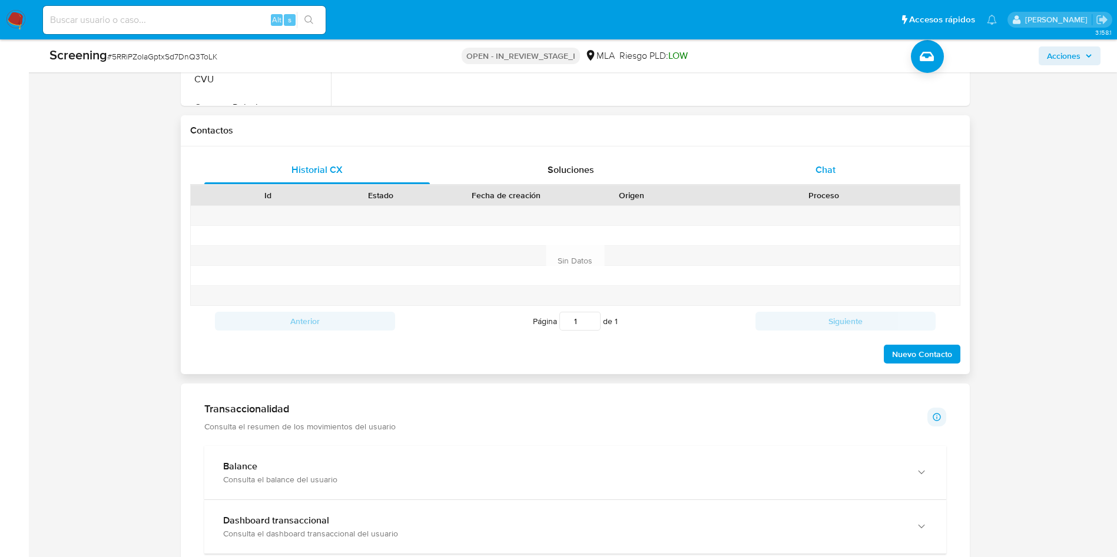
click at [818, 167] on span "Chat" at bounding box center [825, 170] width 20 height 14
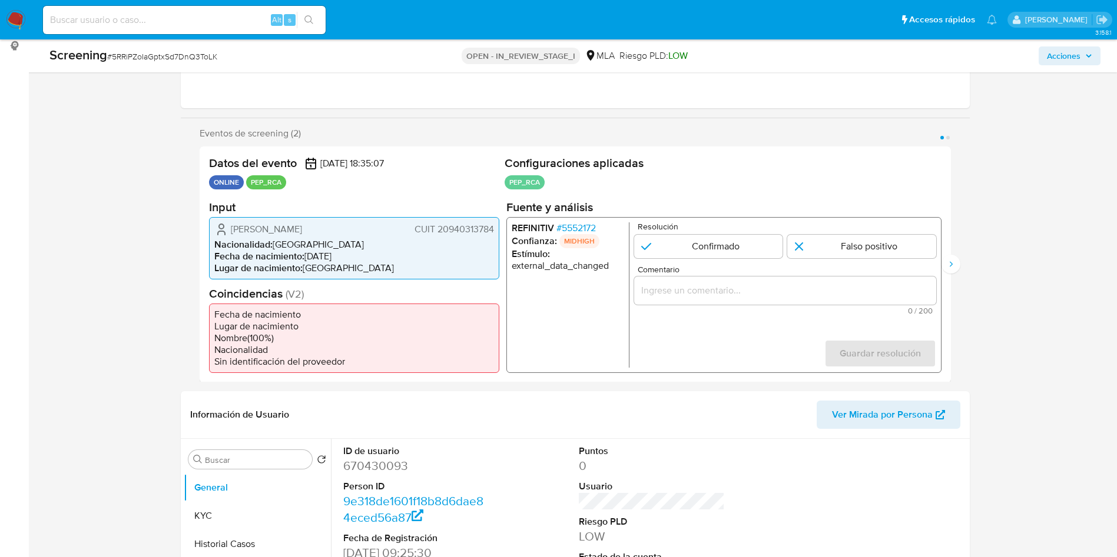
scroll to position [177, 0]
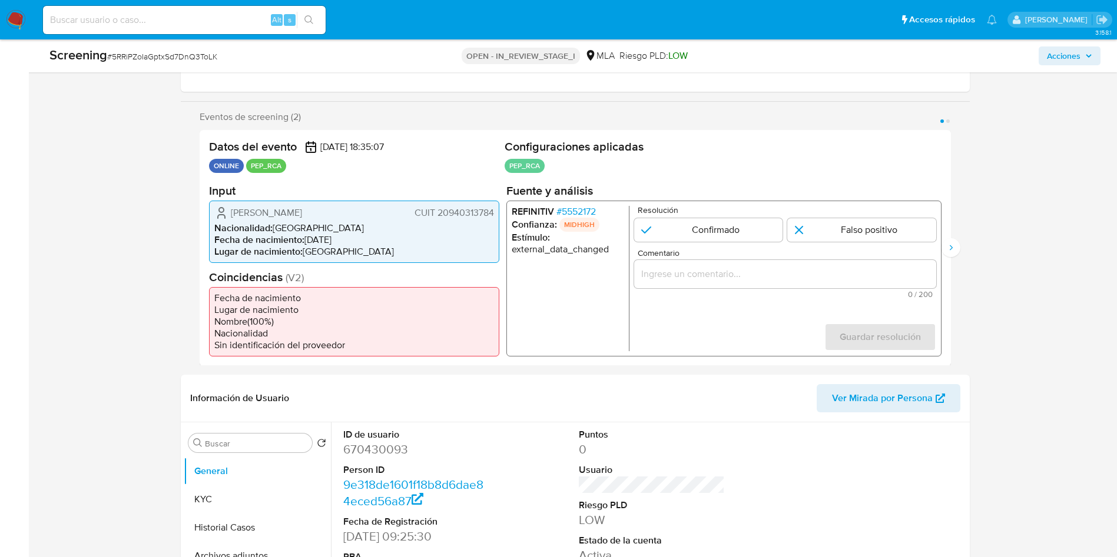
click at [573, 208] on span "# 5552172" at bounding box center [575, 211] width 39 height 12
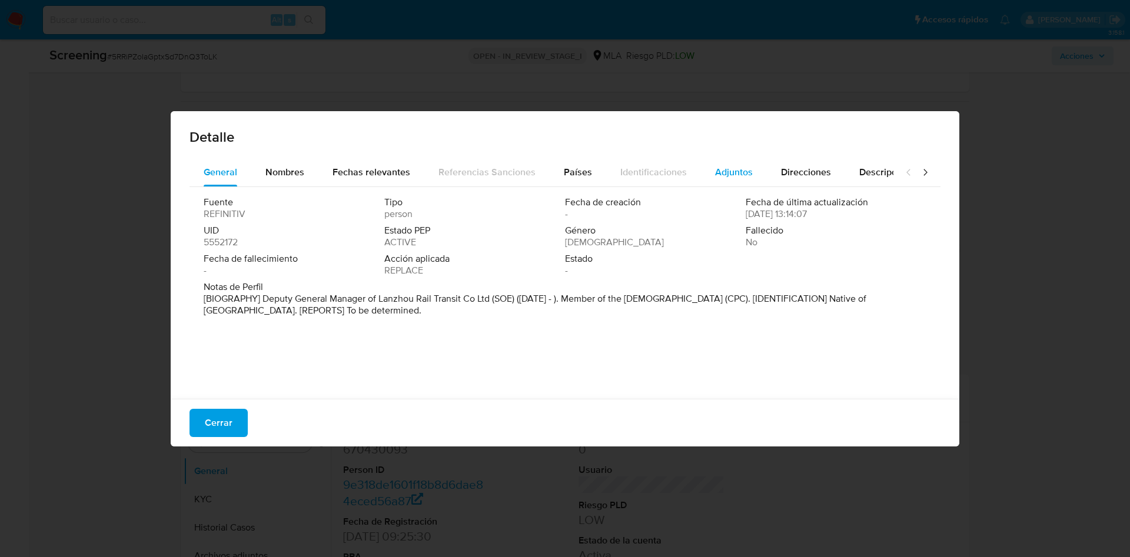
click at [745, 174] on span "Adjuntos" at bounding box center [734, 172] width 38 height 14
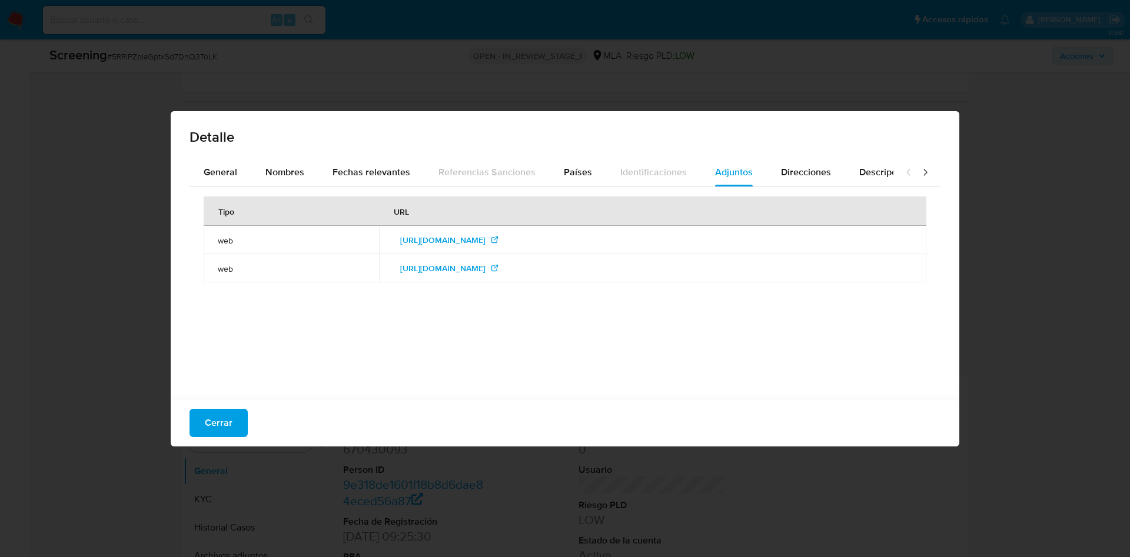
drag, startPoint x: 553, startPoint y: 243, endPoint x: 546, endPoint y: 253, distance: 12.1
click at [486, 243] on span "http://www.lanzhou.gov.cn/art/2019/12/27/art_1176_842314.html" at bounding box center [442, 240] width 85 height 19
click at [522, 280] on td "http://www.lzbs.com.cn/lzsc/2019-12/02/content_4555630.htm" at bounding box center [652, 268] width 547 height 28
click at [486, 272] on span "http://www.lzbs.com.cn/lzsc/2019-12/02/content_4555630.htm" at bounding box center [442, 268] width 85 height 19
click at [564, 177] on span "Países" at bounding box center [578, 172] width 28 height 14
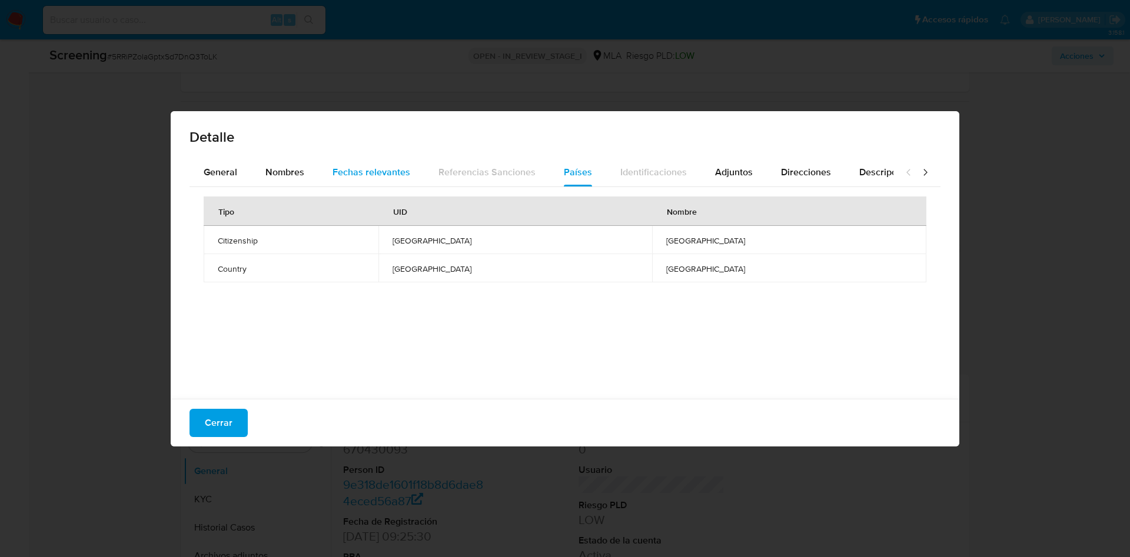
click at [401, 172] on span "Fechas relevantes" at bounding box center [372, 172] width 78 height 14
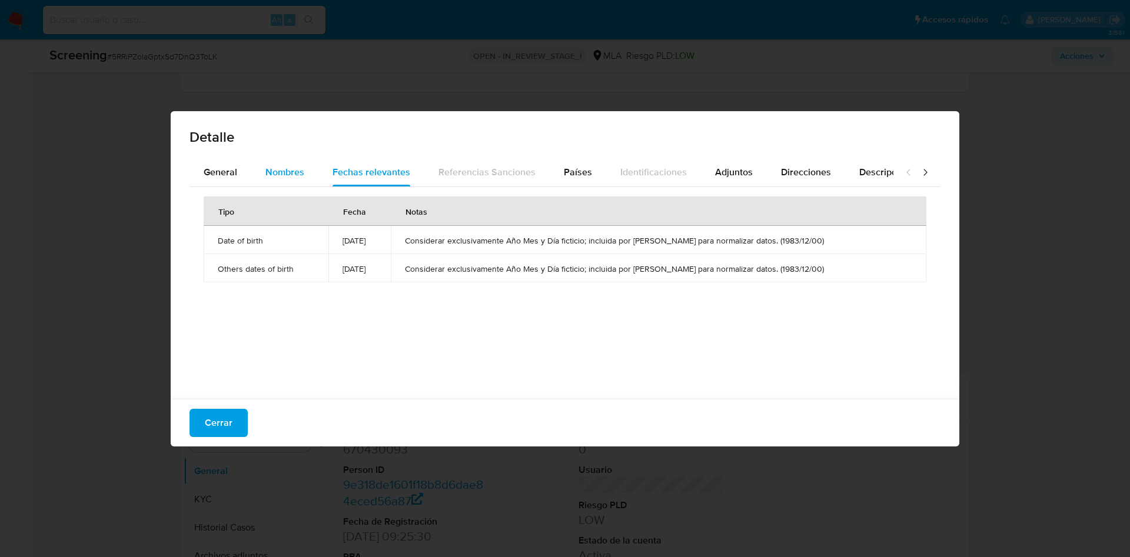
click at [268, 168] on span "Nombres" at bounding box center [284, 172] width 39 height 14
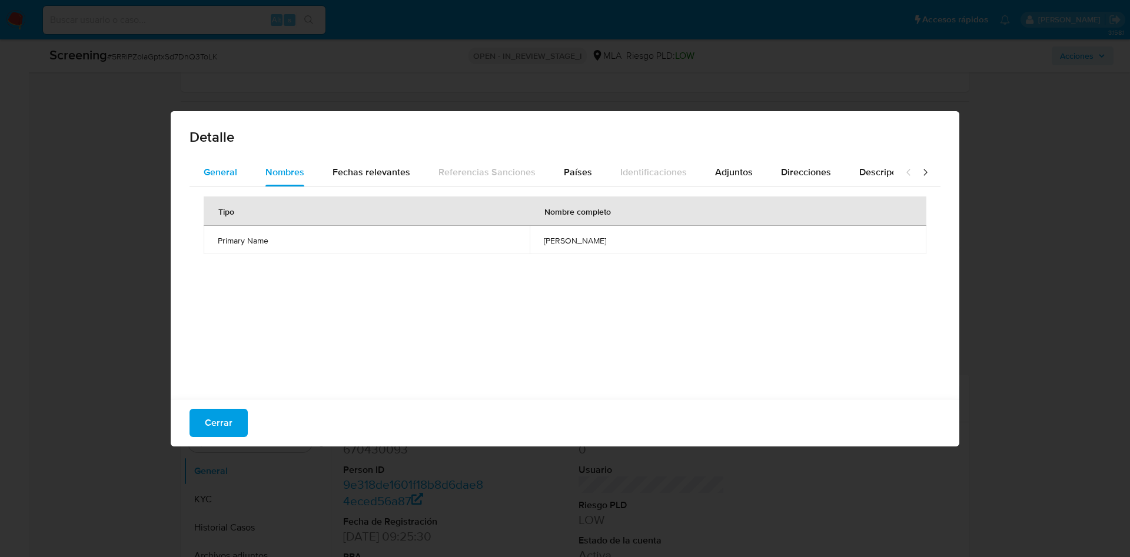
click at [211, 180] on div "General" at bounding box center [221, 172] width 34 height 28
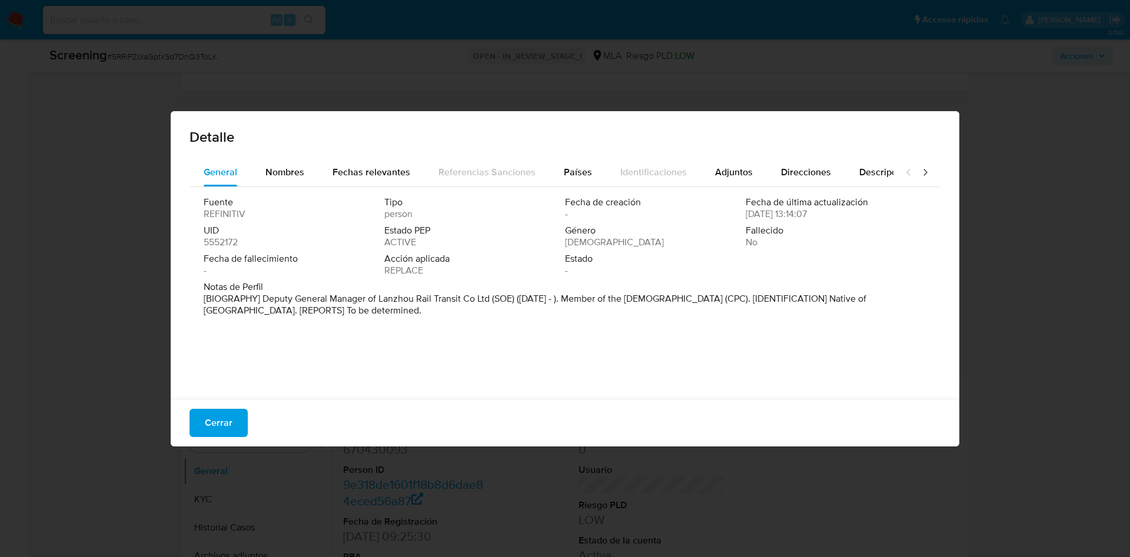
drag, startPoint x: 225, startPoint y: 431, endPoint x: 168, endPoint y: 423, distance: 58.4
click at [225, 431] on span "Cerrar" at bounding box center [219, 423] width 28 height 26
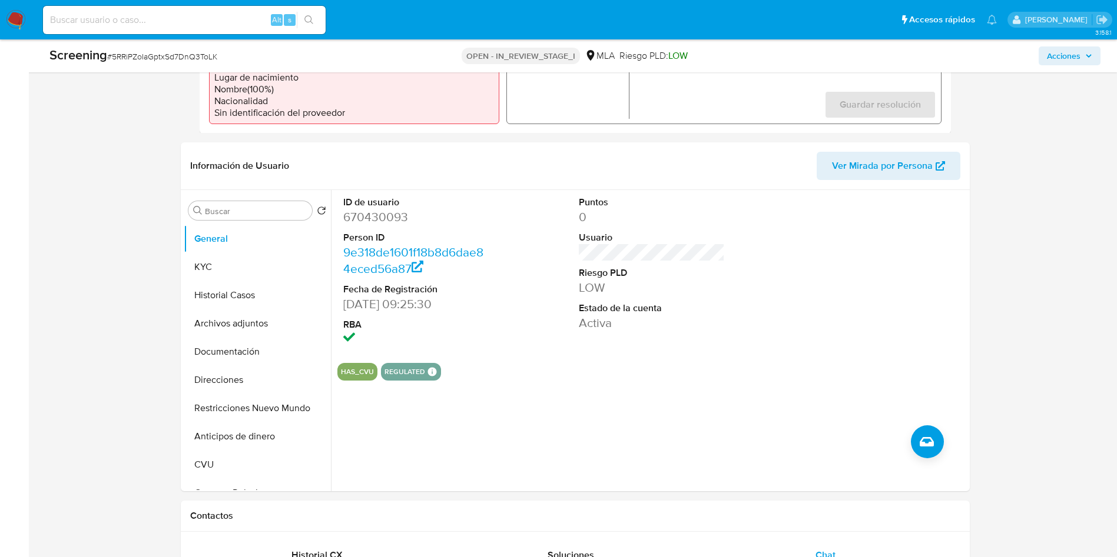
scroll to position [353, 0]
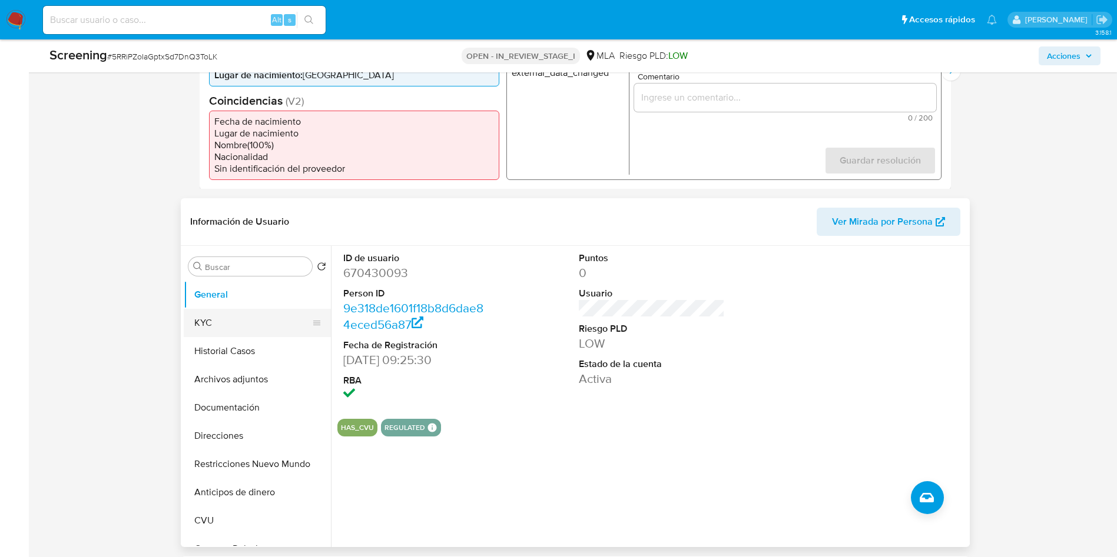
click at [271, 332] on button "KYC" at bounding box center [253, 323] width 138 height 28
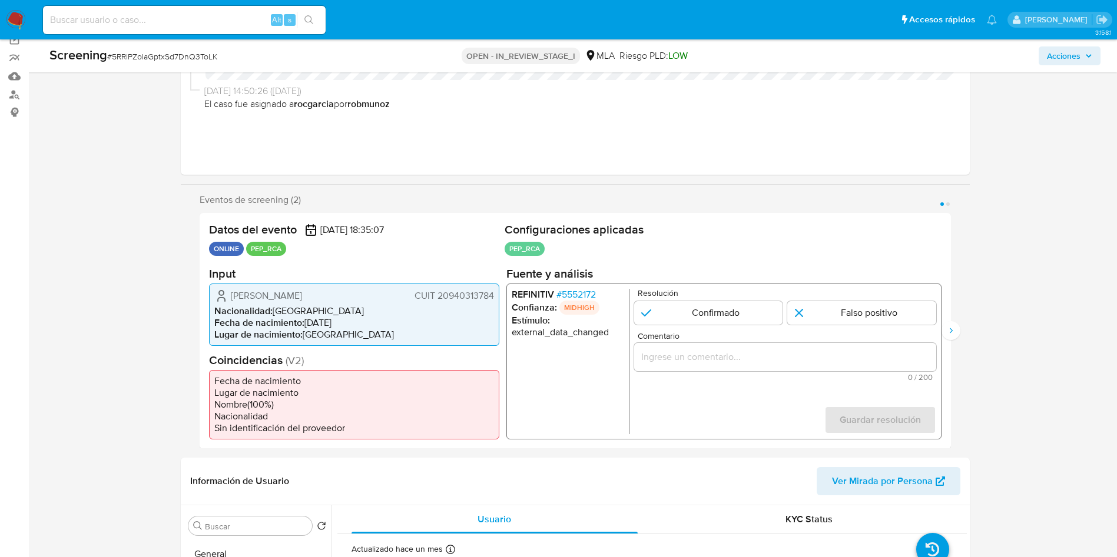
scroll to position [88, 0]
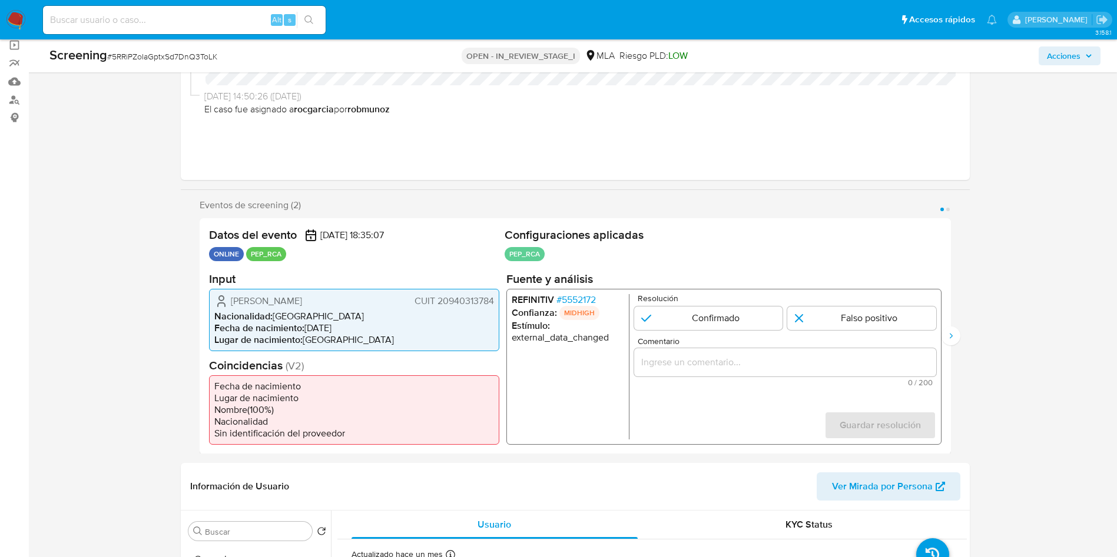
click at [595, 294] on span "# 5552172" at bounding box center [575, 300] width 39 height 12
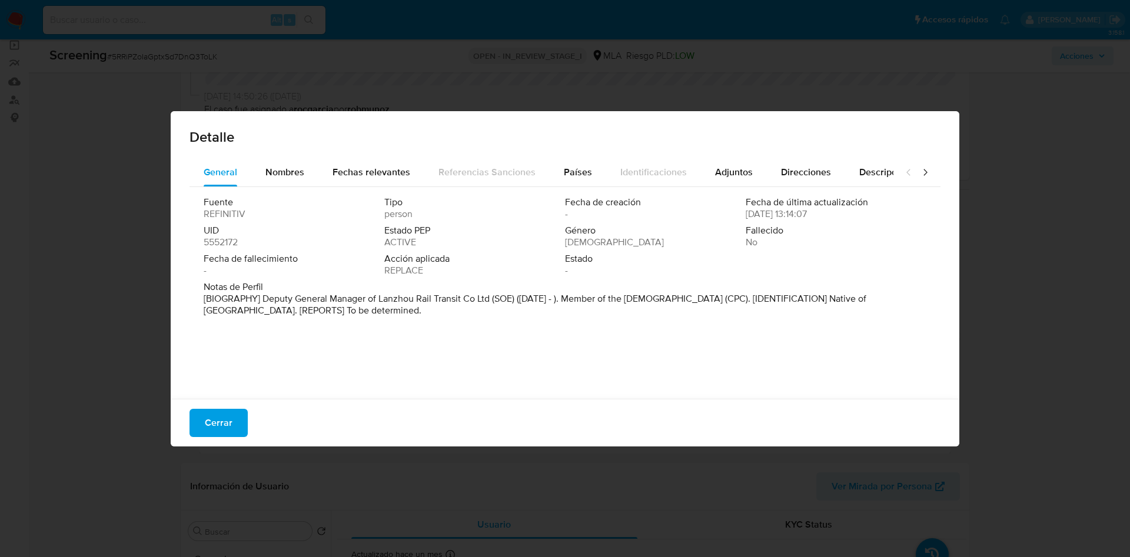
click at [32, 215] on div "Detalle General Nombres Fechas relevantes Referencias Sanciones Países Identifi…" at bounding box center [565, 278] width 1130 height 557
click at [564, 165] on span "Países" at bounding box center [578, 172] width 28 height 14
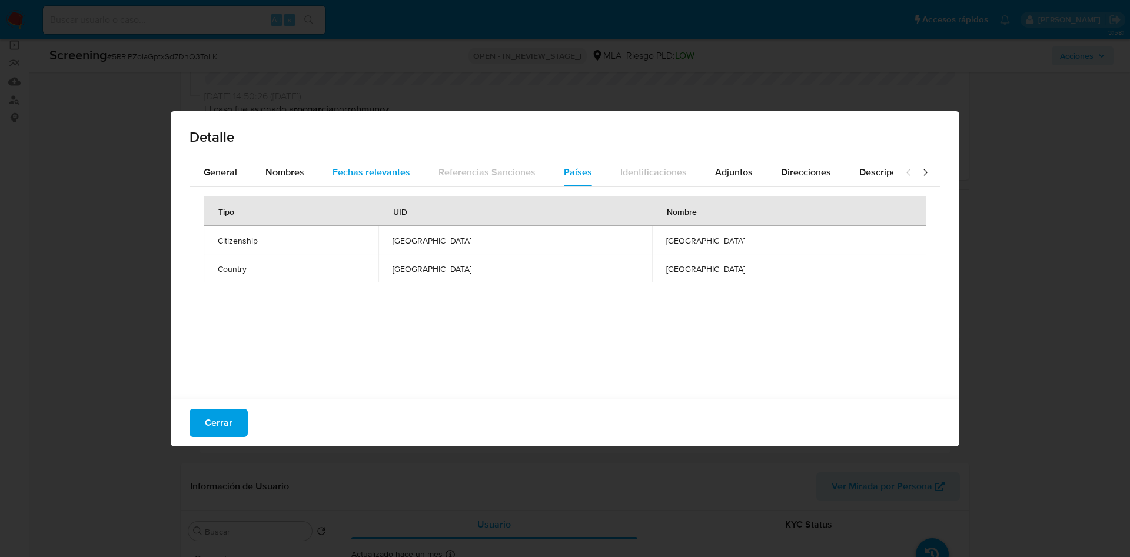
click at [388, 177] on span "Fechas relevantes" at bounding box center [372, 172] width 78 height 14
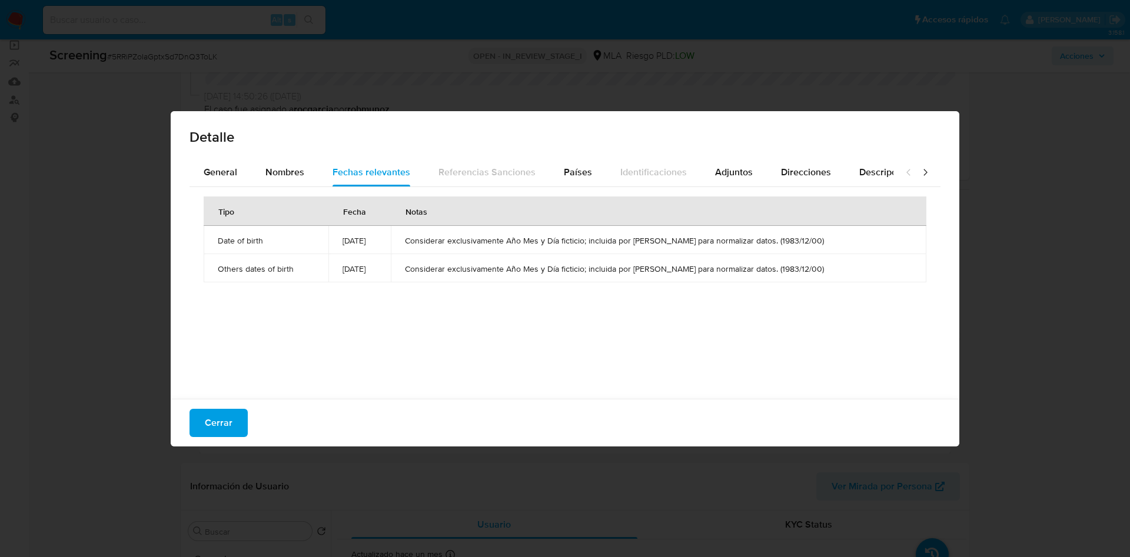
click at [111, 267] on div "Detalle General Nombres Fechas relevantes Referencias Sanciones Países Identifi…" at bounding box center [565, 278] width 1130 height 557
click at [215, 432] on span "Cerrar" at bounding box center [219, 423] width 28 height 26
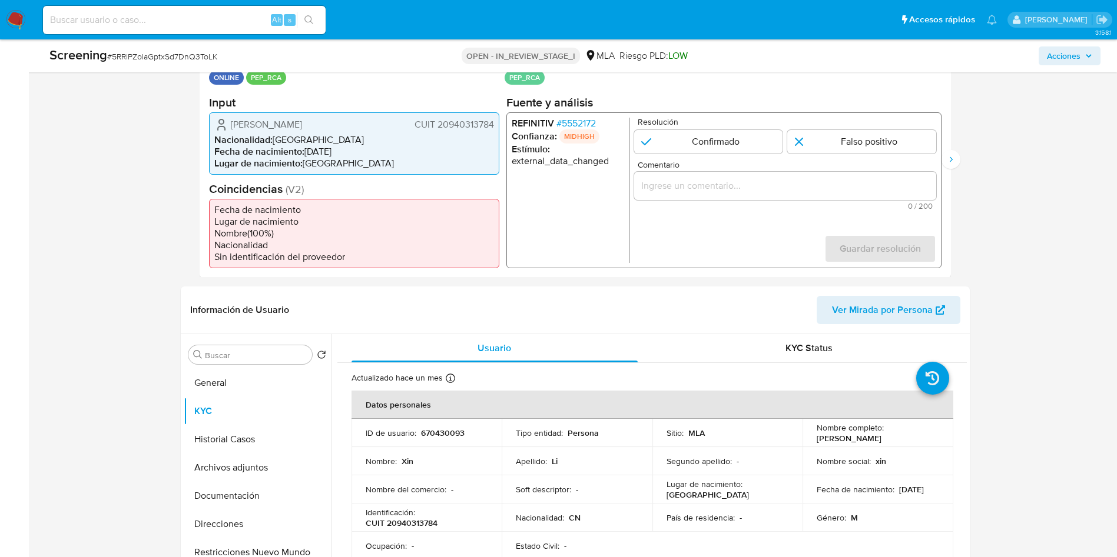
scroll to position [353, 0]
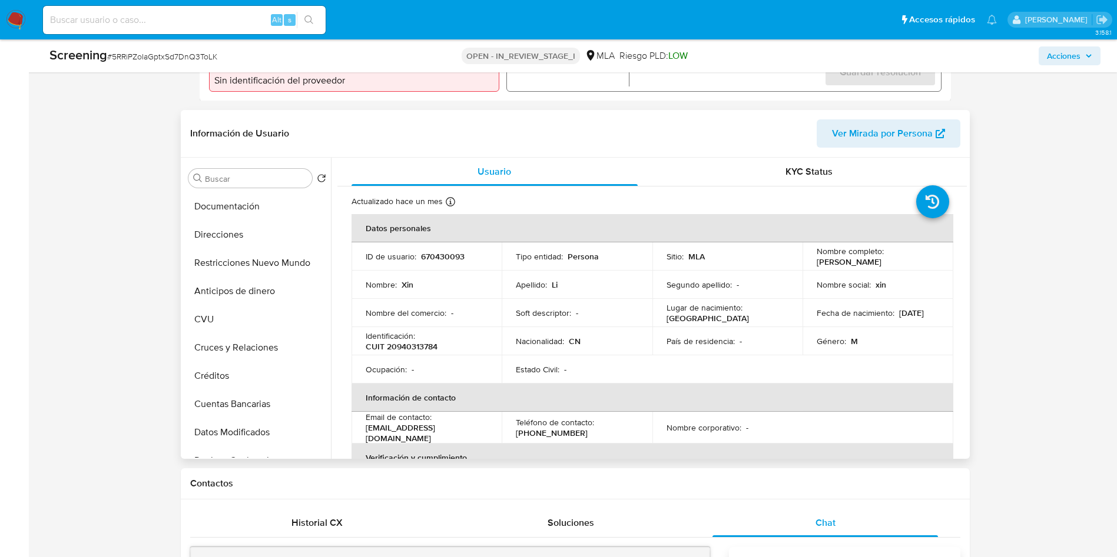
scroll to position [0, 0]
click at [261, 327] on button "Documentación" at bounding box center [253, 320] width 138 height 28
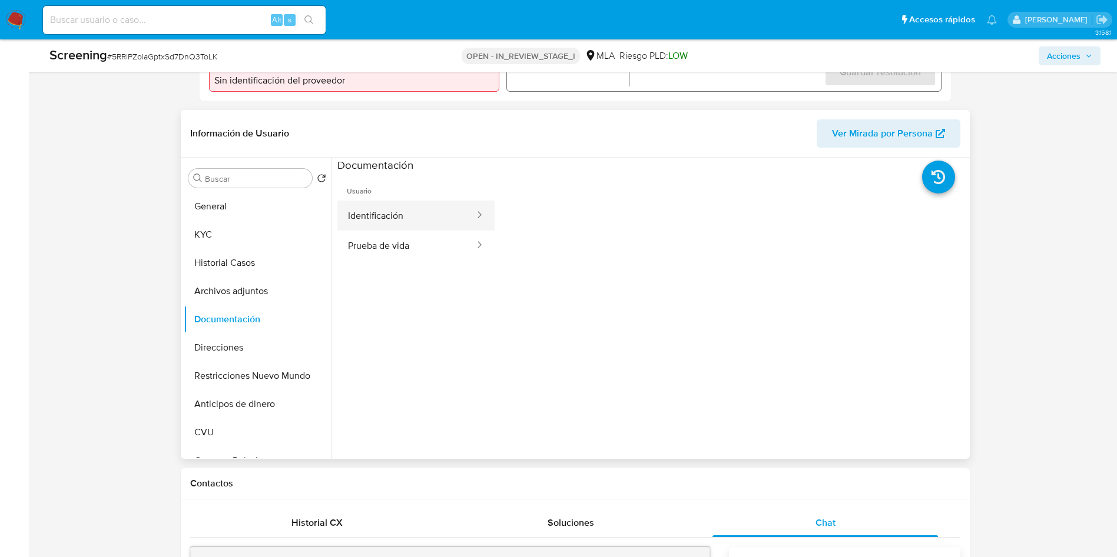
click at [356, 215] on button "Identificación" at bounding box center [406, 216] width 138 height 30
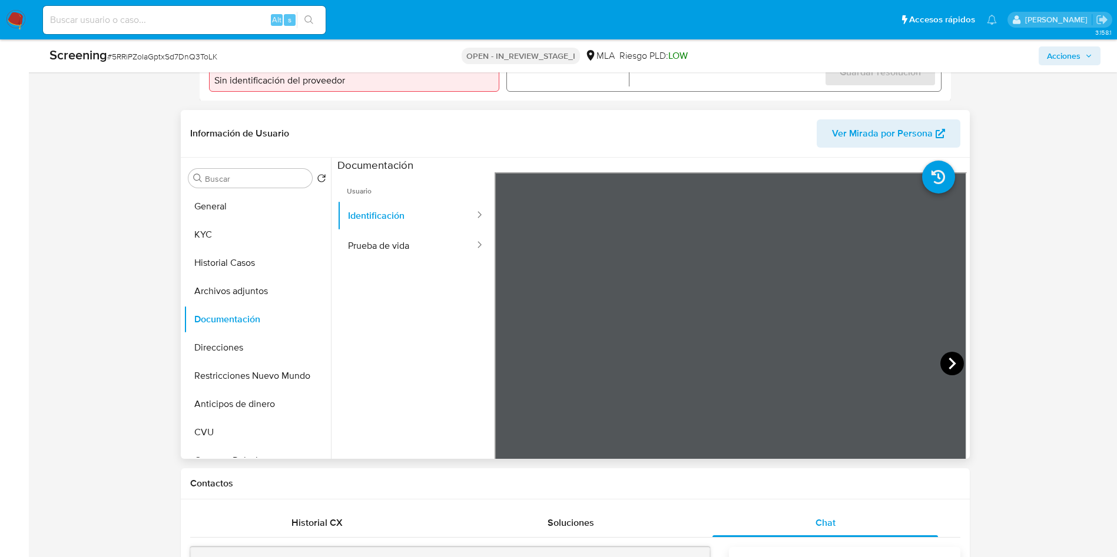
click at [950, 363] on icon at bounding box center [952, 364] width 24 height 24
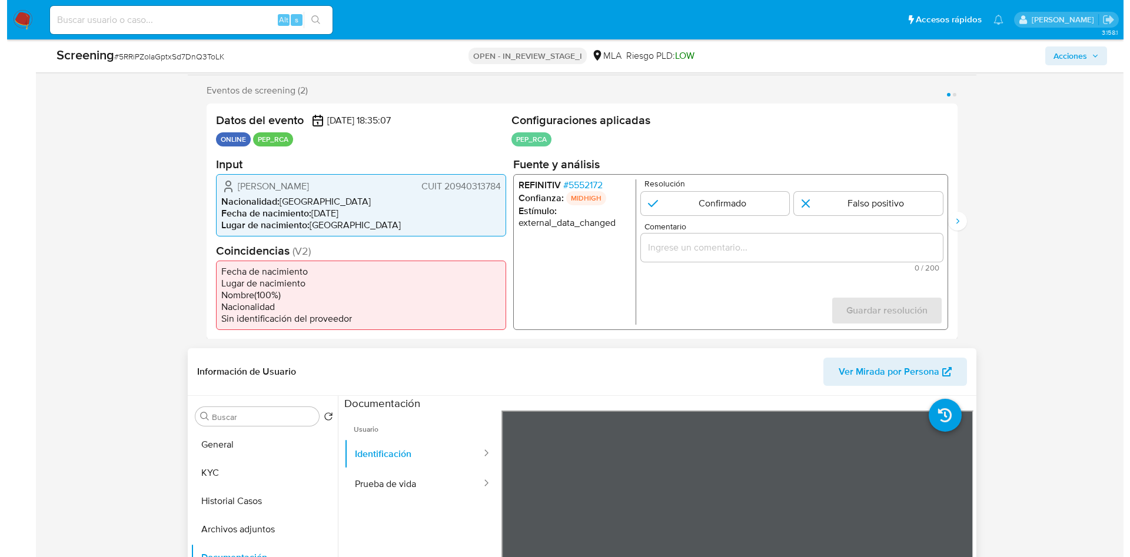
scroll to position [177, 0]
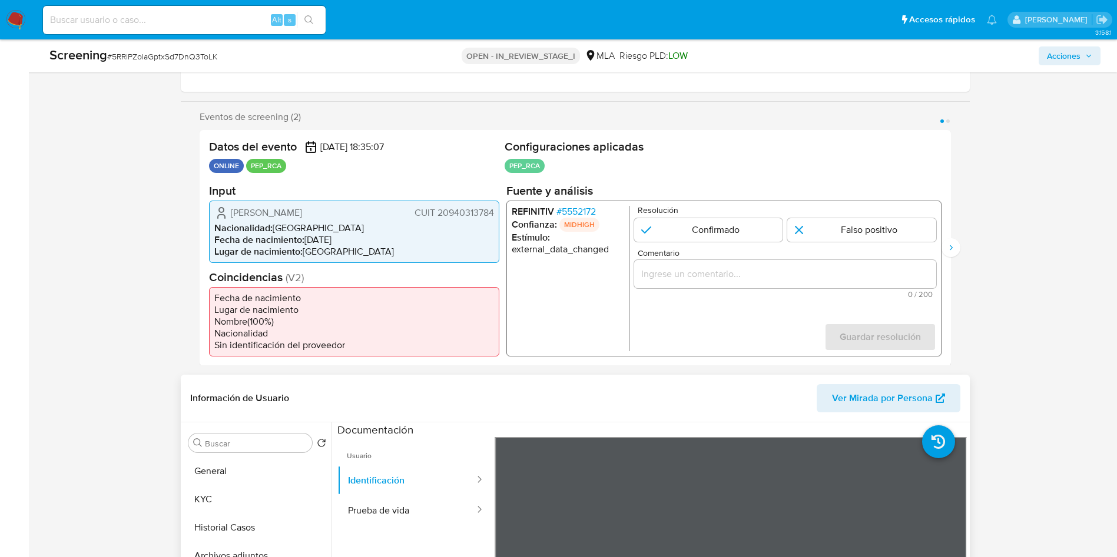
click at [595, 205] on span "# 5552172" at bounding box center [575, 211] width 39 height 12
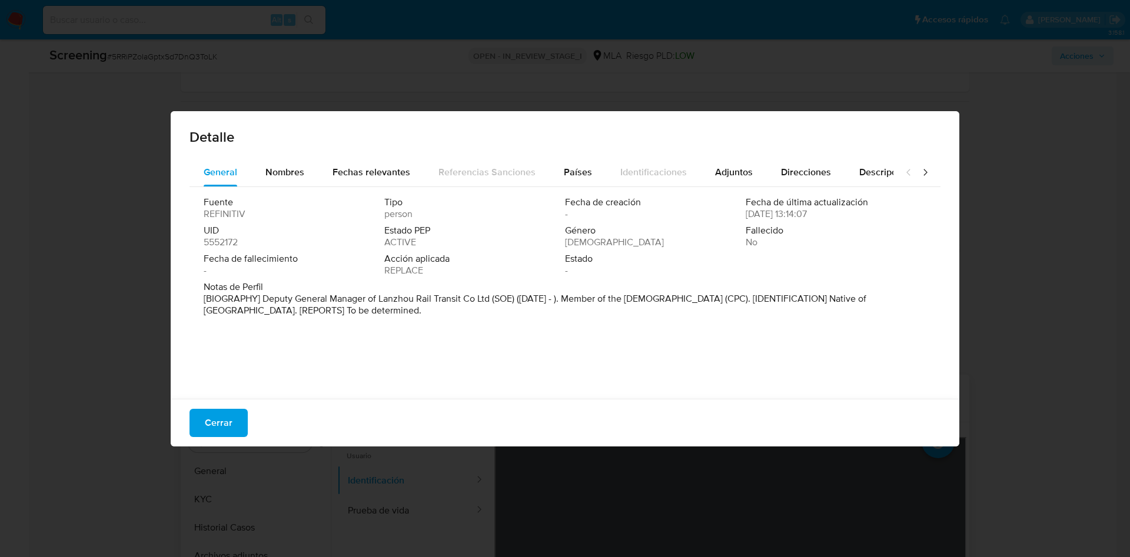
click at [26, 456] on div "Detalle General Nombres Fechas relevantes Referencias Sanciones Países Identifi…" at bounding box center [565, 278] width 1130 height 557
click at [360, 162] on div "Fechas relevantes" at bounding box center [372, 172] width 78 height 28
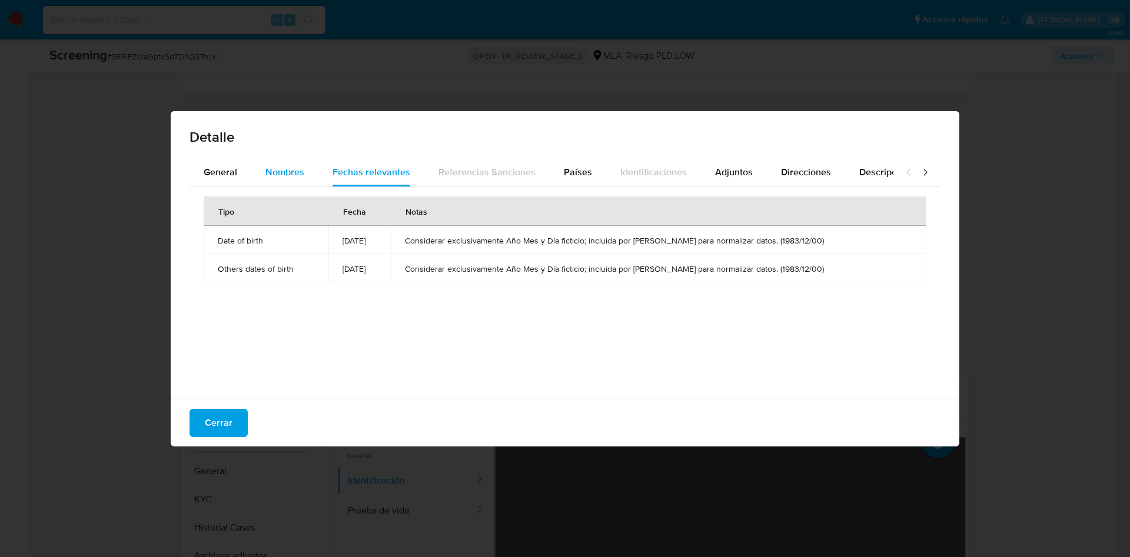
click at [267, 168] on span "Nombres" at bounding box center [284, 172] width 39 height 14
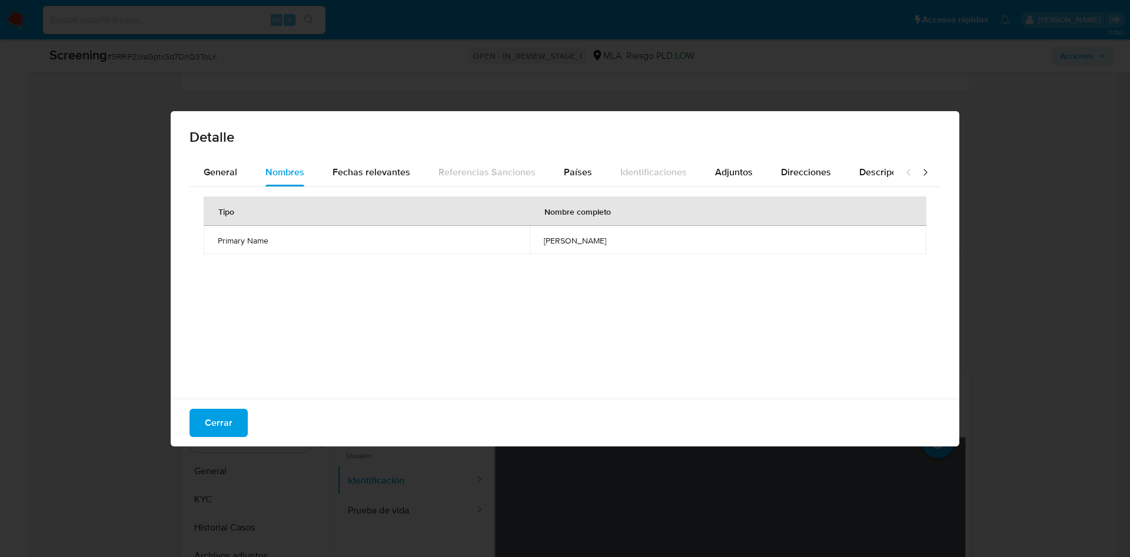
click at [0, 288] on div "Detalle General Nombres Fechas relevantes Referencias Sanciones Países Identifi…" at bounding box center [565, 278] width 1130 height 557
click at [796, 171] on span "Direcciones" at bounding box center [806, 172] width 50 height 14
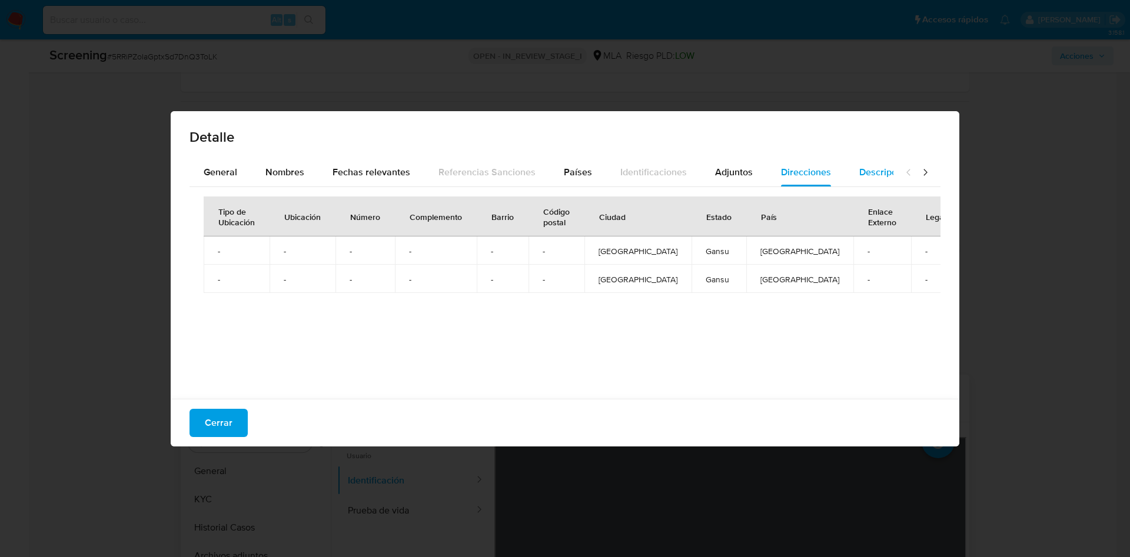
click at [845, 171] on button "Descripciones" at bounding box center [889, 172] width 88 height 28
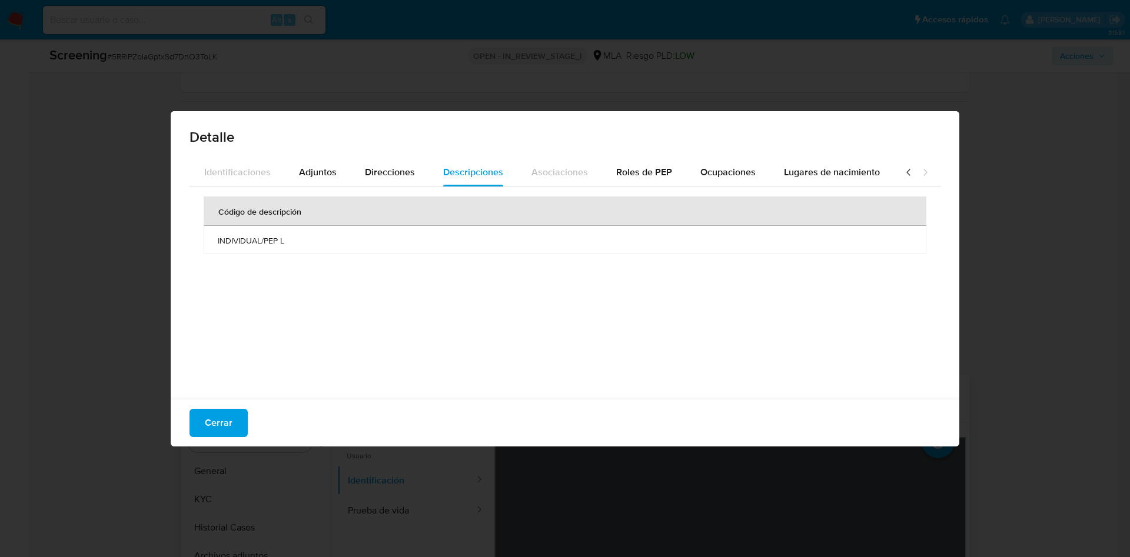
scroll to position [0, 421]
click at [642, 165] on span "Roles de PEP" at bounding box center [644, 172] width 56 height 14
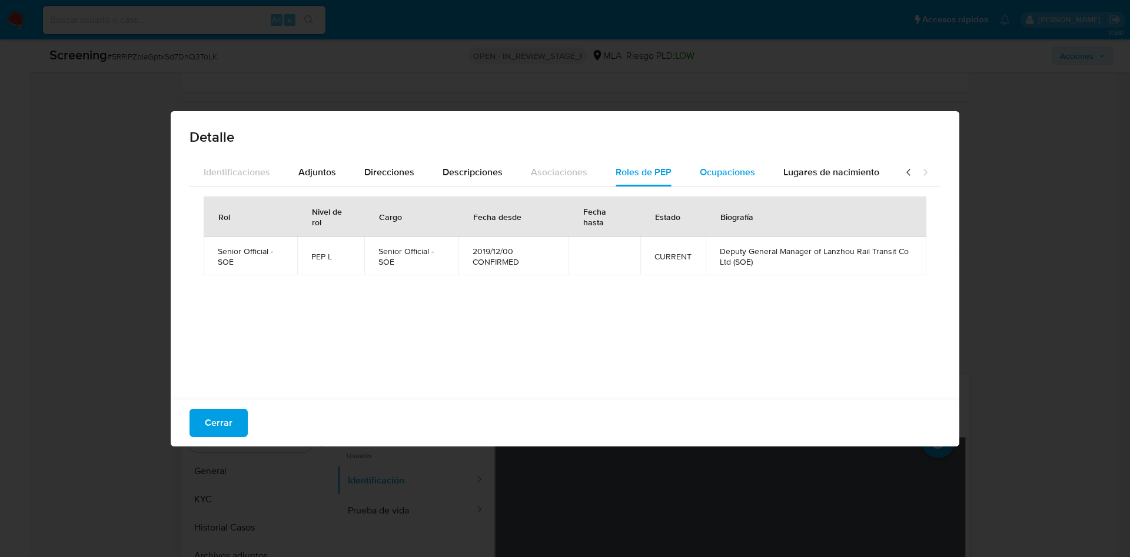
click at [717, 174] on span "Ocupaciones" at bounding box center [727, 172] width 55 height 14
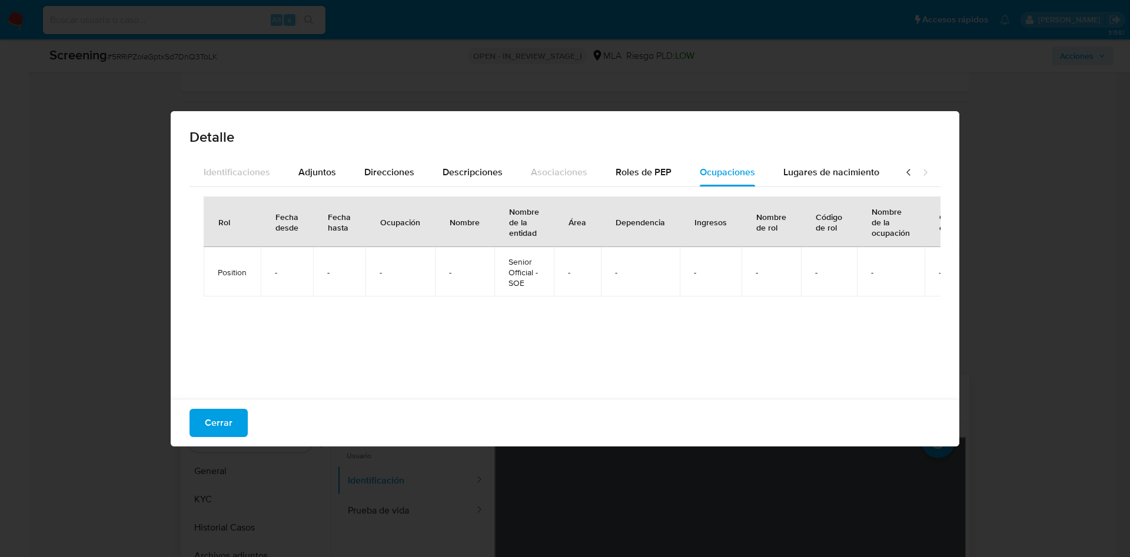
scroll to position [0, 76]
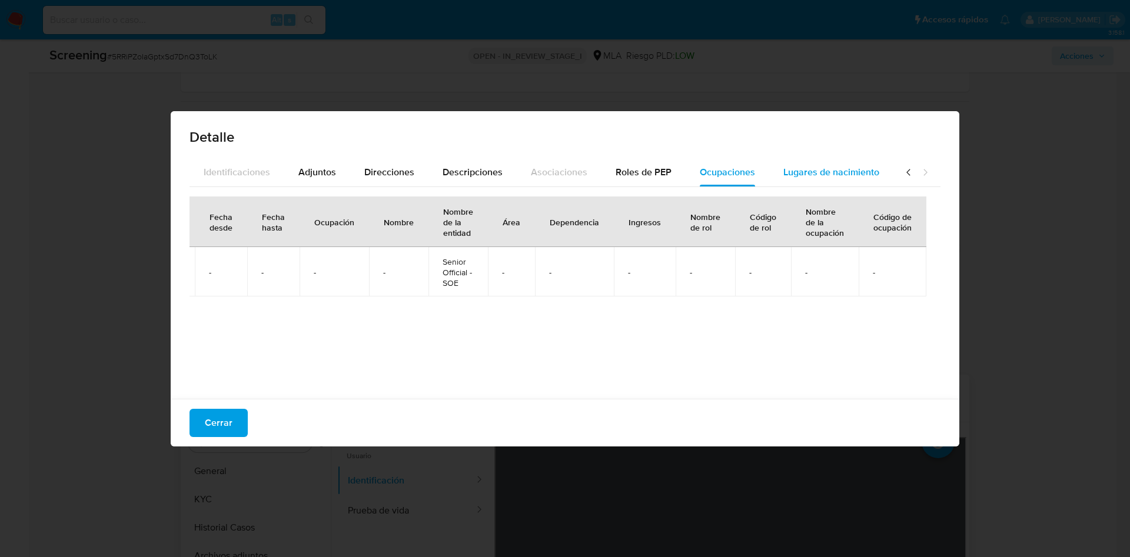
click at [848, 165] on span "Lugares de nacimiento" at bounding box center [832, 172] width 96 height 14
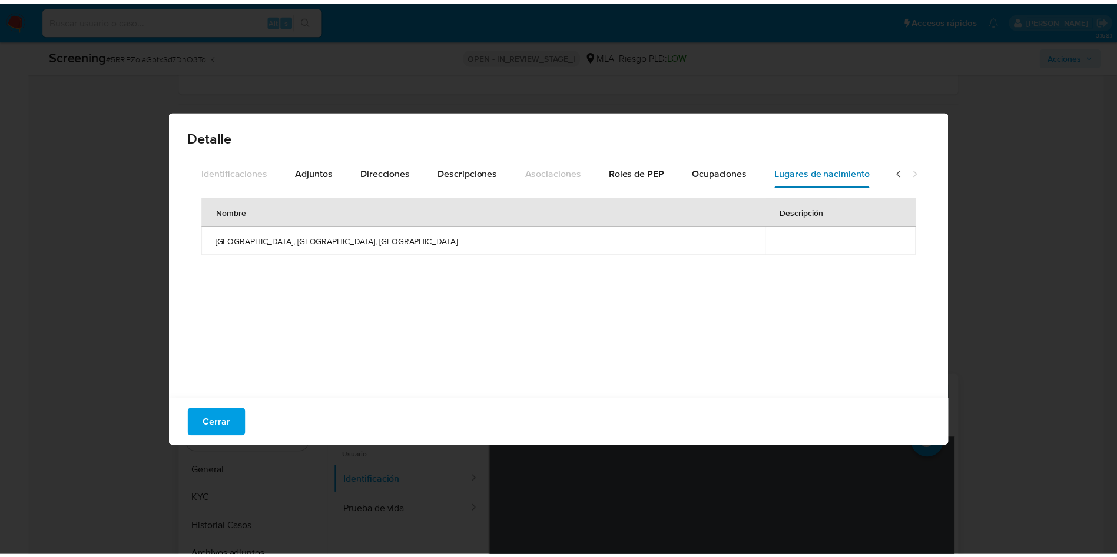
scroll to position [0, 0]
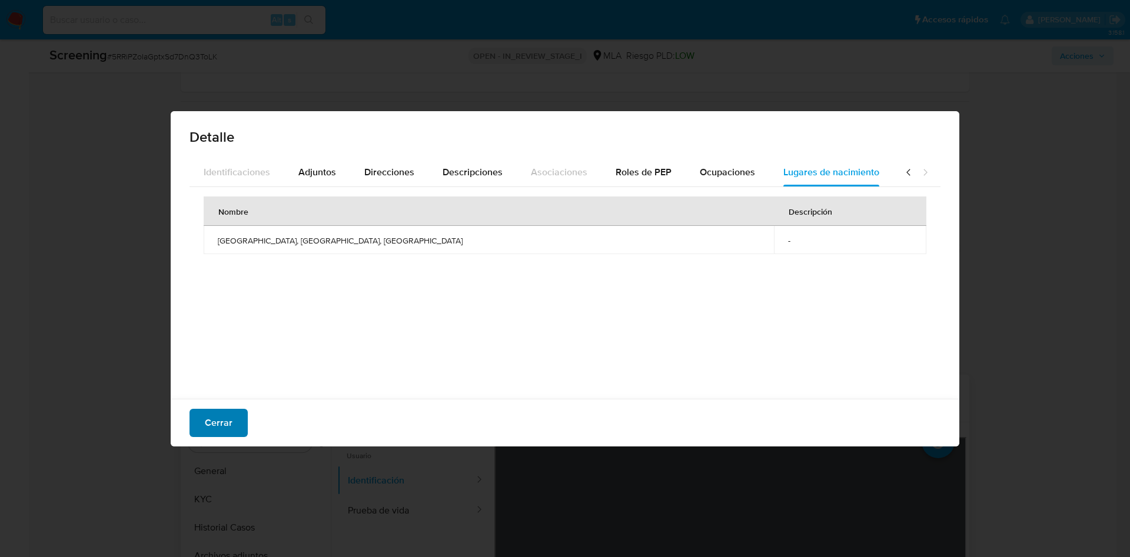
drag, startPoint x: 241, startPoint y: 422, endPoint x: 153, endPoint y: 395, distance: 91.8
click at [239, 422] on button "Cerrar" at bounding box center [219, 423] width 58 height 28
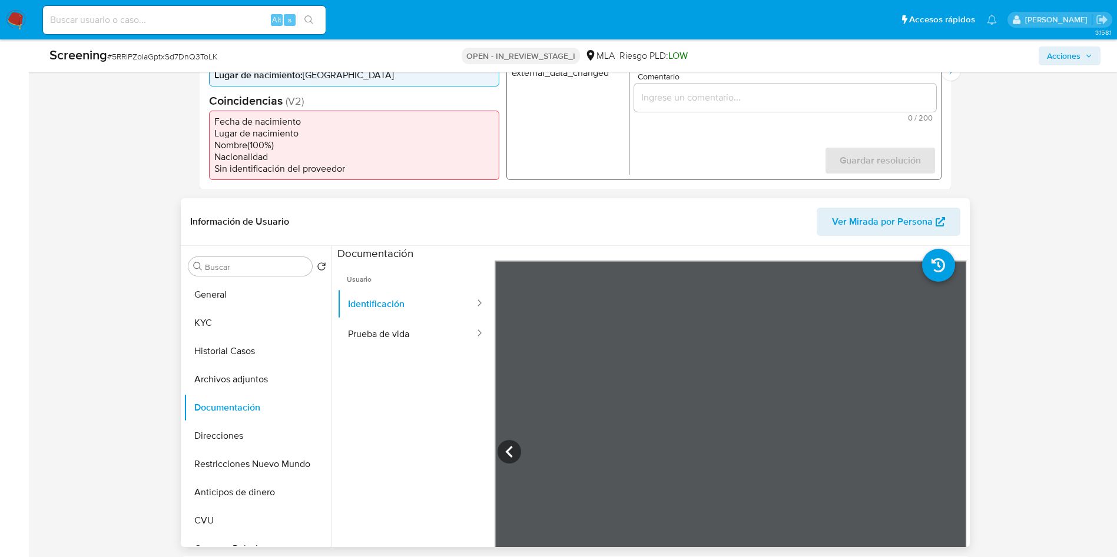
scroll to position [441, 0]
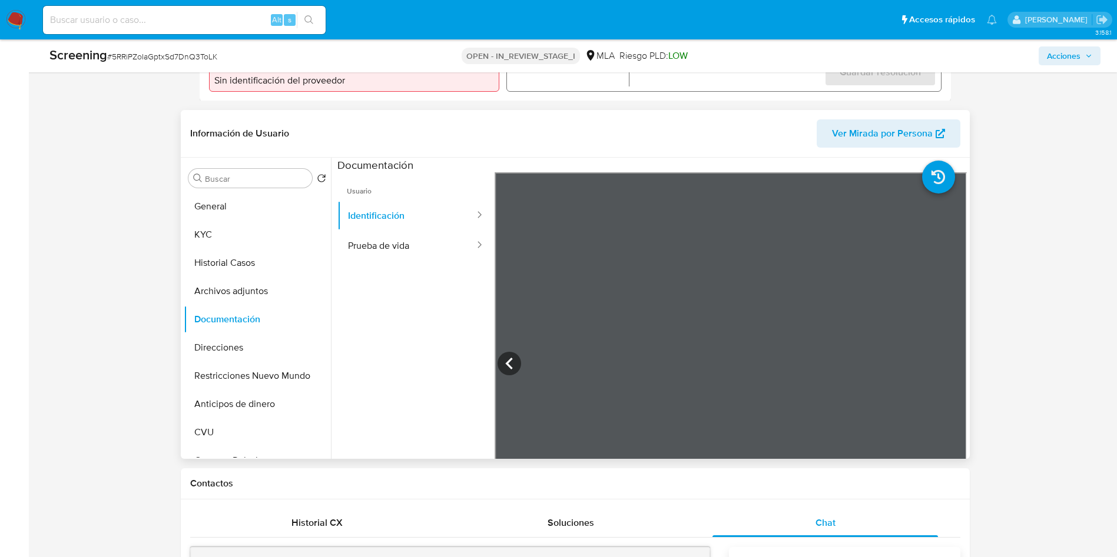
drag, startPoint x: 24, startPoint y: 396, endPoint x: 34, endPoint y: 390, distance: 11.1
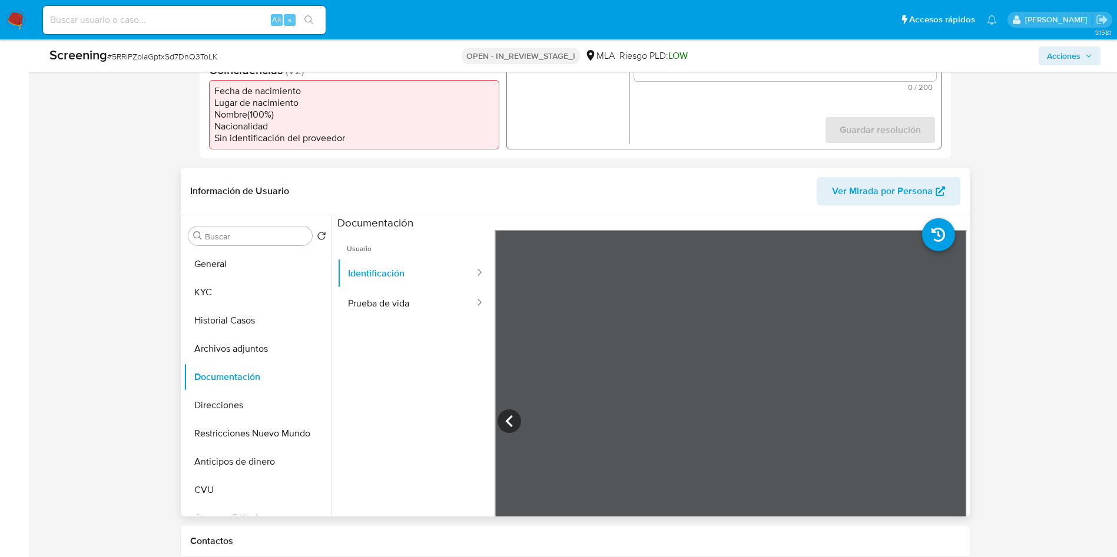
scroll to position [353, 0]
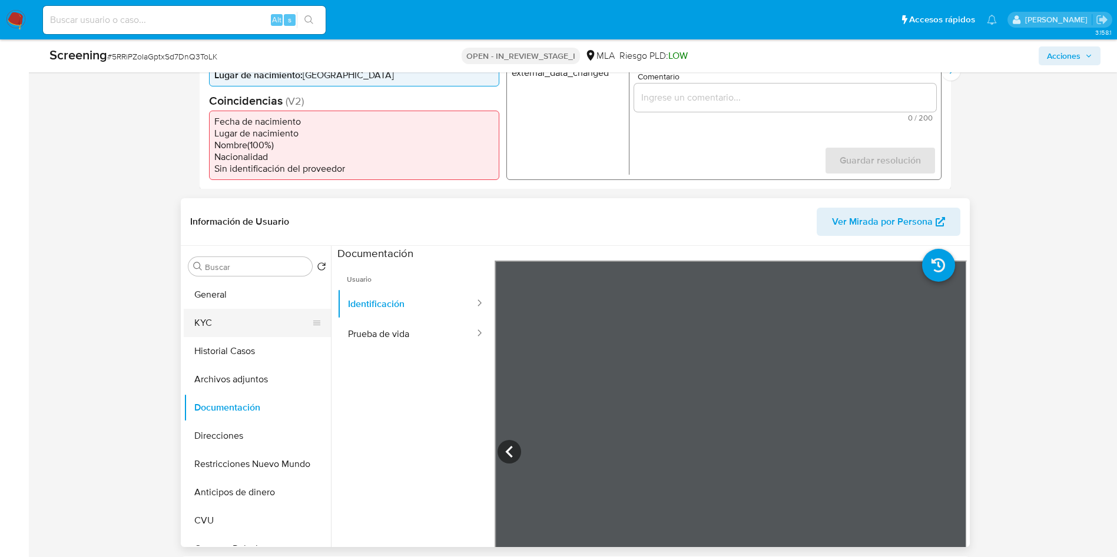
click at [205, 328] on button "KYC" at bounding box center [253, 323] width 138 height 28
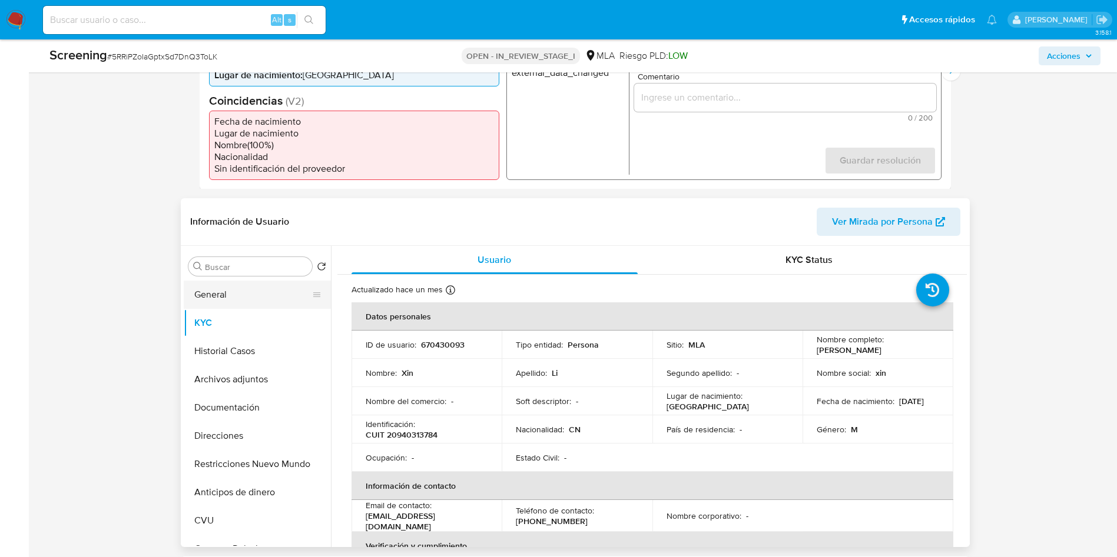
click at [214, 290] on button "General" at bounding box center [253, 295] width 138 height 28
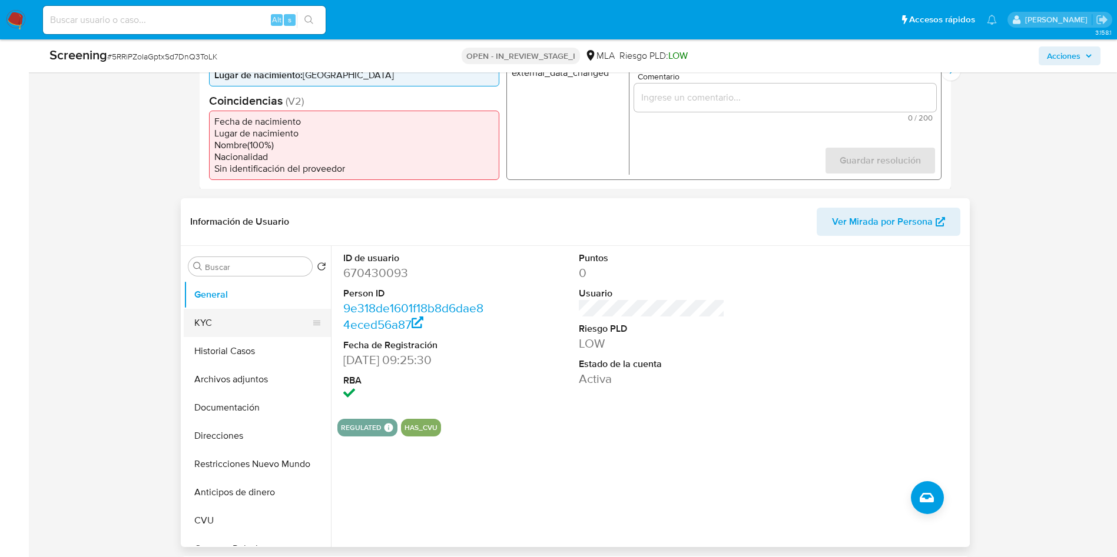
click at [215, 329] on button "KYC" at bounding box center [253, 323] width 138 height 28
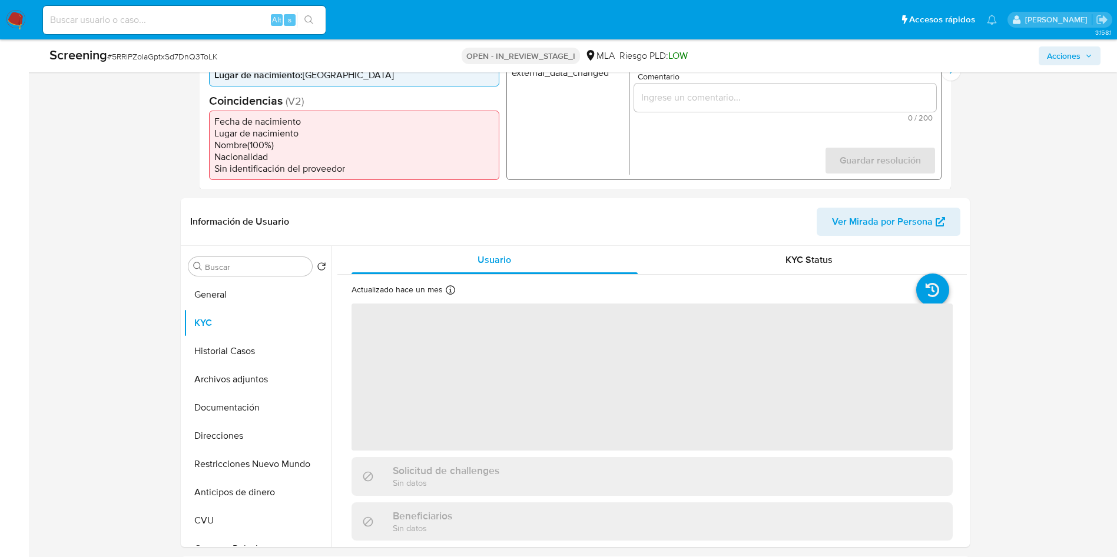
scroll to position [441, 0]
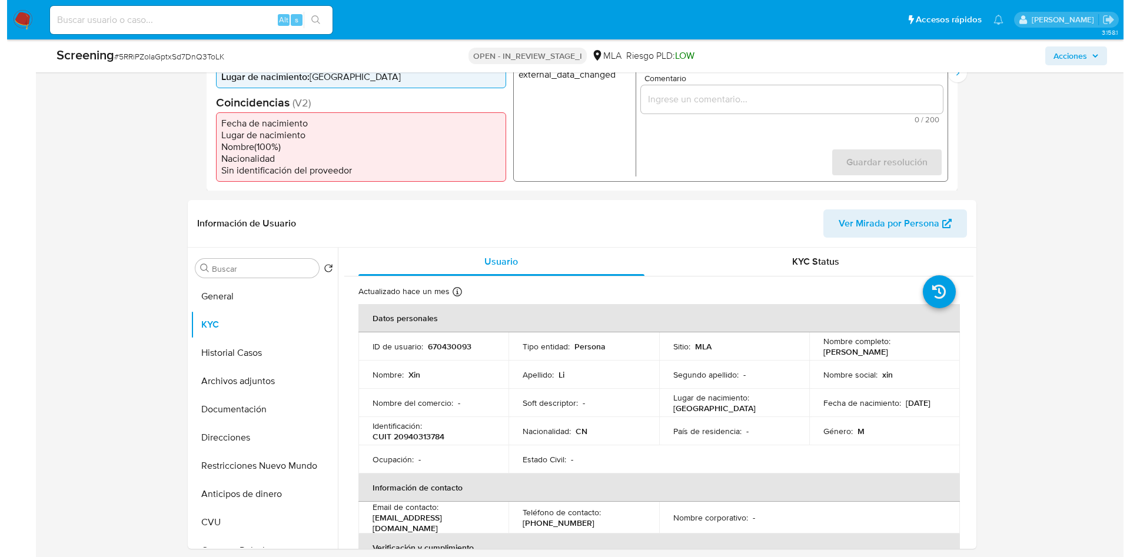
scroll to position [265, 0]
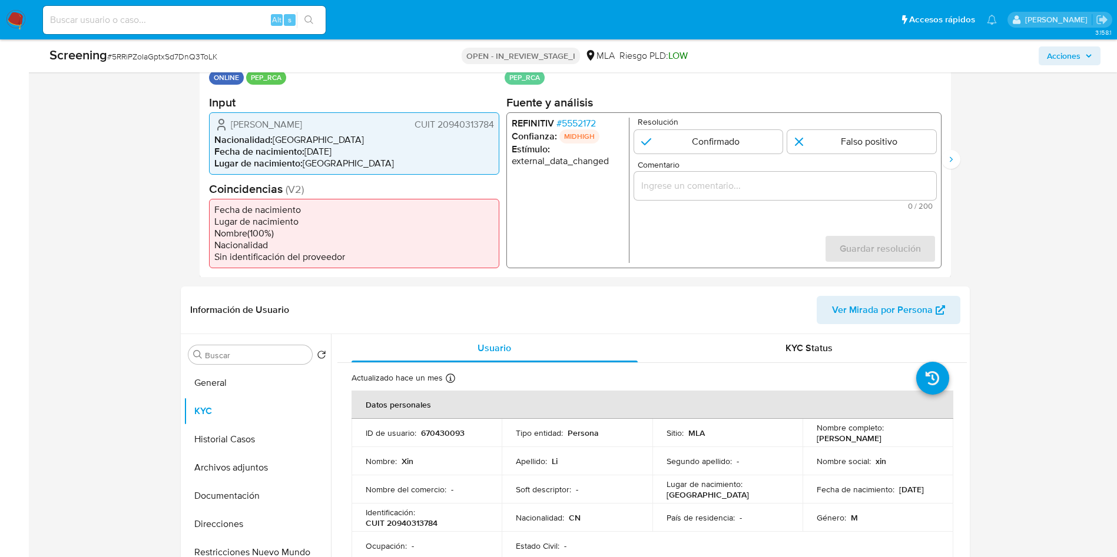
click at [585, 119] on span "# 5552172" at bounding box center [575, 123] width 39 height 12
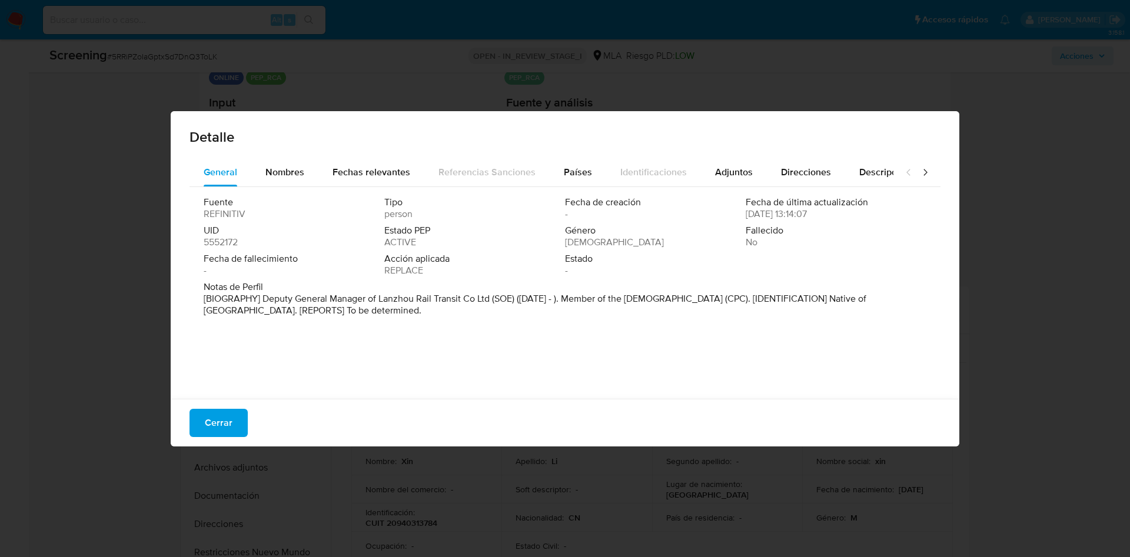
drag, startPoint x: 263, startPoint y: 296, endPoint x: 507, endPoint y: 301, distance: 243.8
click at [507, 301] on p "[BIOGRAPHY] Deputy General Manager of Lanzhou Rail Transit Co Ltd (SOE) (Dec 20…" at bounding box center [564, 305] width 721 height 24
click at [919, 167] on icon at bounding box center [925, 173] width 12 height 12
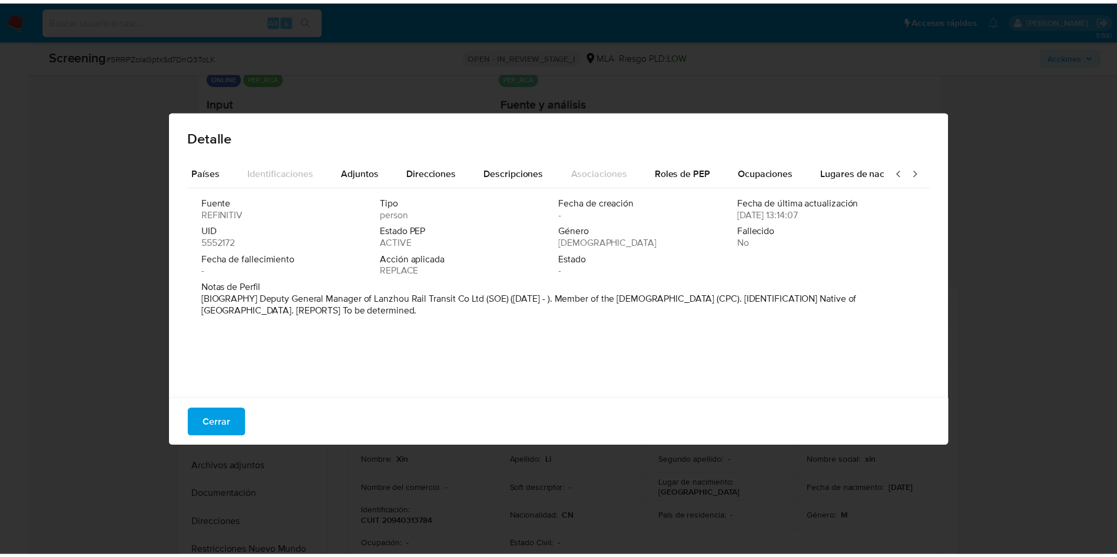
scroll to position [0, 421]
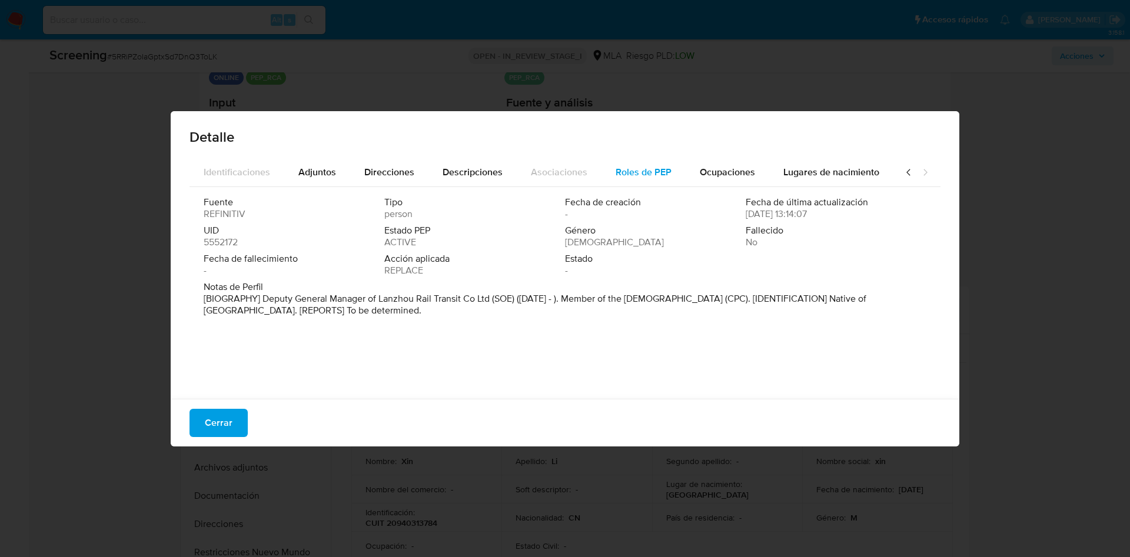
click at [632, 170] on span "Roles de PEP" at bounding box center [644, 172] width 56 height 14
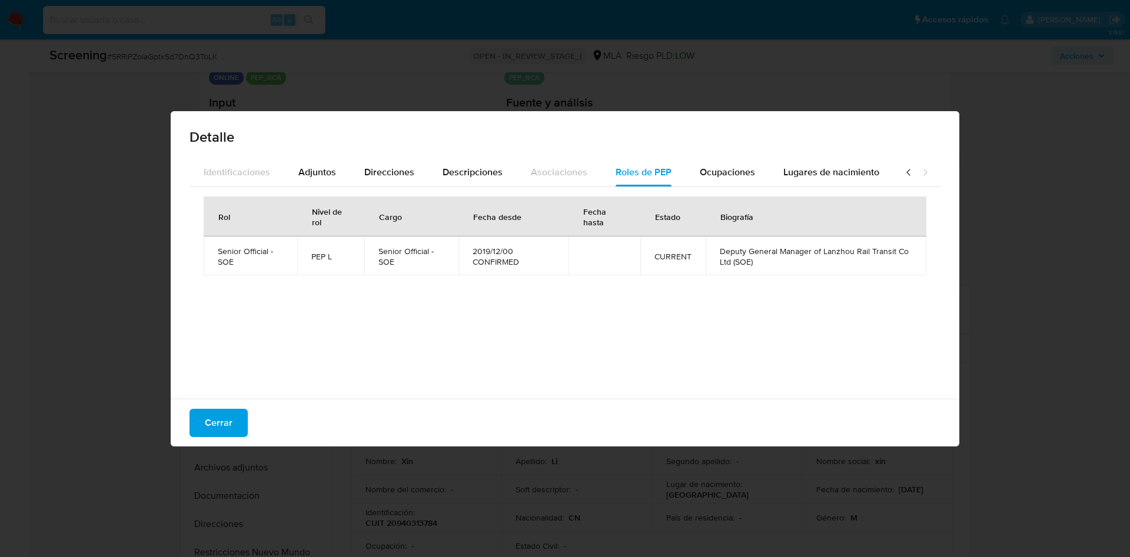
drag, startPoint x: 708, startPoint y: 250, endPoint x: 725, endPoint y: 260, distance: 19.8
click at [725, 260] on td "Deputy General Manager of Lanzhou Rail Transit Co Ltd (SOE)" at bounding box center [816, 256] width 221 height 39
click at [223, 421] on span "Cerrar" at bounding box center [219, 423] width 28 height 26
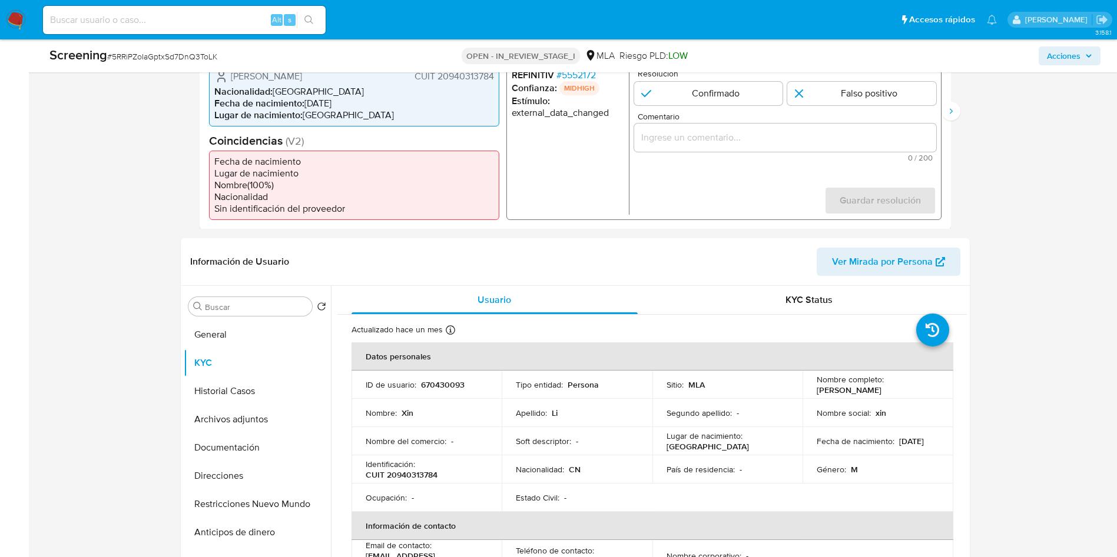
scroll to position [353, 0]
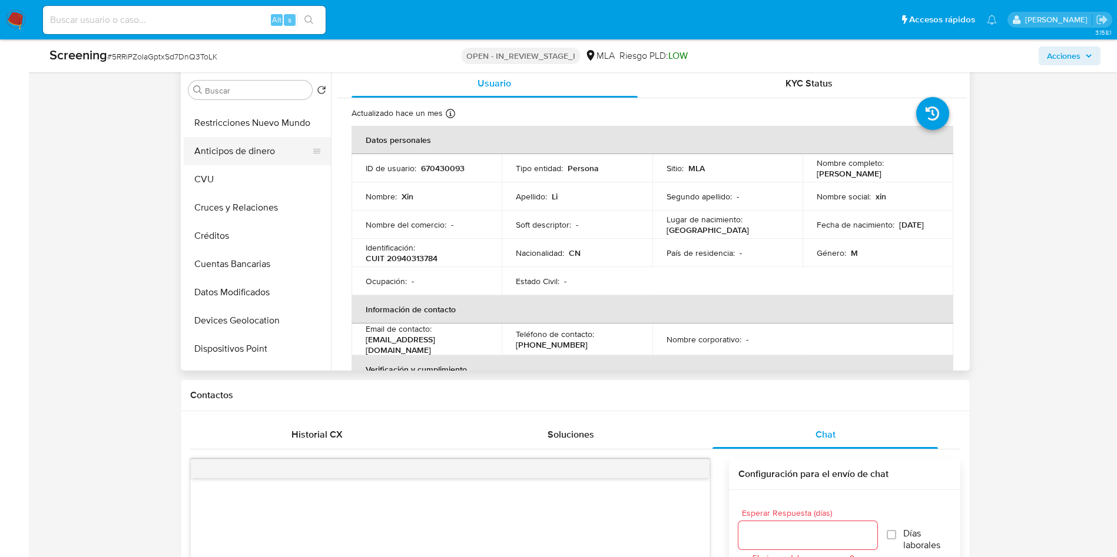
scroll to position [88, 0]
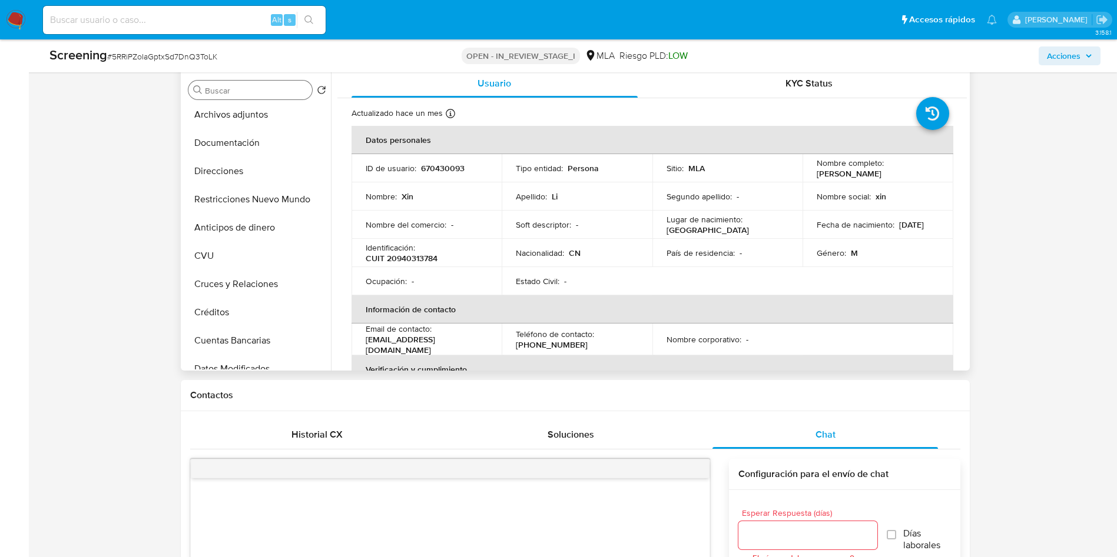
click at [245, 89] on input "Buscar" at bounding box center [256, 90] width 102 height 11
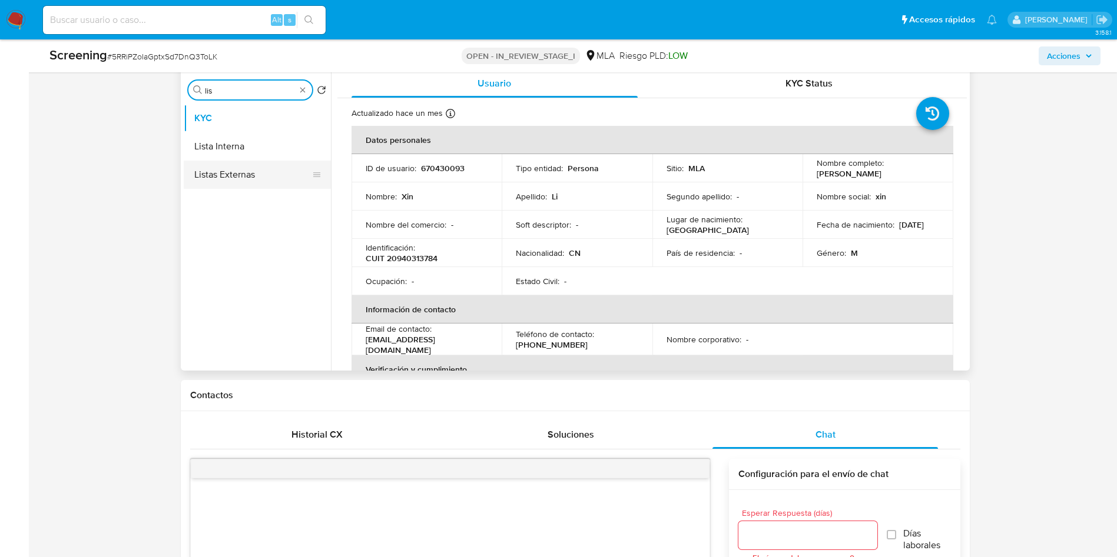
type input "lis"
click at [227, 147] on button "Lista Interna" at bounding box center [257, 146] width 147 height 28
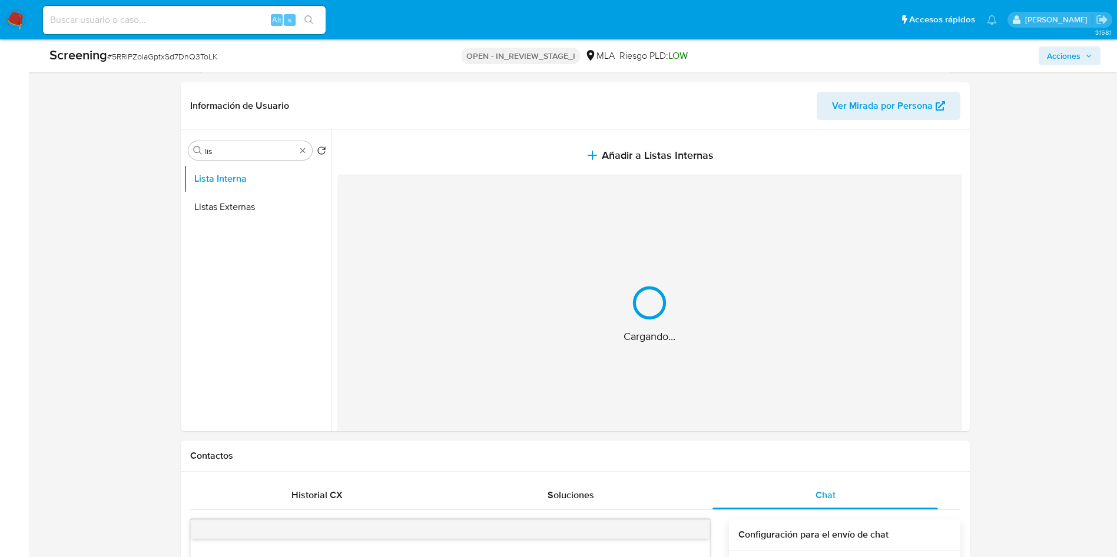
scroll to position [441, 0]
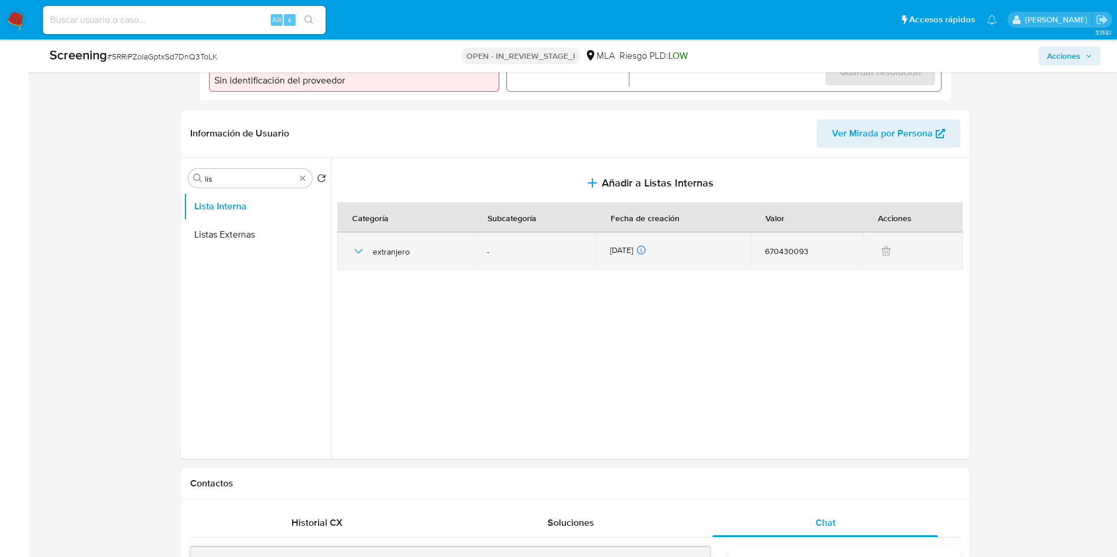
click at [357, 250] on icon "button" at bounding box center [358, 251] width 14 height 14
click at [354, 258] on div "extranjero" at bounding box center [405, 252] width 108 height 38
click at [357, 252] on icon "button" at bounding box center [358, 251] width 14 height 14
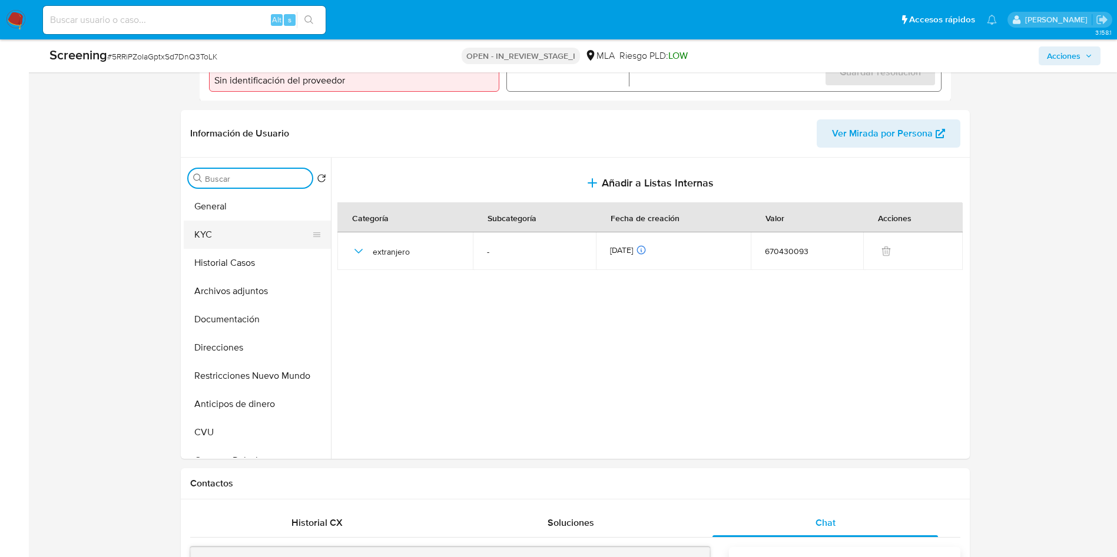
click at [207, 234] on button "KYC" at bounding box center [253, 235] width 138 height 28
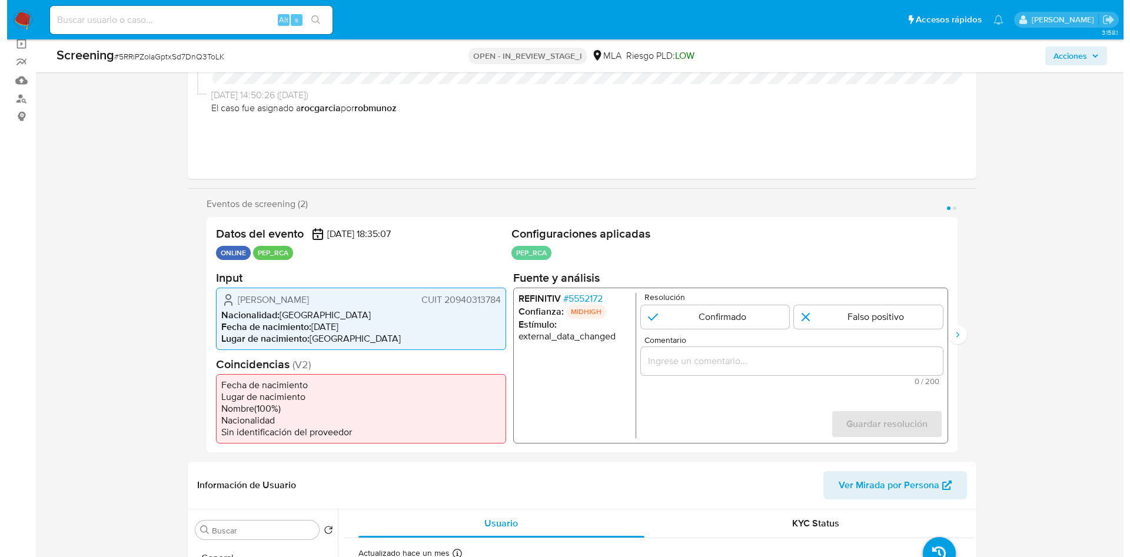
scroll to position [88, 0]
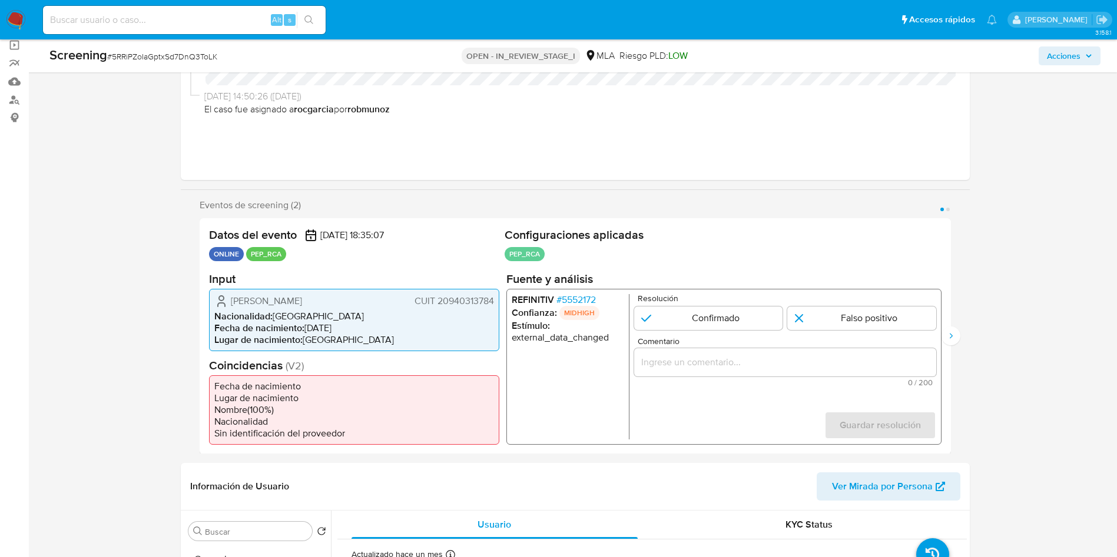
click at [590, 297] on span "# 5552172" at bounding box center [575, 300] width 39 height 12
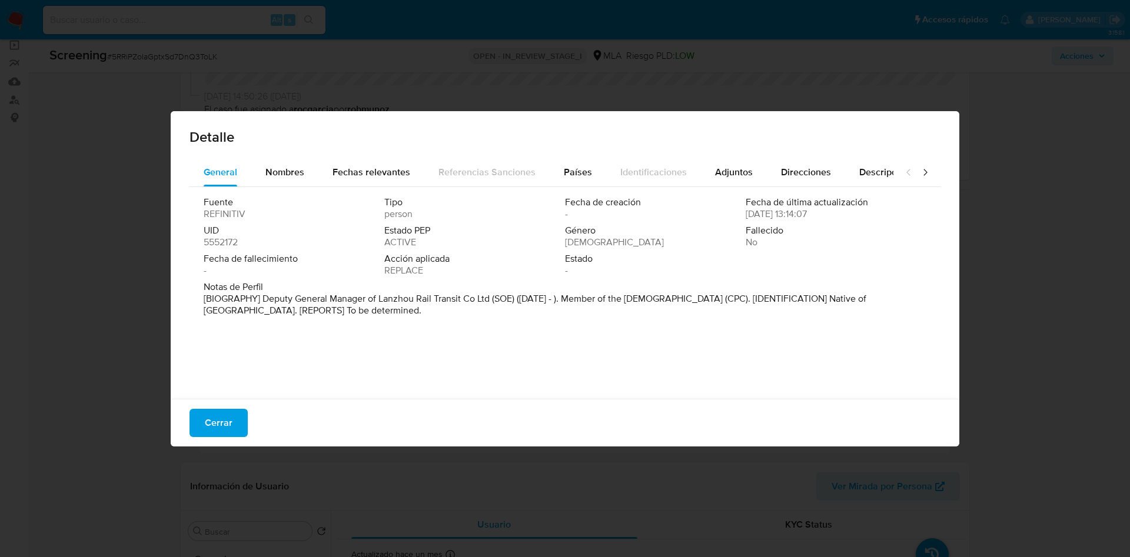
drag, startPoint x: 732, startPoint y: 203, endPoint x: 789, endPoint y: 228, distance: 62.7
click at [789, 228] on div "Fuente REFINITIV Tipo person Fecha de creación - Fecha de última actualización …" at bounding box center [565, 239] width 723 height 85
click at [789, 228] on span "Fallecido" at bounding box center [835, 231] width 178 height 12
click at [764, 227] on span "Fallecido" at bounding box center [835, 231] width 178 height 12
click at [763, 227] on span "Fallecido" at bounding box center [835, 231] width 178 height 12
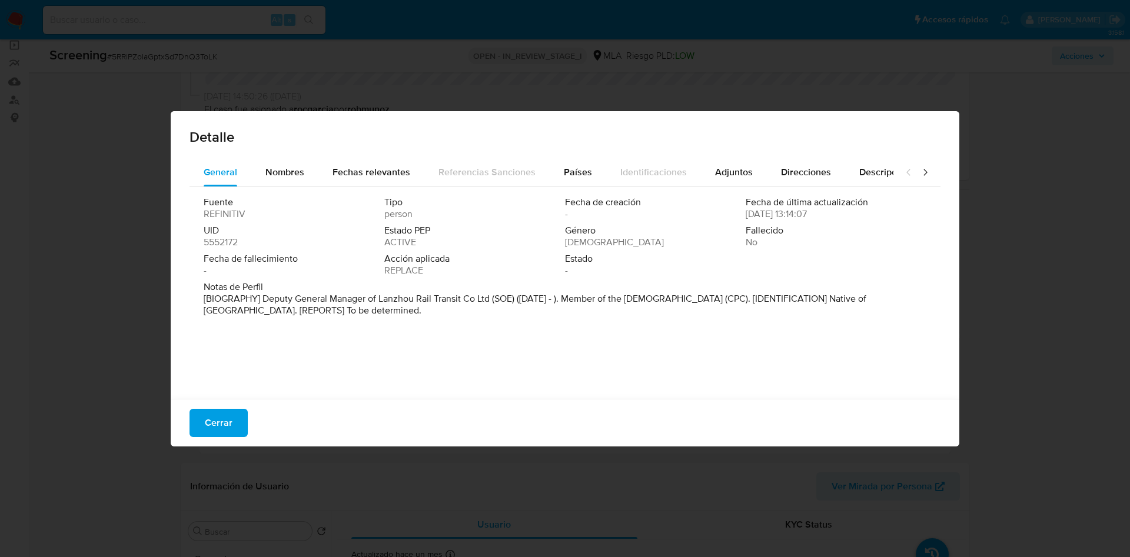
click at [763, 227] on span "Fallecido" at bounding box center [835, 231] width 178 height 12
click at [685, 274] on div "Estado -" at bounding box center [655, 265] width 181 height 24
click at [919, 168] on icon at bounding box center [925, 173] width 12 height 12
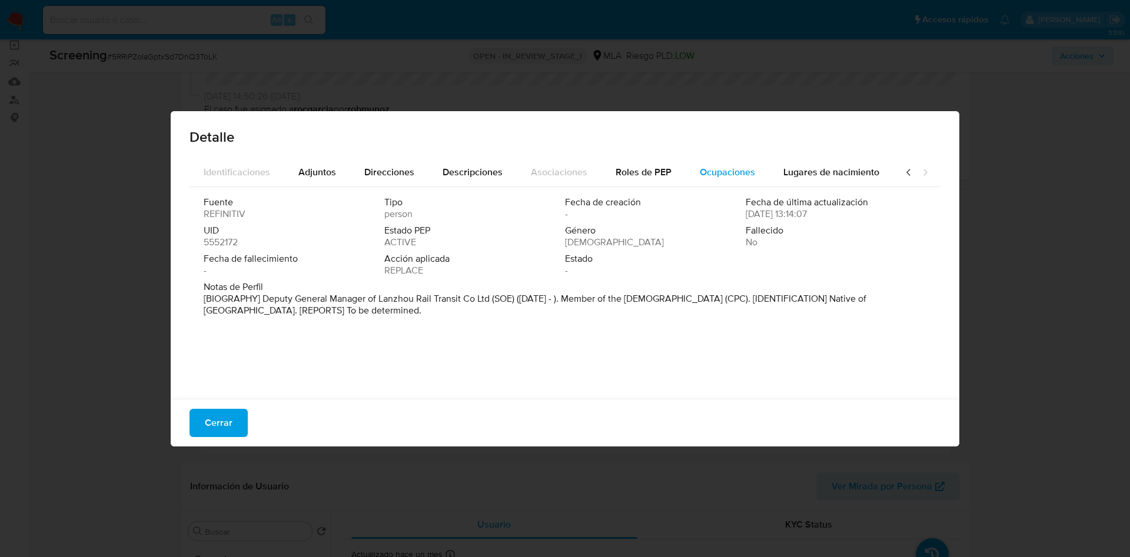
click at [721, 171] on span "Ocupaciones" at bounding box center [727, 172] width 55 height 14
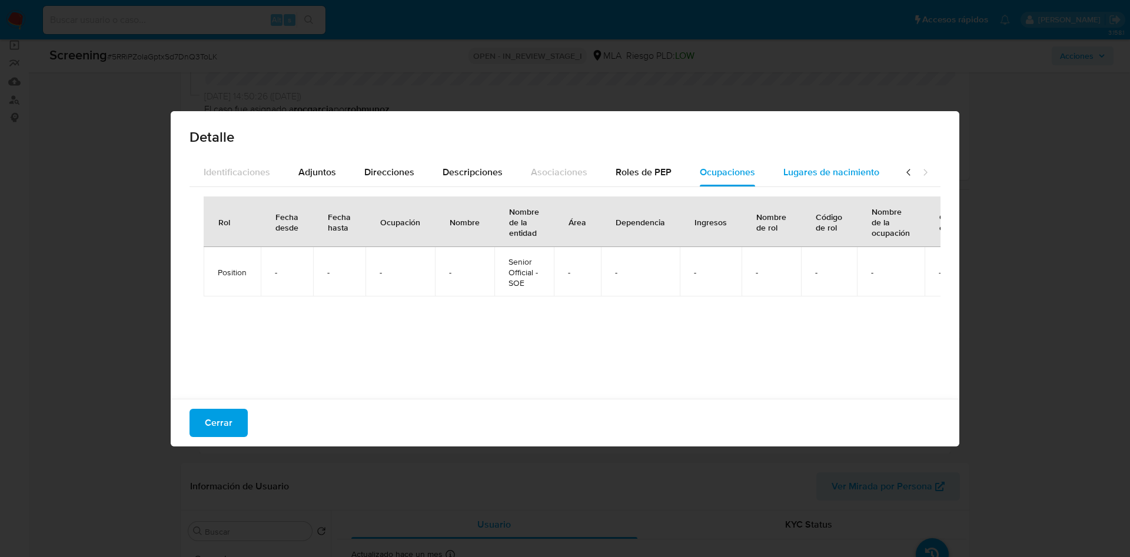
click at [806, 169] on span "Lugares de nacimiento" at bounding box center [832, 172] width 96 height 14
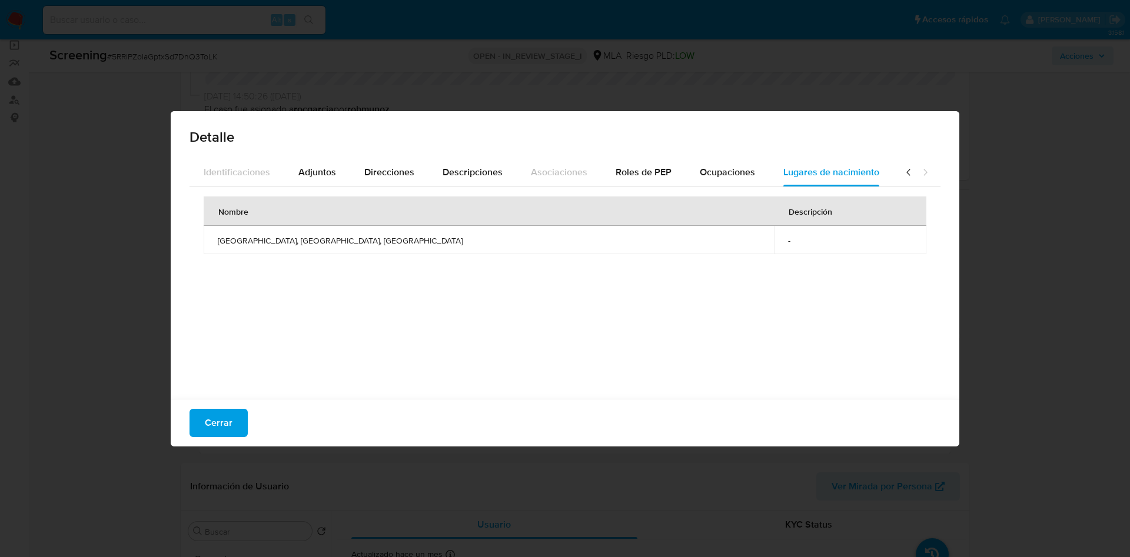
click at [903, 170] on icon at bounding box center [909, 173] width 12 height 12
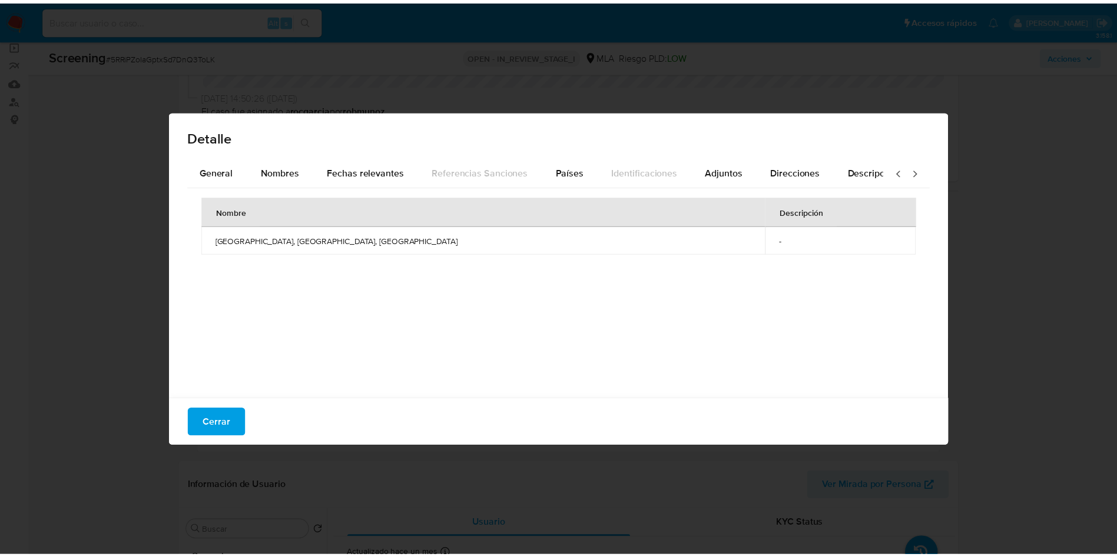
scroll to position [0, 0]
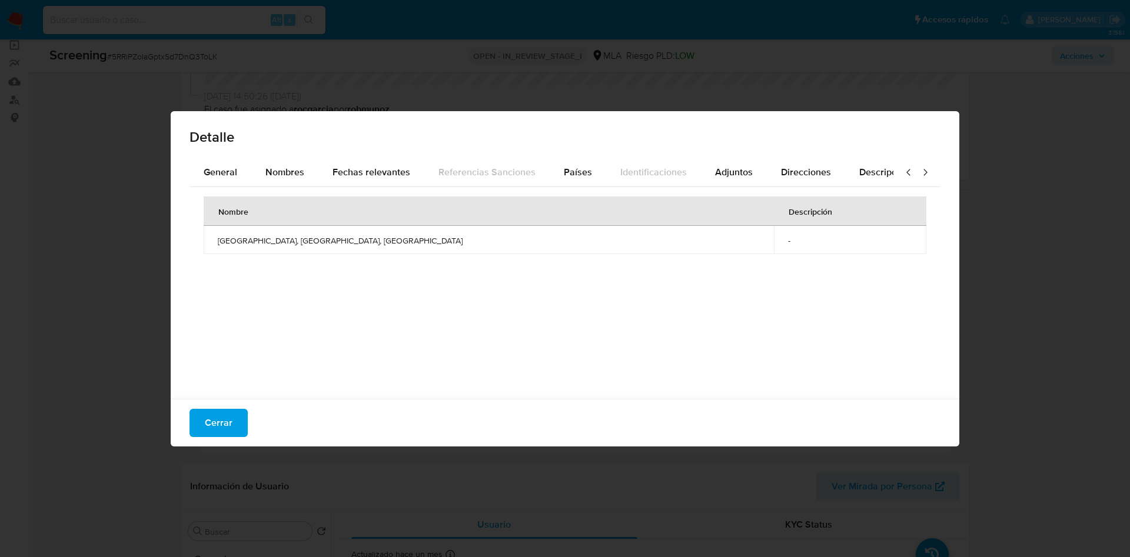
click at [903, 170] on icon at bounding box center [909, 173] width 12 height 12
click at [207, 162] on div "General" at bounding box center [221, 172] width 34 height 28
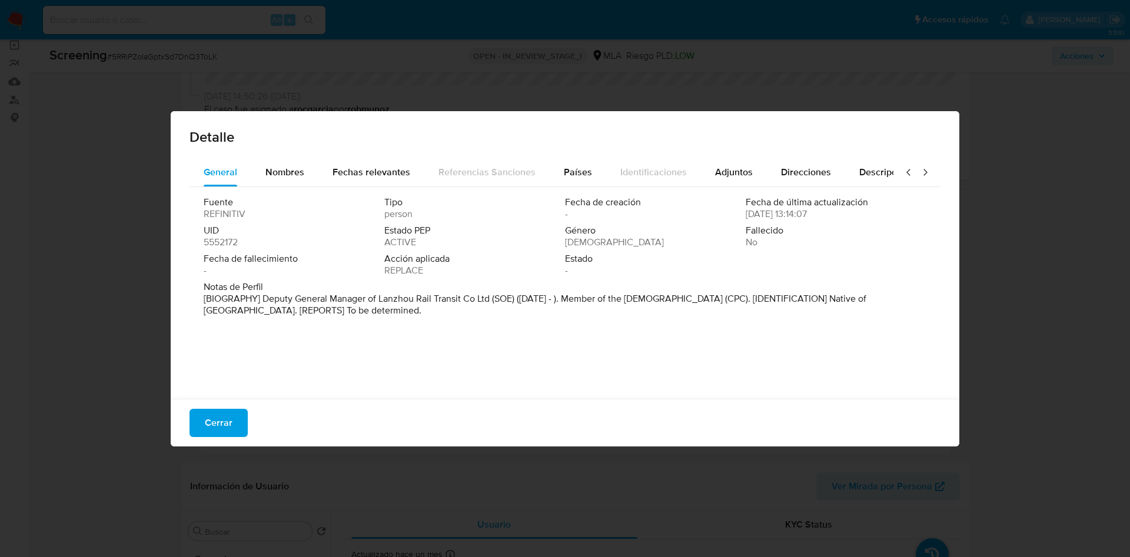
click at [387, 234] on span "Estado PEP" at bounding box center [473, 231] width 178 height 12
click at [326, 257] on span "Fecha de fallecimiento" at bounding box center [293, 259] width 178 height 12
drag, startPoint x: 271, startPoint y: 313, endPoint x: 279, endPoint y: 319, distance: 10.1
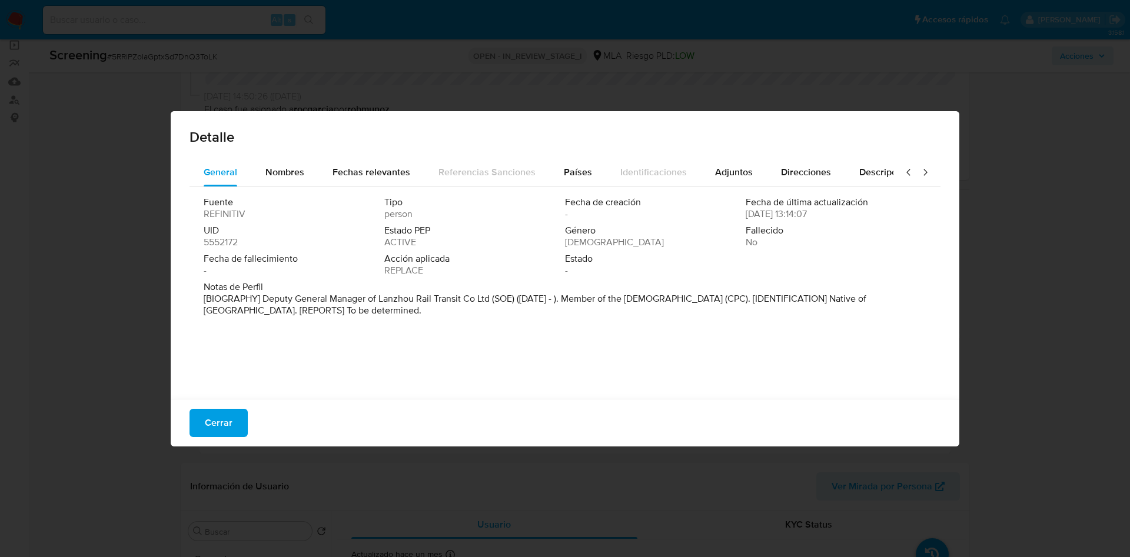
click at [279, 319] on div "Notas de Perfil [BIOGRAPHY] Deputy General Manager of Lanzhou Rail Transit Co L…" at bounding box center [565, 301] width 723 height 40
click at [291, 174] on span "Nombres" at bounding box center [284, 172] width 39 height 14
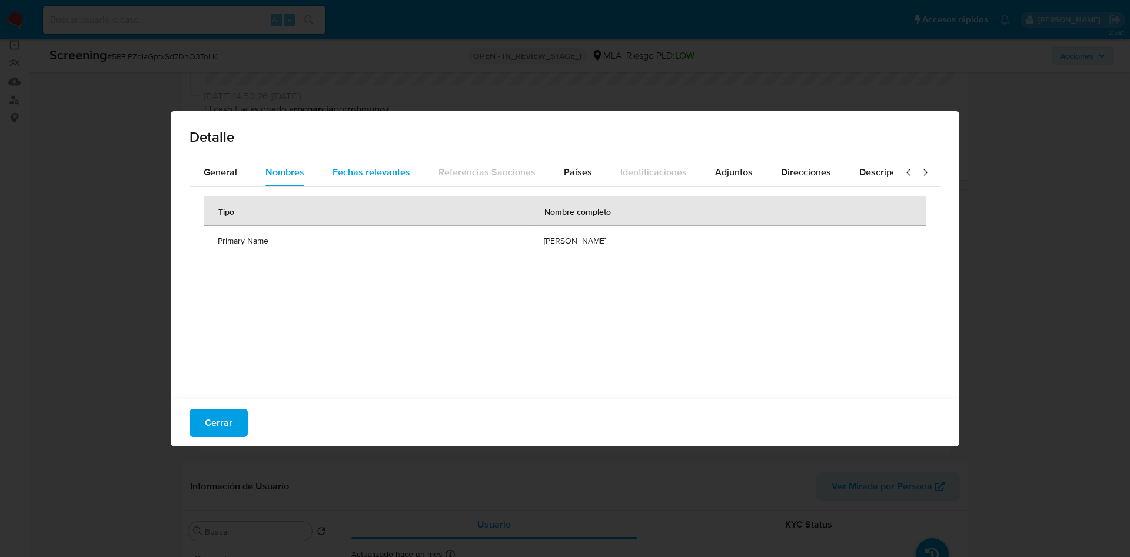
click at [359, 177] on span "Fechas relevantes" at bounding box center [372, 172] width 78 height 14
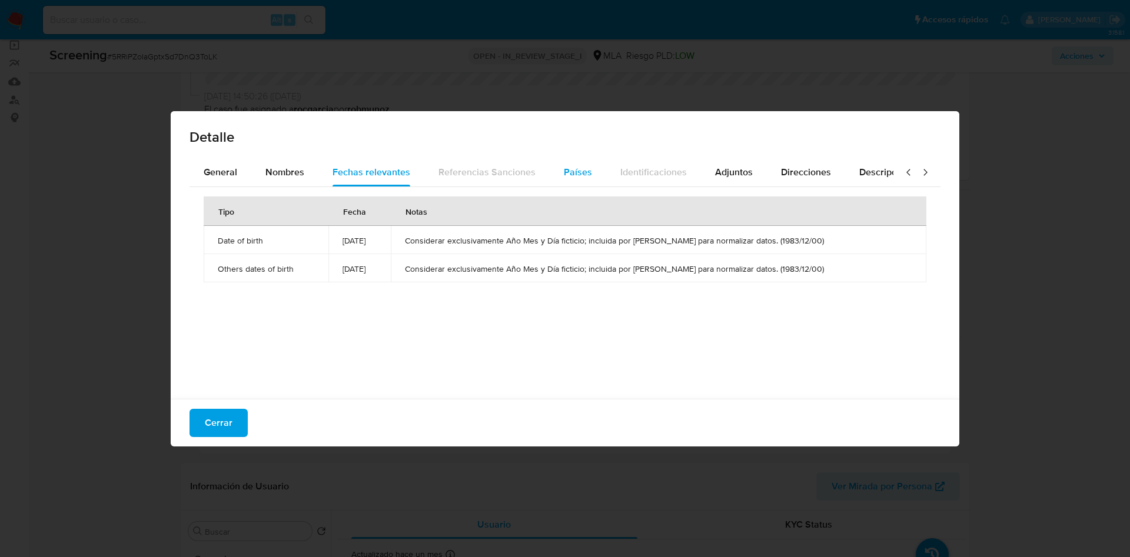
click at [579, 158] on div "Países" at bounding box center [578, 172] width 28 height 28
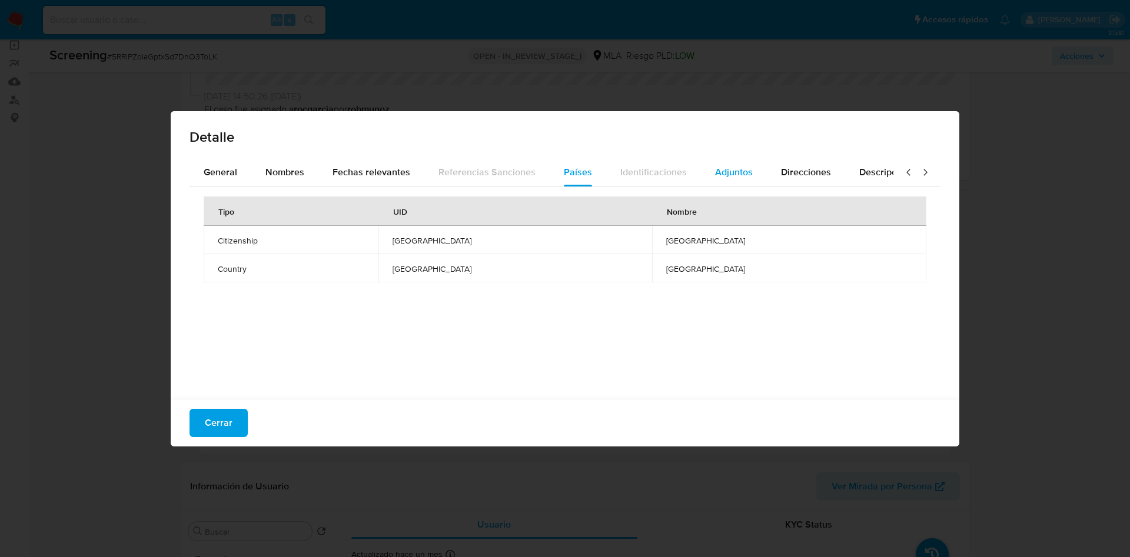
click at [715, 175] on span "Adjuntos" at bounding box center [734, 172] width 38 height 14
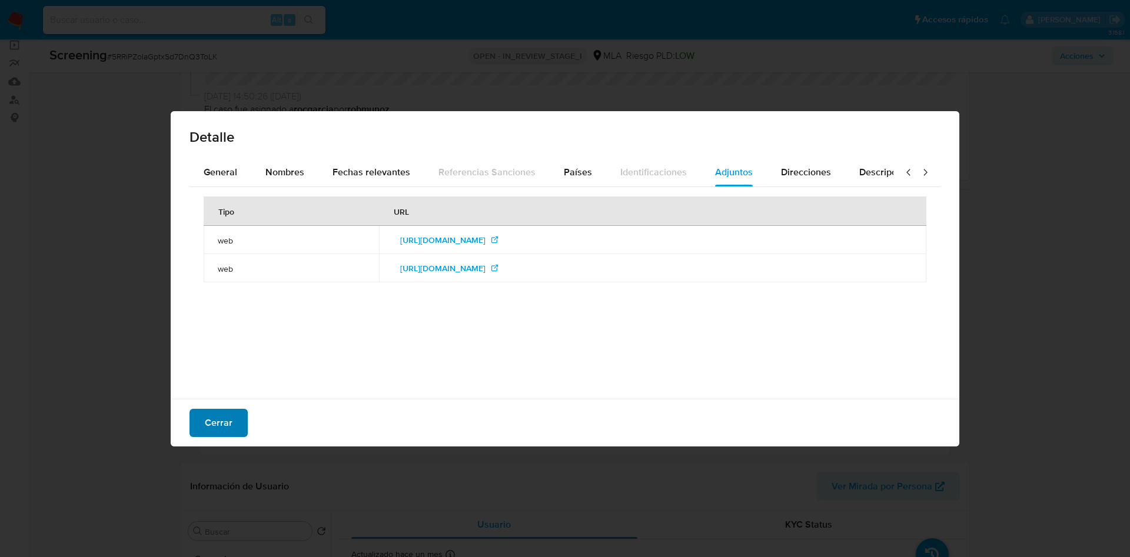
click at [215, 435] on span "Cerrar" at bounding box center [219, 423] width 28 height 26
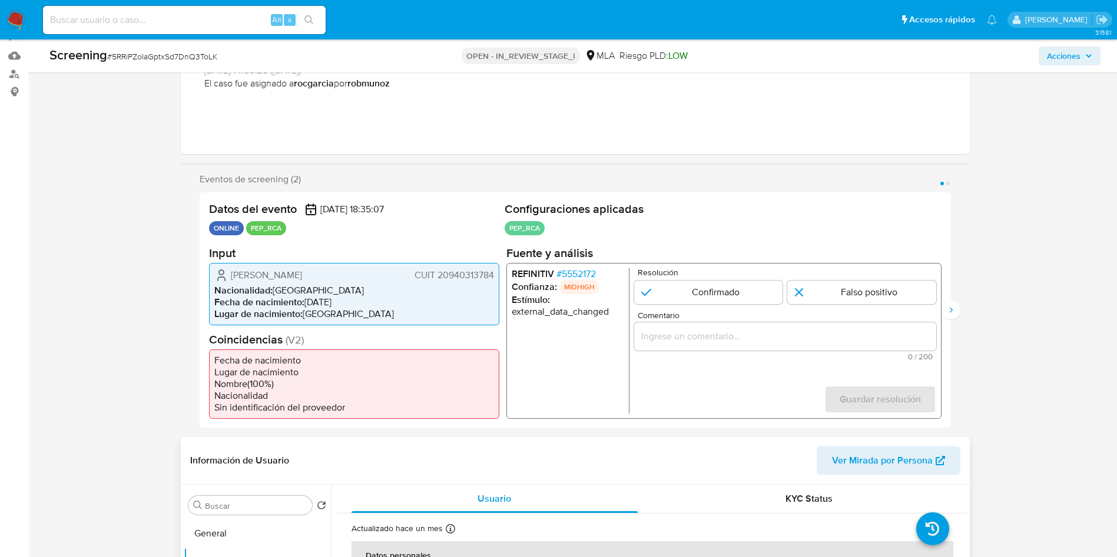
scroll to position [265, 0]
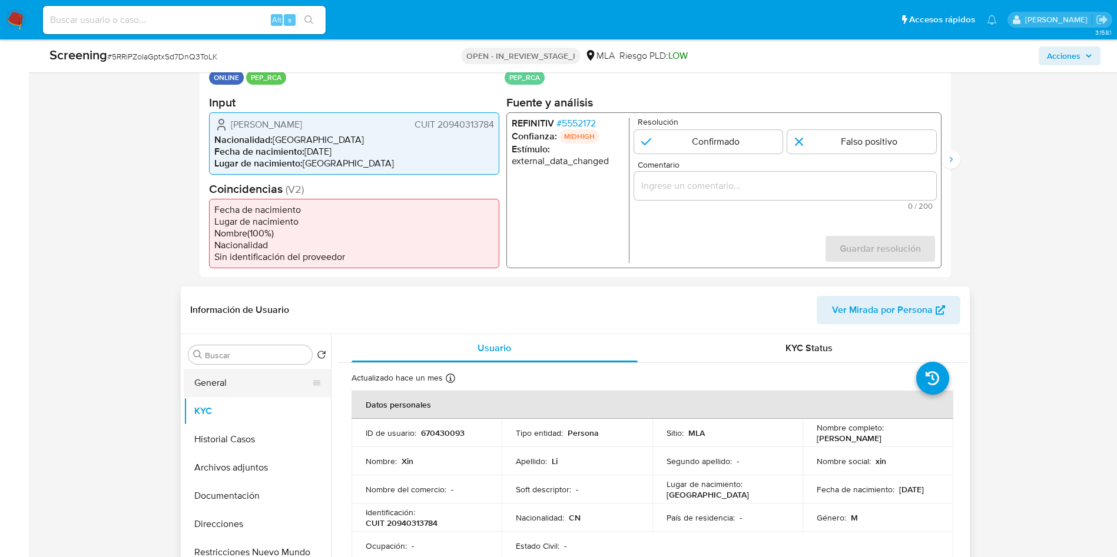
click at [280, 383] on button "General" at bounding box center [253, 383] width 138 height 28
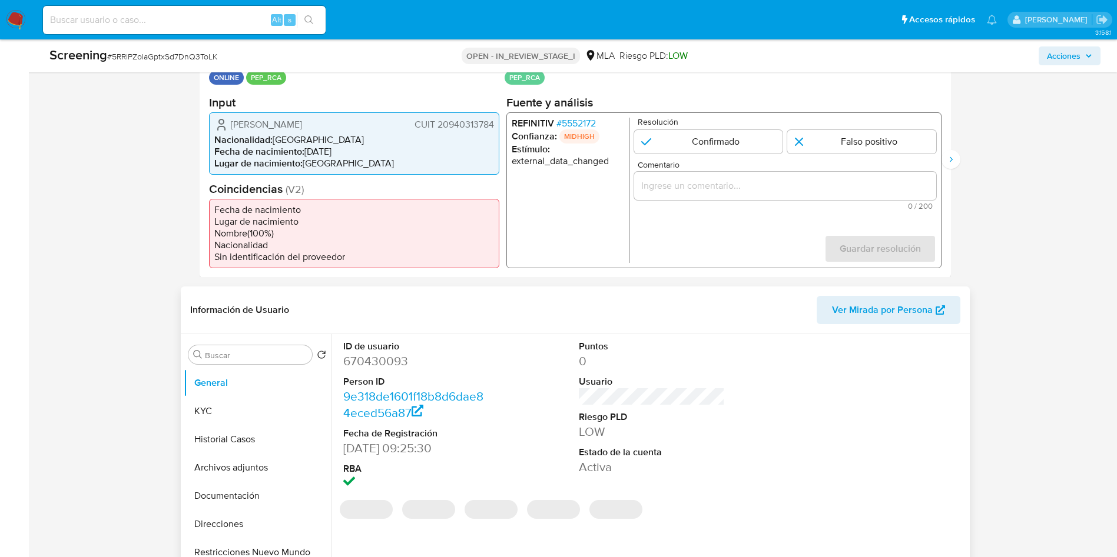
click at [366, 357] on dd "670430093" at bounding box center [415, 361] width 145 height 16
copy dd "670430093"
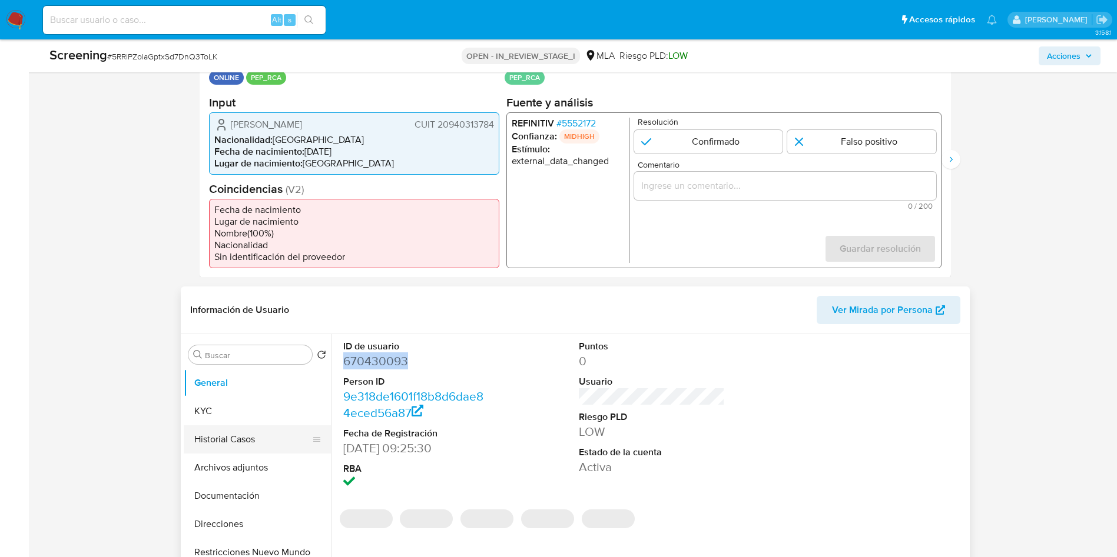
click at [210, 444] on button "Historial Casos" at bounding box center [253, 440] width 138 height 28
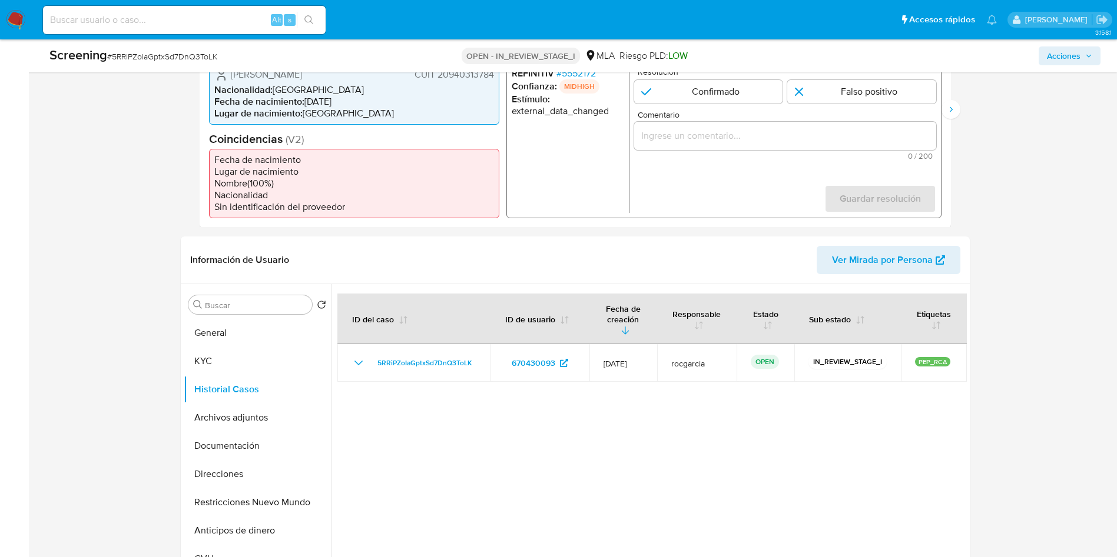
scroll to position [353, 0]
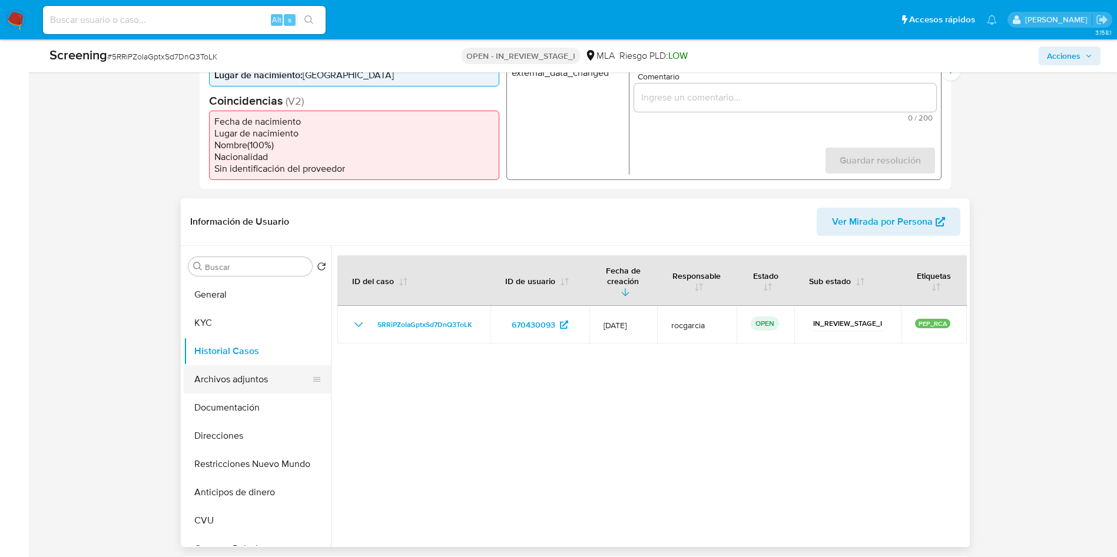
click at [212, 388] on button "Archivos adjuntos" at bounding box center [253, 380] width 138 height 28
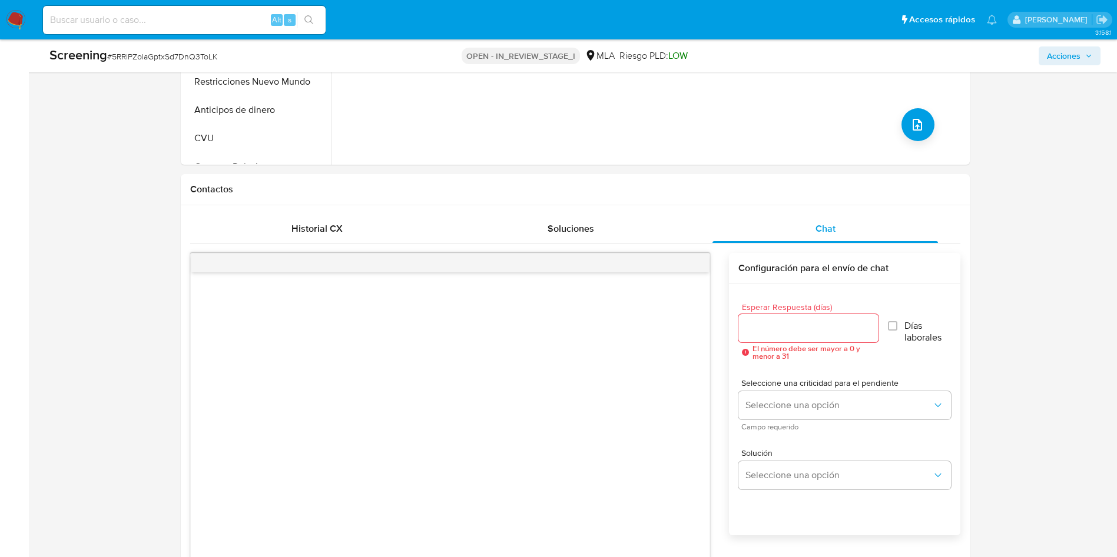
scroll to position [709, 0]
